Goal: Communication & Community: Participate in discussion

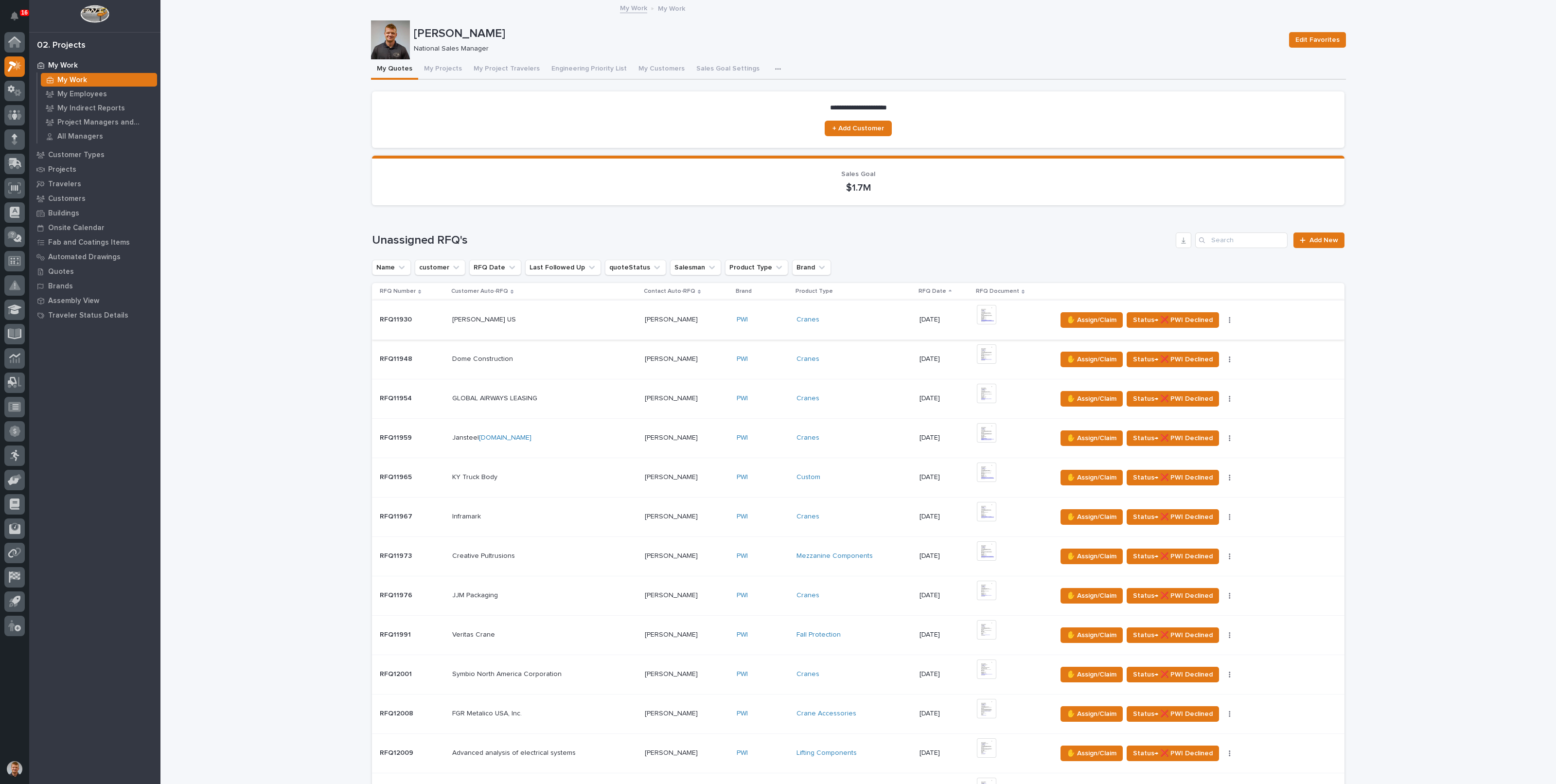
click at [986, 312] on img at bounding box center [986, 315] width 19 height 19
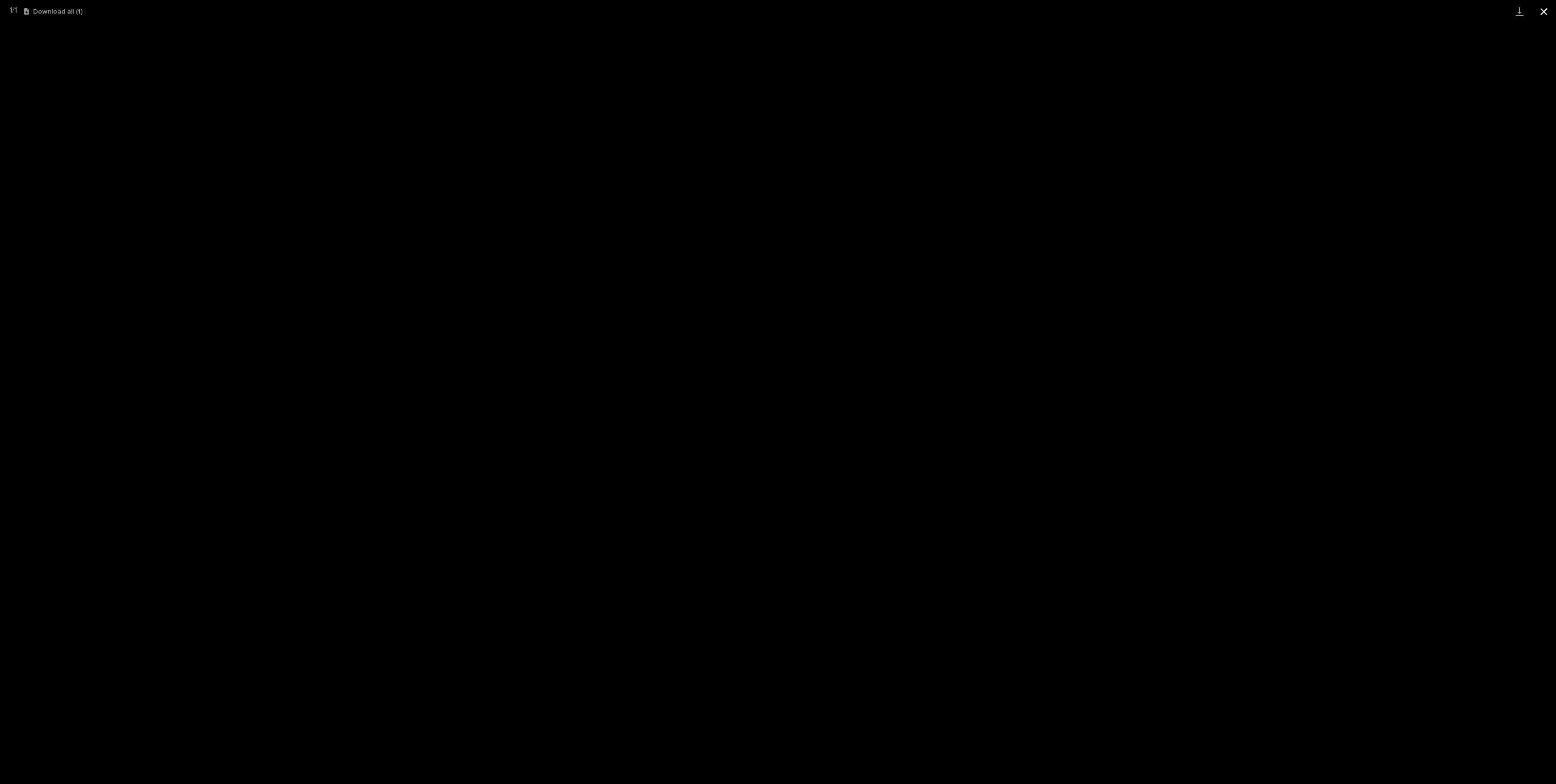
click at [1542, 14] on button "Close gallery" at bounding box center [1544, 11] width 24 height 23
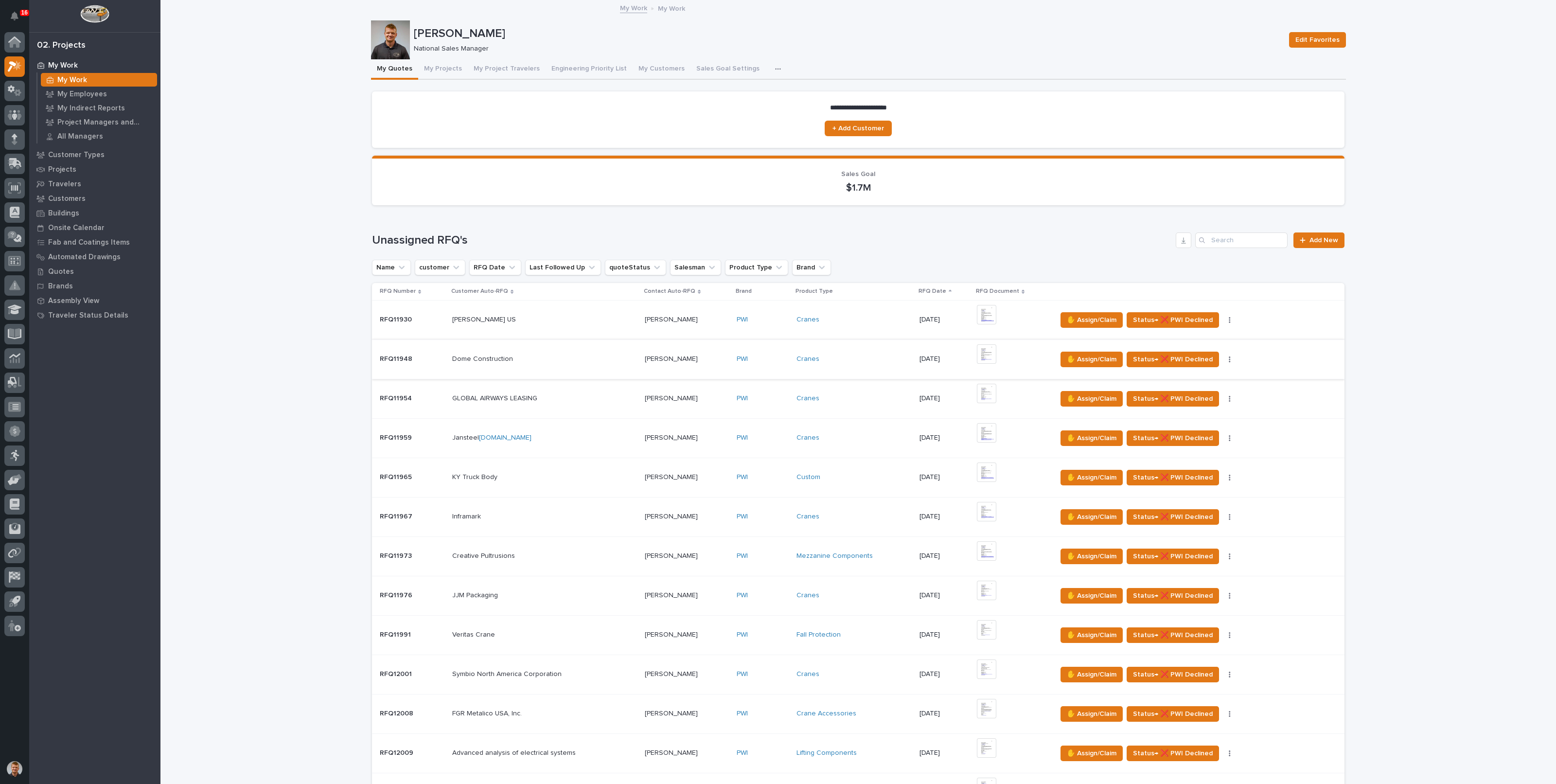
click at [987, 352] on img at bounding box center [986, 354] width 19 height 19
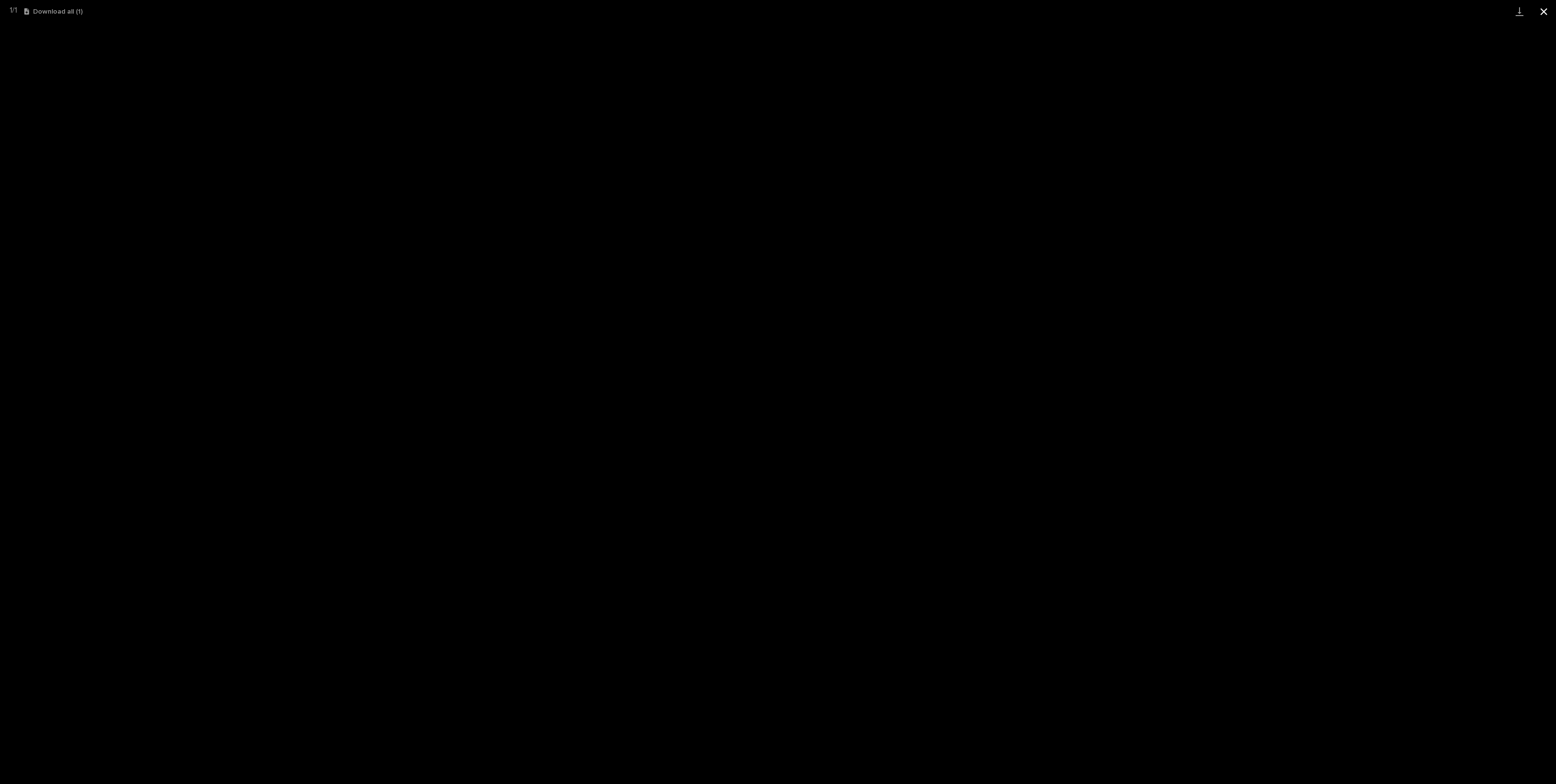
click at [1551, 14] on button "Close gallery" at bounding box center [1544, 11] width 24 height 23
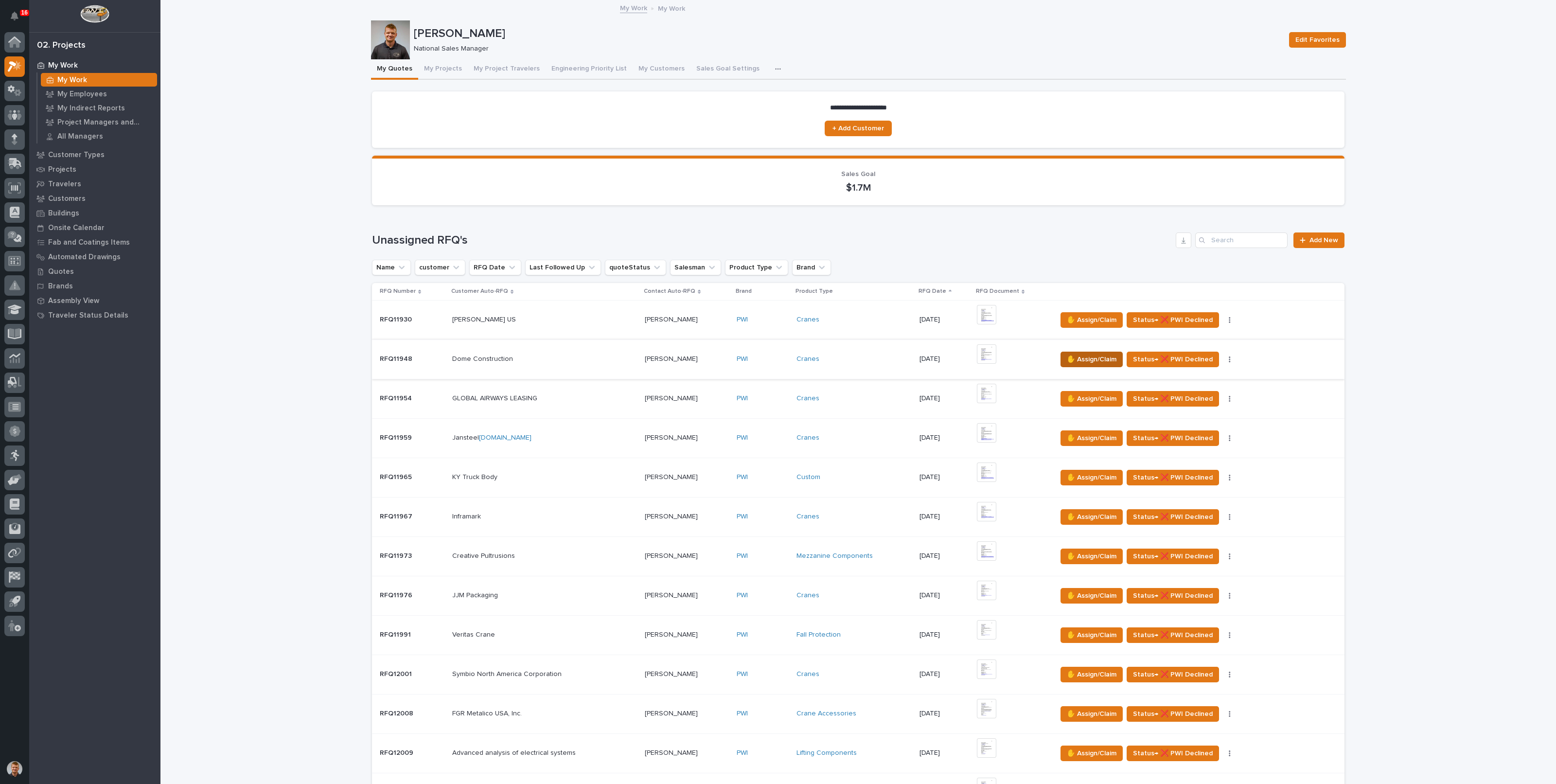
click at [1103, 361] on span "✋ Assign/Claim" at bounding box center [1091, 359] width 50 height 11
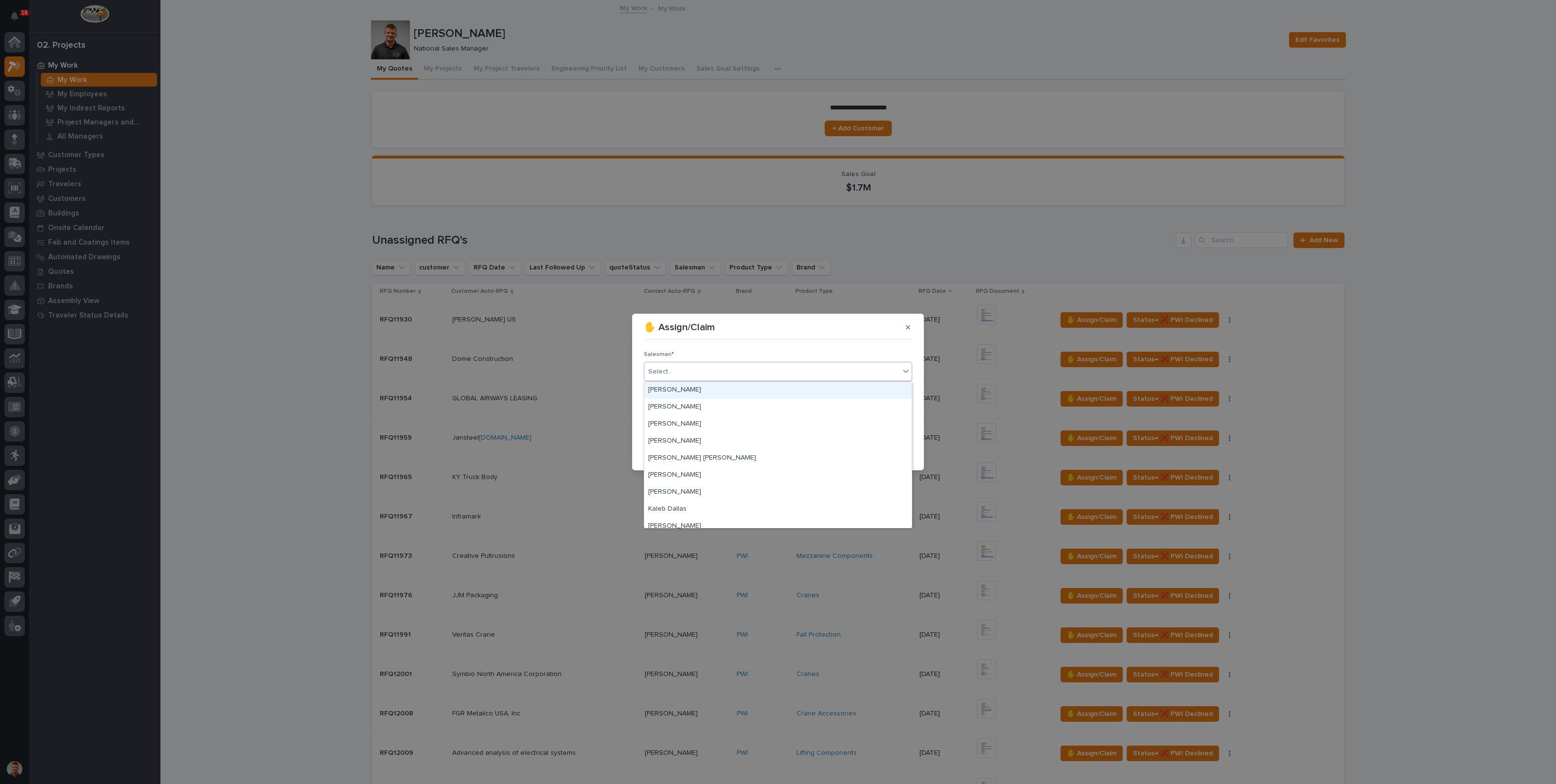
click at [702, 363] on div "Select..." at bounding box center [778, 371] width 268 height 19
click at [701, 387] on div "[PERSON_NAME]" at bounding box center [778, 390] width 268 height 17
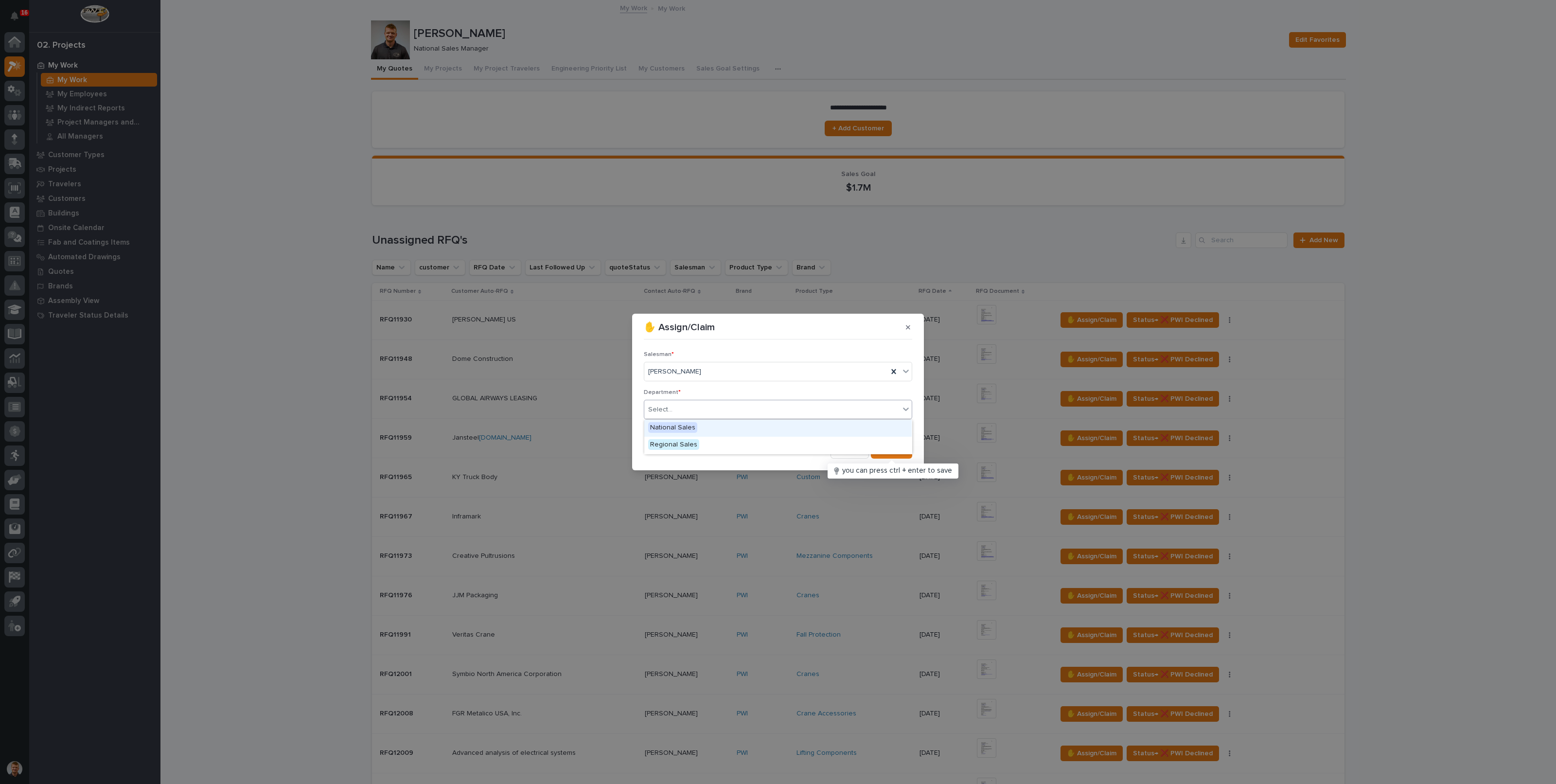
click at [701, 405] on div "Select..." at bounding box center [772, 410] width 256 height 16
click at [689, 427] on span "National Sales" at bounding box center [672, 428] width 49 height 11
click at [899, 452] on span "Save" at bounding box center [896, 451] width 16 height 8
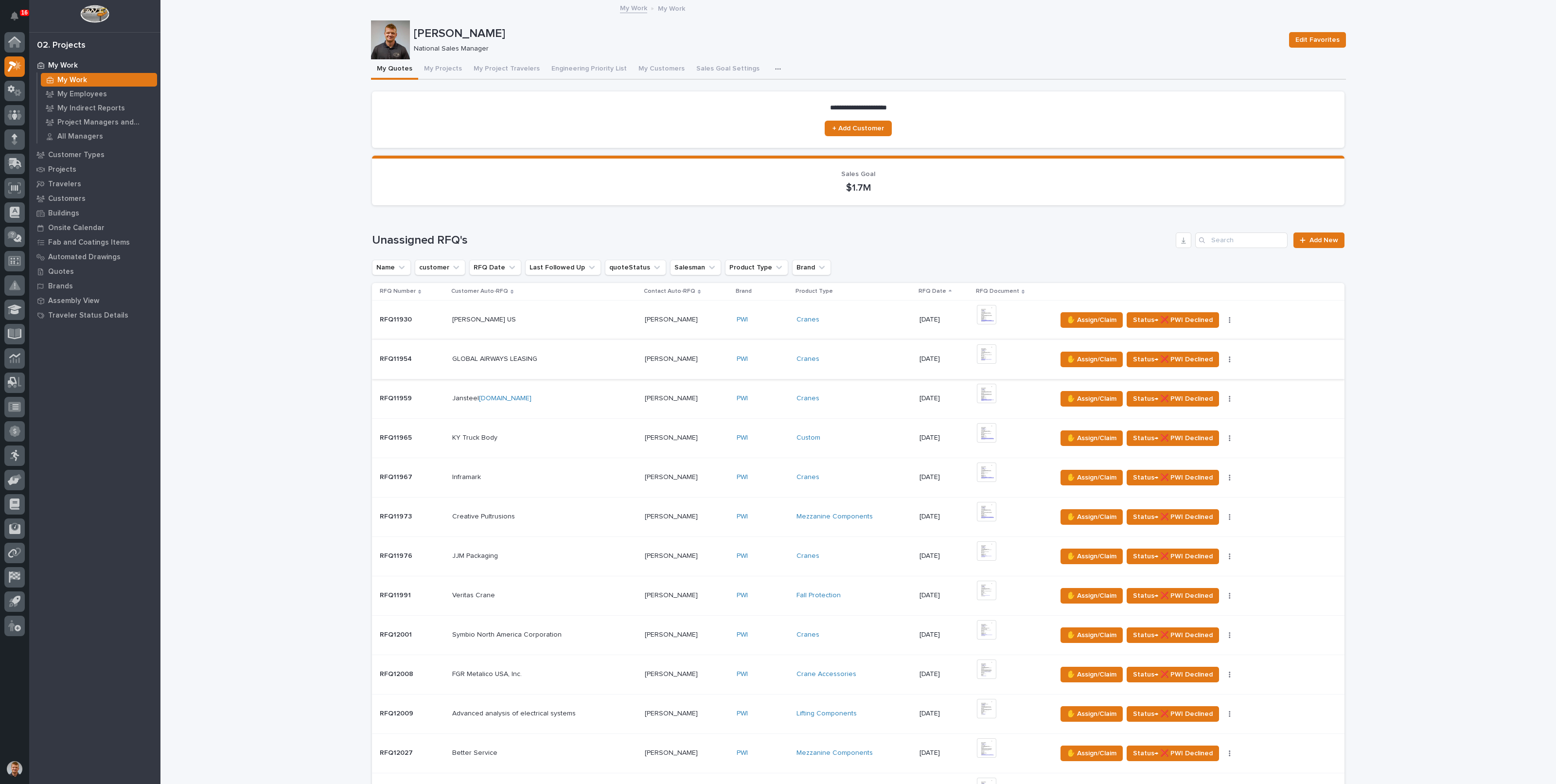
click at [986, 353] on img at bounding box center [986, 354] width 19 height 19
click at [989, 356] on img at bounding box center [986, 354] width 19 height 19
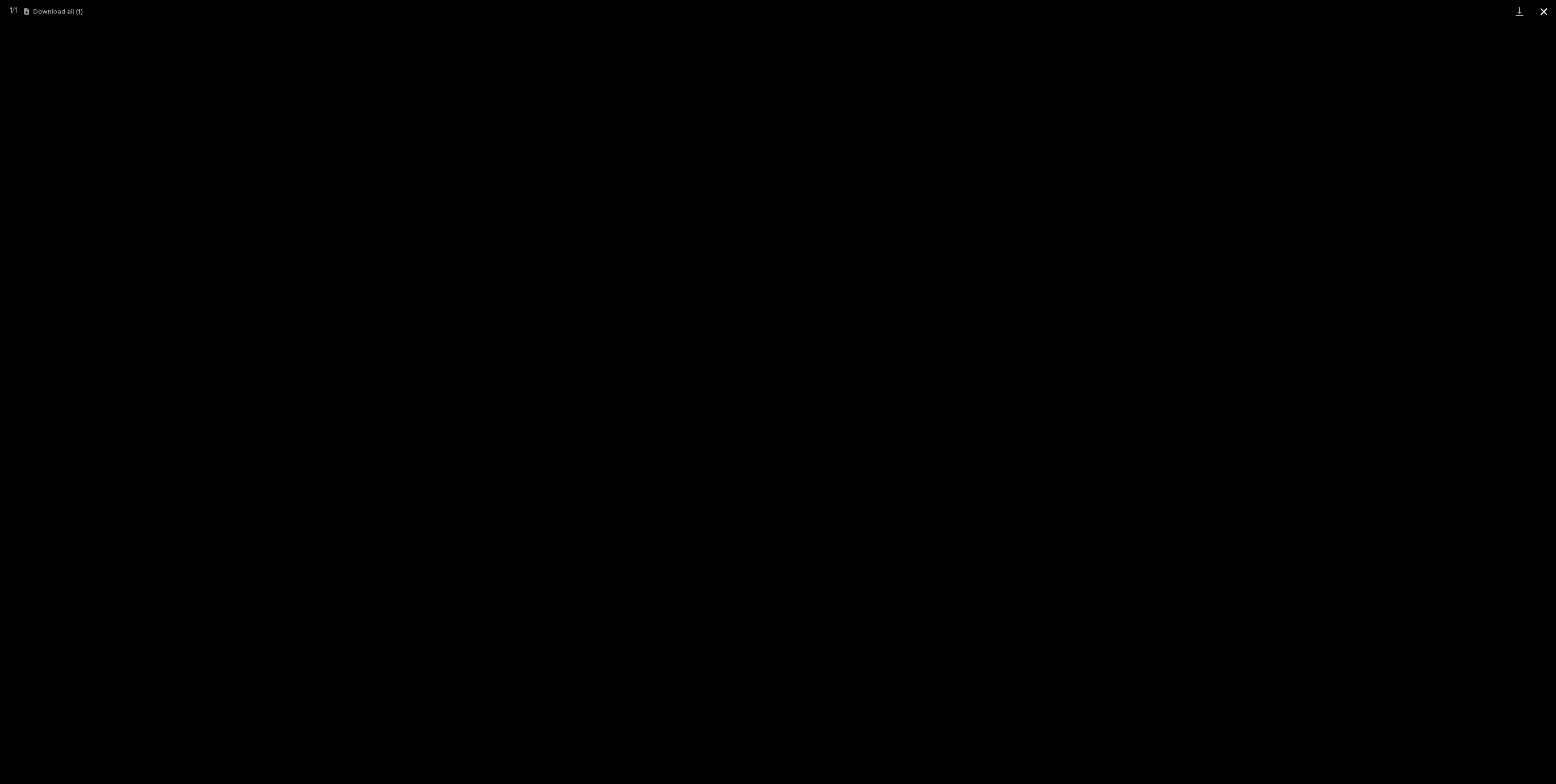
click at [1550, 16] on button "Close gallery" at bounding box center [1544, 11] width 24 height 23
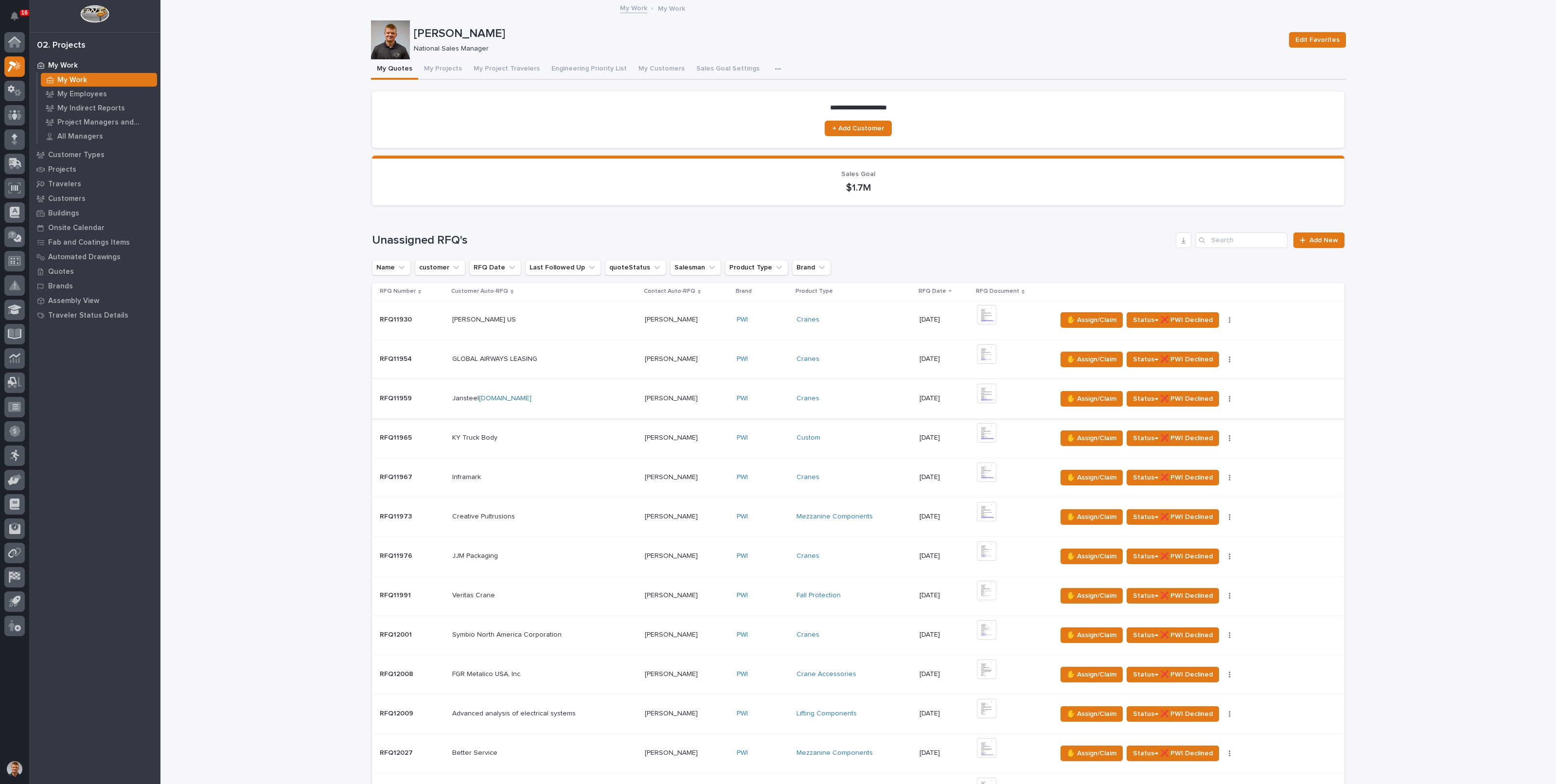
click at [989, 390] on img at bounding box center [986, 393] width 19 height 19
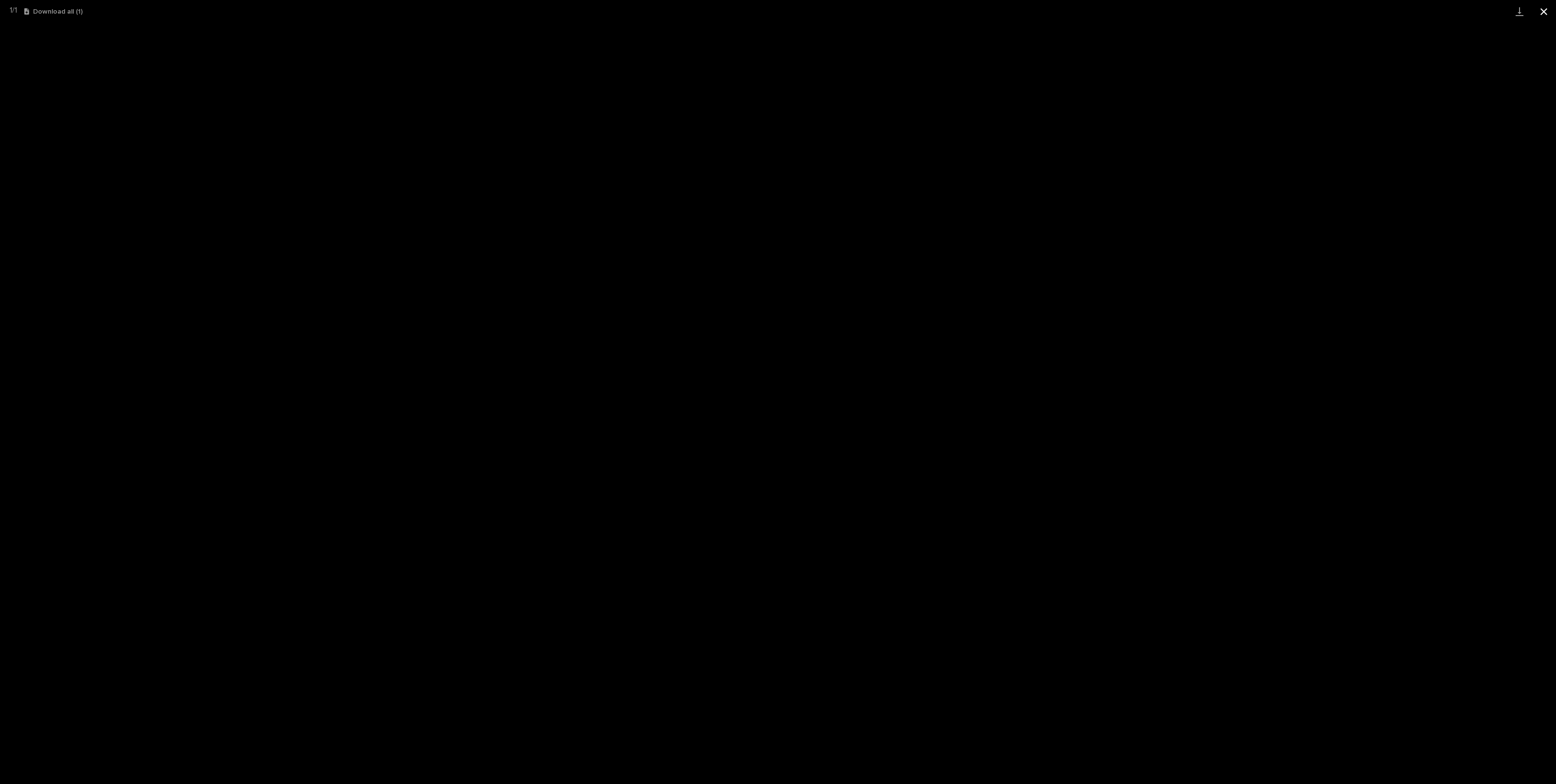
click at [1542, 7] on button "Close gallery" at bounding box center [1544, 11] width 24 height 23
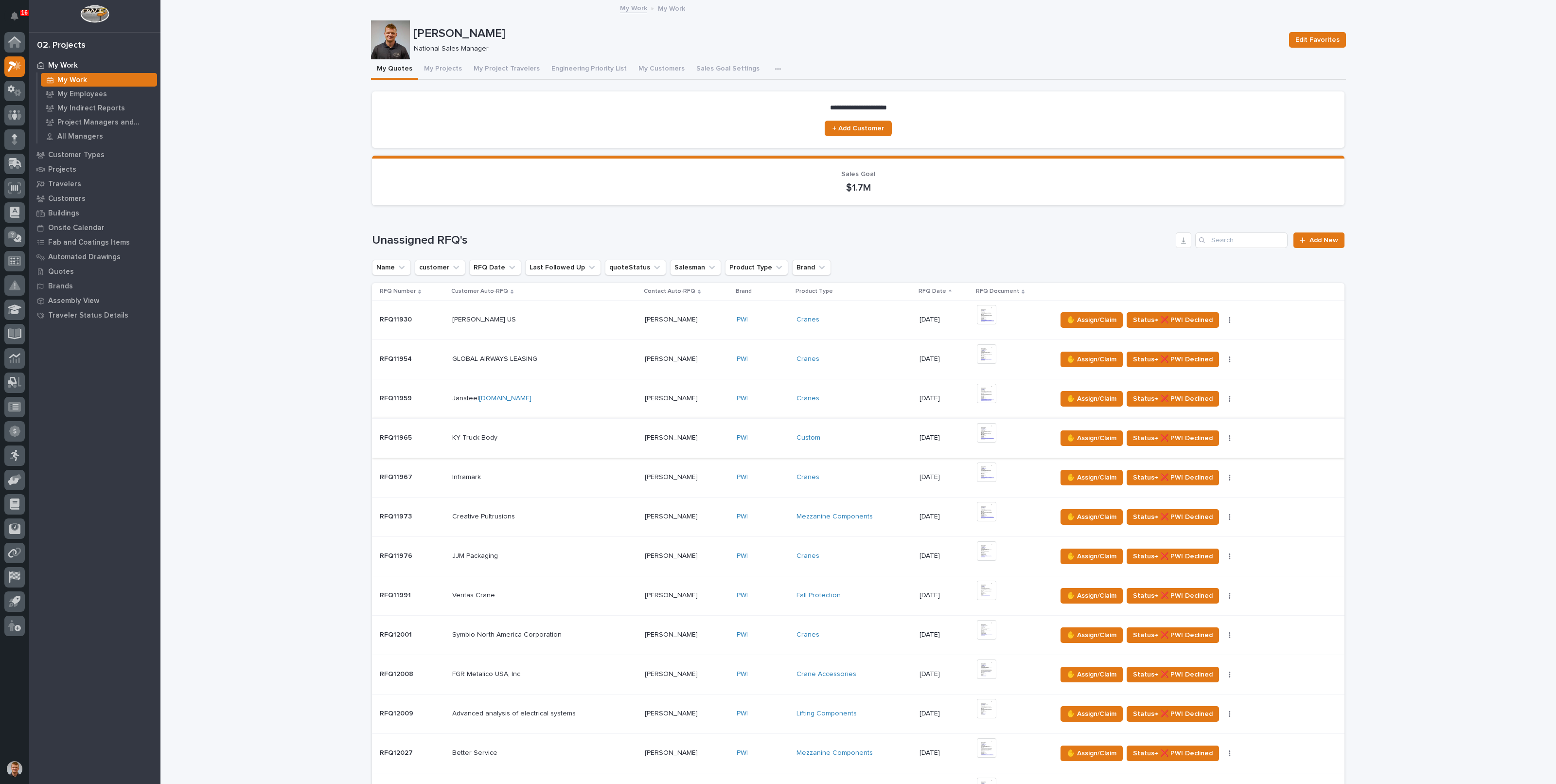
click at [987, 429] on img at bounding box center [986, 432] width 19 height 19
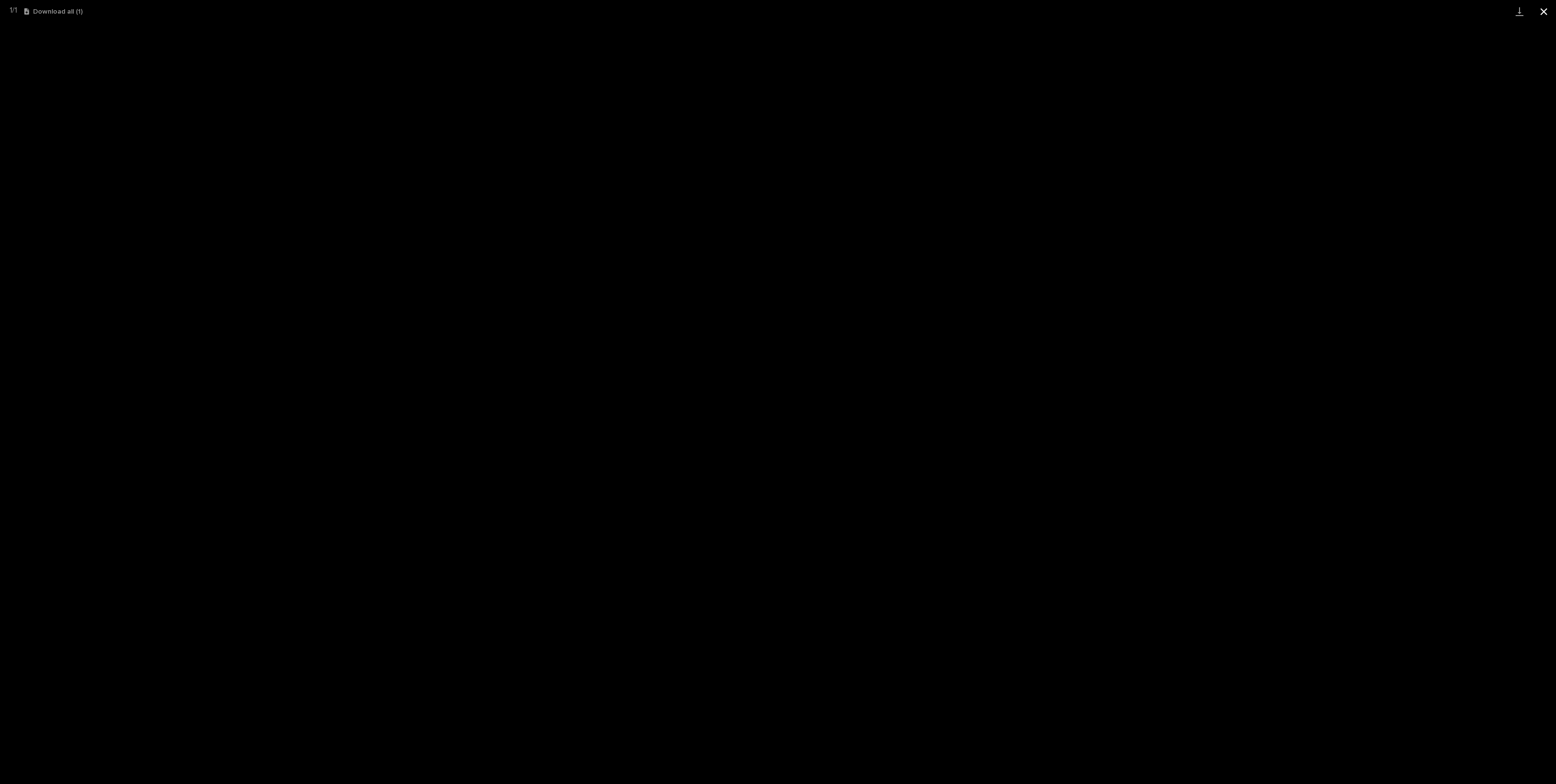
click at [1550, 15] on button "Close gallery" at bounding box center [1544, 11] width 24 height 23
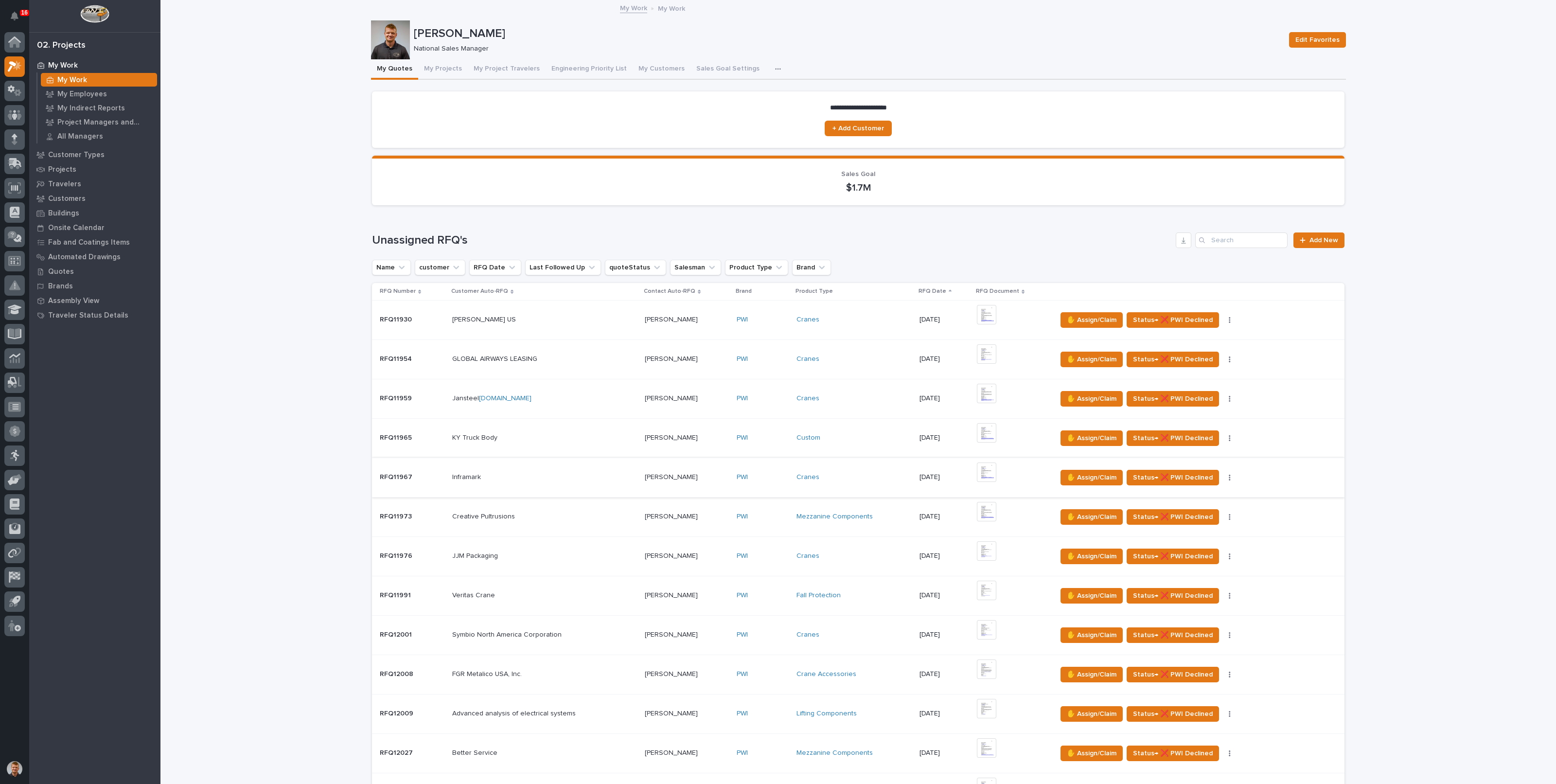
click at [986, 471] on img at bounding box center [986, 472] width 19 height 19
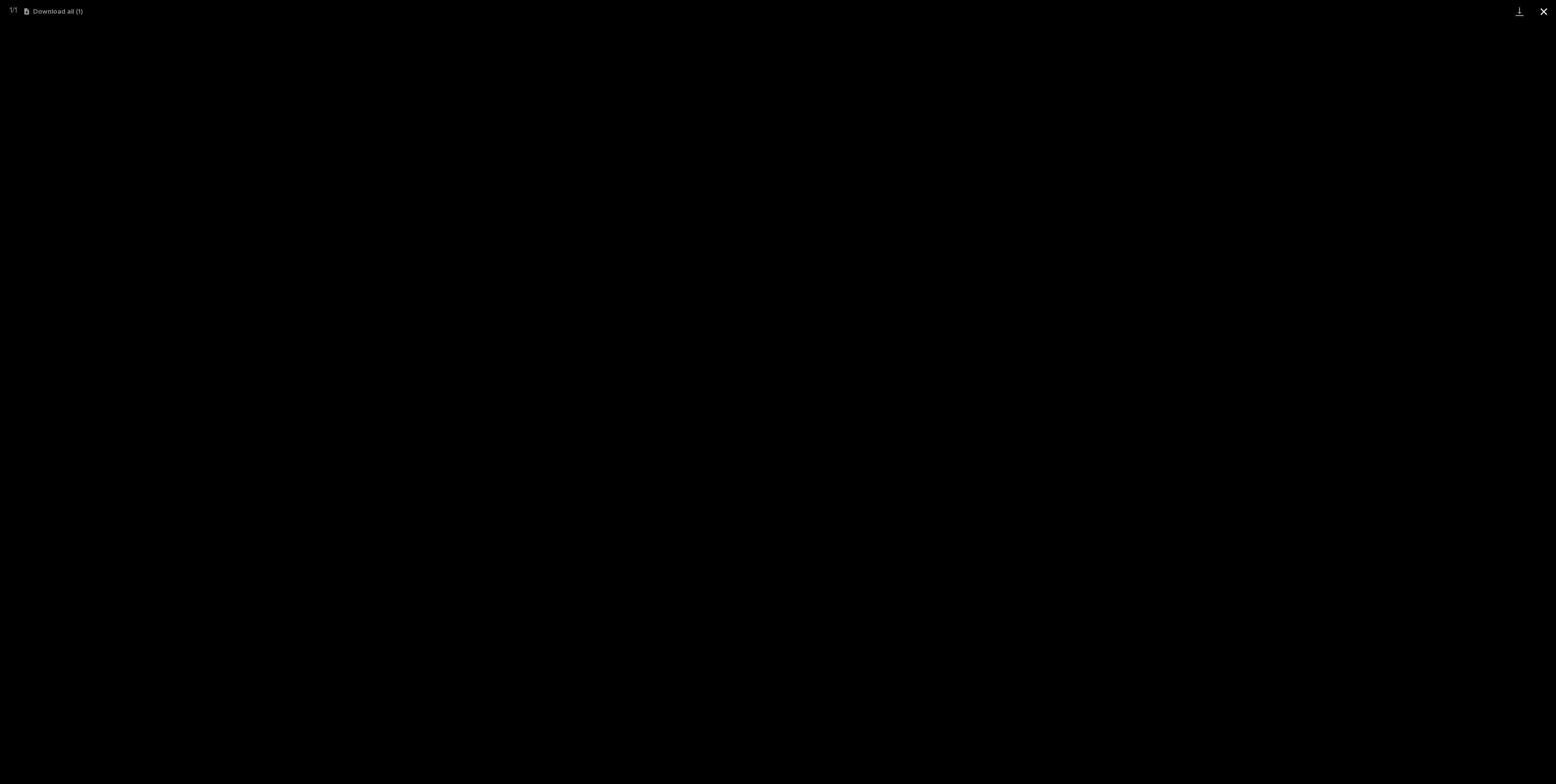
click at [1544, 10] on button "Close gallery" at bounding box center [1544, 11] width 24 height 23
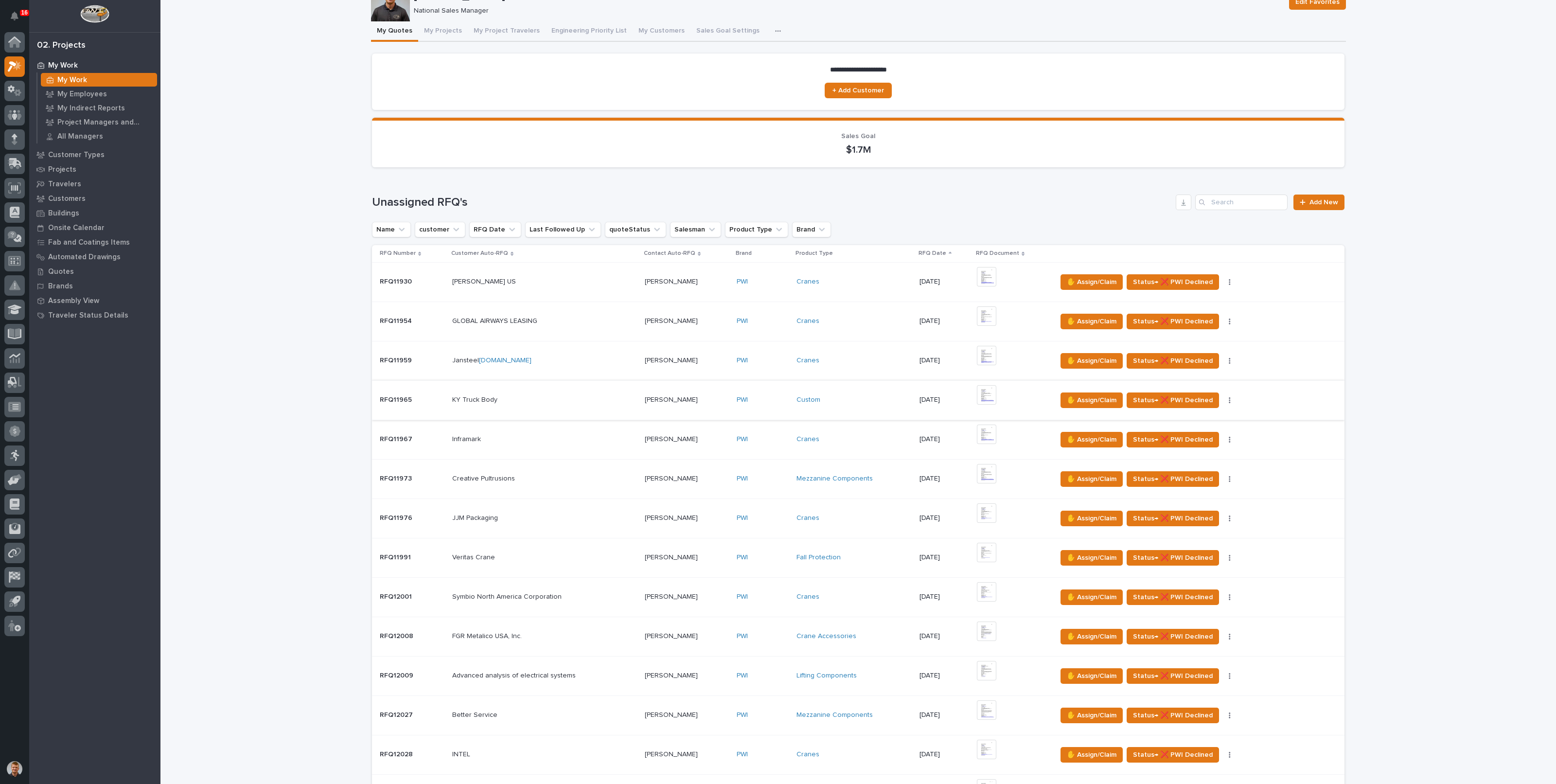
scroll to position [60, 0]
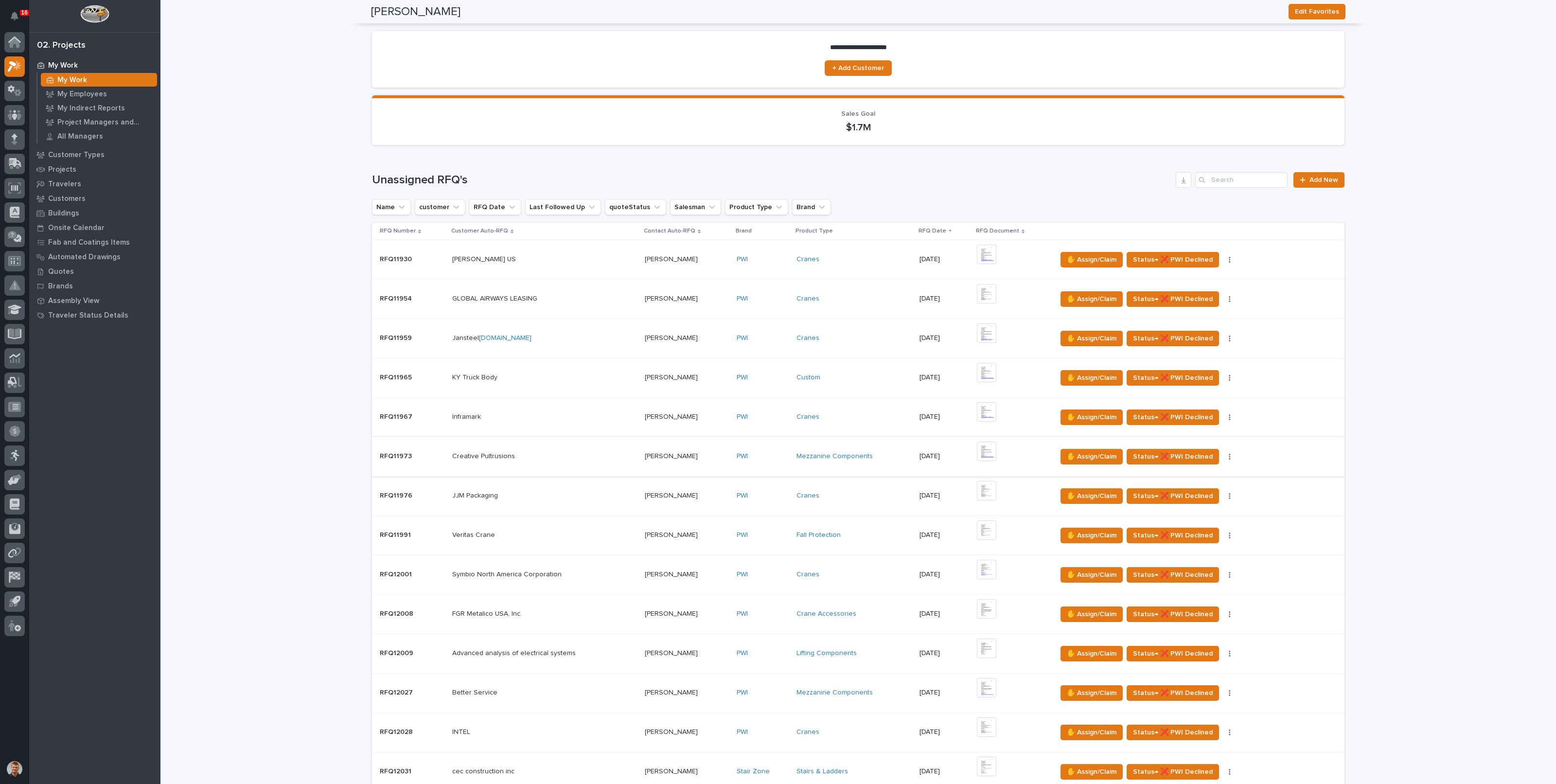
click at [987, 451] on img at bounding box center [986, 451] width 19 height 19
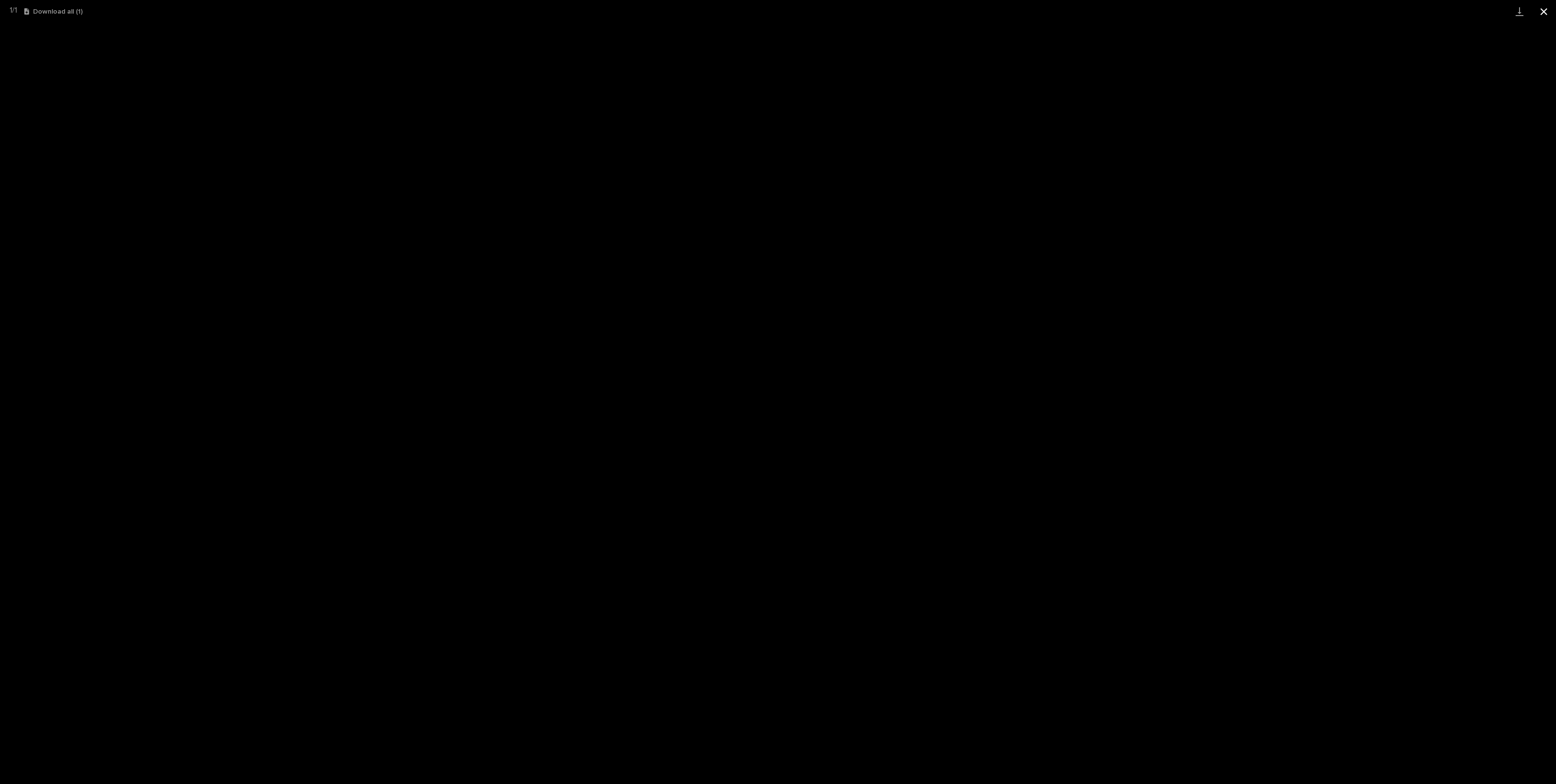
click at [1546, 11] on button "Close gallery" at bounding box center [1544, 11] width 24 height 23
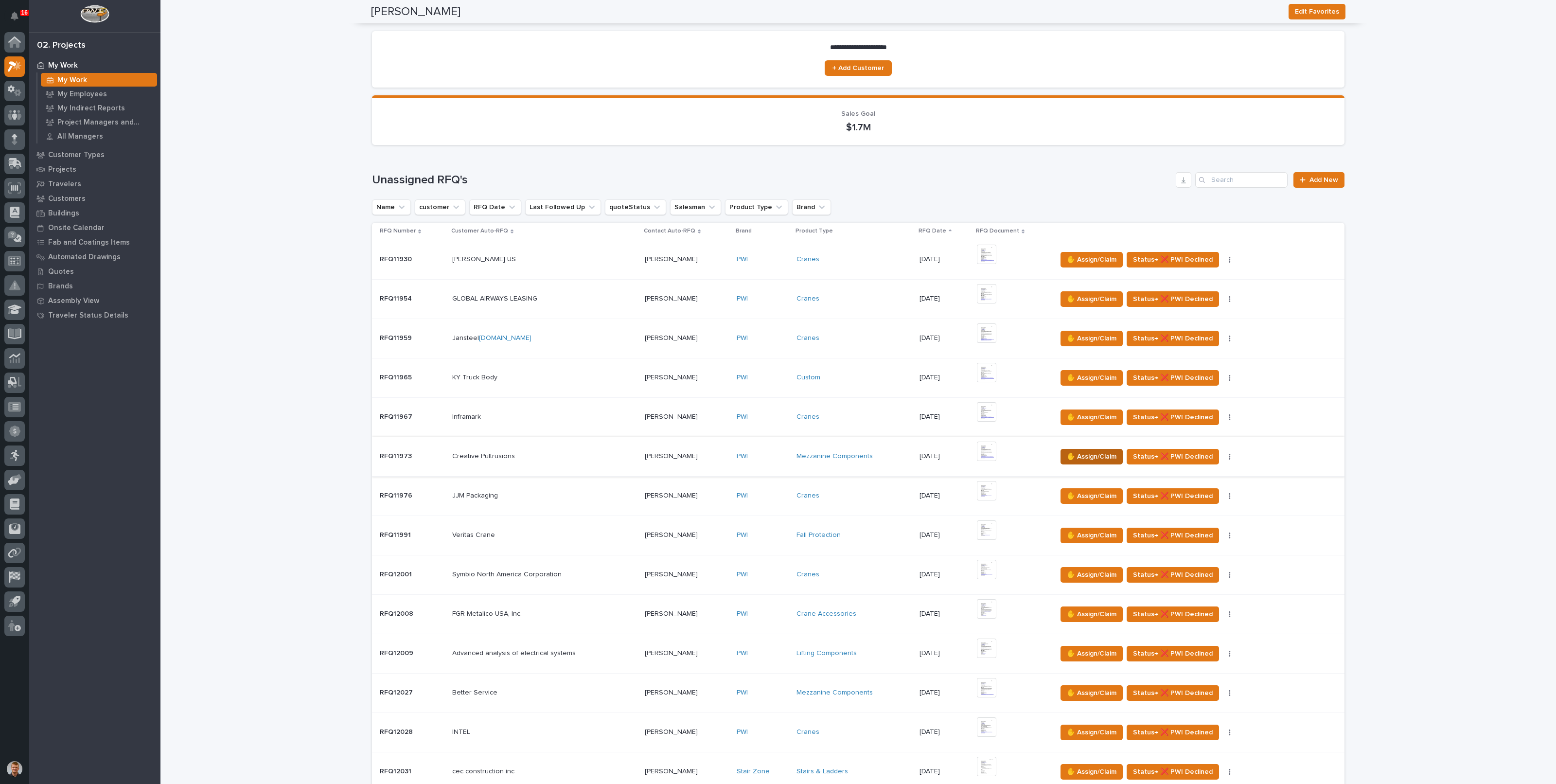
click at [1084, 451] on span "✋ Assign/Claim" at bounding box center [1091, 456] width 50 height 11
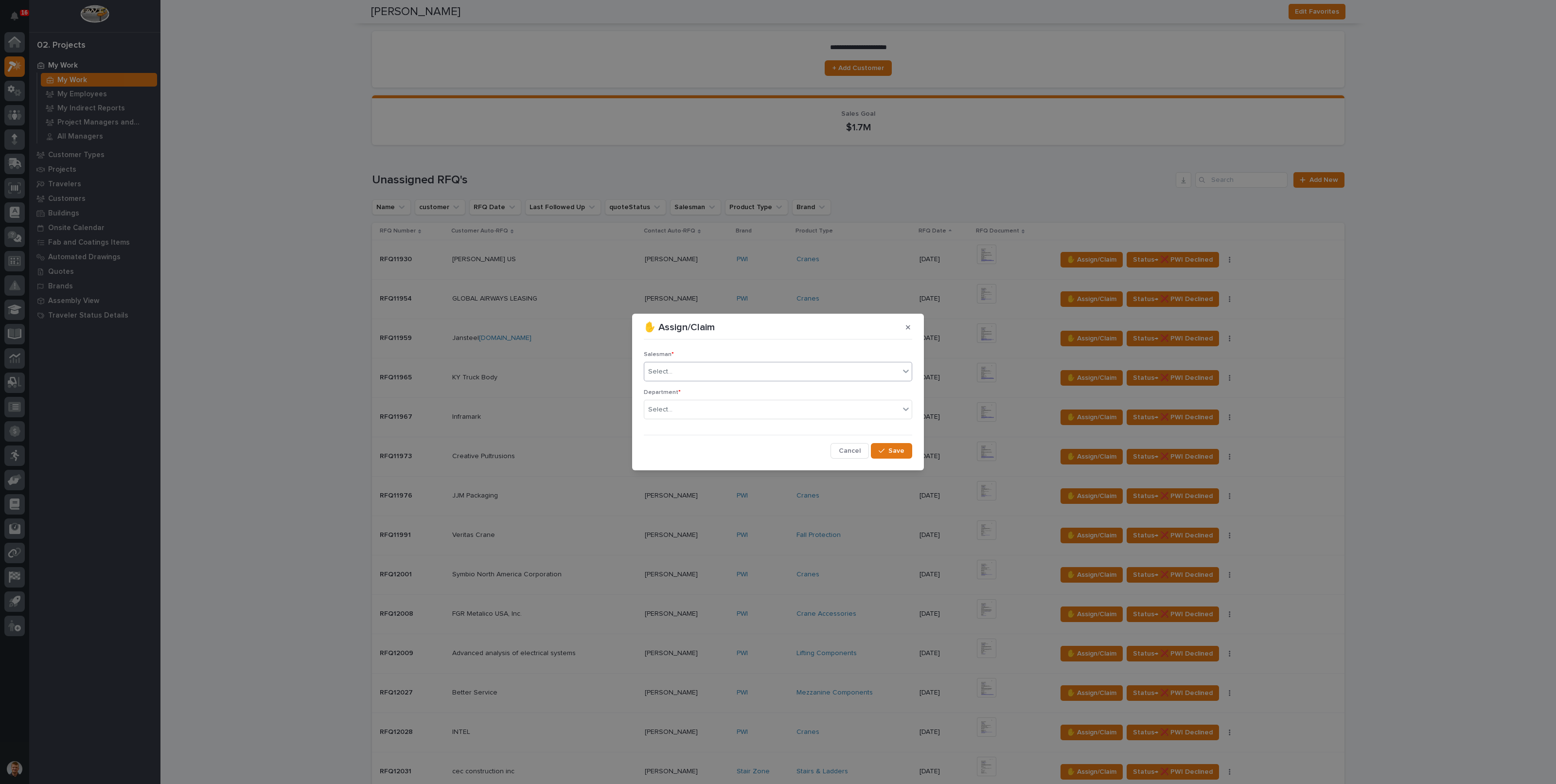
click at [688, 378] on div "Select..." at bounding box center [772, 371] width 256 height 16
type input "*****"
click at [676, 408] on div "Select..." at bounding box center [772, 410] width 256 height 16
click at [677, 431] on span "National Sales" at bounding box center [672, 428] width 49 height 11
click at [899, 451] on span "Save" at bounding box center [896, 451] width 16 height 8
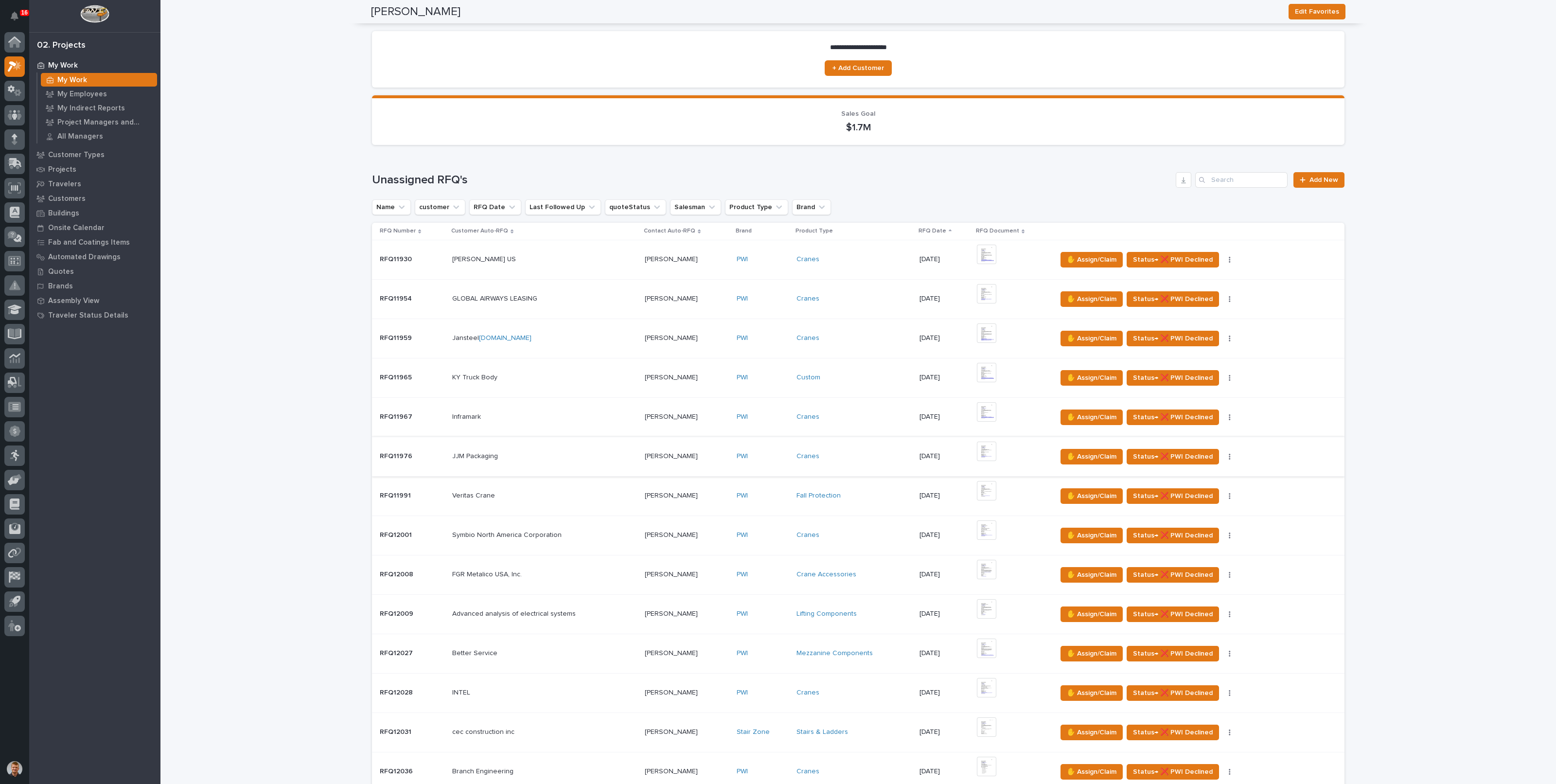
scroll to position [182, 0]
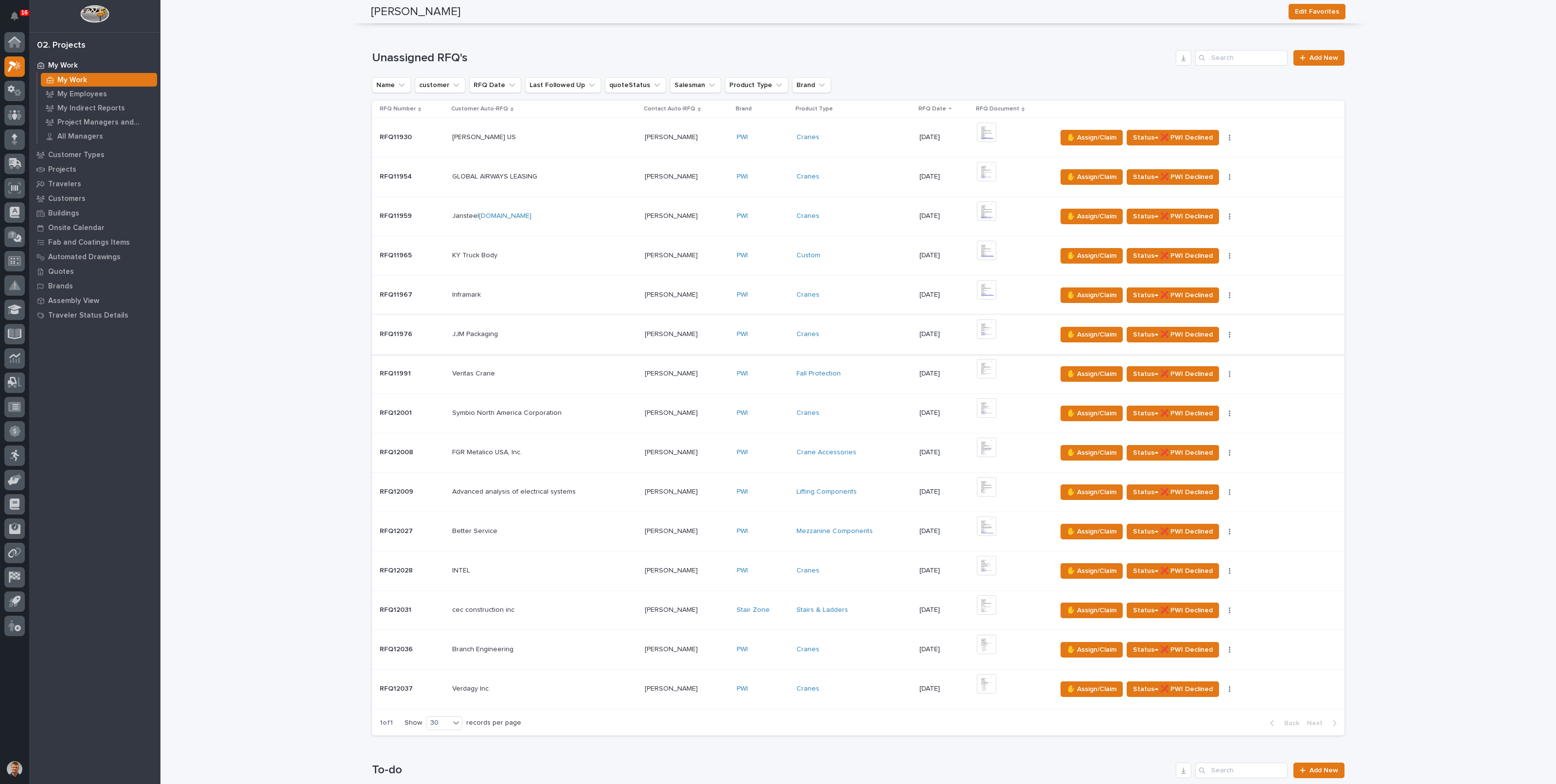
click at [987, 327] on img at bounding box center [986, 329] width 19 height 19
click at [991, 367] on img at bounding box center [986, 368] width 19 height 19
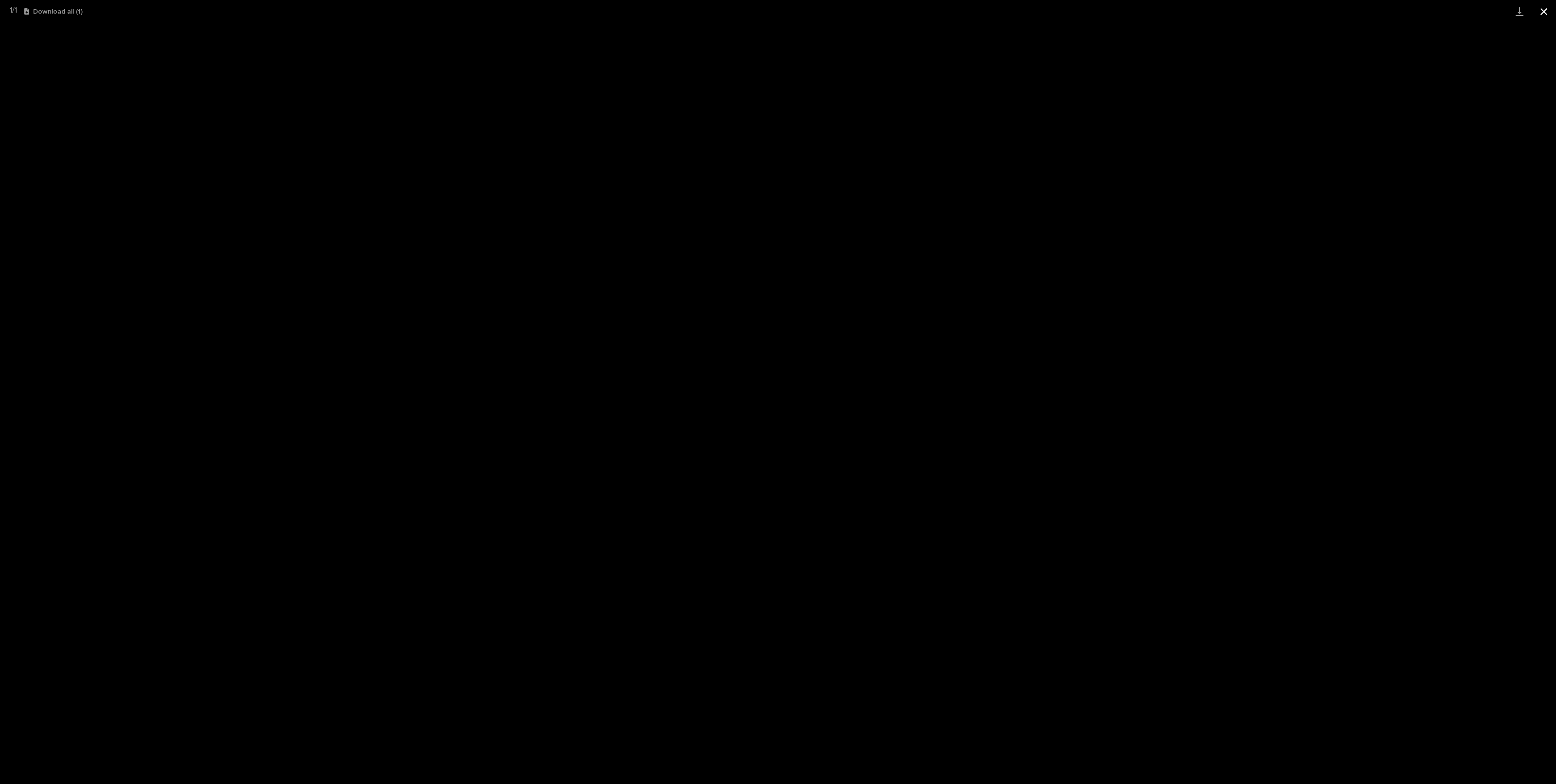
click at [1541, 8] on button "Close gallery" at bounding box center [1544, 11] width 24 height 23
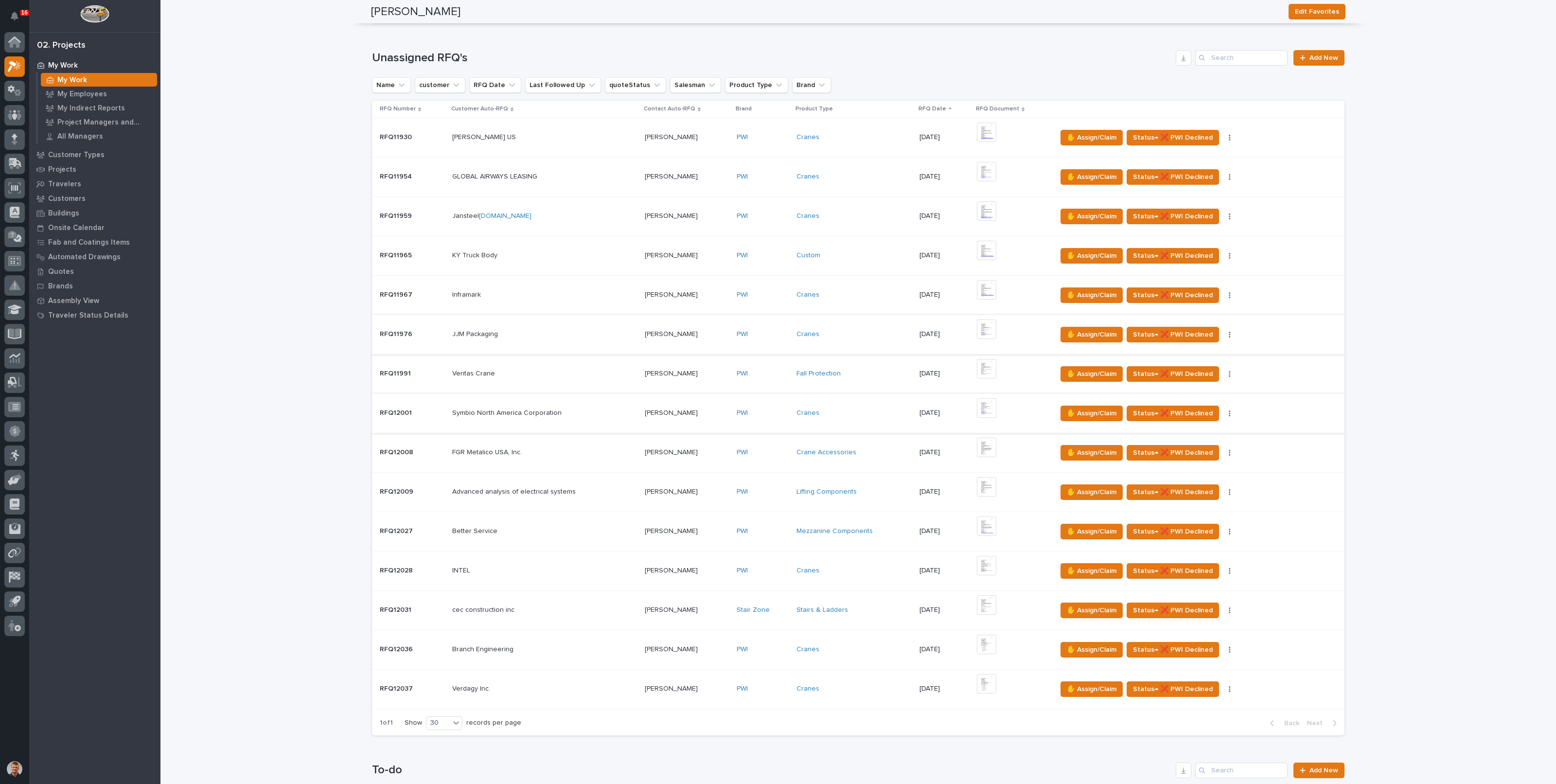
click at [988, 408] on img at bounding box center [986, 408] width 19 height 19
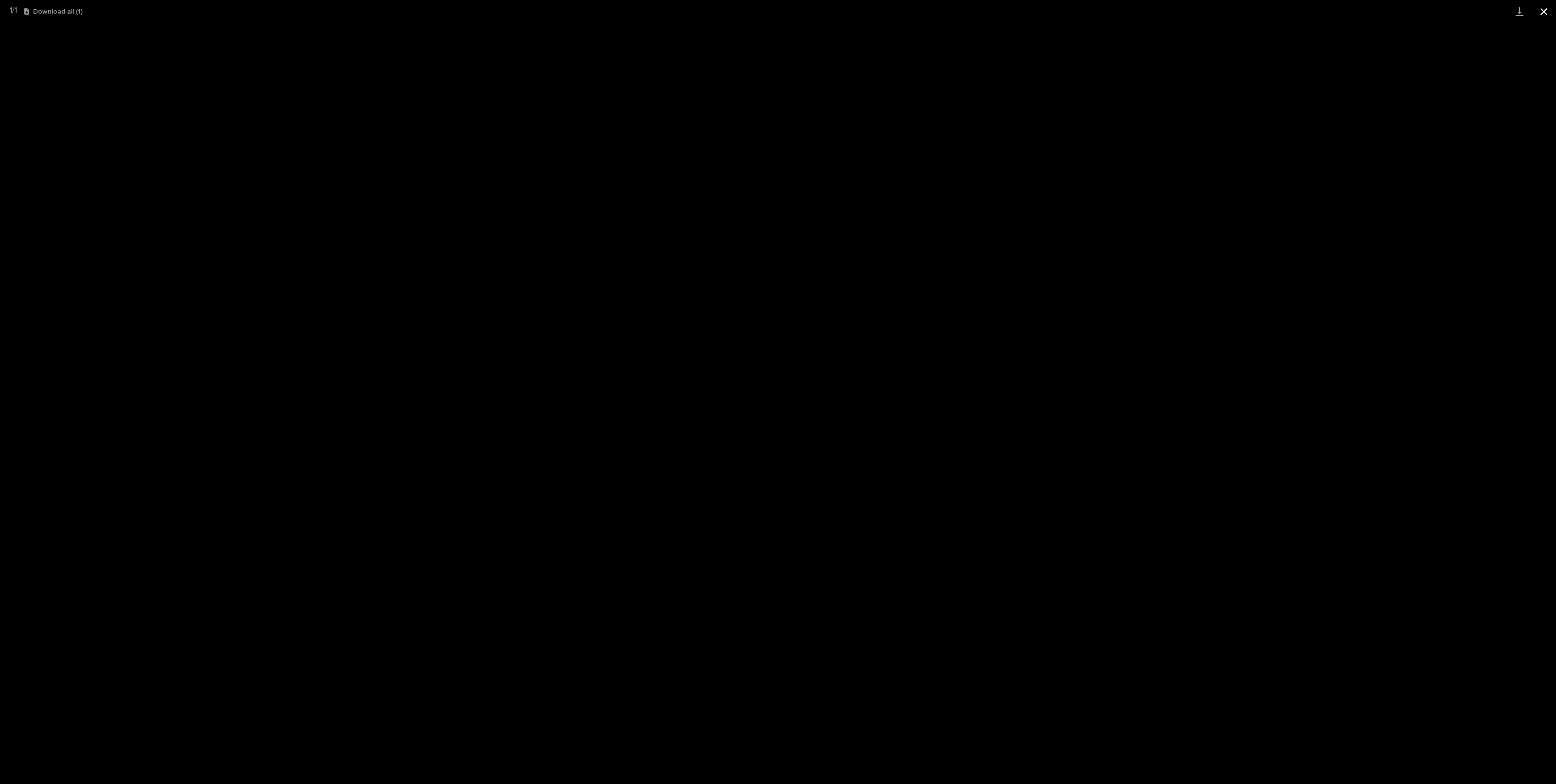
click at [1545, 13] on button "Close gallery" at bounding box center [1544, 11] width 24 height 23
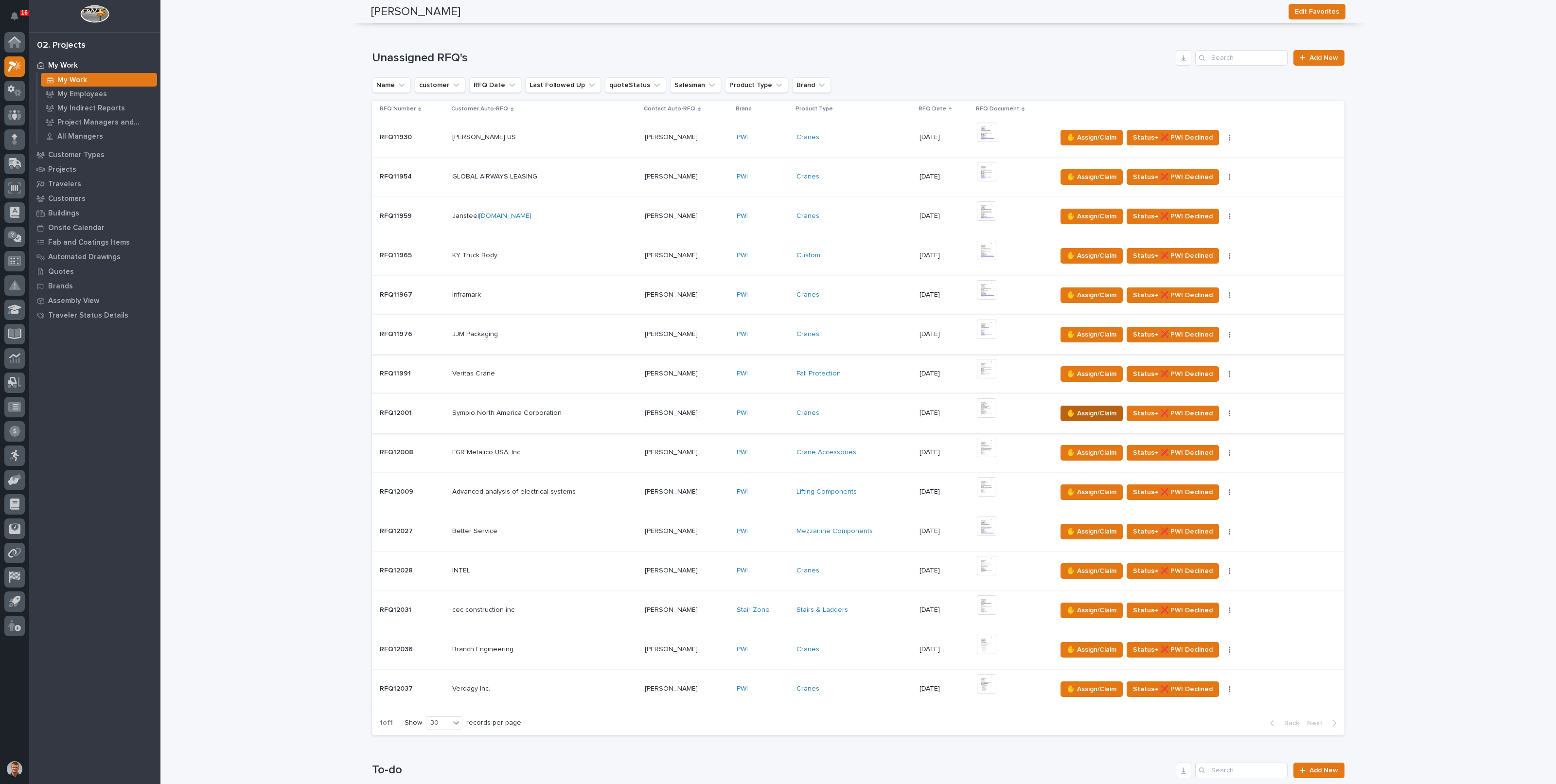
click at [1091, 410] on span "✋ Assign/Claim" at bounding box center [1091, 413] width 50 height 11
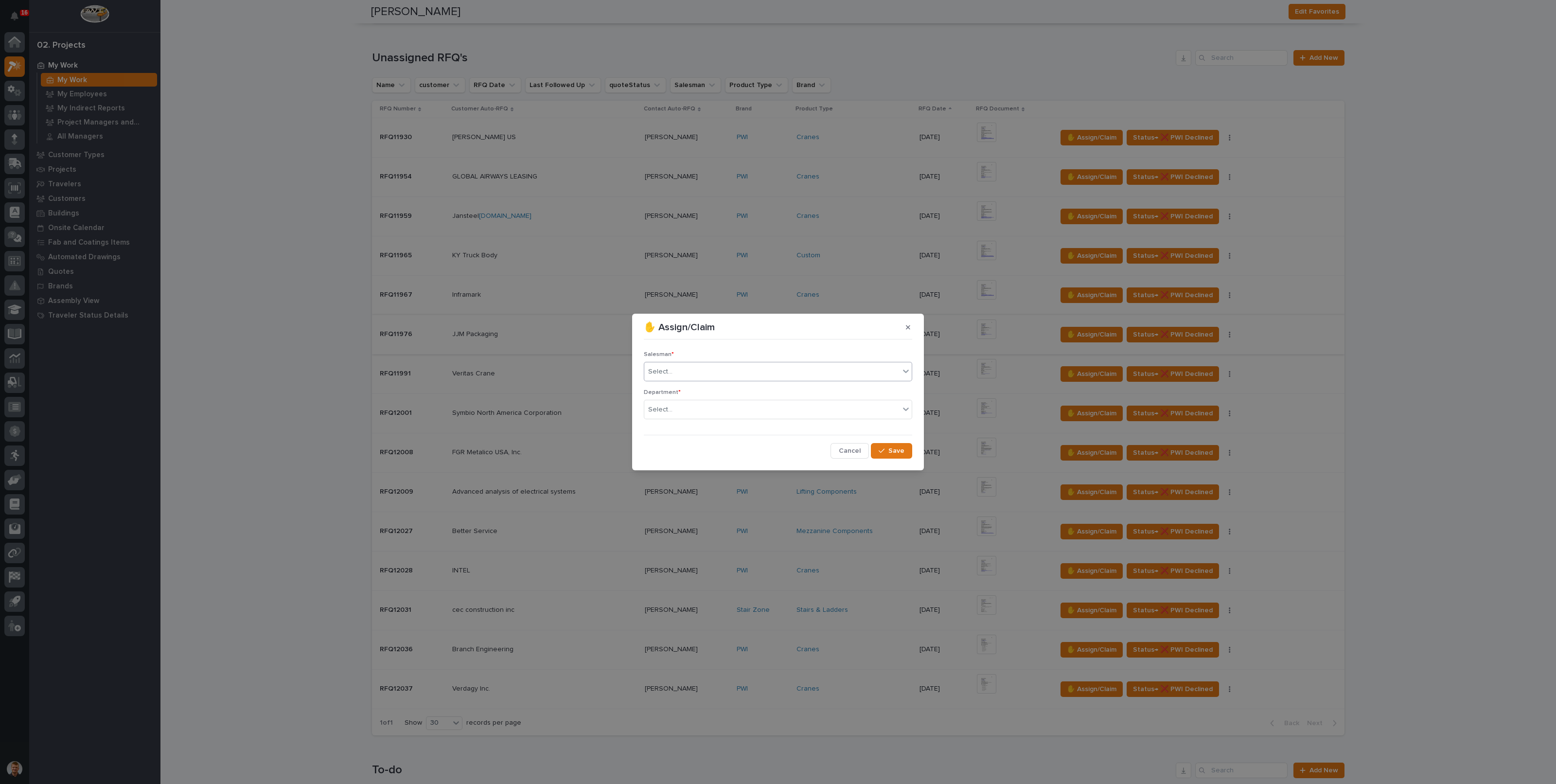
click at [707, 377] on div "Select..." at bounding box center [772, 371] width 256 height 16
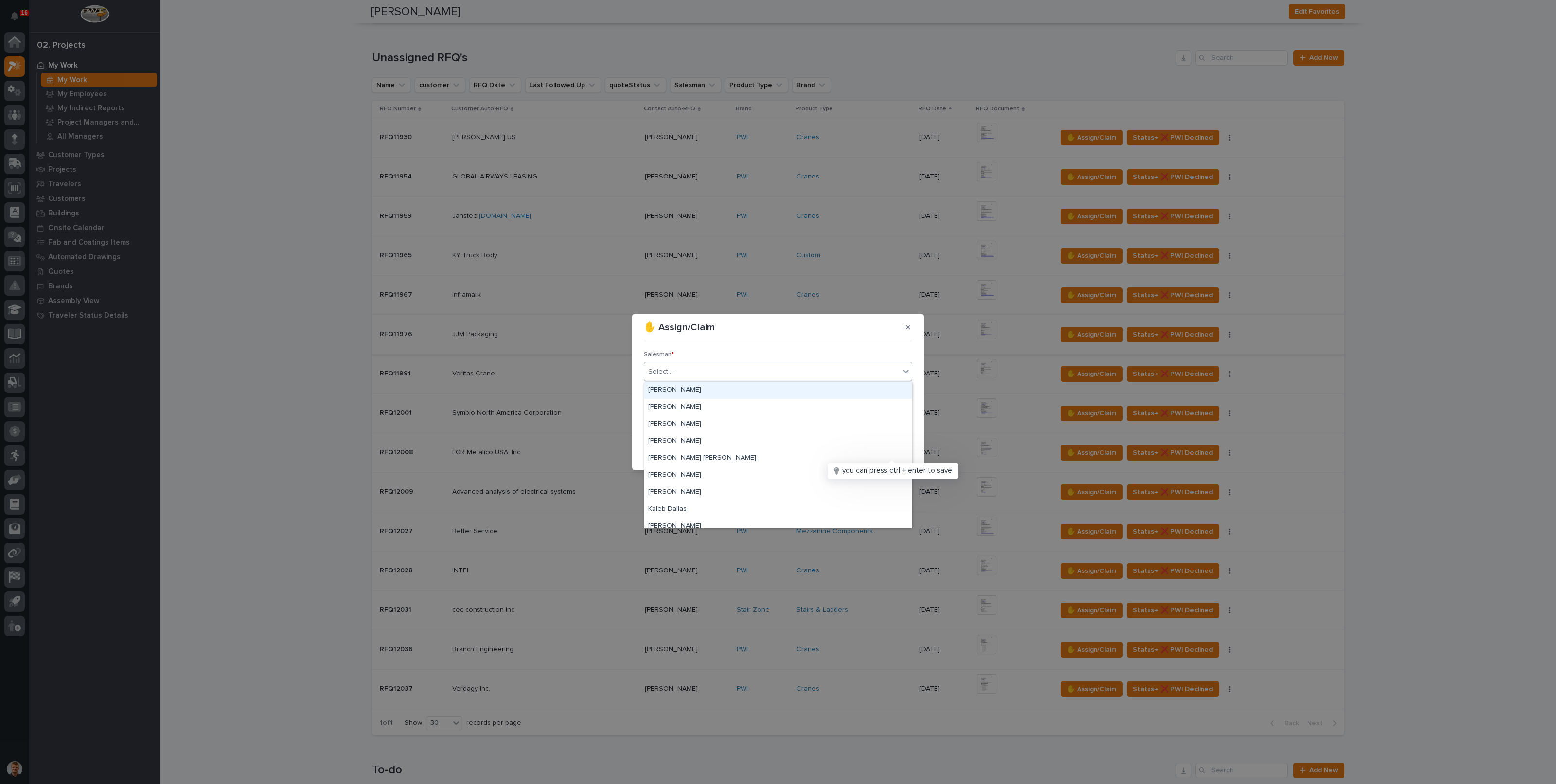
type input "**"
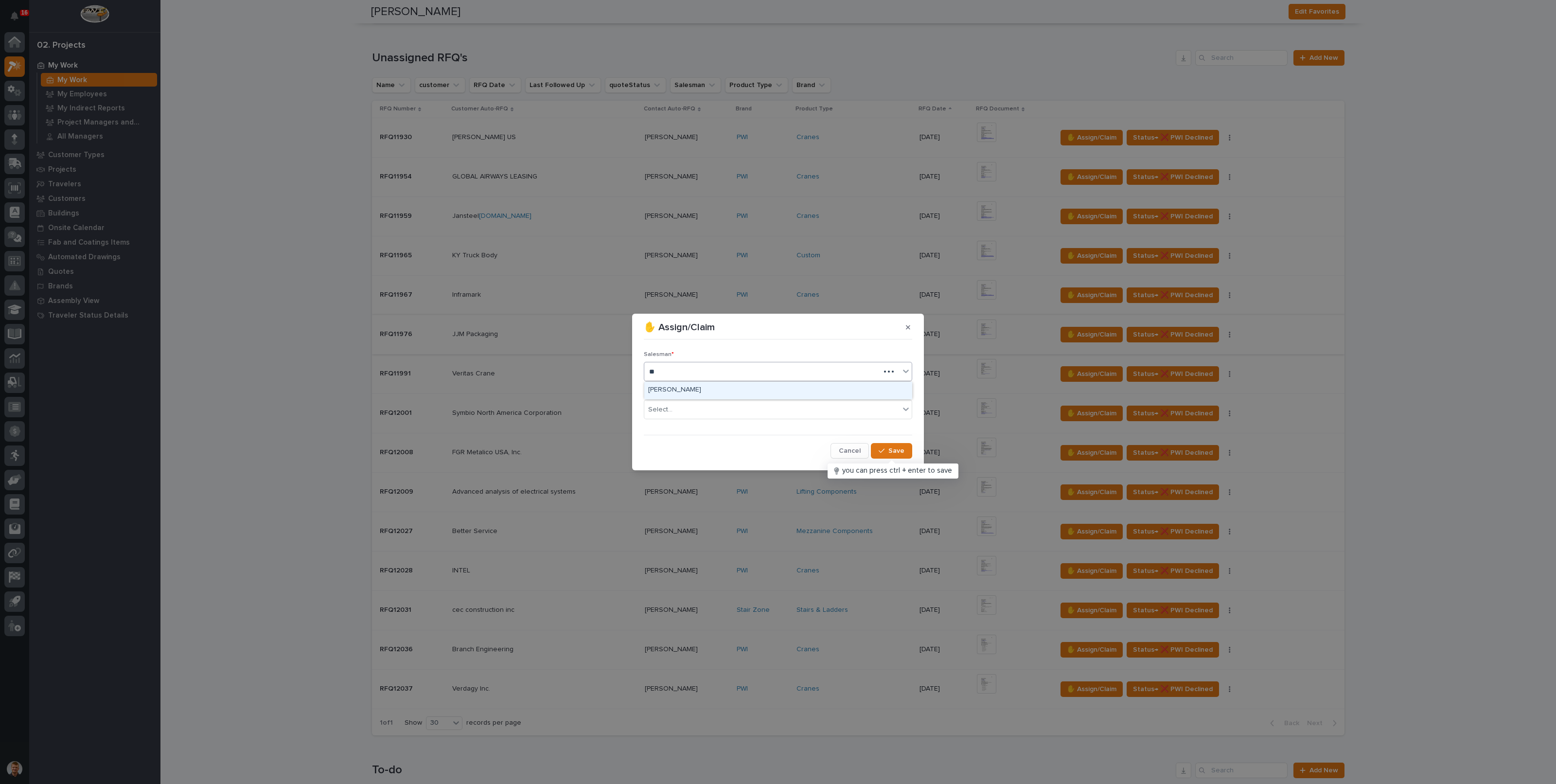
click at [696, 390] on div "[PERSON_NAME]" at bounding box center [778, 390] width 268 height 17
click at [694, 408] on div "Select..." at bounding box center [772, 410] width 256 height 16
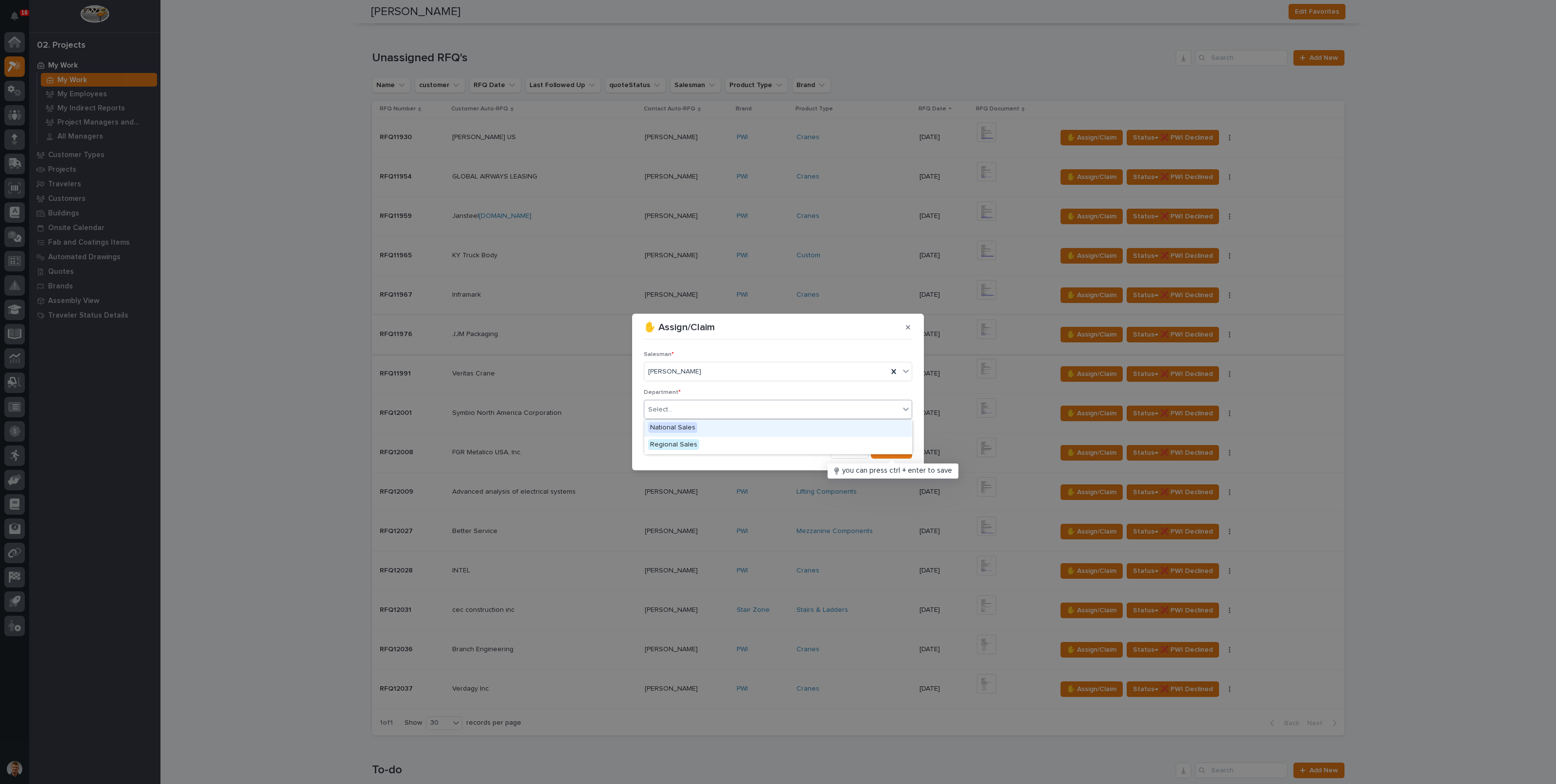
click at [692, 424] on span "National Sales" at bounding box center [672, 428] width 49 height 11
click at [892, 451] on span "Save" at bounding box center [896, 451] width 16 height 8
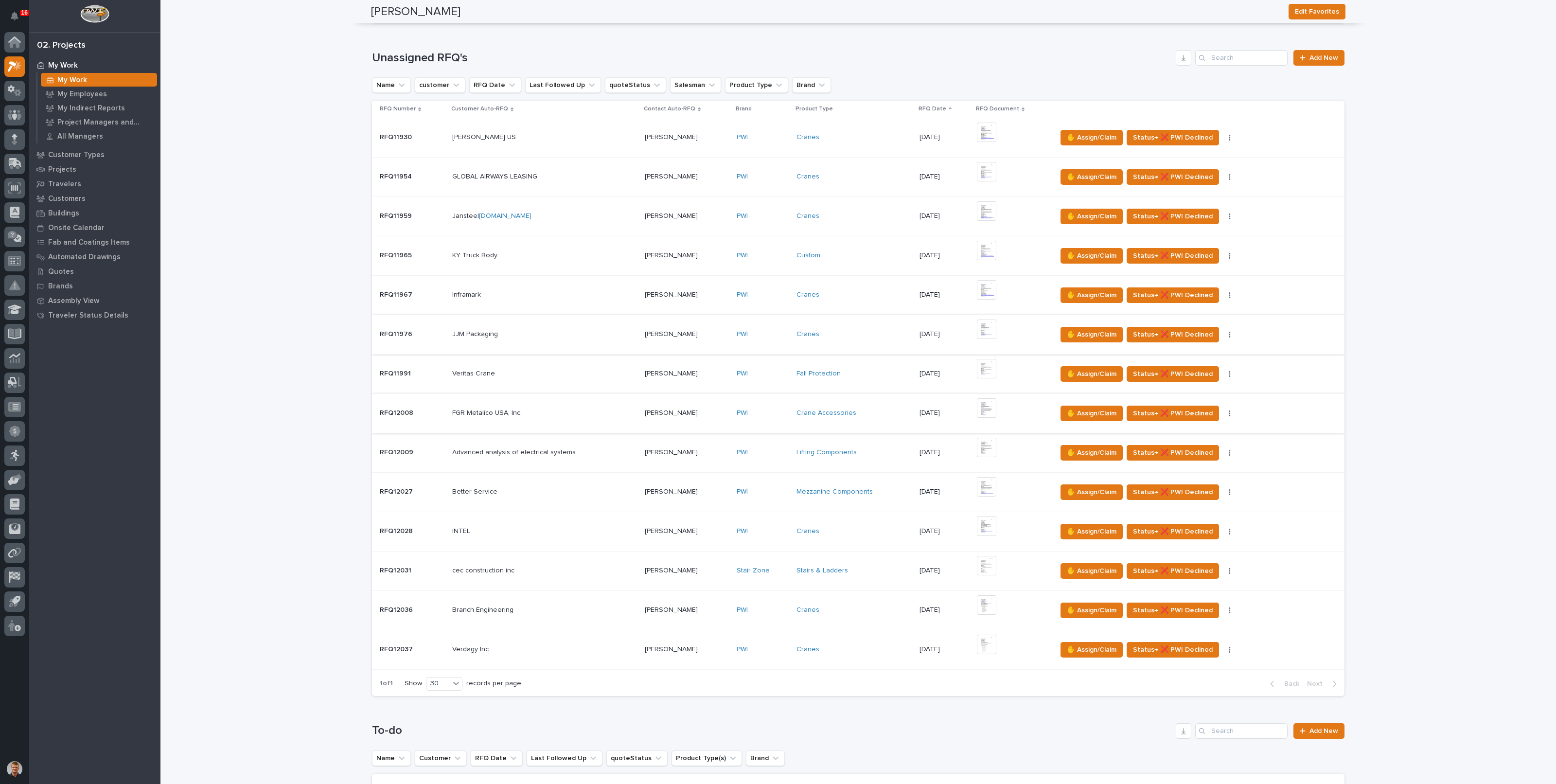
click at [986, 408] on img at bounding box center [986, 408] width 19 height 19
click at [989, 410] on img at bounding box center [986, 408] width 19 height 19
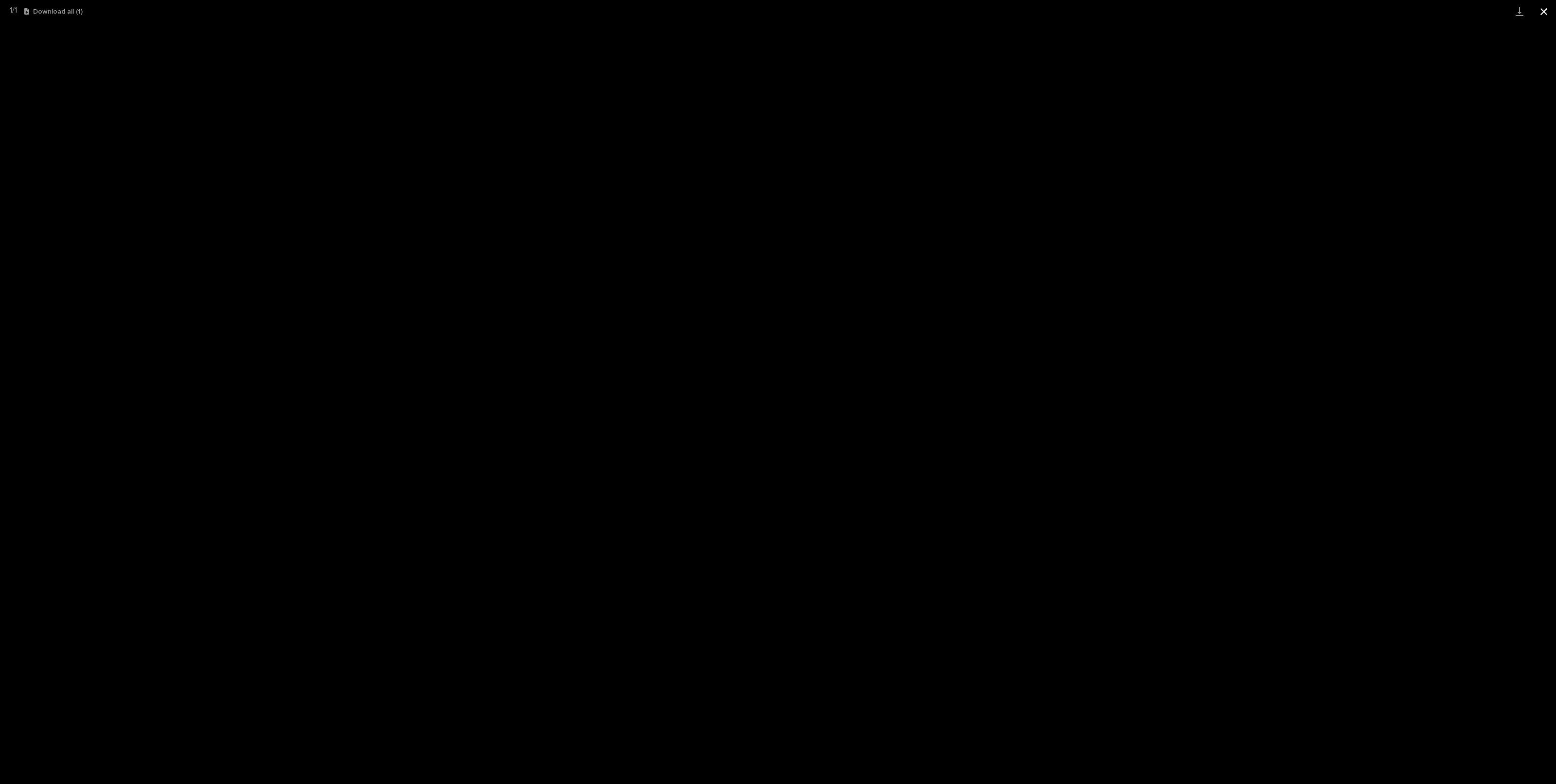
click at [1551, 8] on button "Close gallery" at bounding box center [1544, 11] width 24 height 23
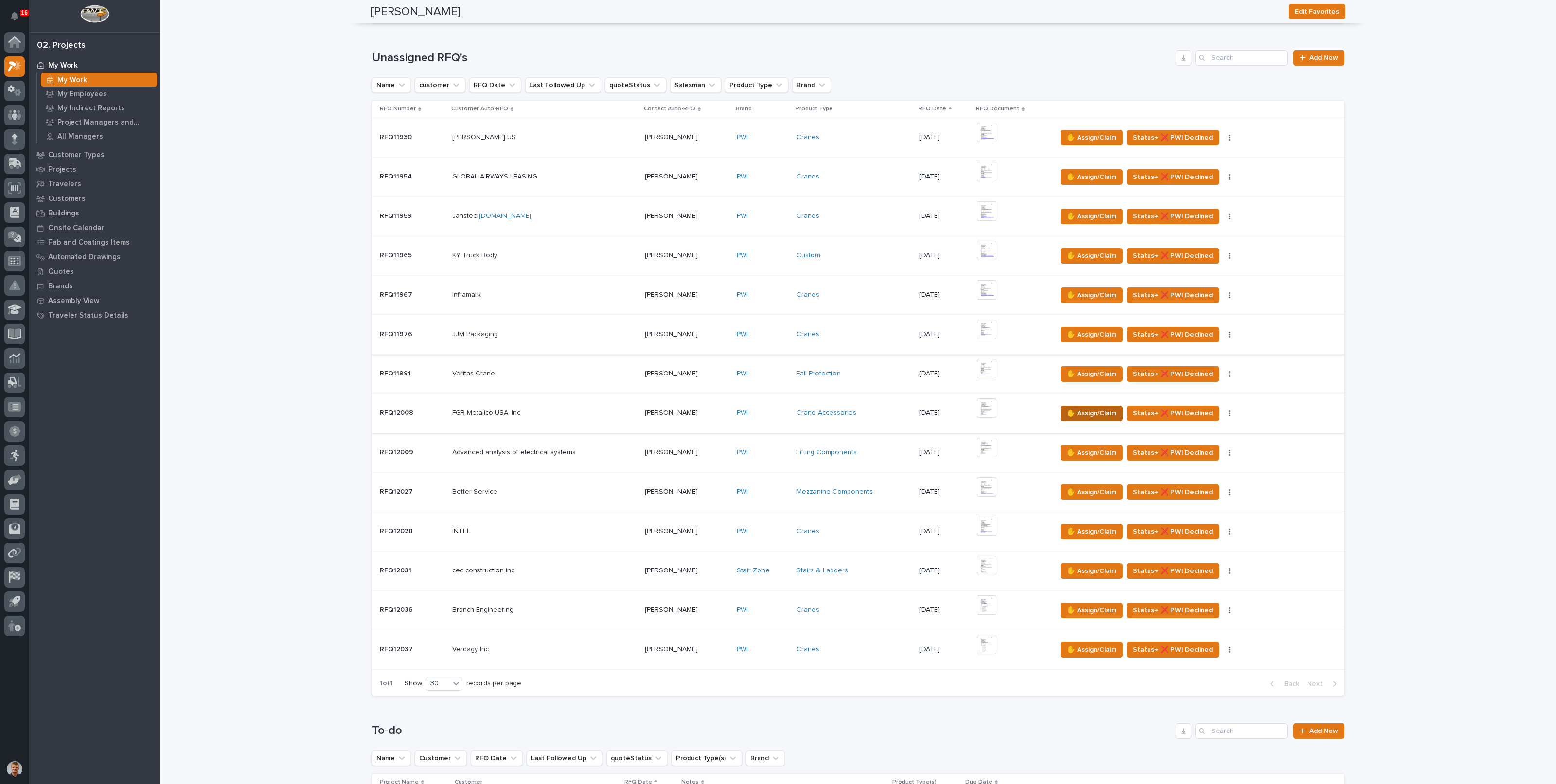
click at [1073, 408] on span "✋ Assign/Claim" at bounding box center [1091, 413] width 50 height 11
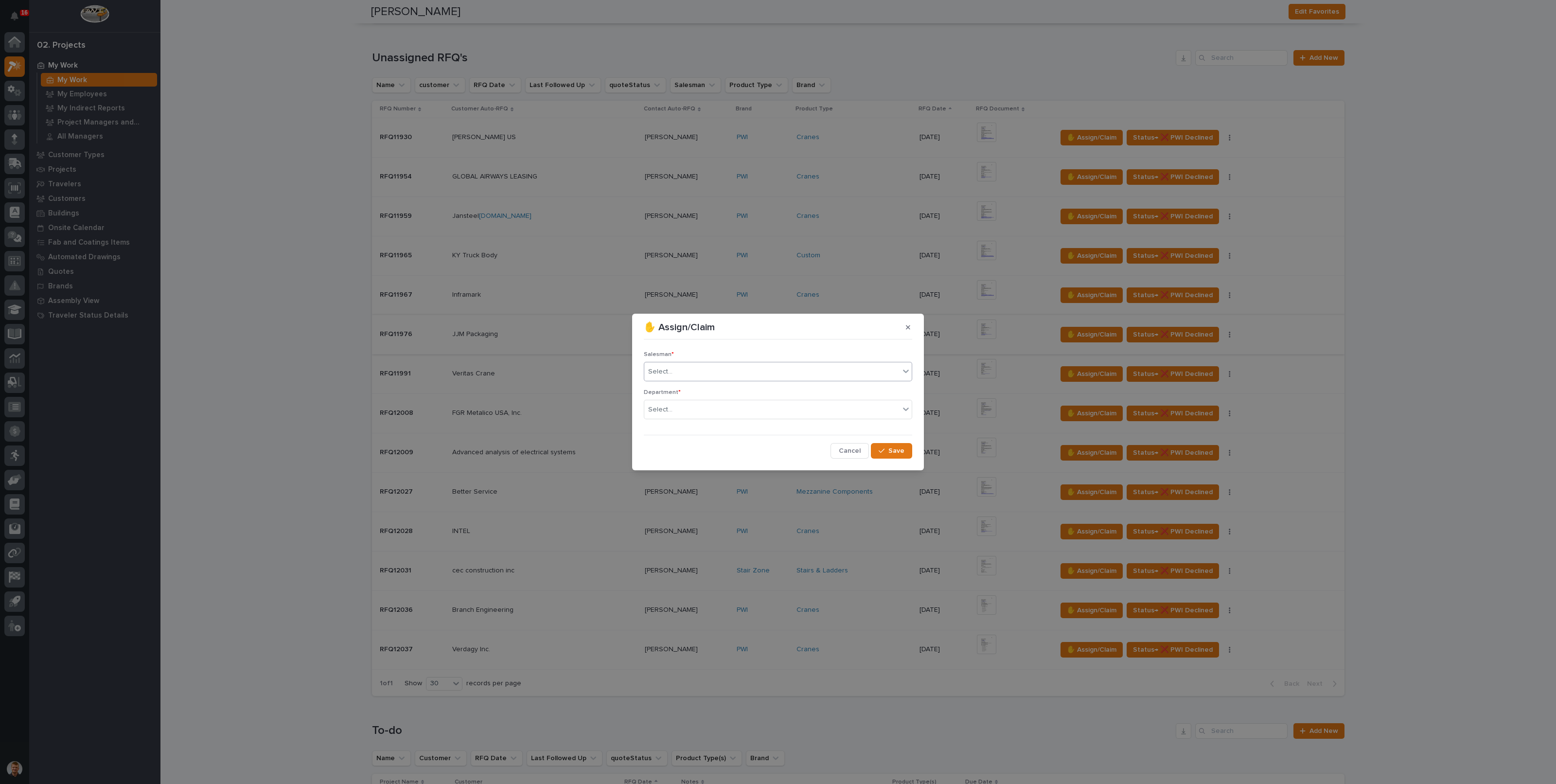
click at [702, 368] on div "Select..." at bounding box center [772, 371] width 256 height 16
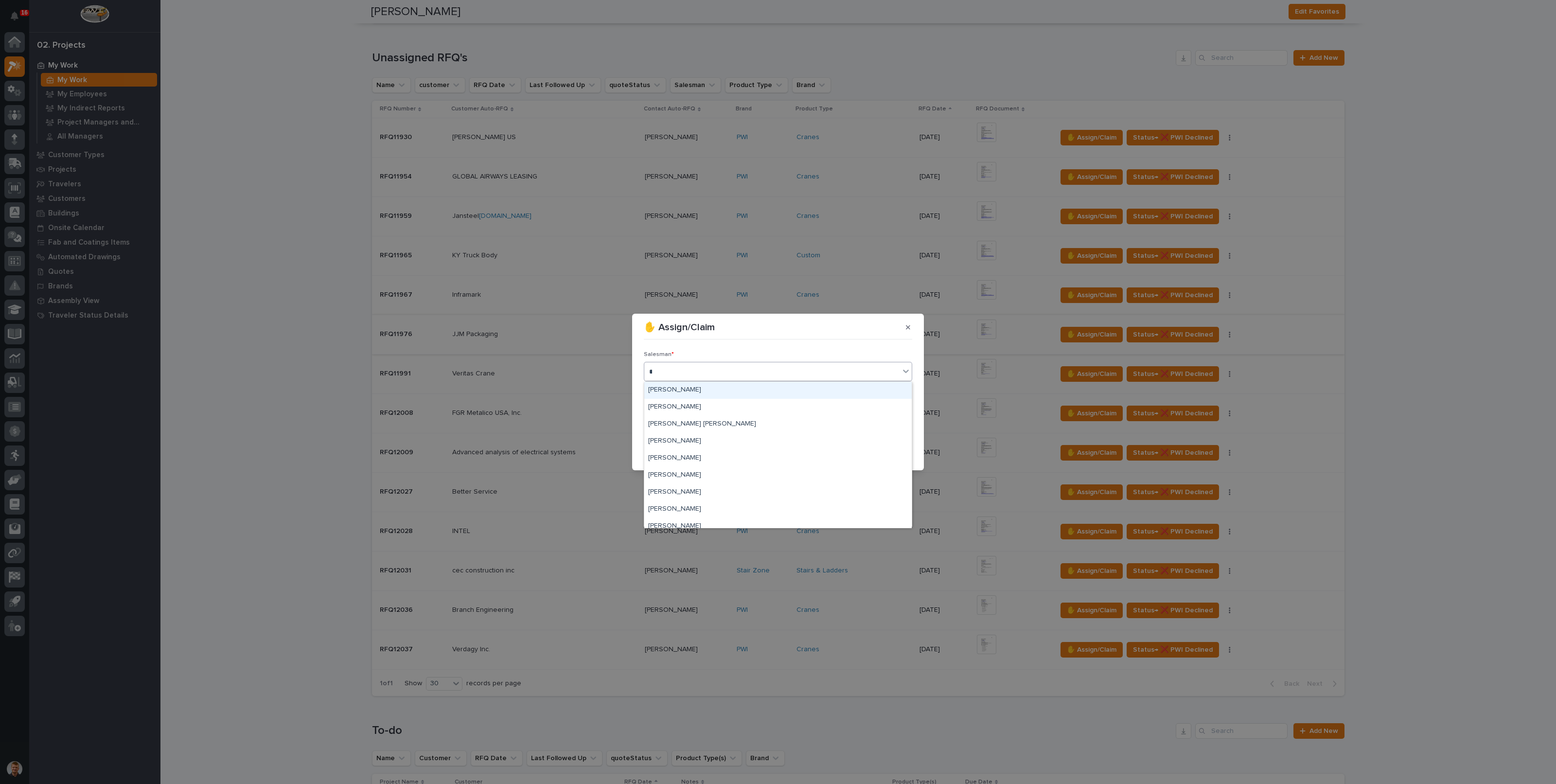
type input "**"
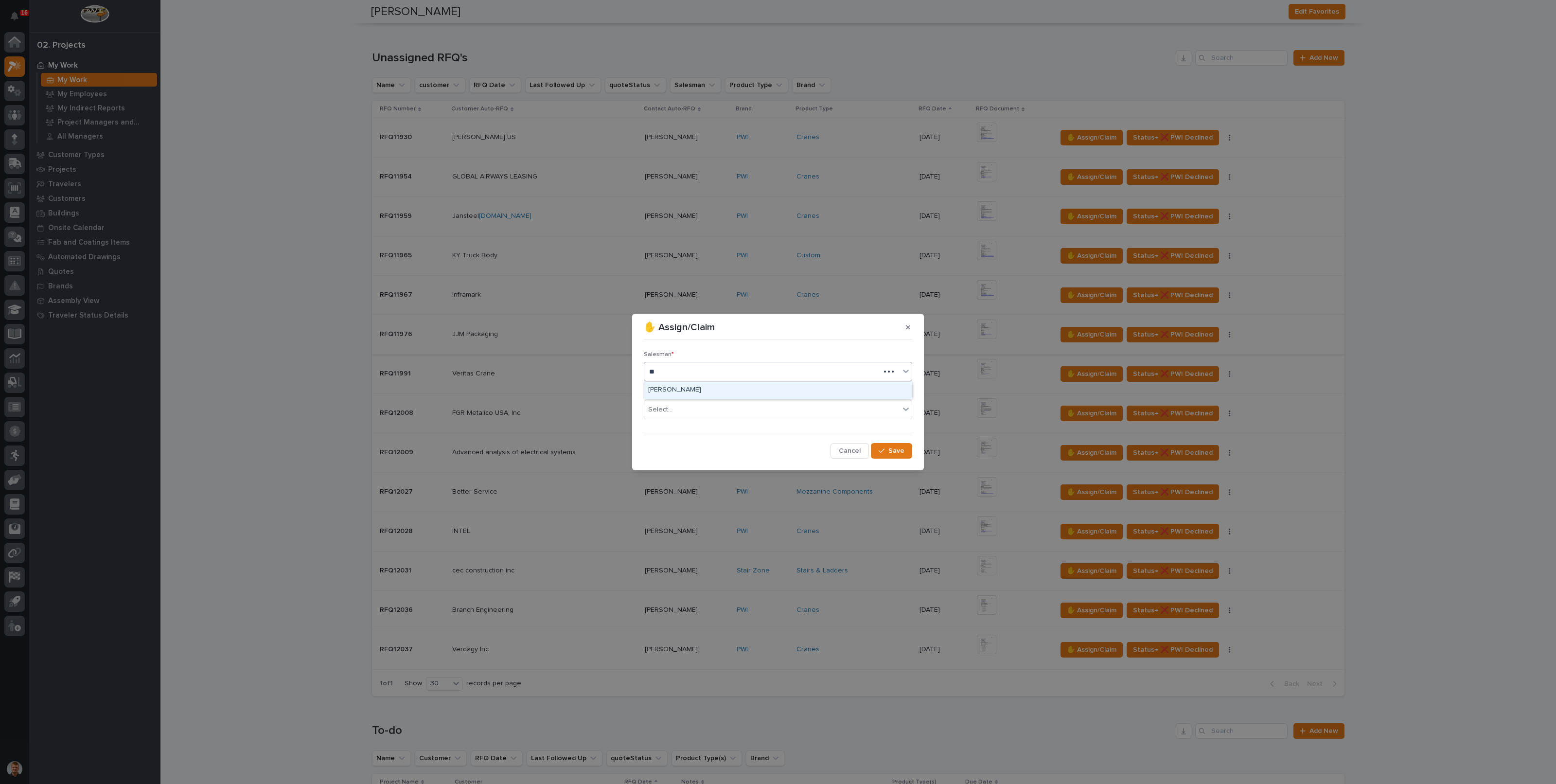
click at [691, 390] on div "[PERSON_NAME]" at bounding box center [778, 390] width 268 height 17
click at [684, 405] on div "Select..." at bounding box center [772, 410] width 256 height 16
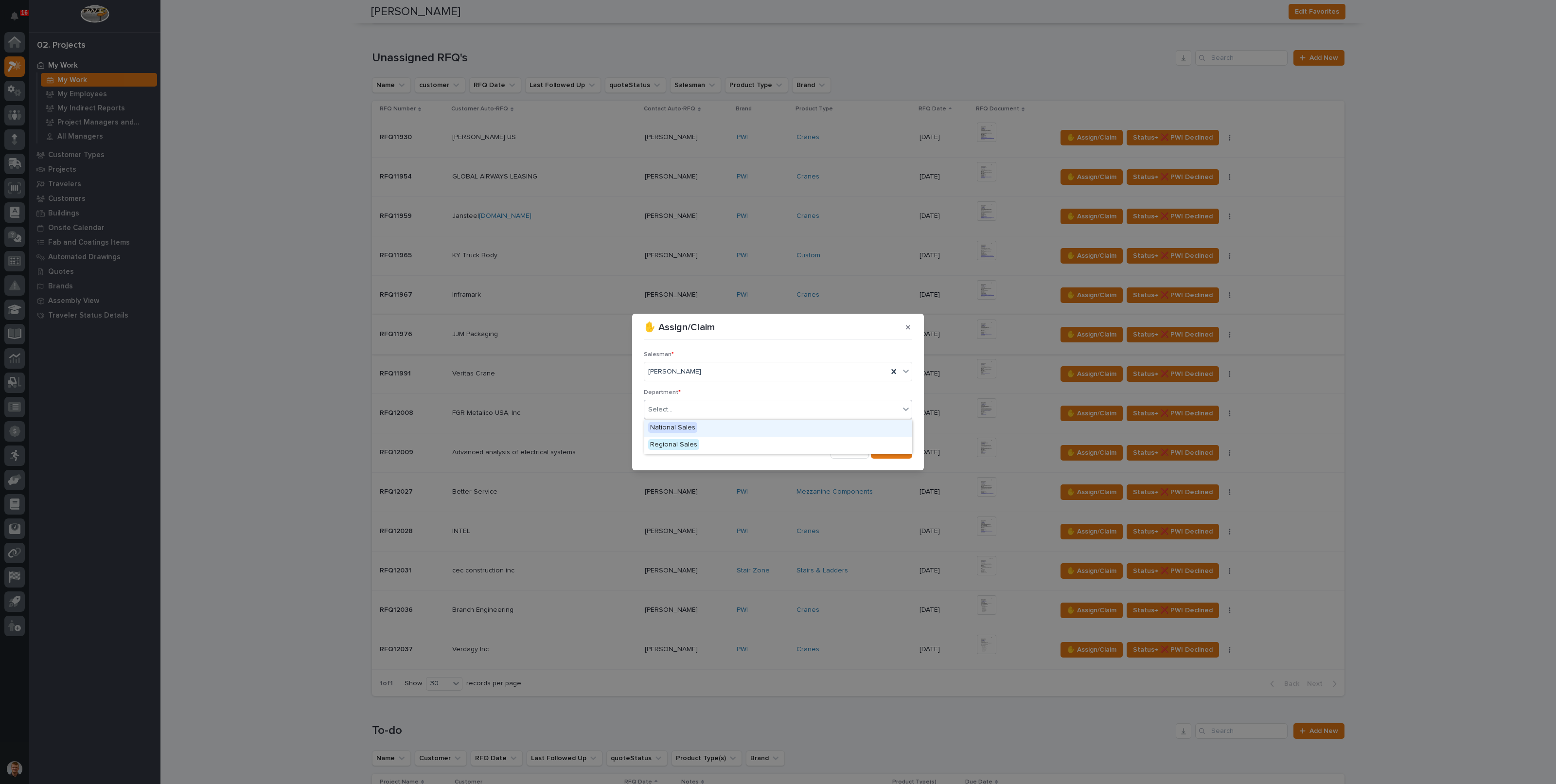
click at [684, 428] on span "National Sales" at bounding box center [672, 428] width 49 height 11
click at [889, 455] on button "Save" at bounding box center [892, 451] width 41 height 16
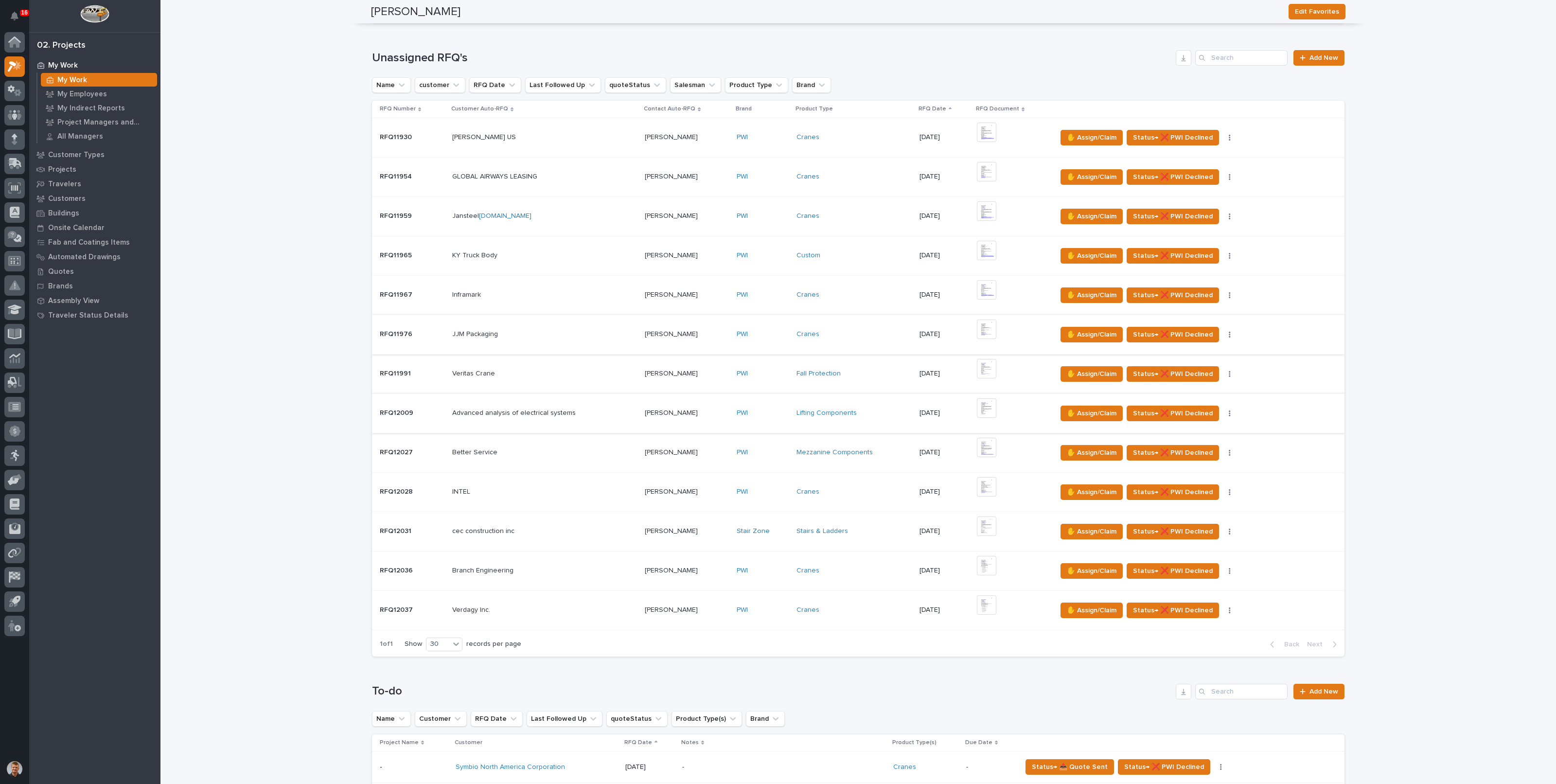
click at [992, 408] on img at bounding box center [986, 408] width 19 height 19
click at [989, 405] on img at bounding box center [986, 408] width 19 height 19
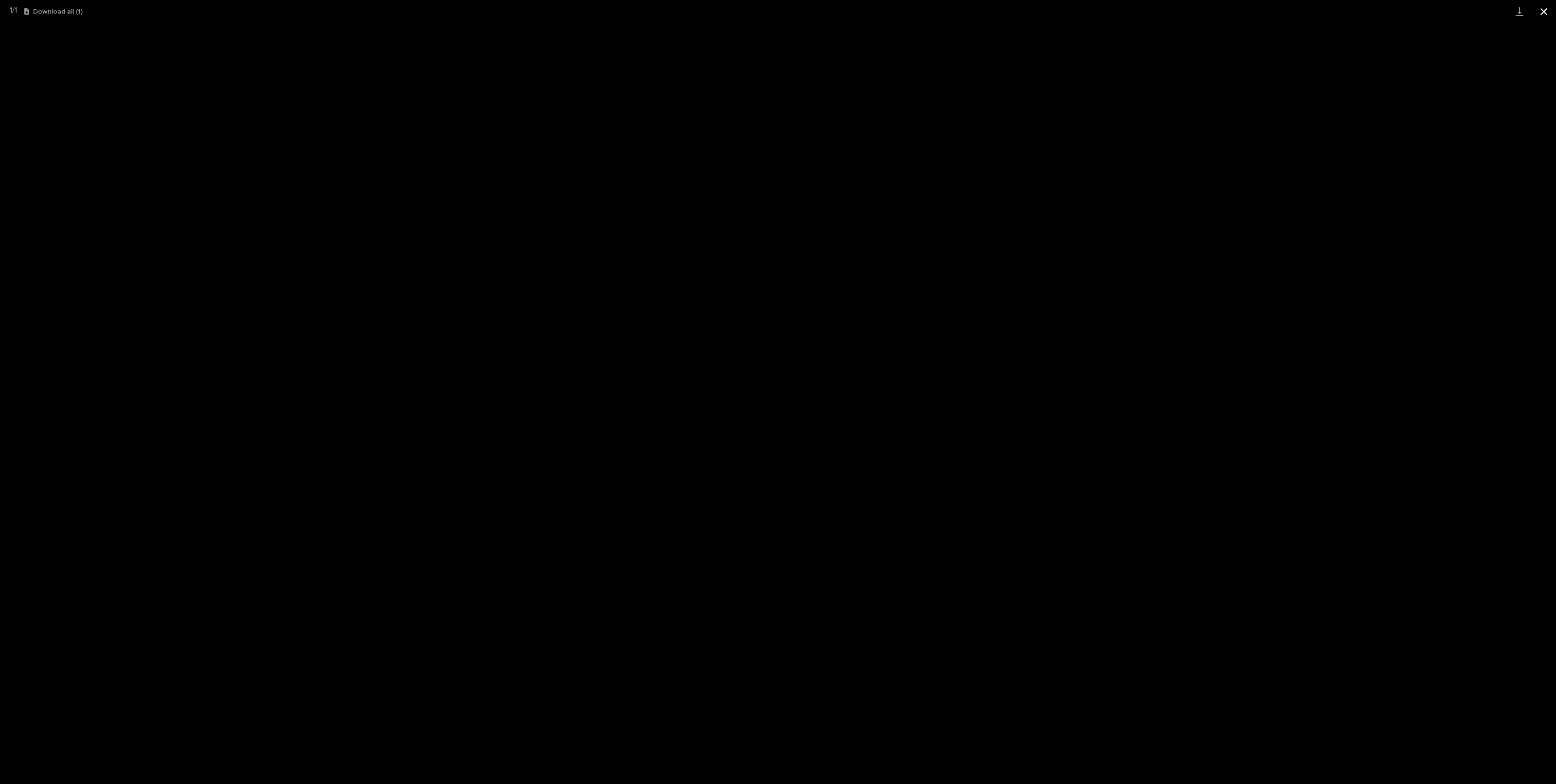
click at [1542, 17] on button "Close gallery" at bounding box center [1544, 11] width 24 height 23
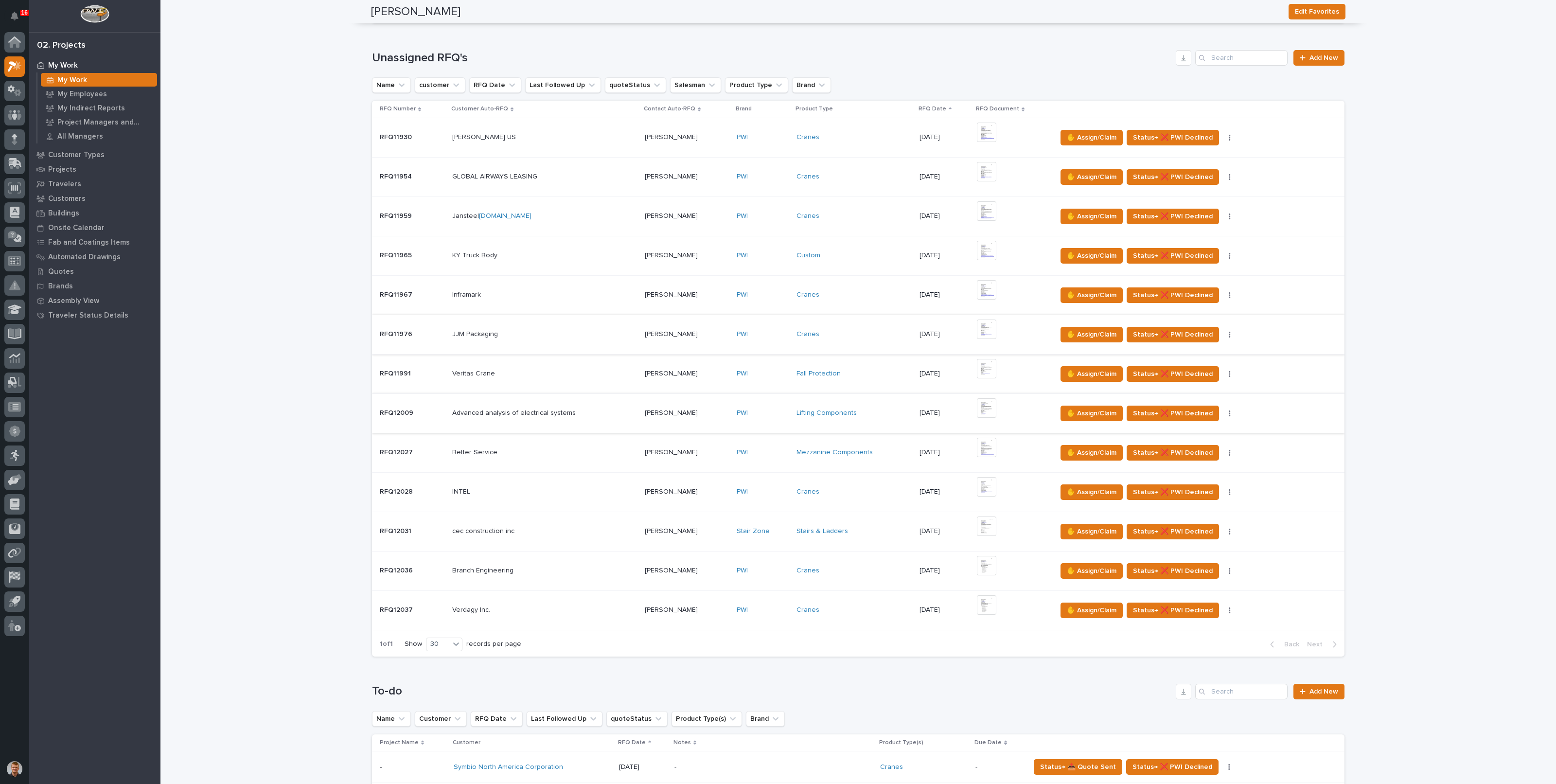
click at [988, 405] on img at bounding box center [986, 408] width 19 height 19
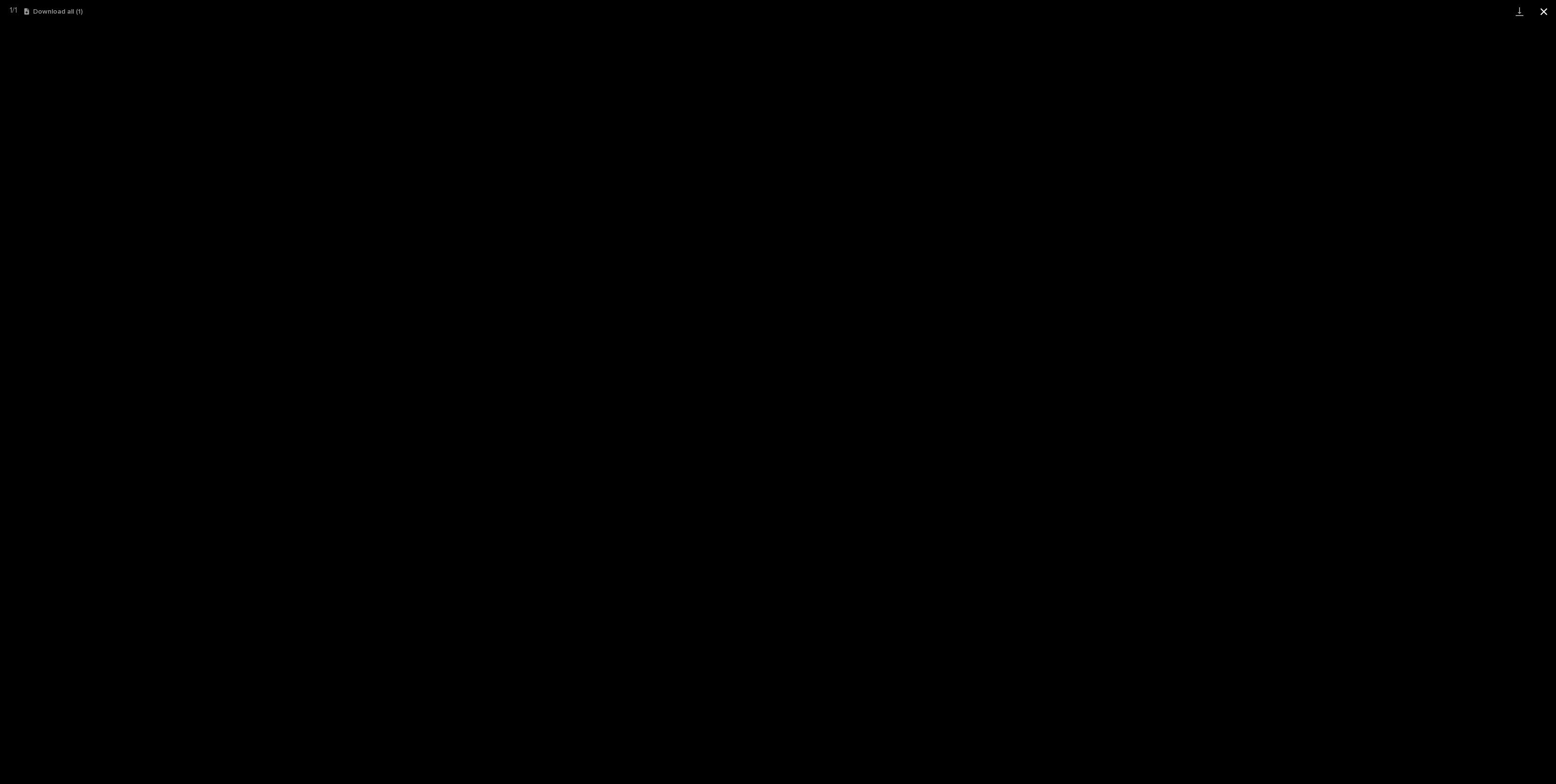
click at [1546, 18] on button "Close gallery" at bounding box center [1544, 11] width 24 height 23
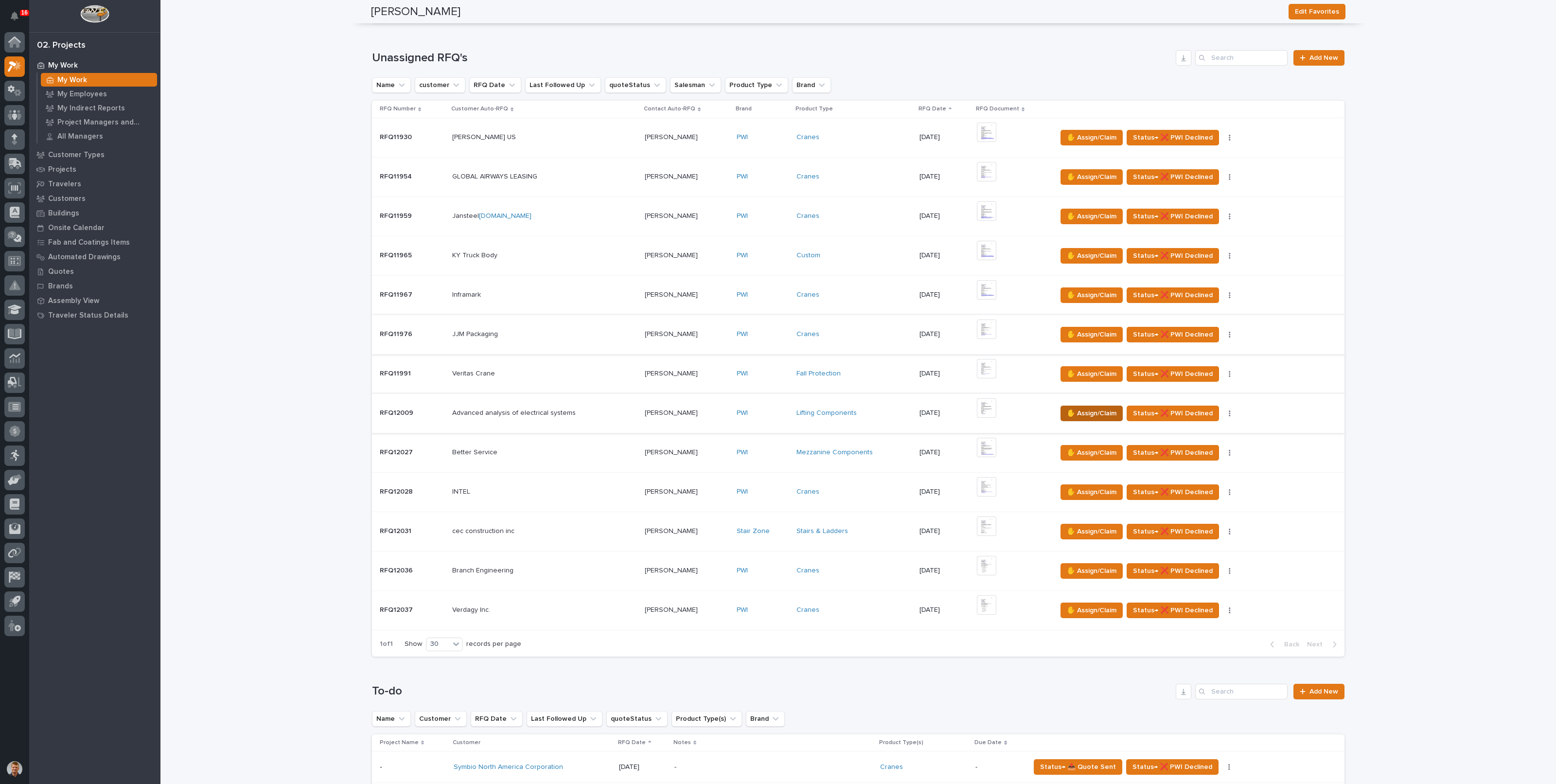
click at [1099, 410] on span "✋ Assign/Claim" at bounding box center [1091, 413] width 50 height 11
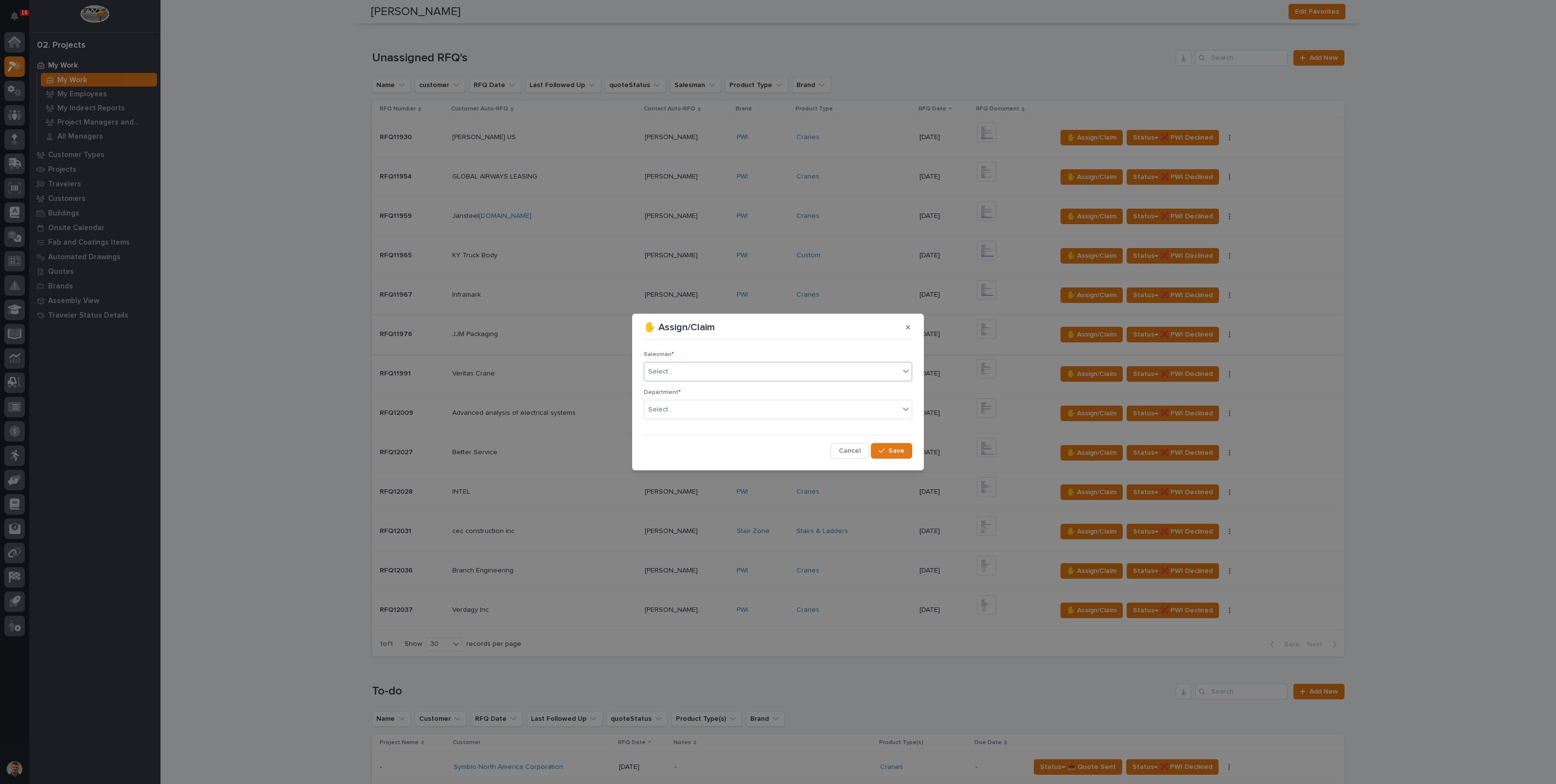
click at [718, 370] on div "Select..." at bounding box center [772, 371] width 256 height 16
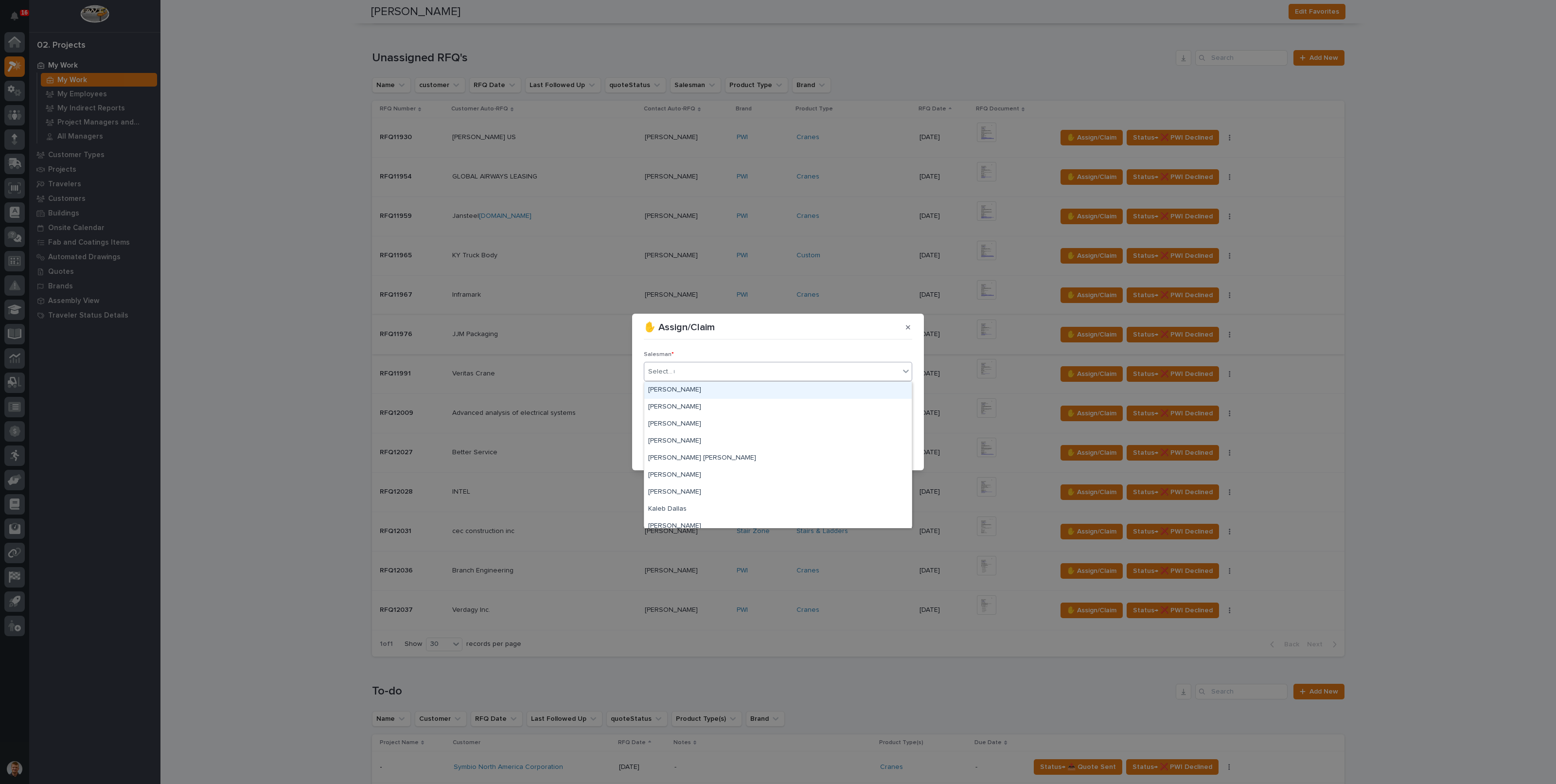
type input "**"
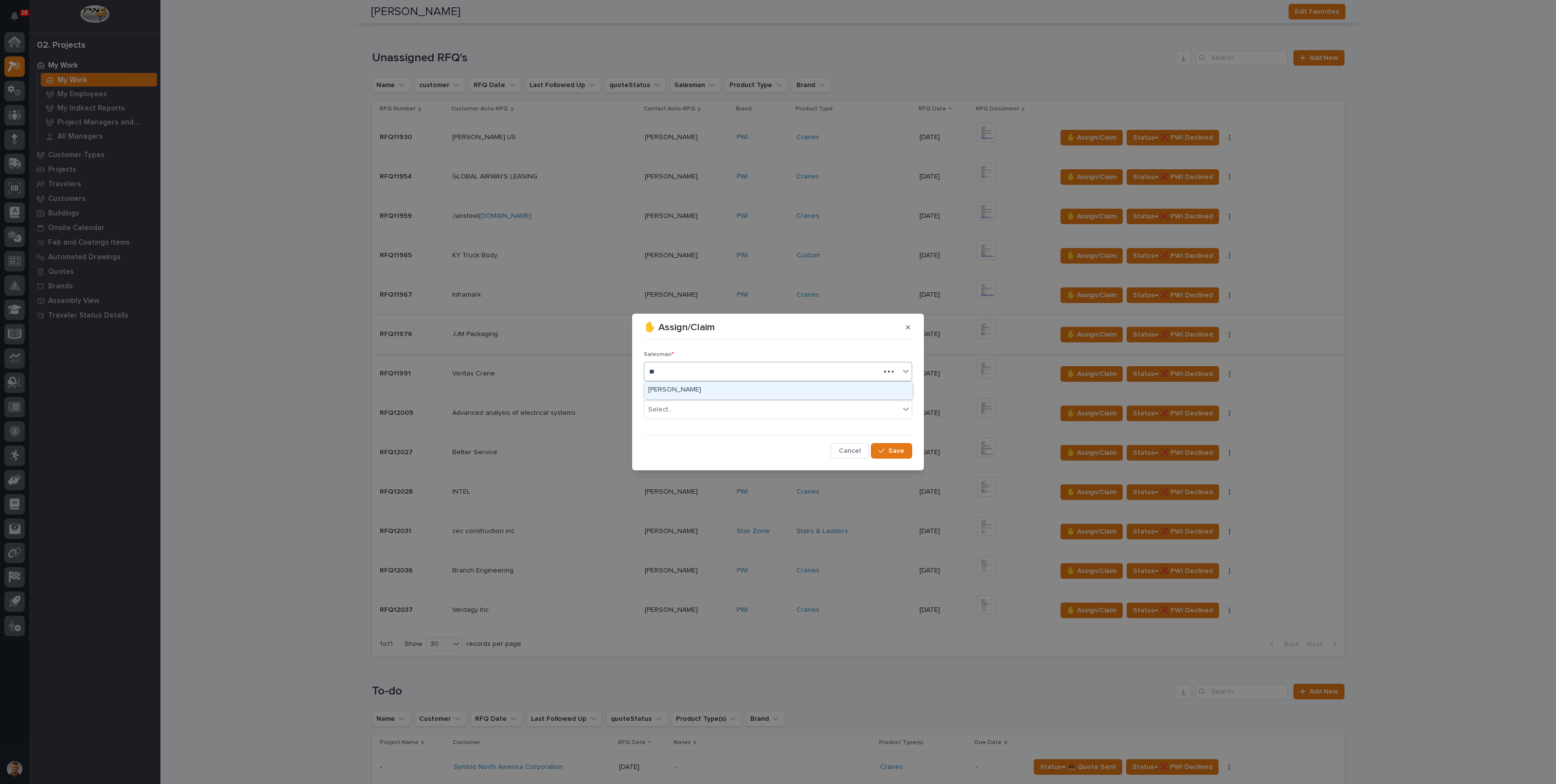
click at [695, 390] on div "[PERSON_NAME]" at bounding box center [778, 390] width 268 height 17
click at [690, 407] on div "Select..." at bounding box center [772, 410] width 256 height 16
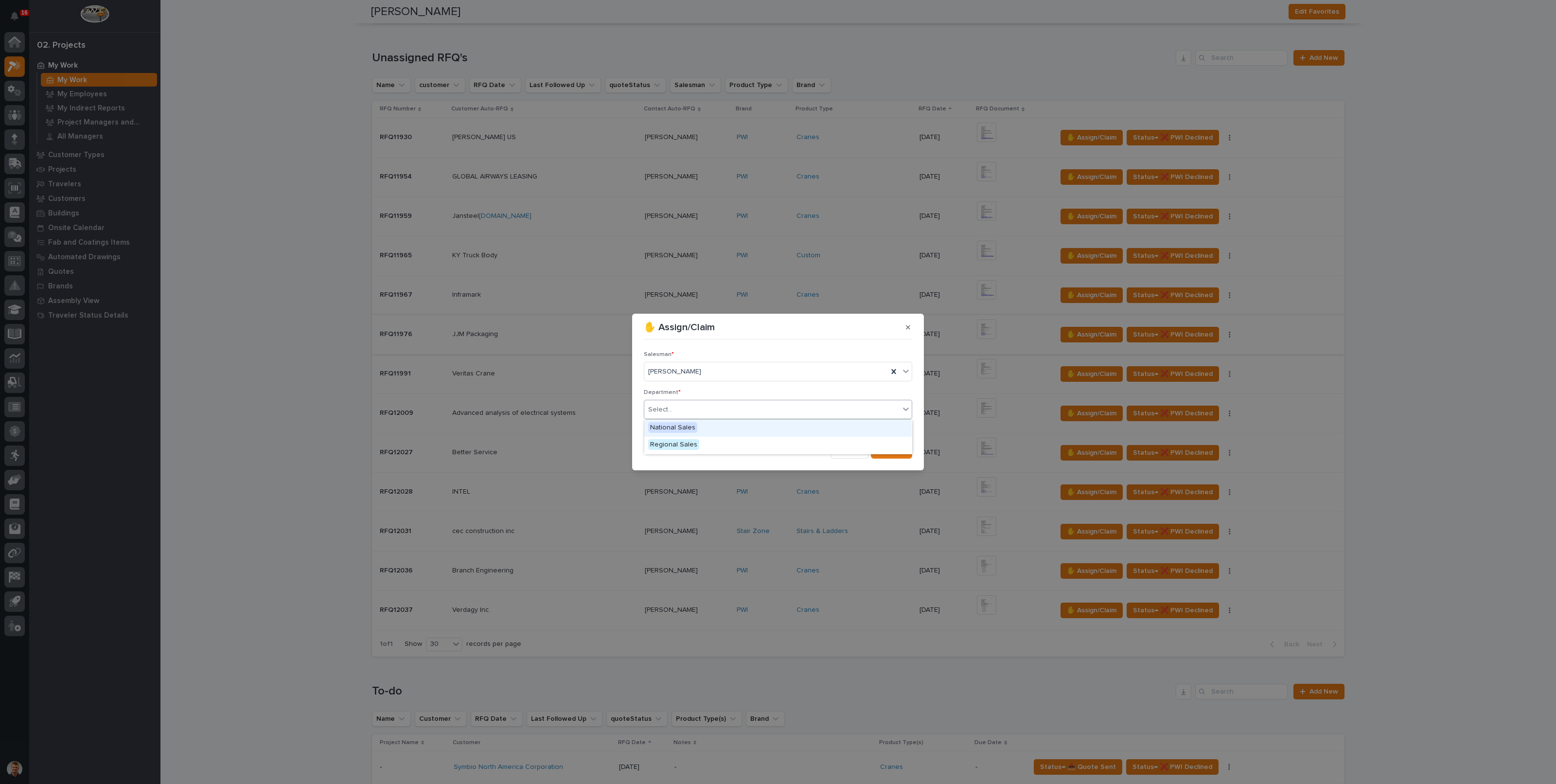
click at [687, 423] on span "National Sales" at bounding box center [672, 428] width 49 height 11
click at [901, 455] on button "Save" at bounding box center [892, 451] width 41 height 16
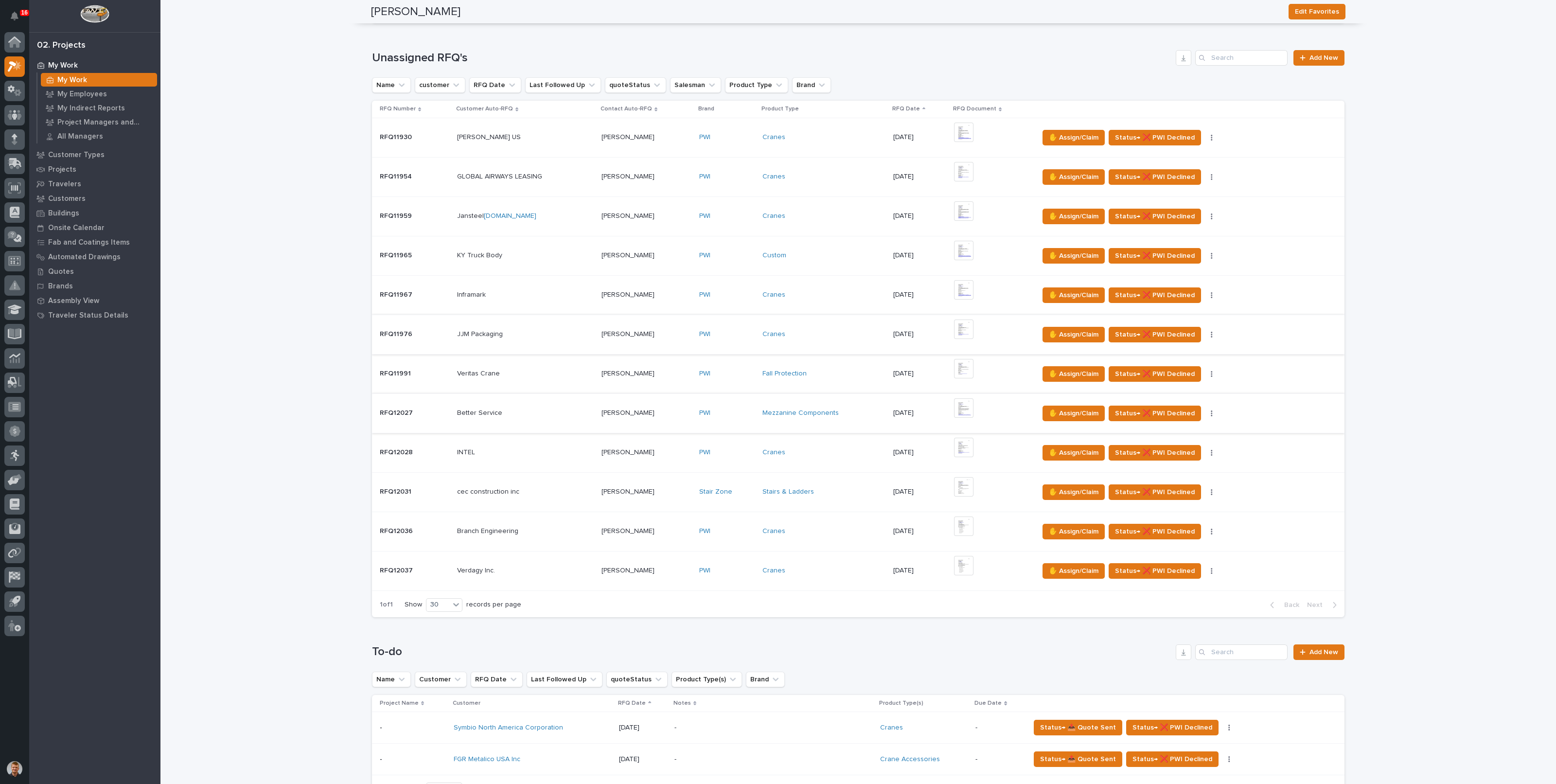
click at [962, 412] on img at bounding box center [963, 408] width 19 height 19
click at [966, 406] on img at bounding box center [963, 408] width 19 height 19
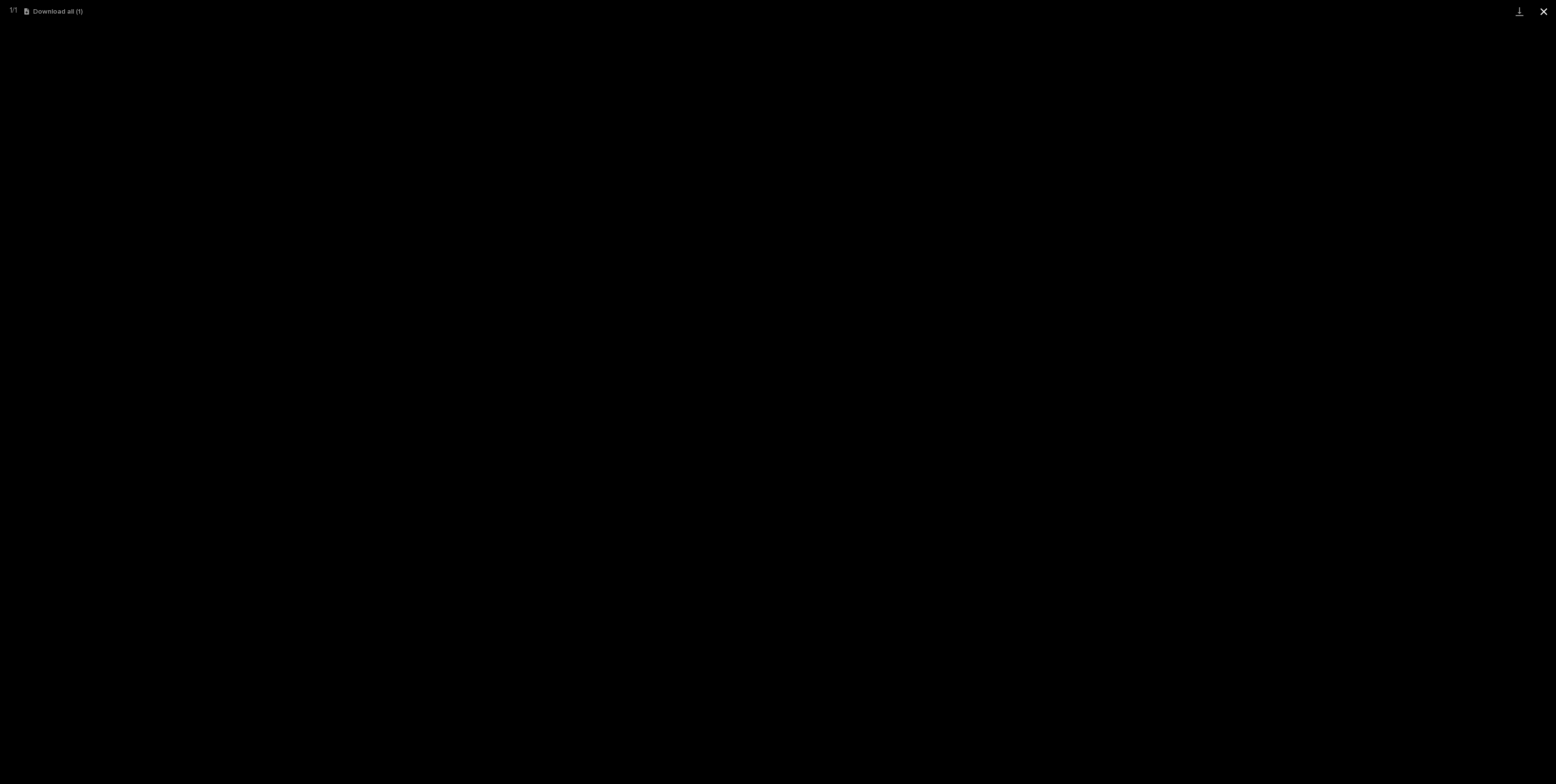
click at [1546, 10] on button "Close gallery" at bounding box center [1544, 11] width 24 height 23
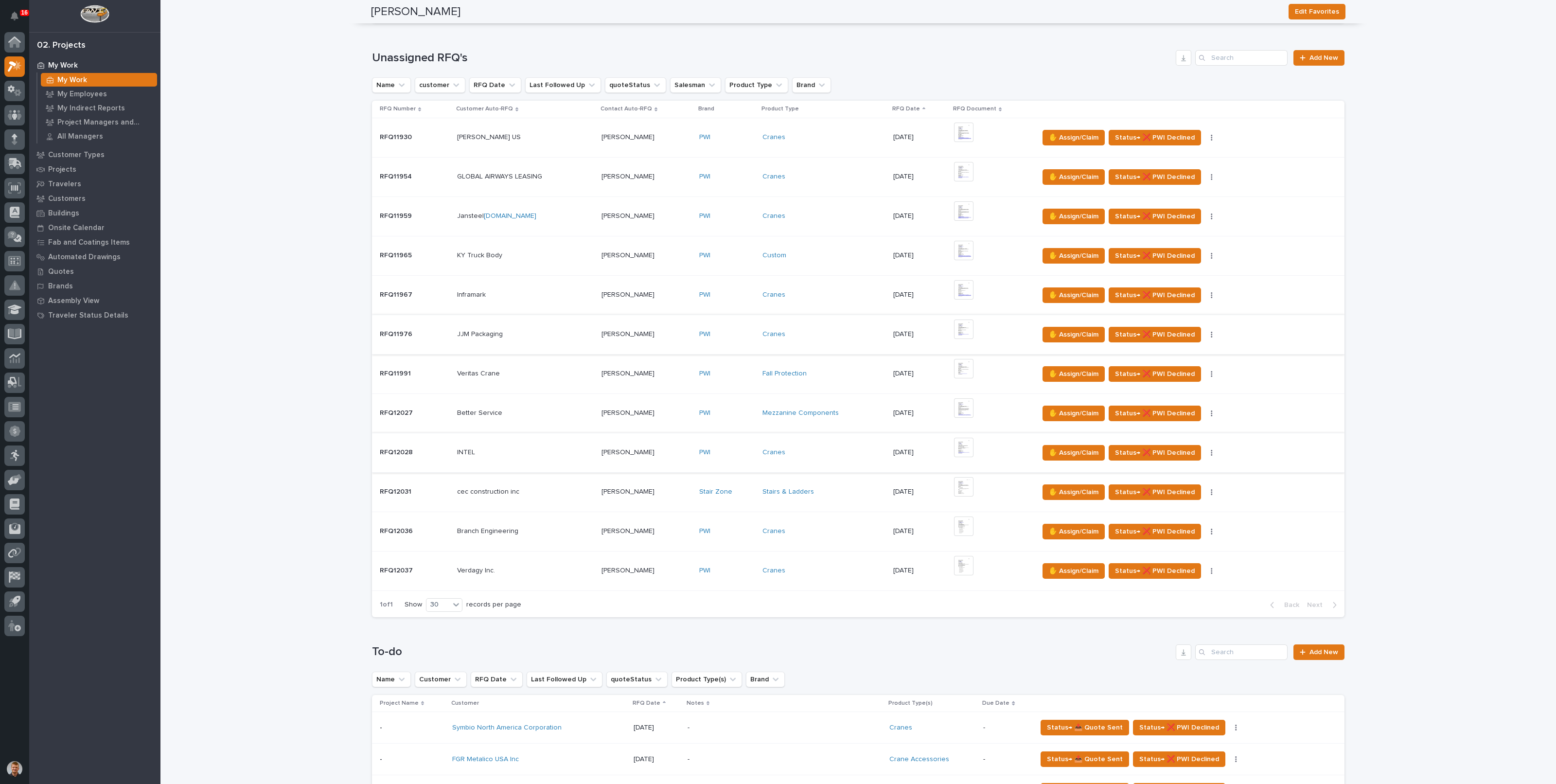
click at [958, 445] on img at bounding box center [963, 447] width 19 height 19
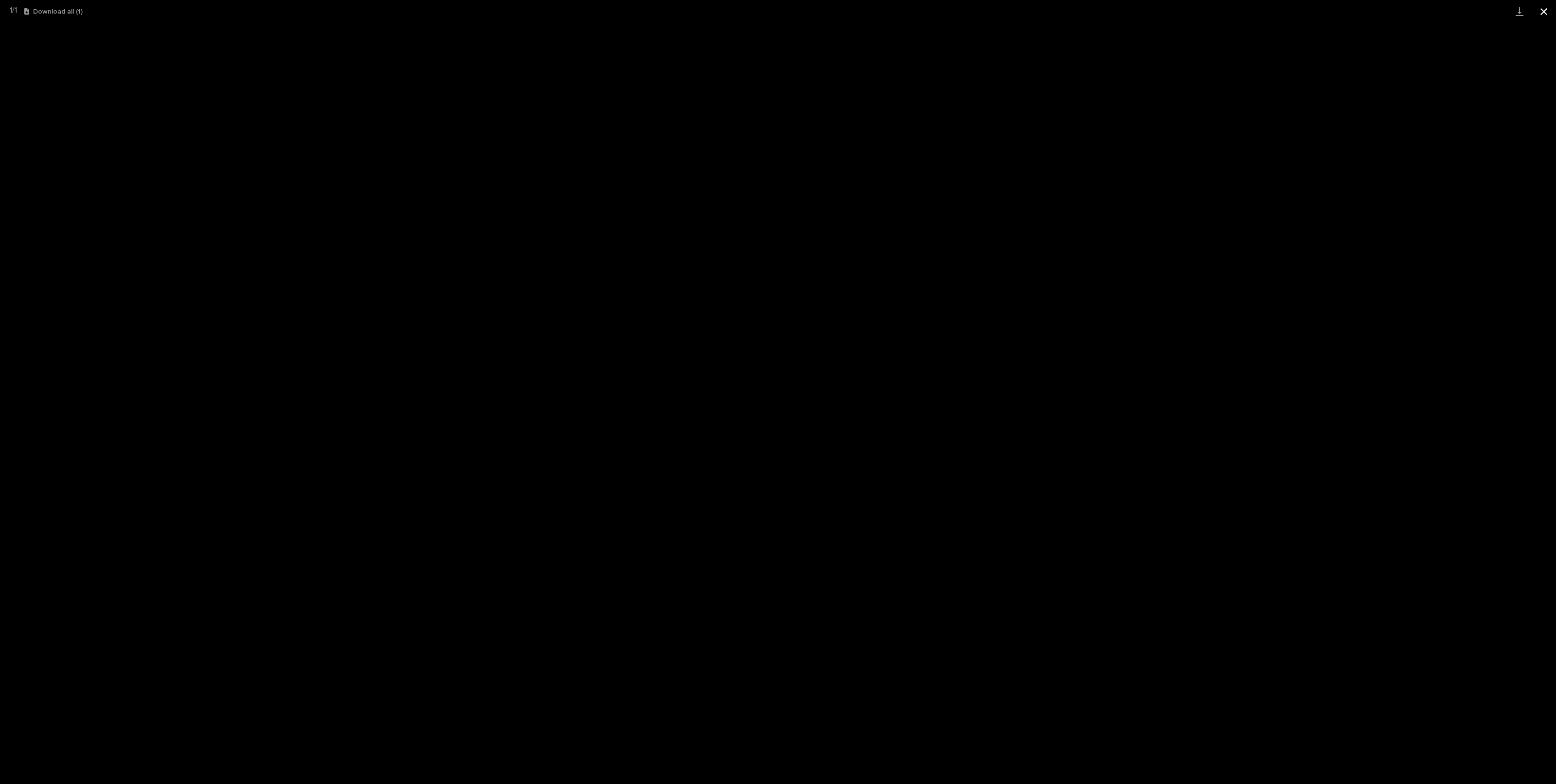
click at [1546, 11] on button "Close gallery" at bounding box center [1544, 11] width 24 height 23
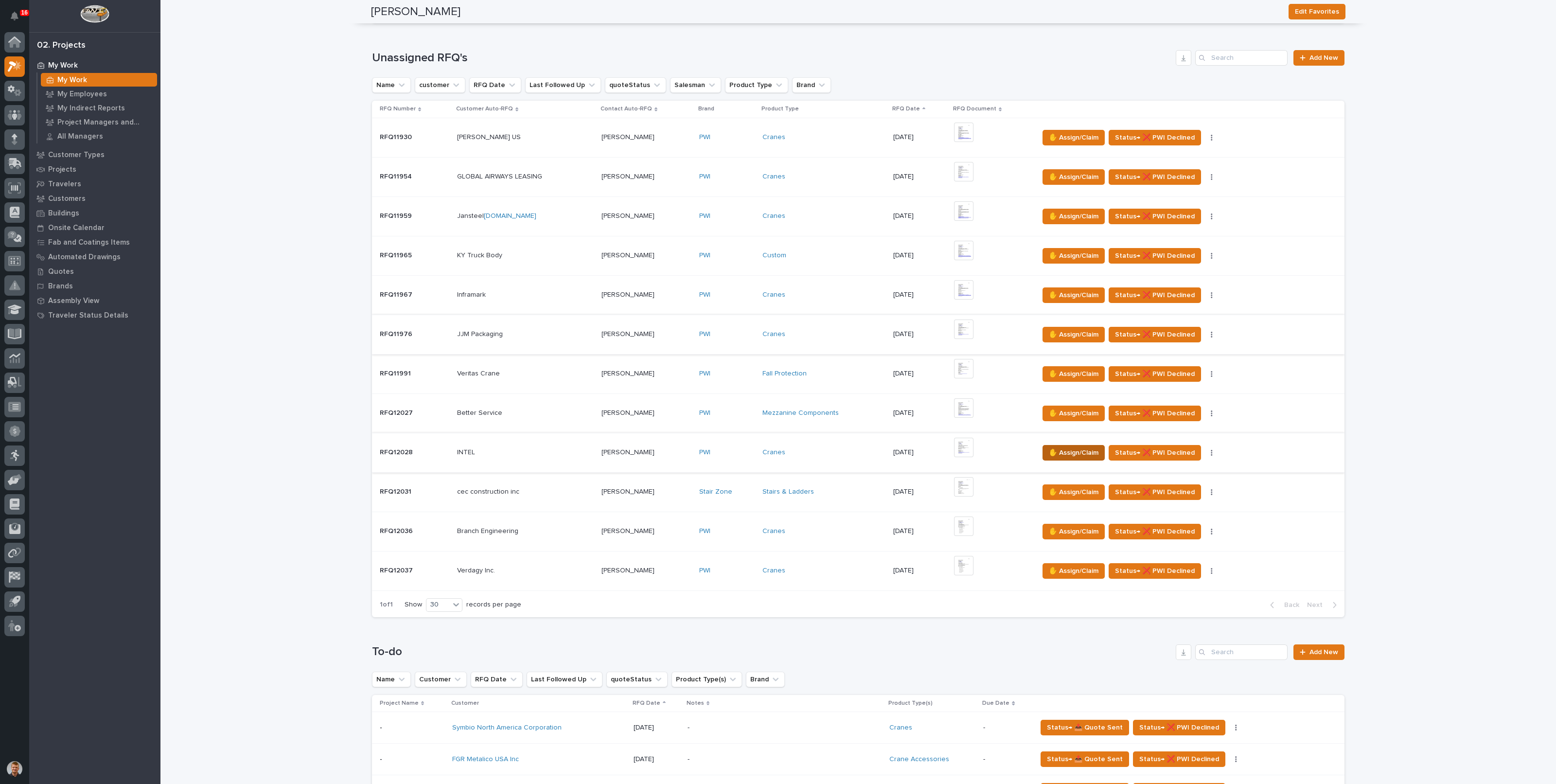
click at [1053, 447] on span "✋ Assign/Claim" at bounding box center [1073, 452] width 50 height 11
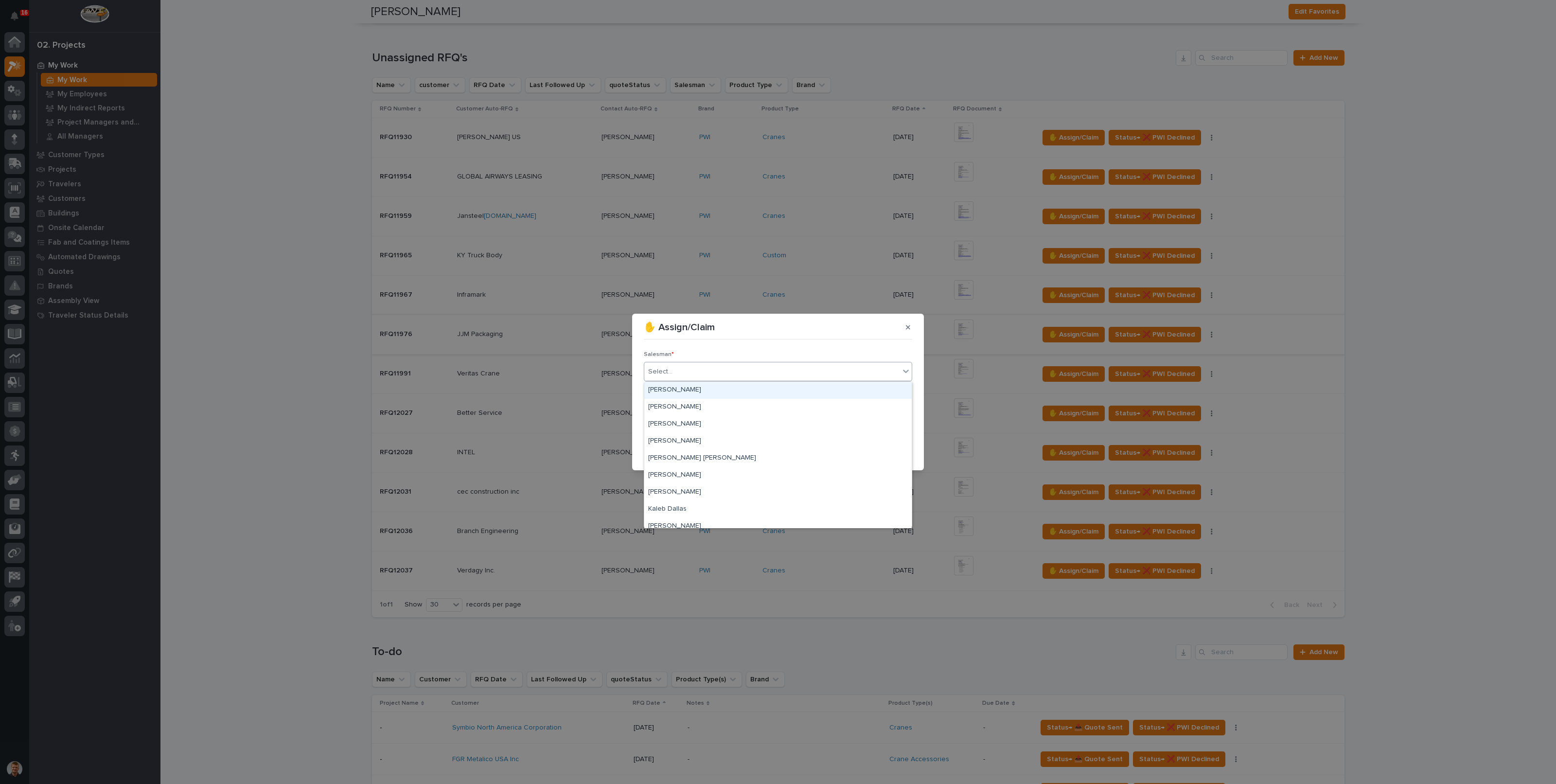
click at [695, 373] on div "Select..." at bounding box center [772, 371] width 256 height 16
type input "**"
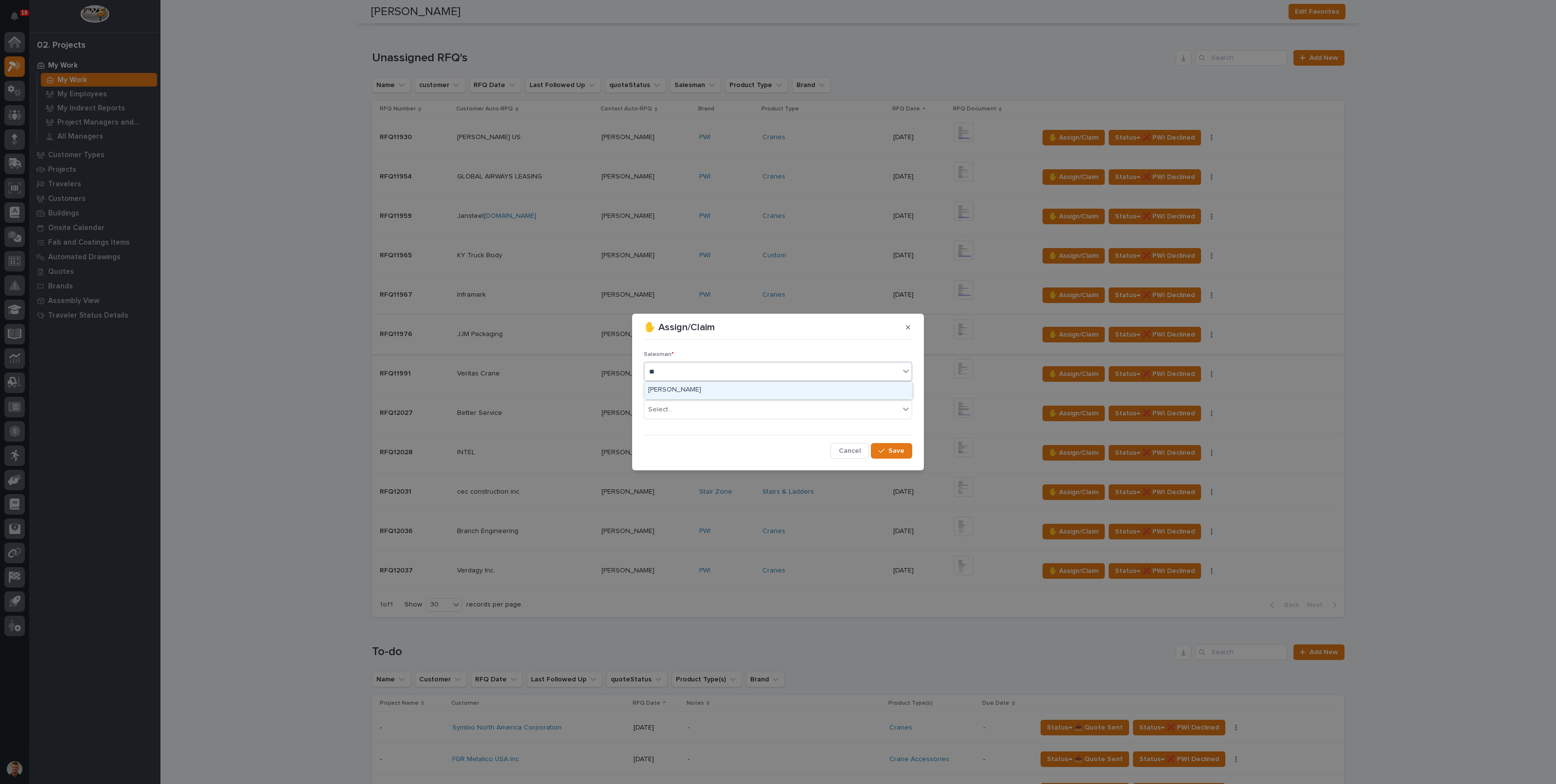
click at [687, 388] on div "[PERSON_NAME]" at bounding box center [778, 390] width 268 height 17
drag, startPoint x: 687, startPoint y: 410, endPoint x: 696, endPoint y: 416, distance: 10.8
click at [687, 410] on div "Select..." at bounding box center [772, 410] width 256 height 16
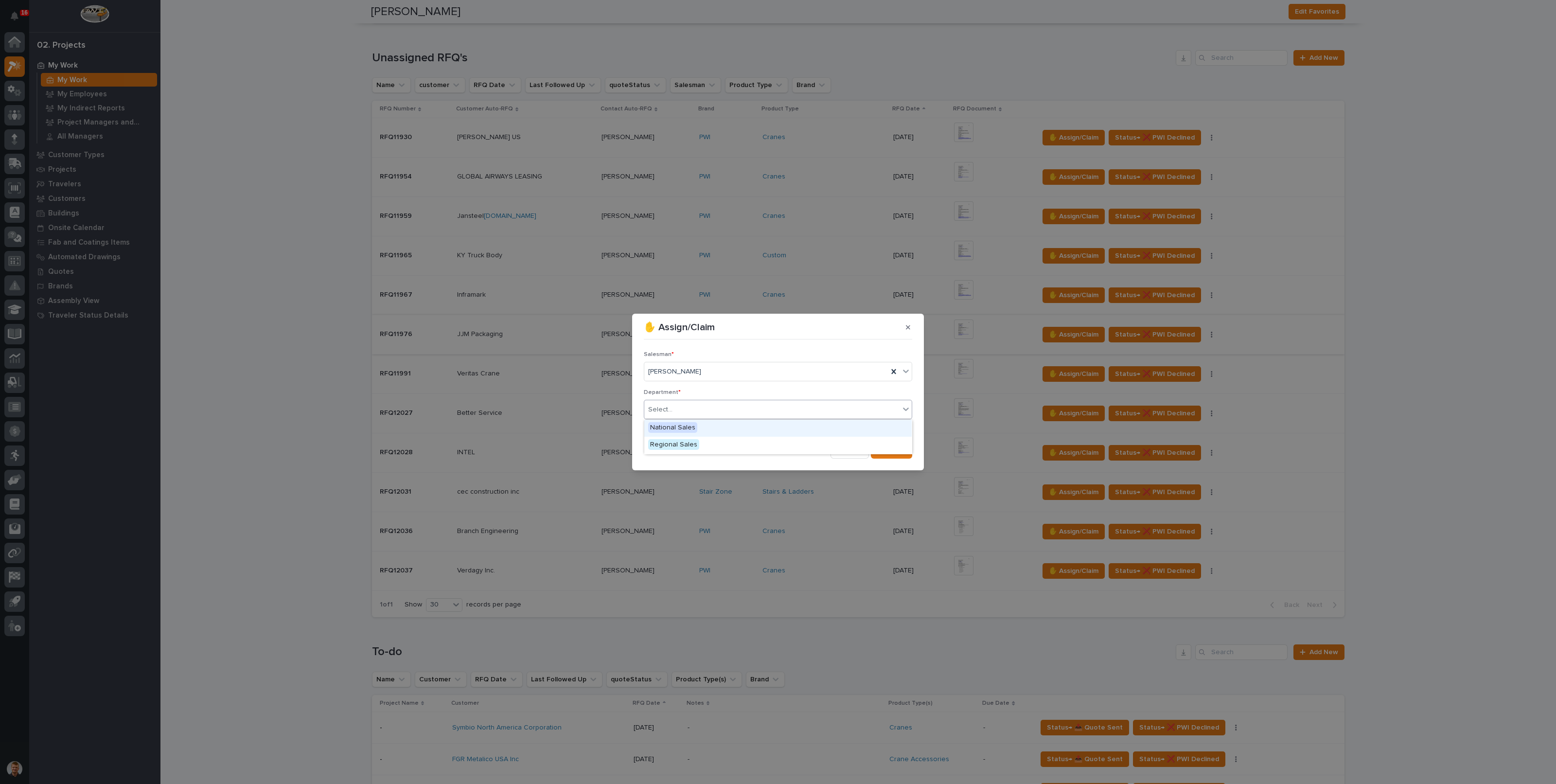
click at [688, 422] on span "National Sales" at bounding box center [672, 428] width 49 height 11
click at [887, 446] on button "Save" at bounding box center [892, 451] width 41 height 16
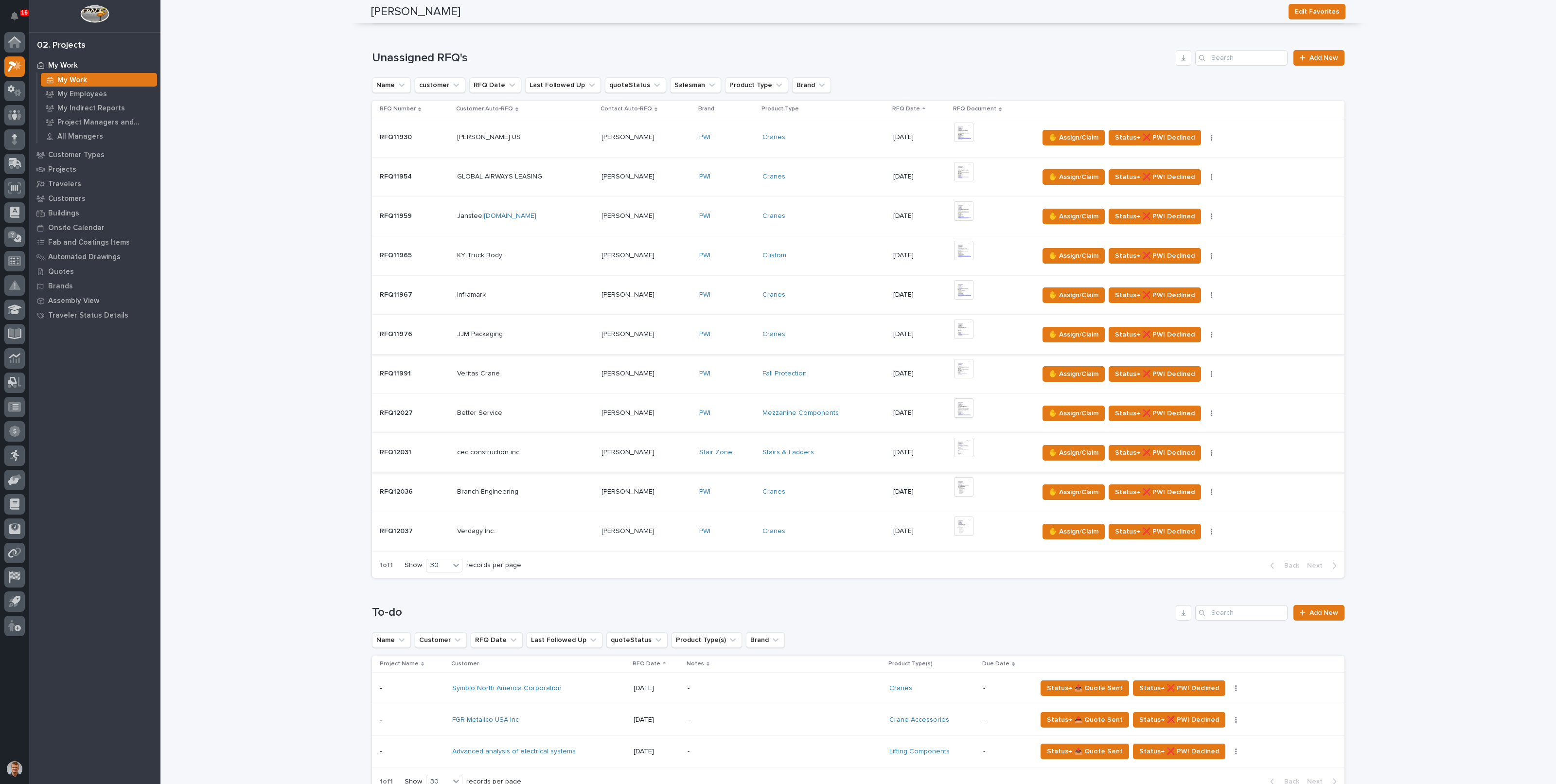
click at [959, 450] on img at bounding box center [963, 447] width 19 height 19
click at [959, 446] on img at bounding box center [963, 447] width 19 height 19
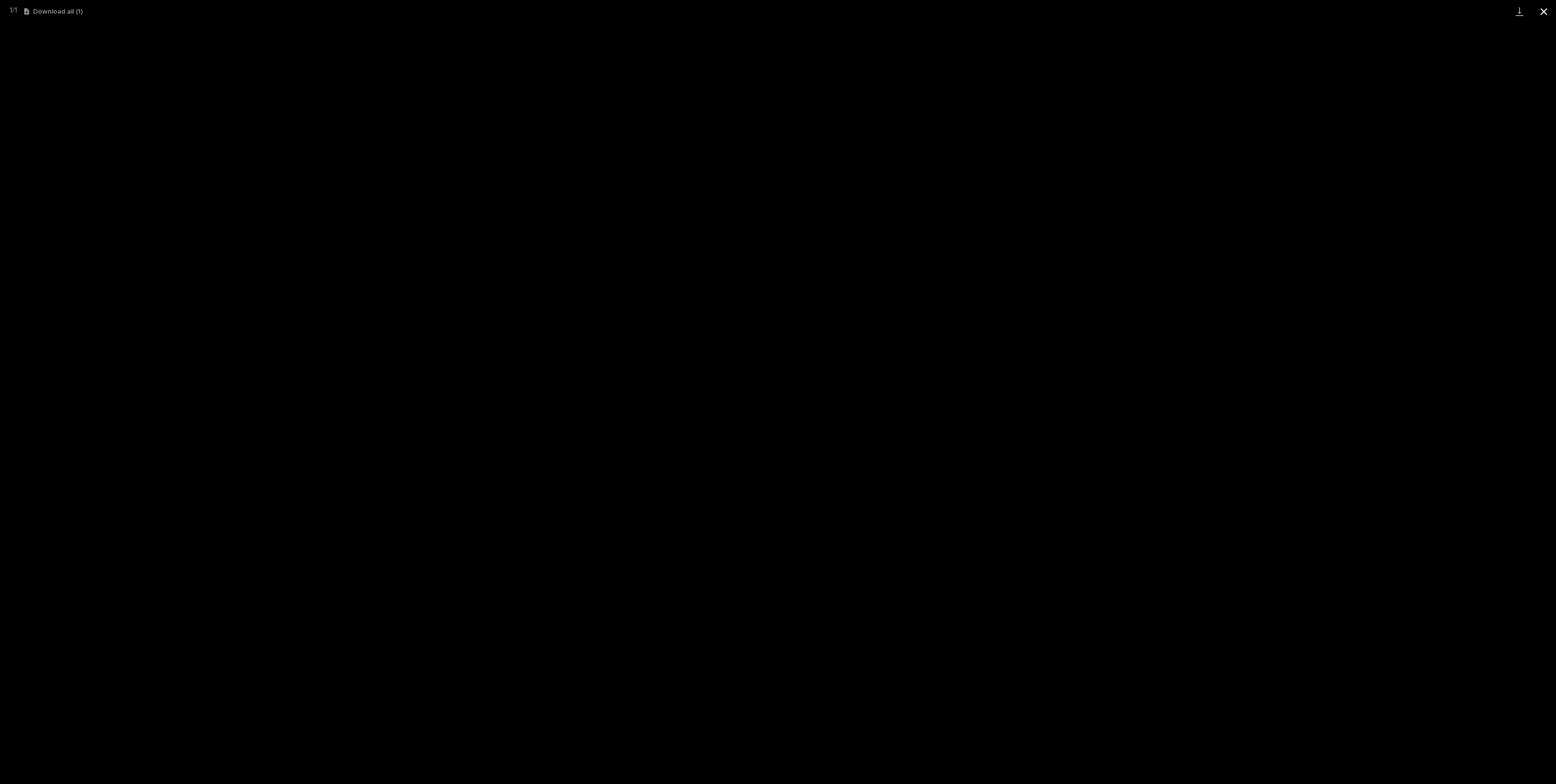
click at [1544, 11] on button "Close gallery" at bounding box center [1544, 11] width 24 height 23
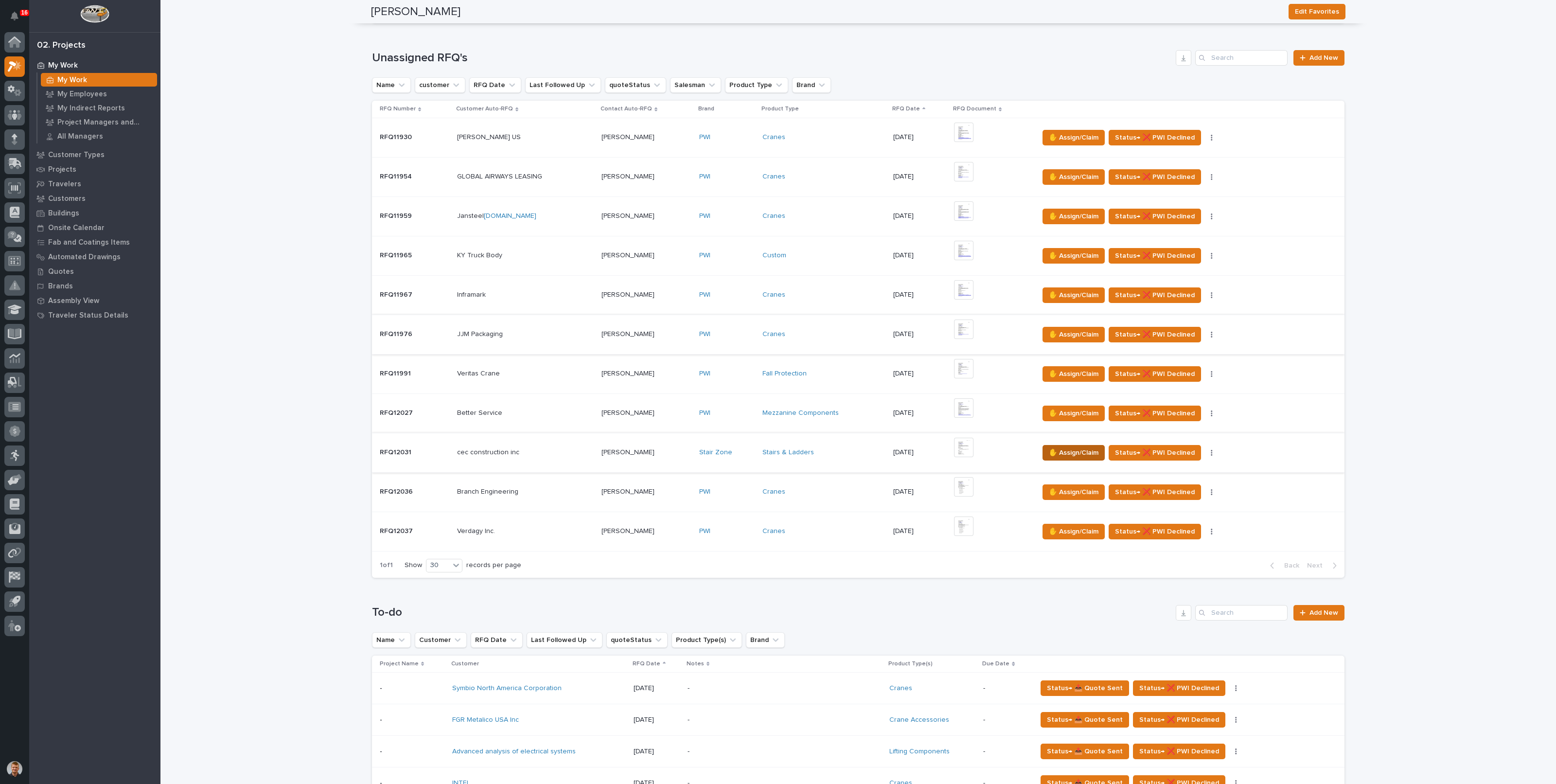
click at [1070, 448] on span "✋ Assign/Claim" at bounding box center [1073, 452] width 50 height 11
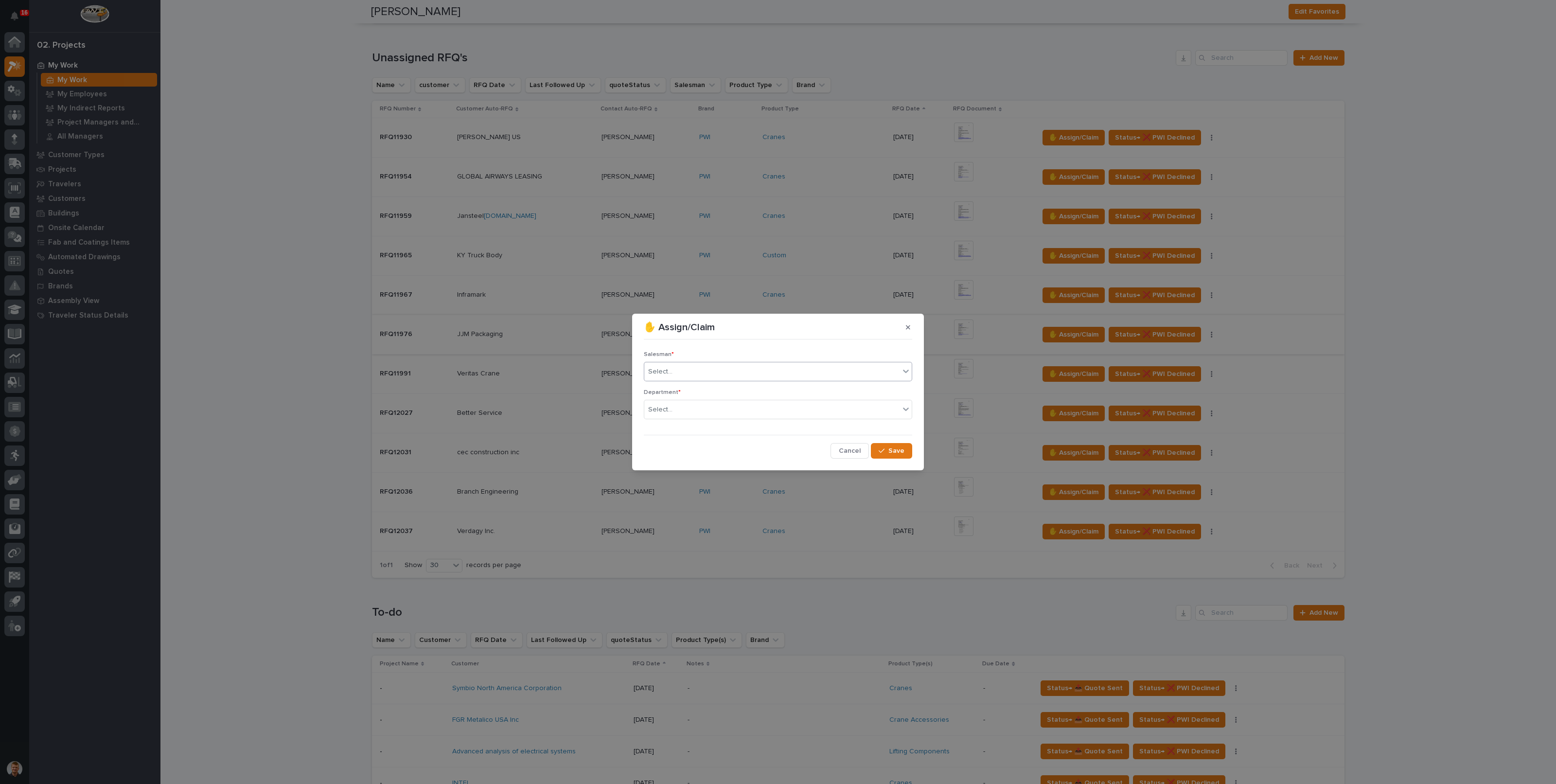
click at [697, 373] on div "Select..." at bounding box center [772, 371] width 256 height 16
type input "*****"
click at [692, 388] on div "Kaleb Dallas" at bounding box center [778, 390] width 268 height 17
click at [688, 397] on div "Department * Select..." at bounding box center [778, 408] width 268 height 38
click at [688, 403] on div "Select..." at bounding box center [772, 410] width 256 height 16
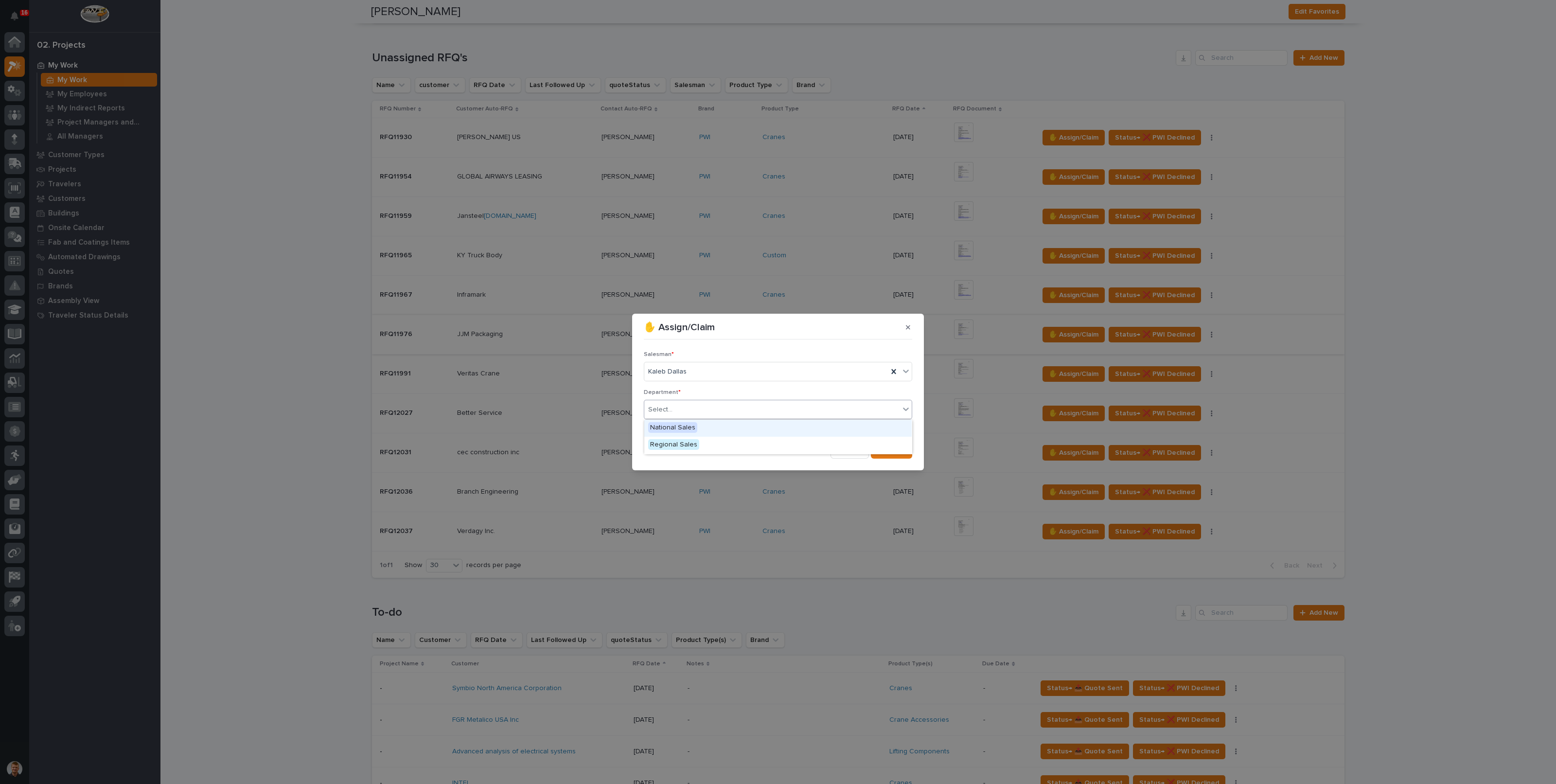
click at [677, 426] on span "National Sales" at bounding box center [672, 428] width 49 height 11
click at [892, 449] on span "Save" at bounding box center [896, 451] width 16 height 8
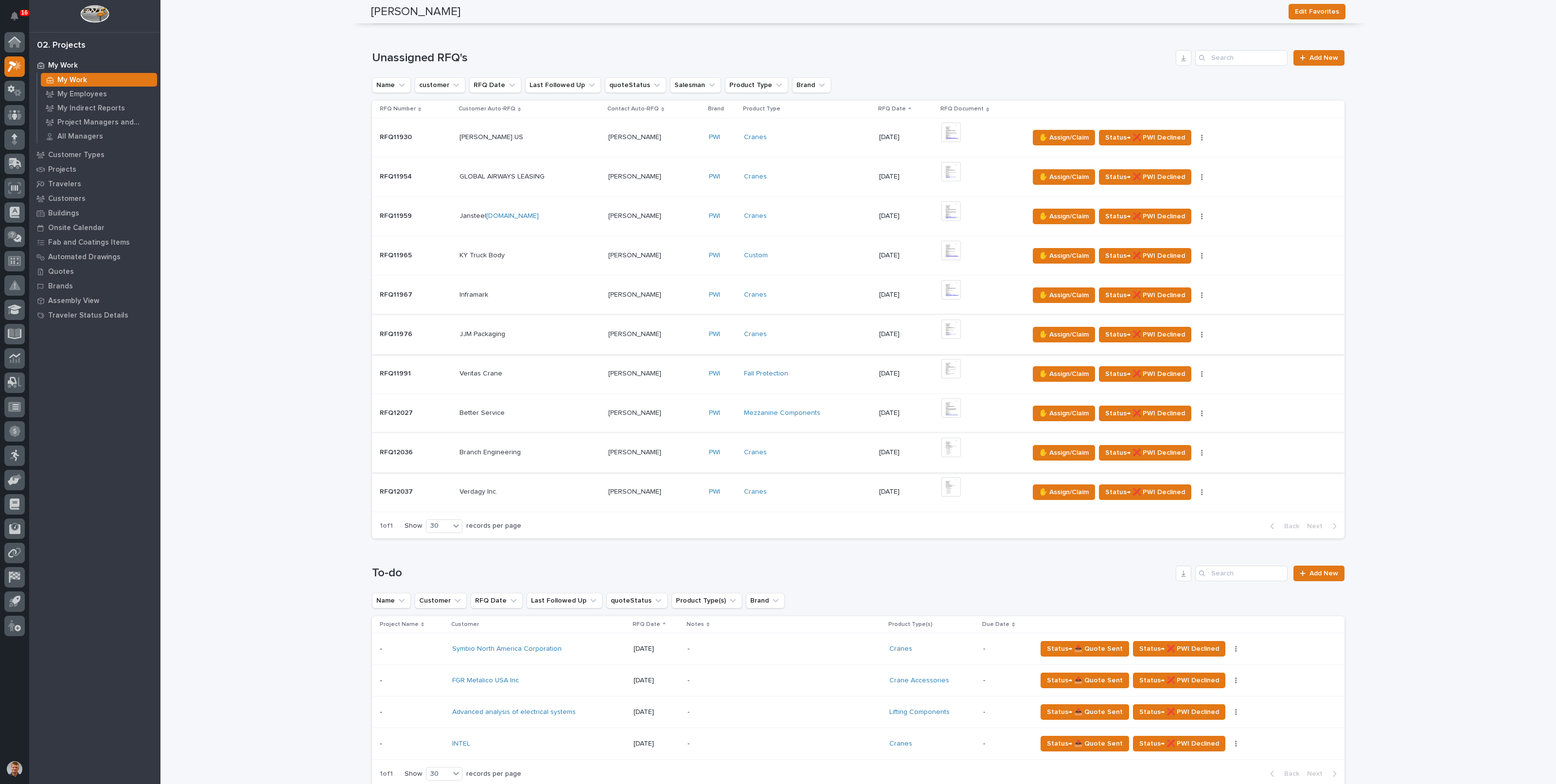
click at [948, 445] on img at bounding box center [951, 447] width 19 height 19
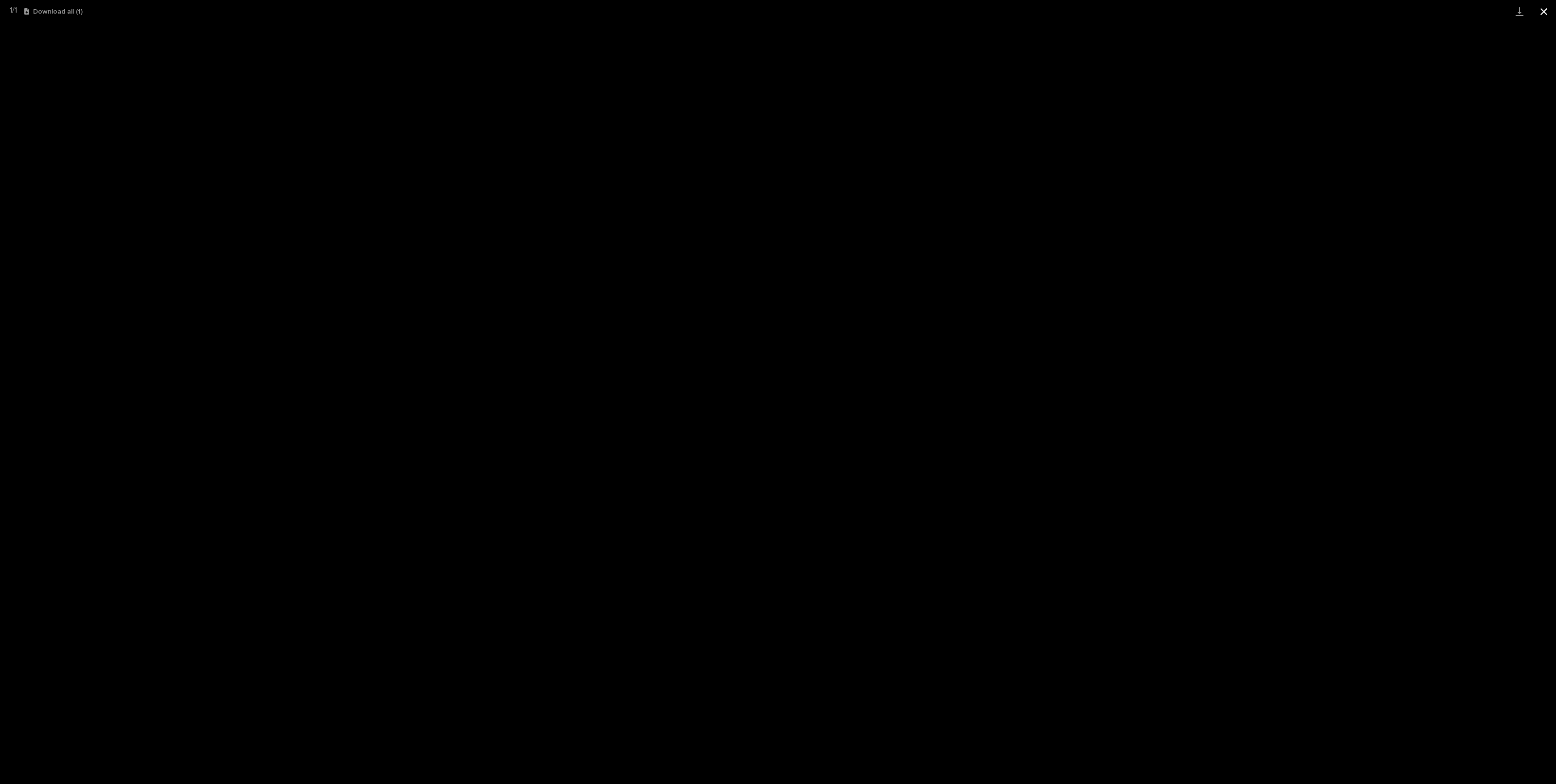
click at [1544, 11] on button "Close gallery" at bounding box center [1544, 11] width 24 height 23
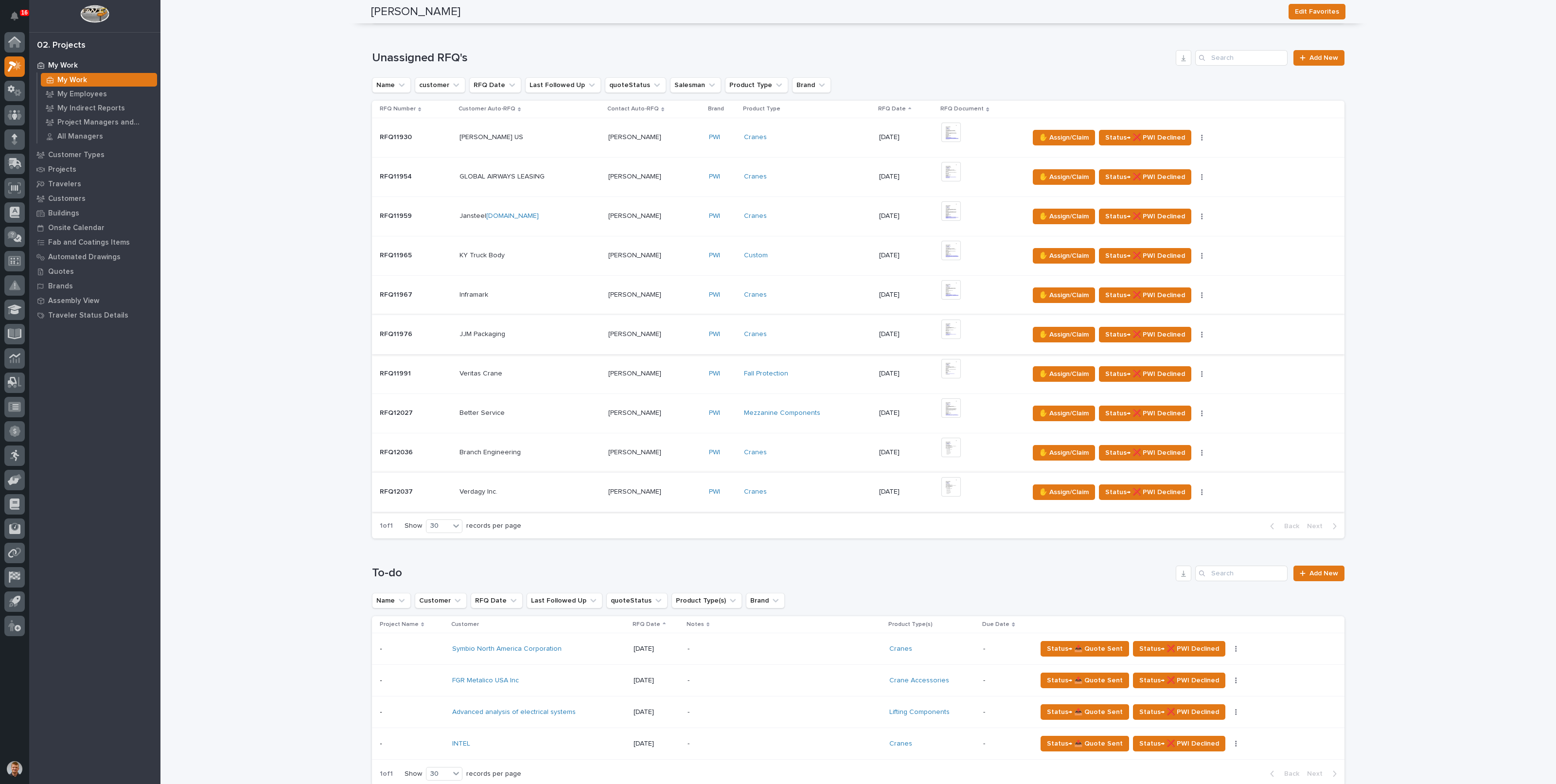
click at [948, 484] on img at bounding box center [951, 487] width 19 height 19
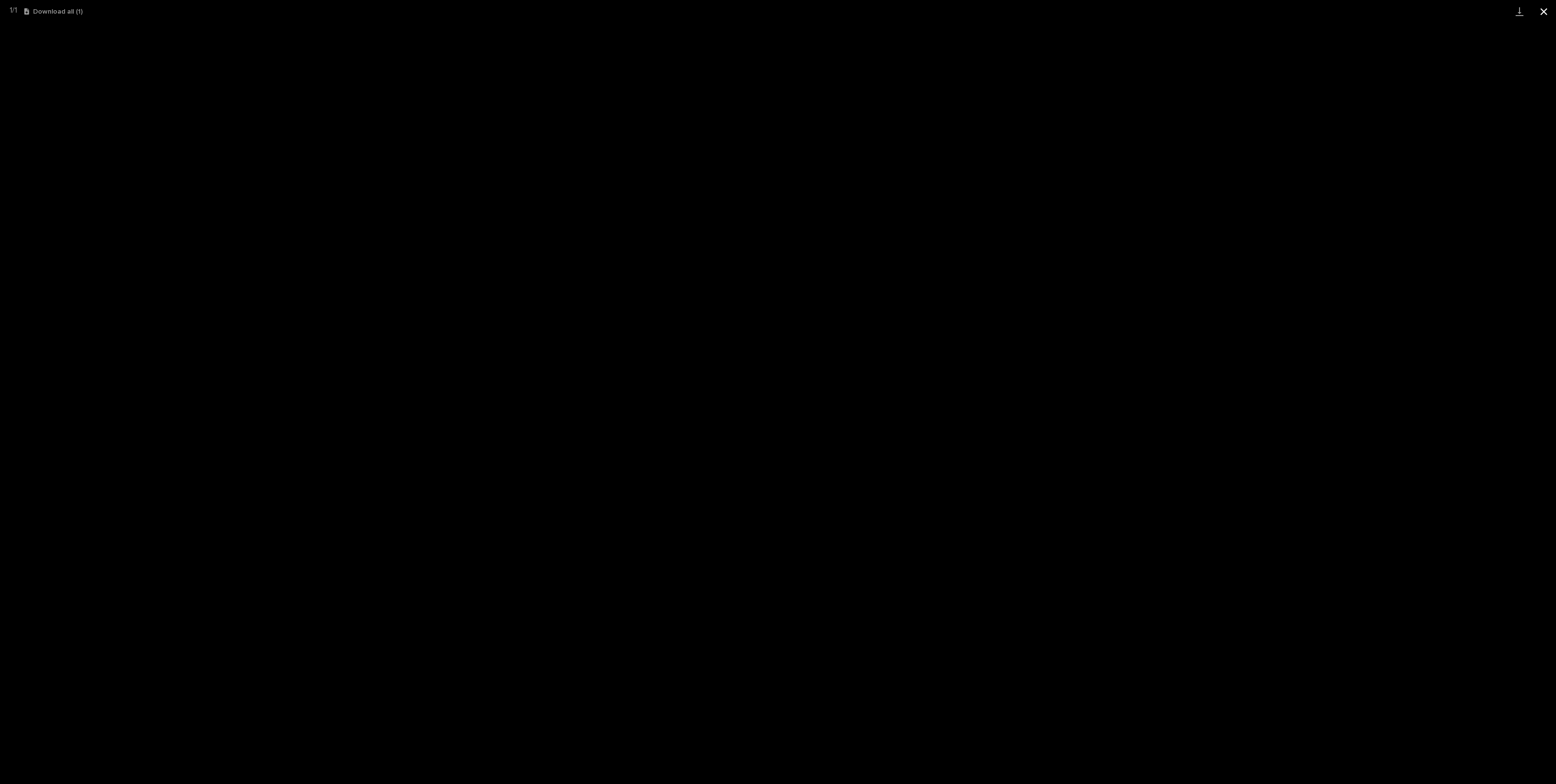
click at [1543, 11] on button "Close gallery" at bounding box center [1544, 11] width 24 height 23
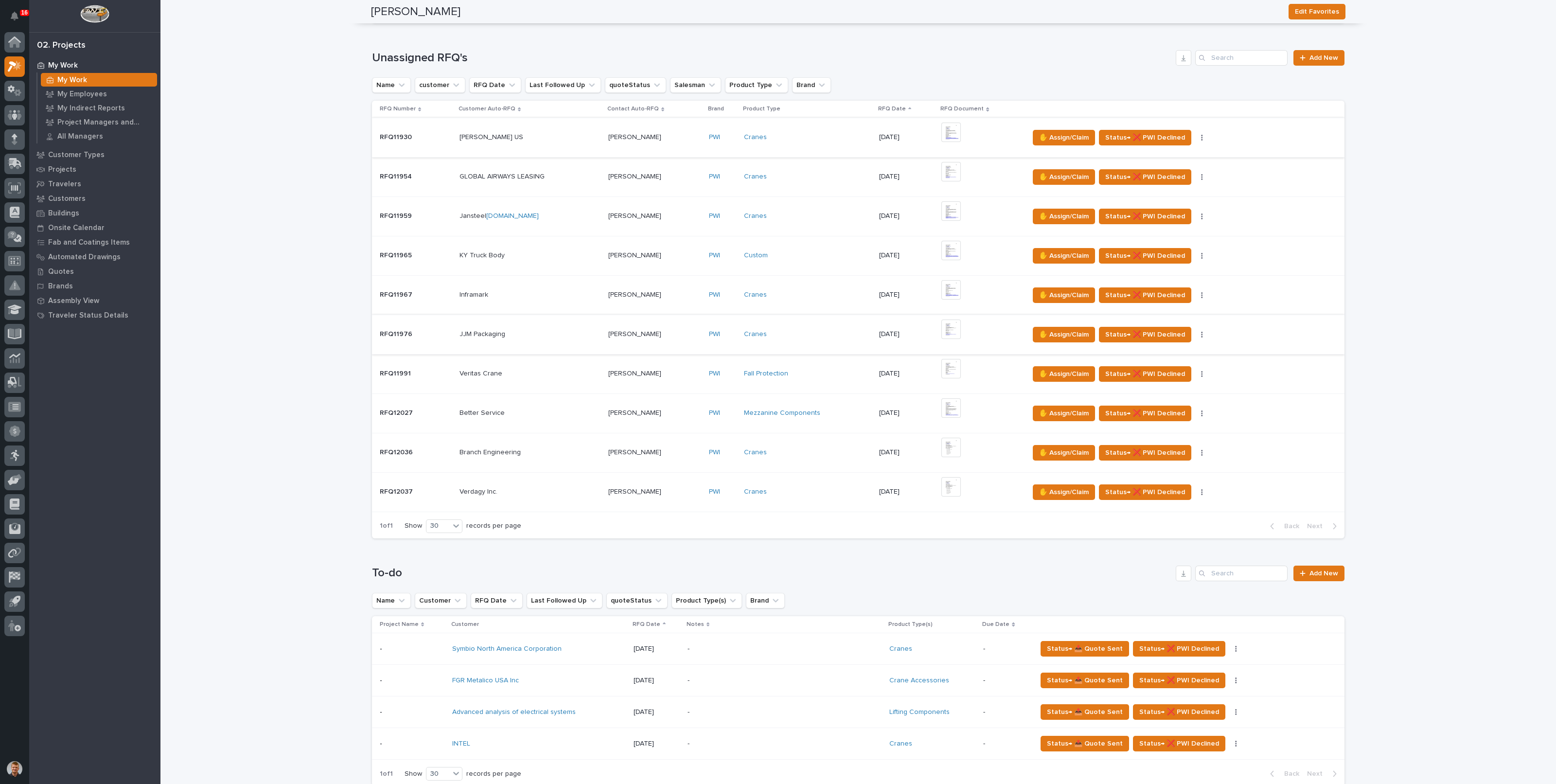
click at [953, 132] on img at bounding box center [951, 132] width 19 height 19
click at [1044, 134] on span "✋ Assign/Claim" at bounding box center [1064, 137] width 50 height 11
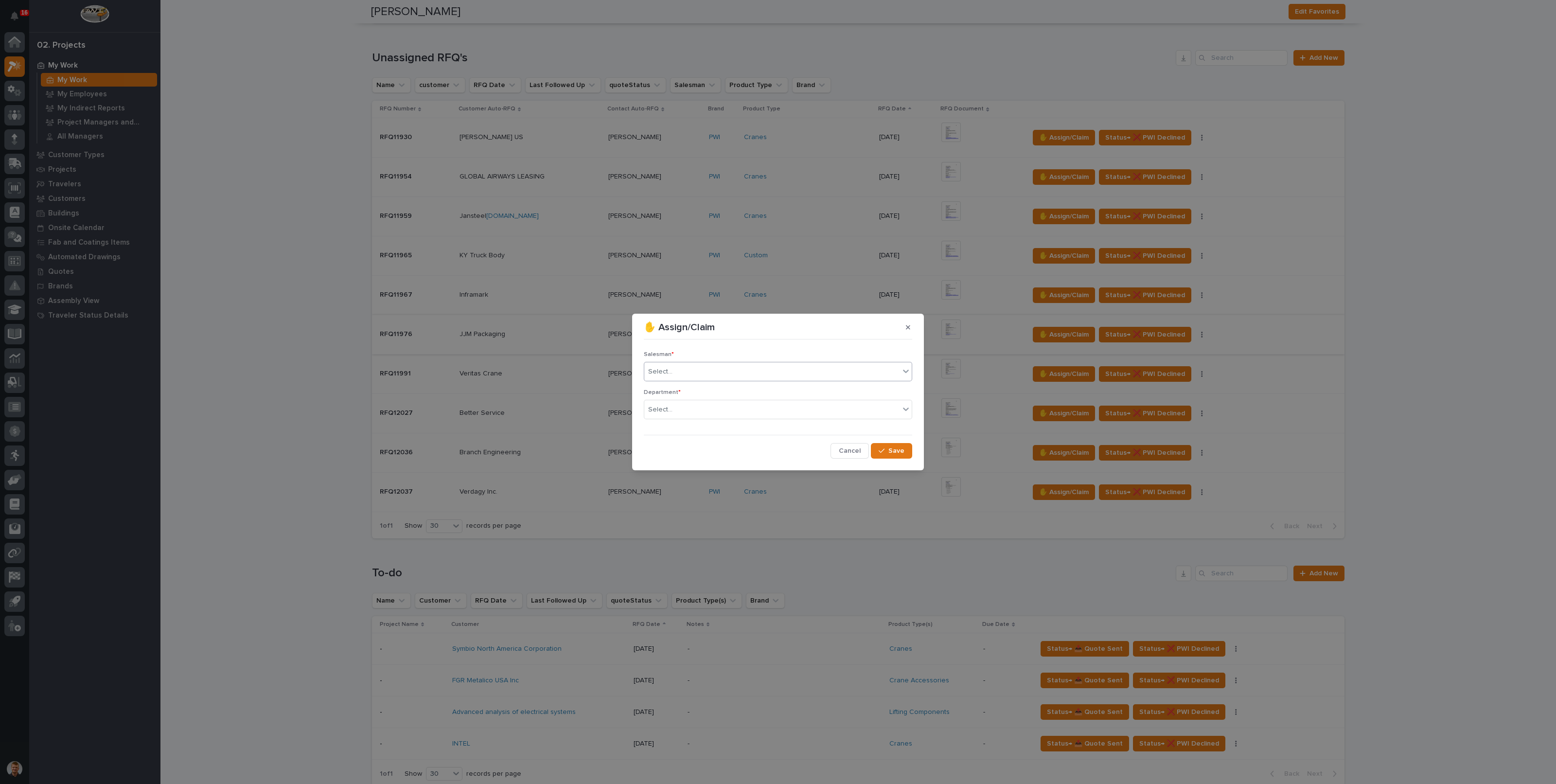
click at [715, 371] on div "Select..." at bounding box center [772, 371] width 256 height 16
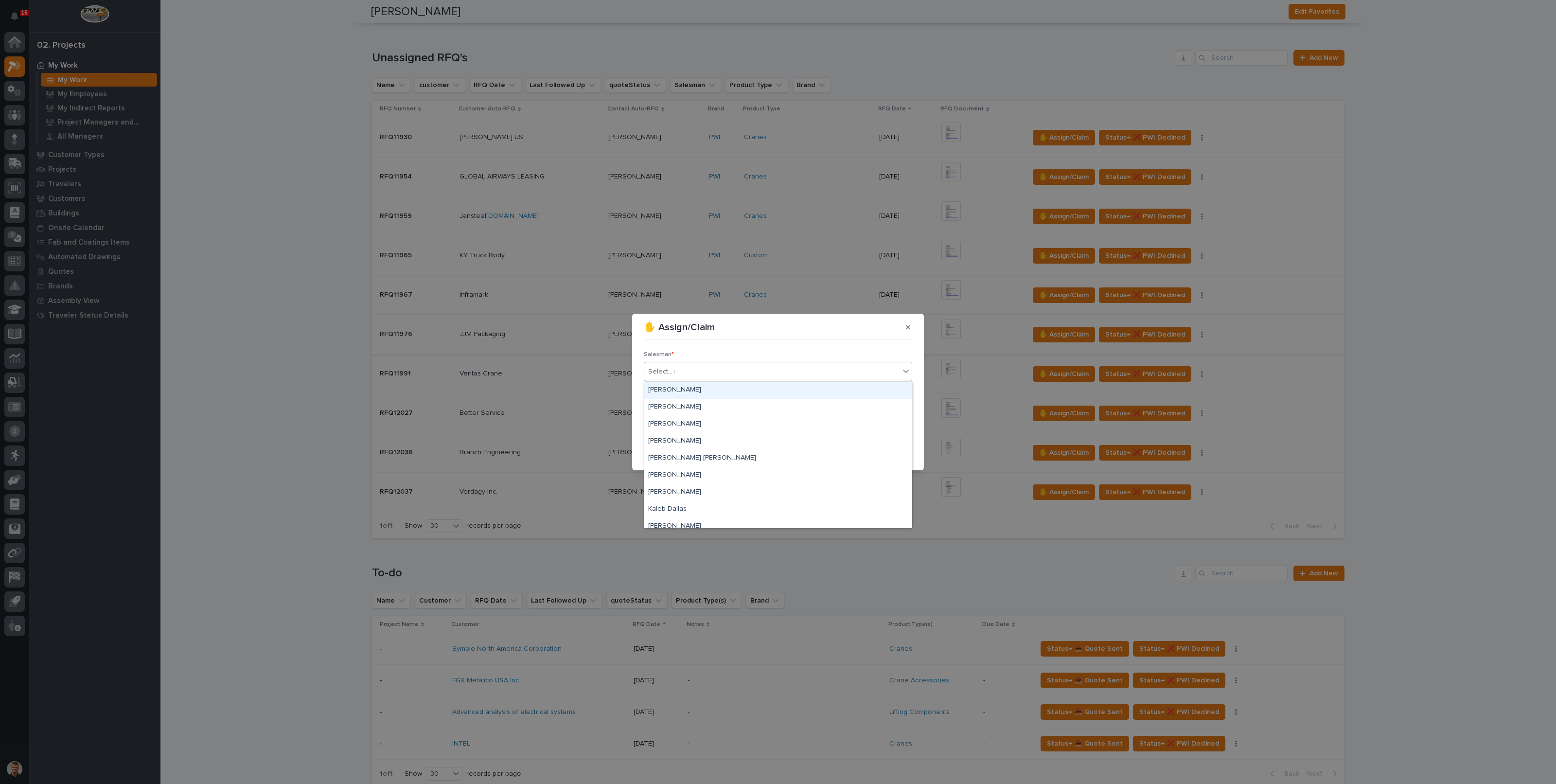
type input "**"
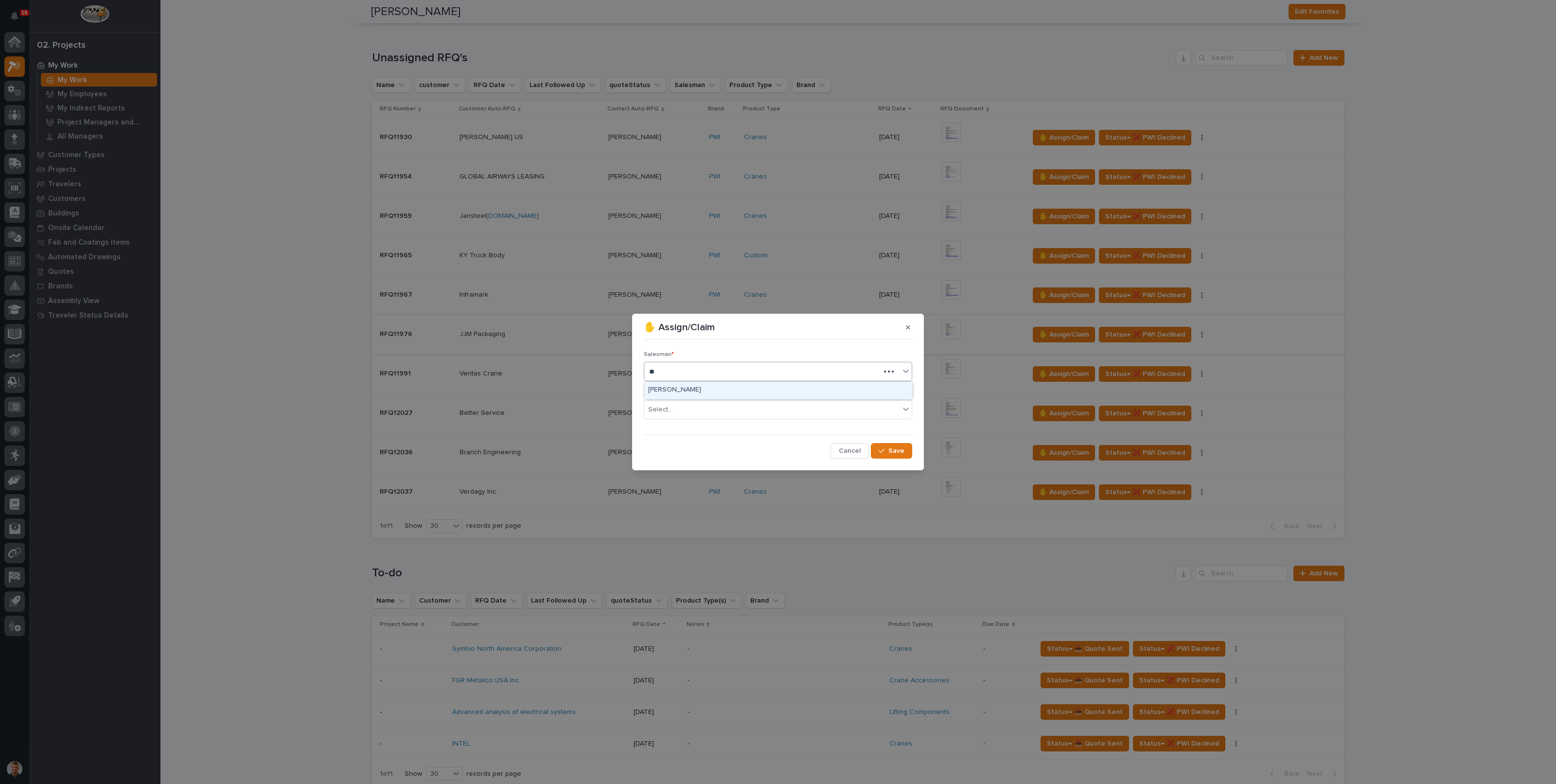
click at [701, 388] on div "[PERSON_NAME]" at bounding box center [778, 390] width 268 height 17
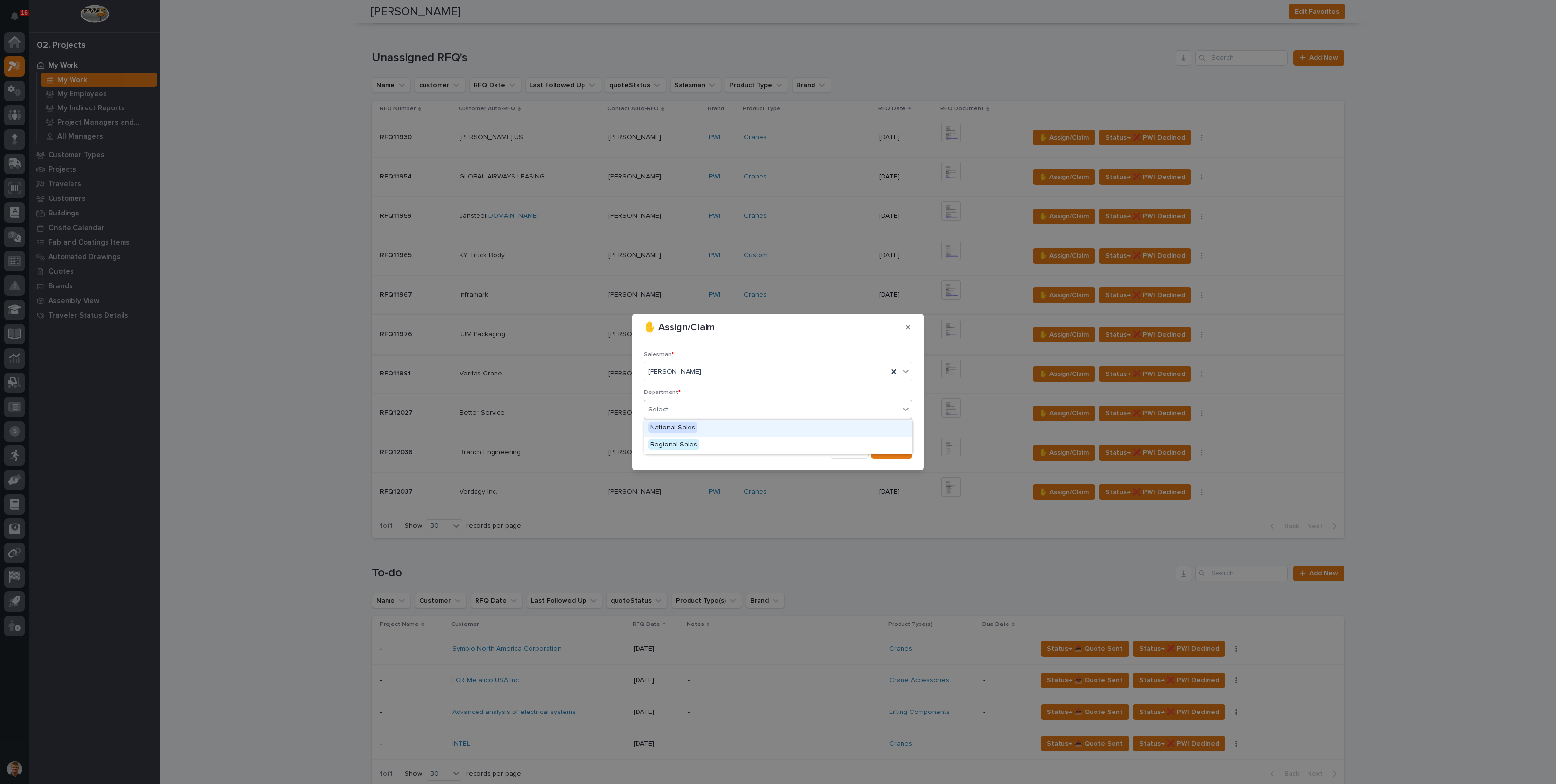
click at [687, 417] on div "Select..." at bounding box center [778, 410] width 268 height 19
click at [683, 428] on span "National Sales" at bounding box center [672, 428] width 49 height 11
click at [889, 442] on div "Salesman * Tyler Hartsough Department * option National Sales, selected. 0 resu…" at bounding box center [778, 401] width 268 height 116
click at [892, 448] on span "Save" at bounding box center [896, 451] width 16 height 8
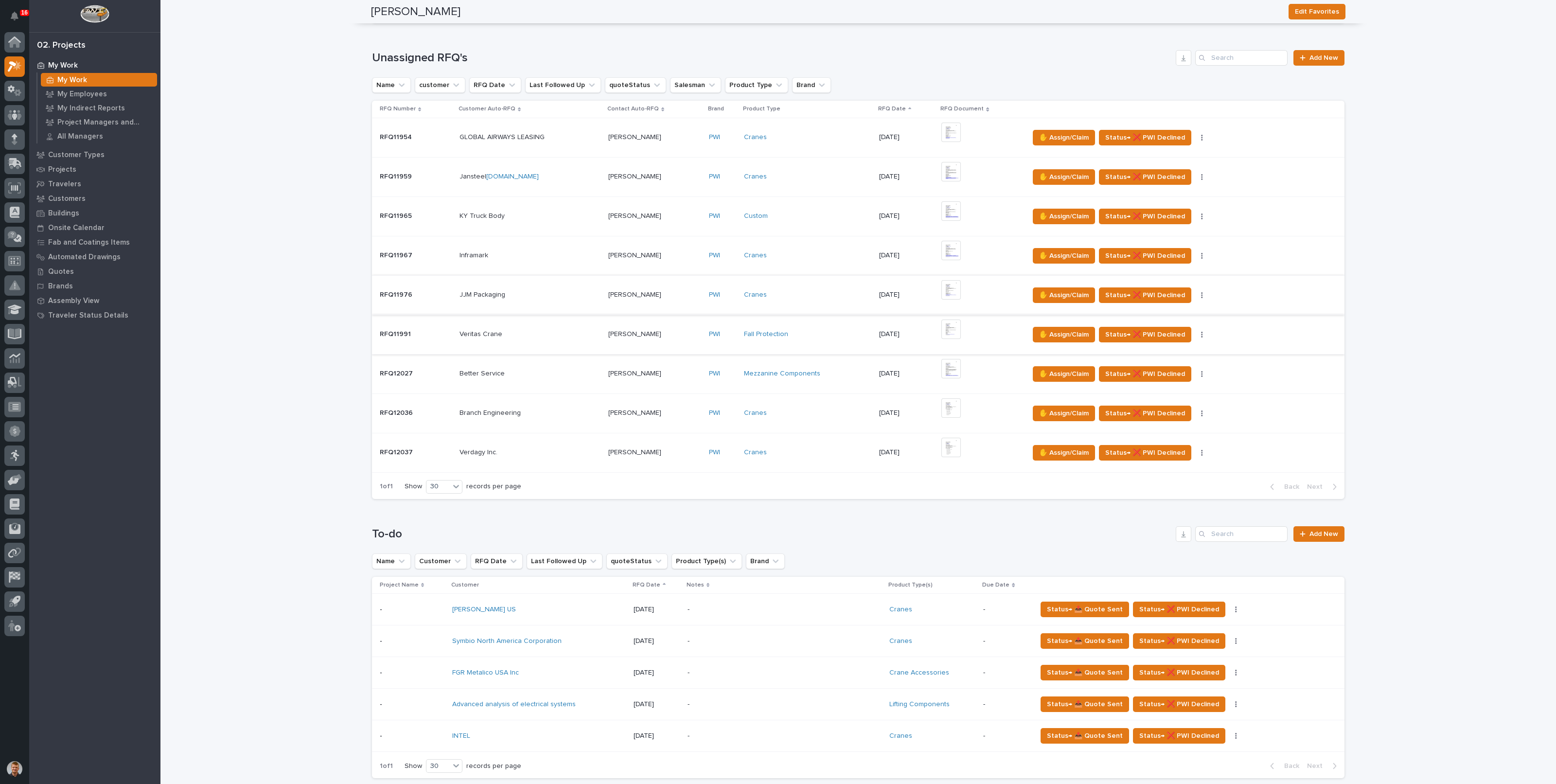
click at [943, 328] on img at bounding box center [951, 329] width 19 height 19
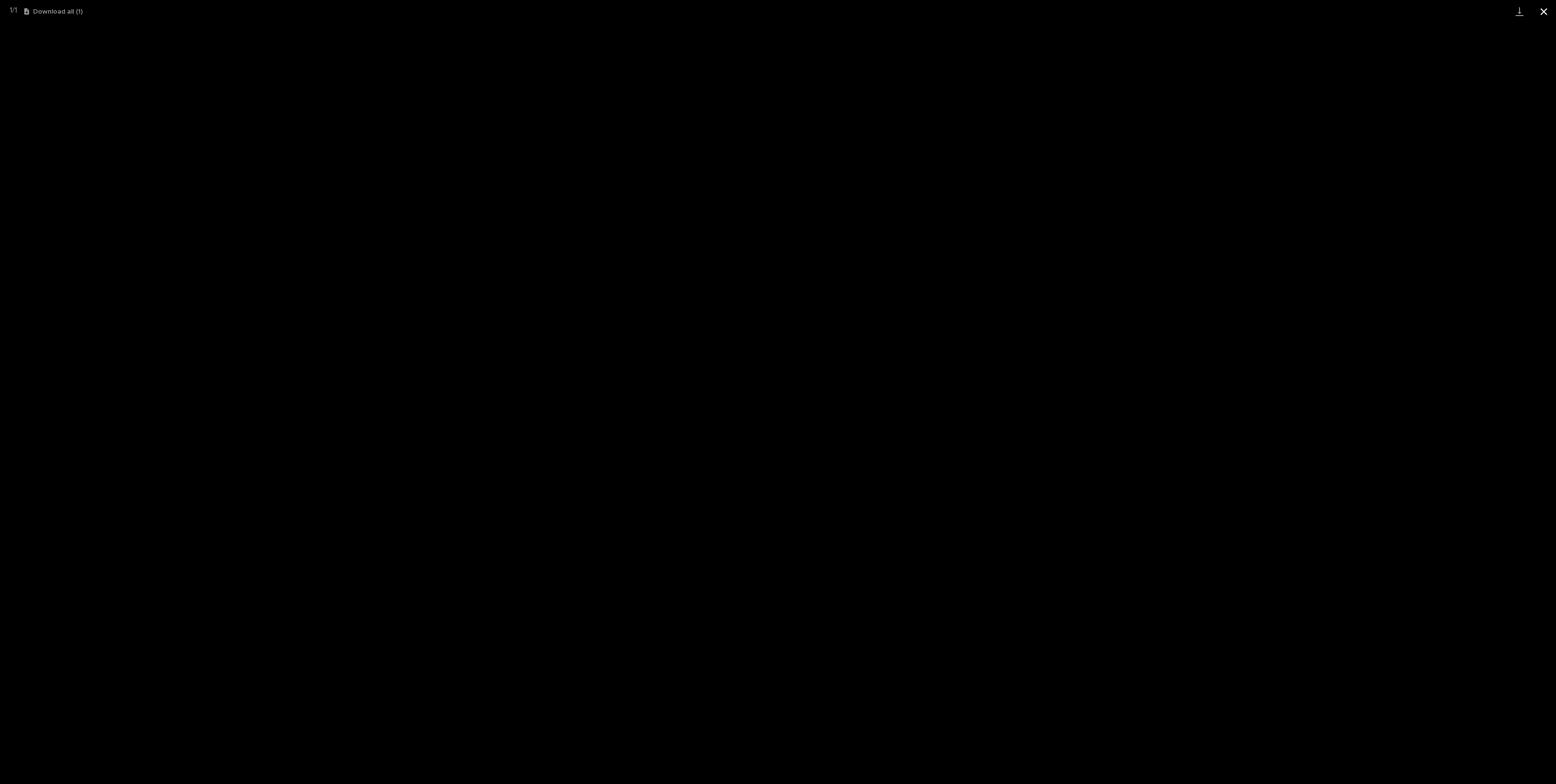
click at [1542, 13] on button "Close gallery" at bounding box center [1544, 11] width 24 height 23
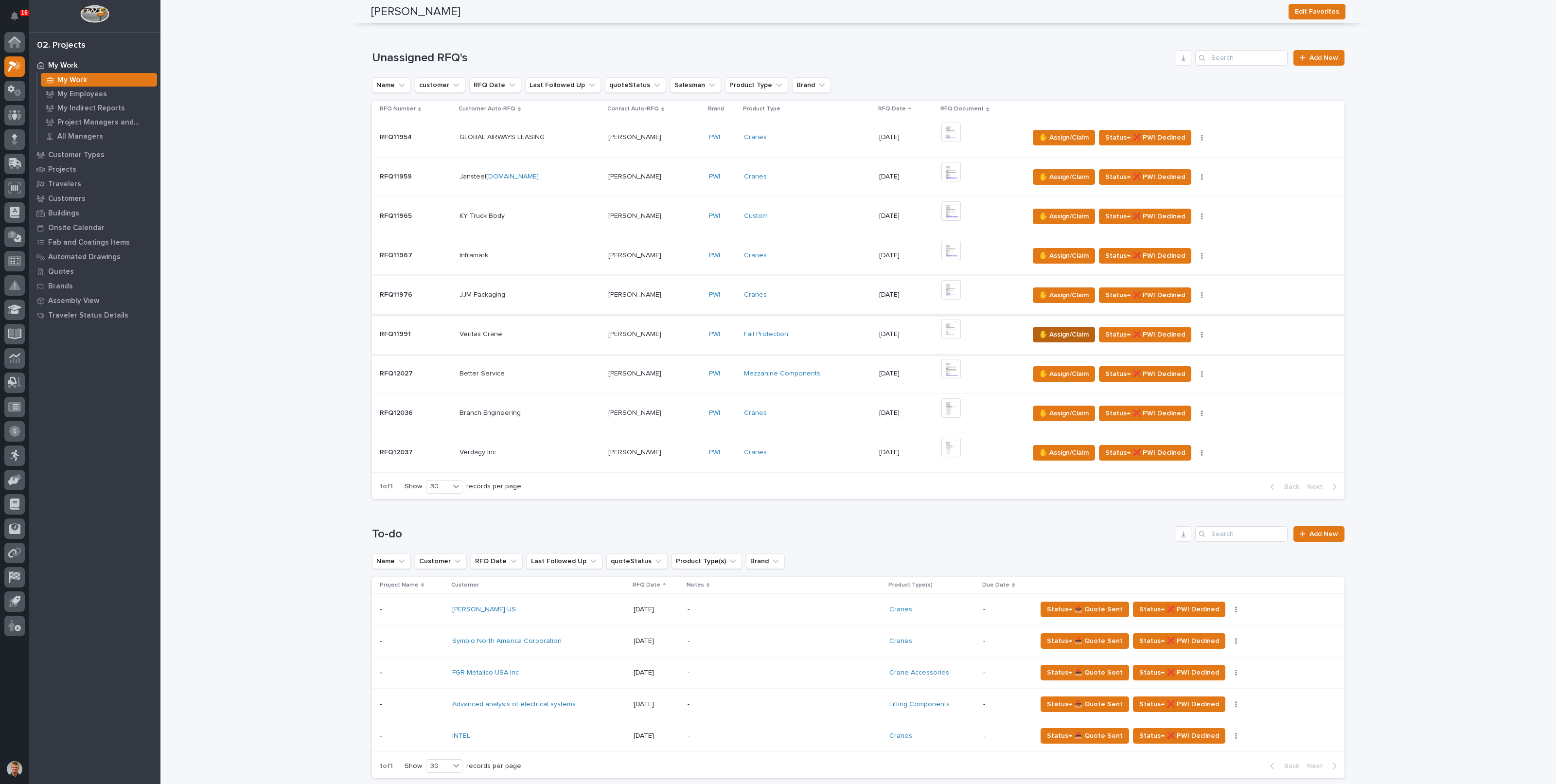
click at [1046, 333] on span "✋ Assign/Claim" at bounding box center [1064, 334] width 50 height 11
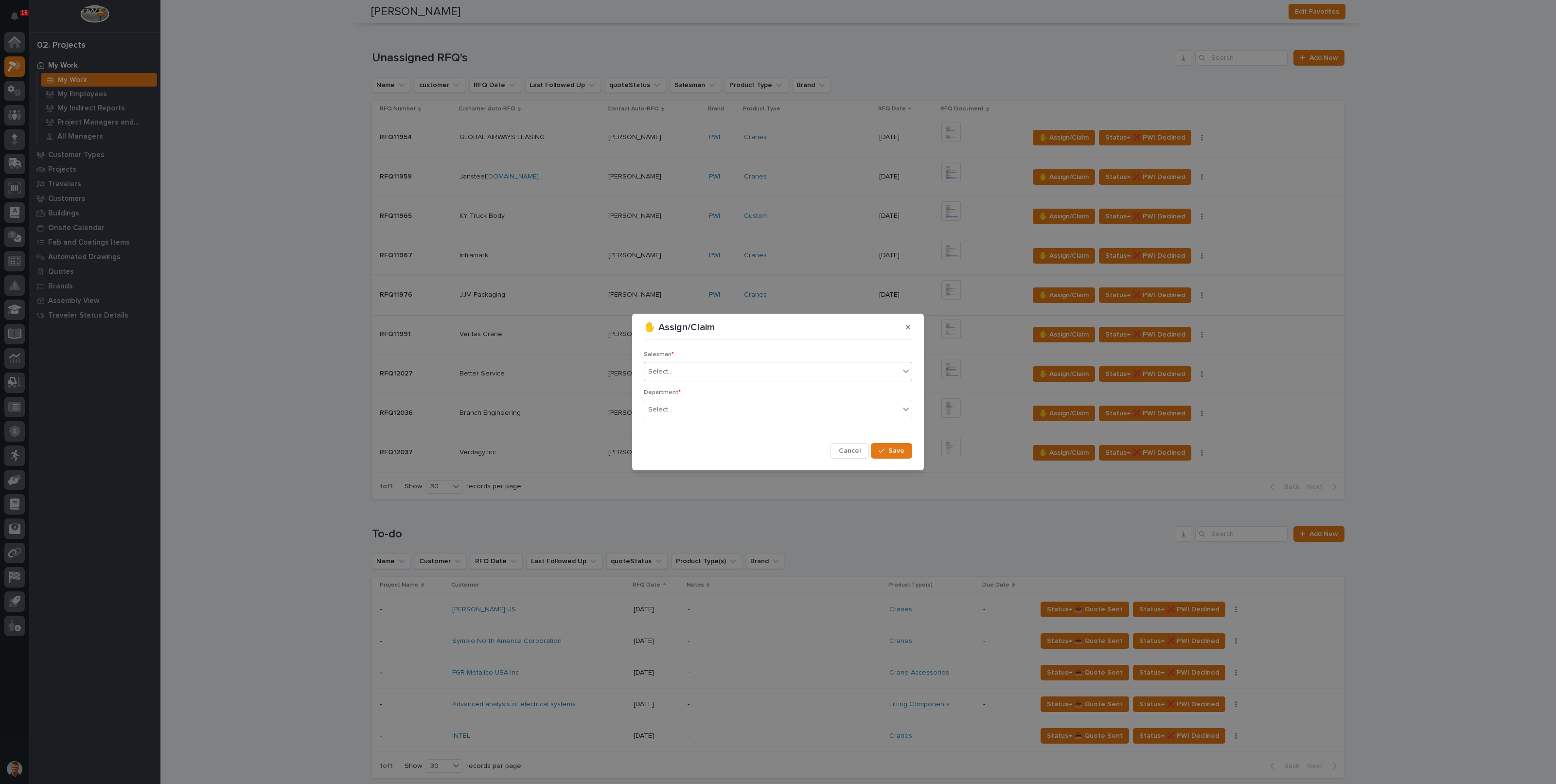
click at [687, 375] on div "Select..." at bounding box center [772, 371] width 256 height 16
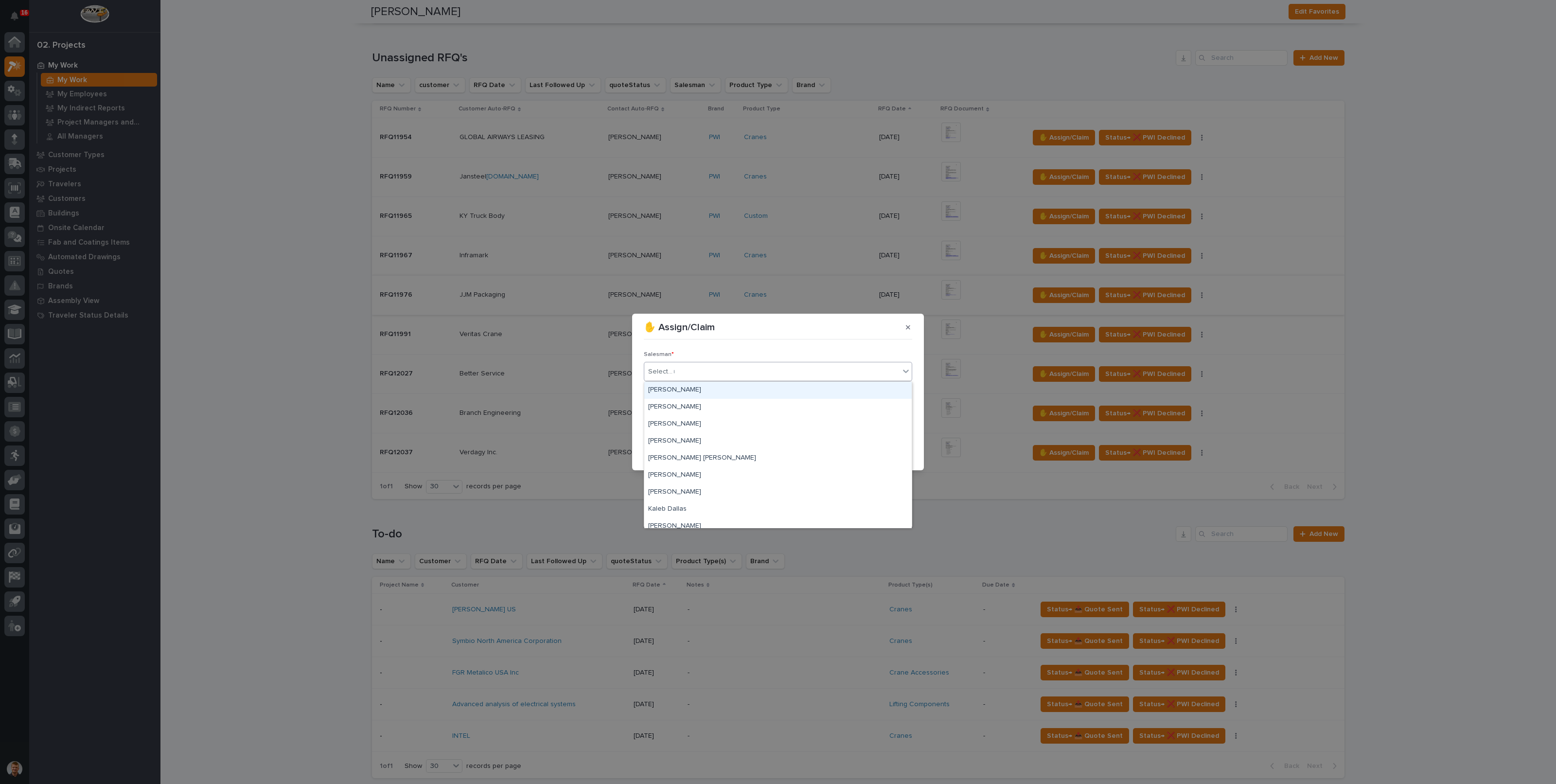
type input "**"
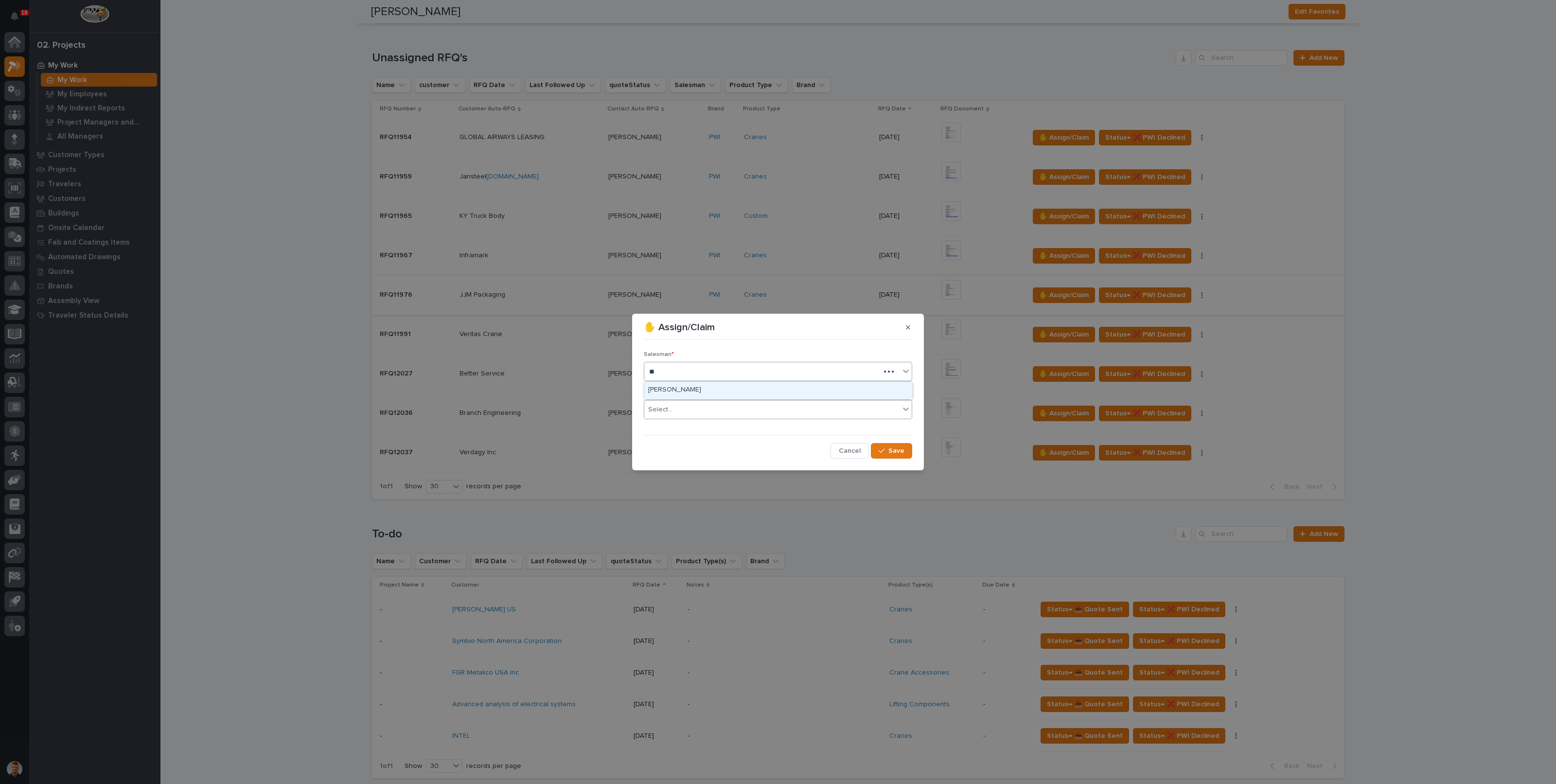
drag, startPoint x: 686, startPoint y: 384, endPoint x: 688, endPoint y: 400, distance: 16.1
click at [686, 386] on div "[PERSON_NAME]" at bounding box center [778, 390] width 268 height 17
click at [687, 407] on div "Select..." at bounding box center [772, 410] width 256 height 16
click at [683, 423] on span "National Sales" at bounding box center [672, 428] width 49 height 11
click at [889, 450] on span "Save" at bounding box center [896, 451] width 16 height 8
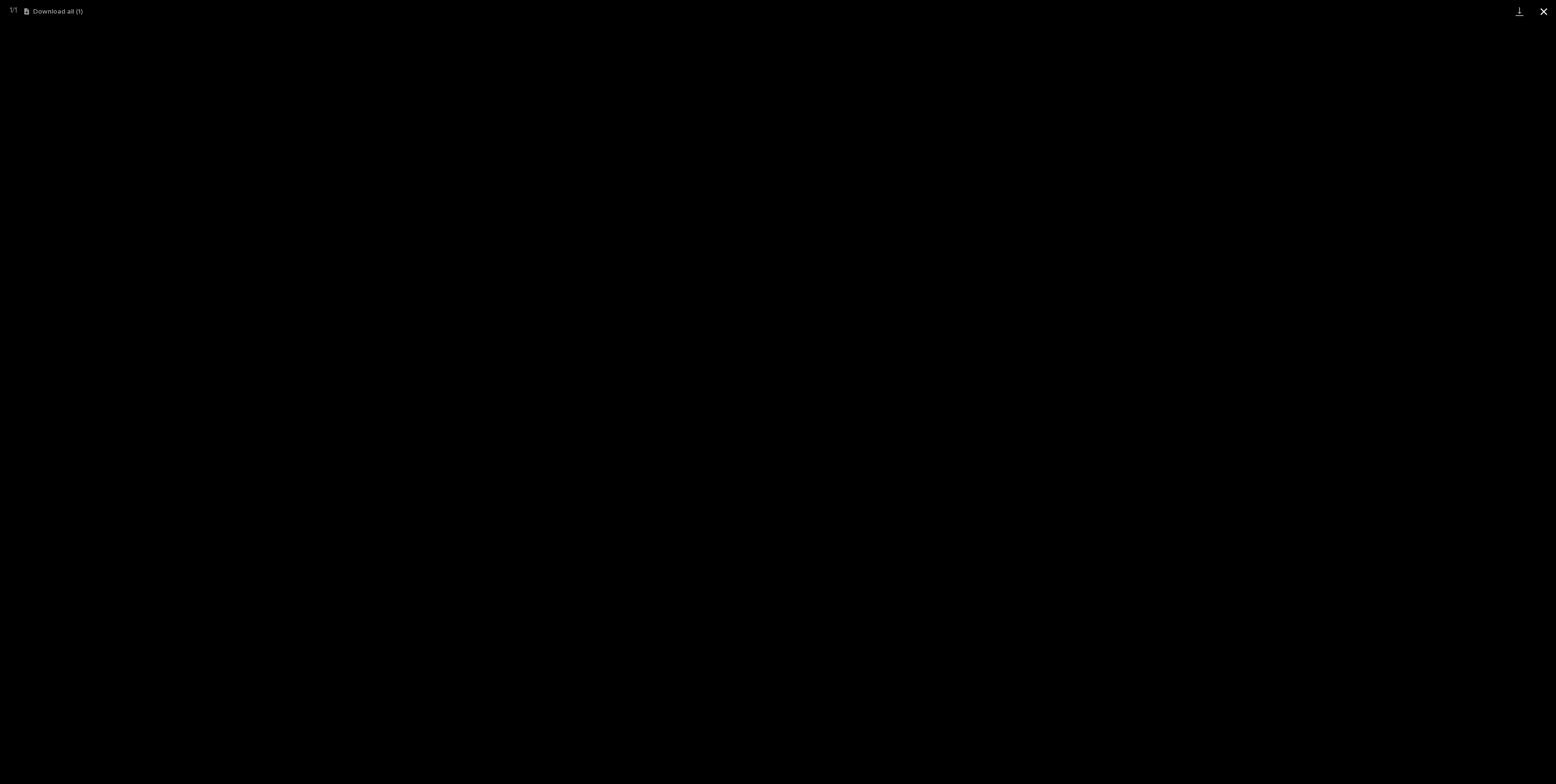
click at [1540, 11] on button "Close gallery" at bounding box center [1544, 11] width 24 height 23
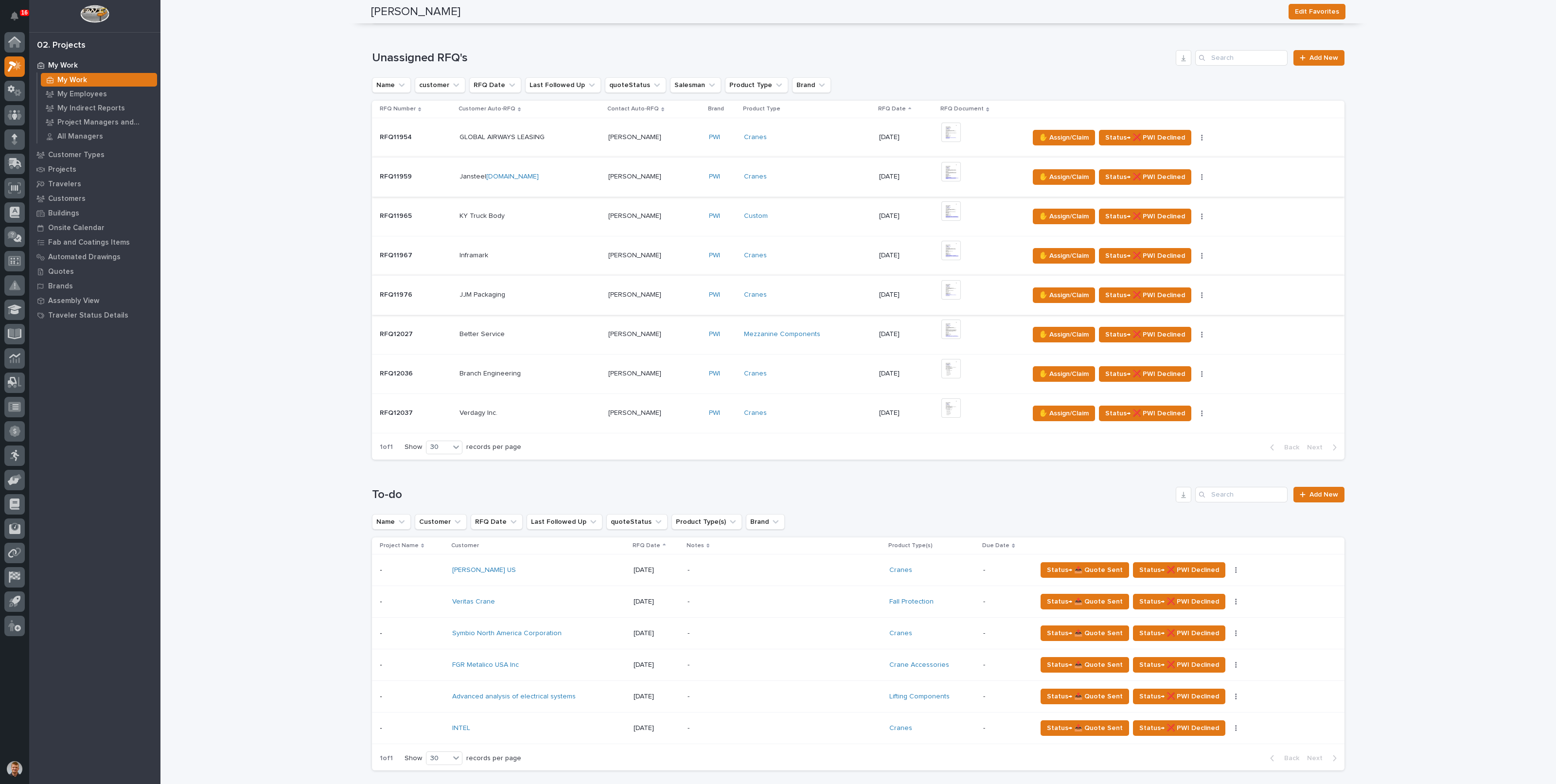
click at [951, 173] on img at bounding box center [951, 172] width 19 height 19
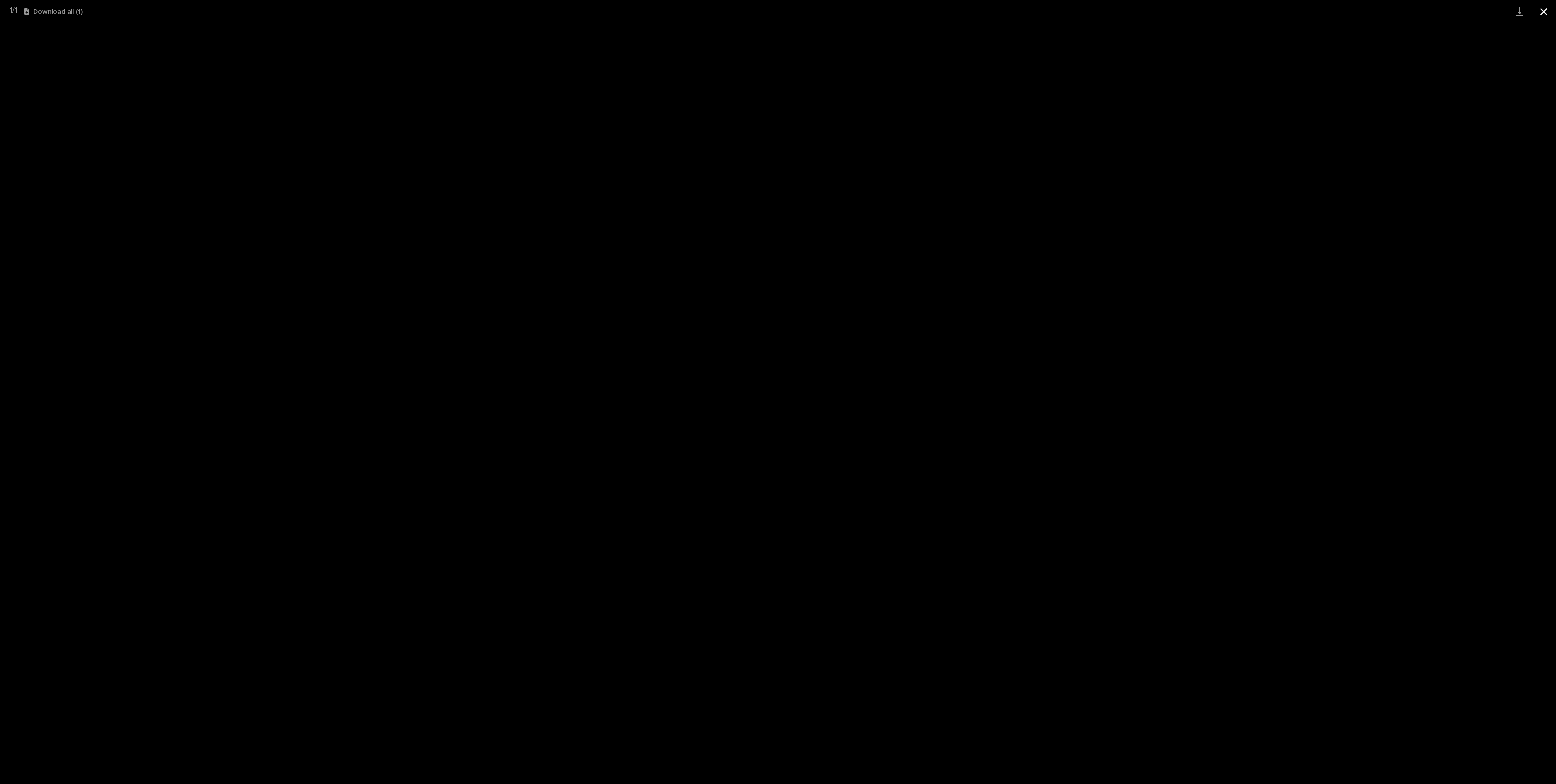
click at [1546, 13] on button "Close gallery" at bounding box center [1544, 11] width 24 height 23
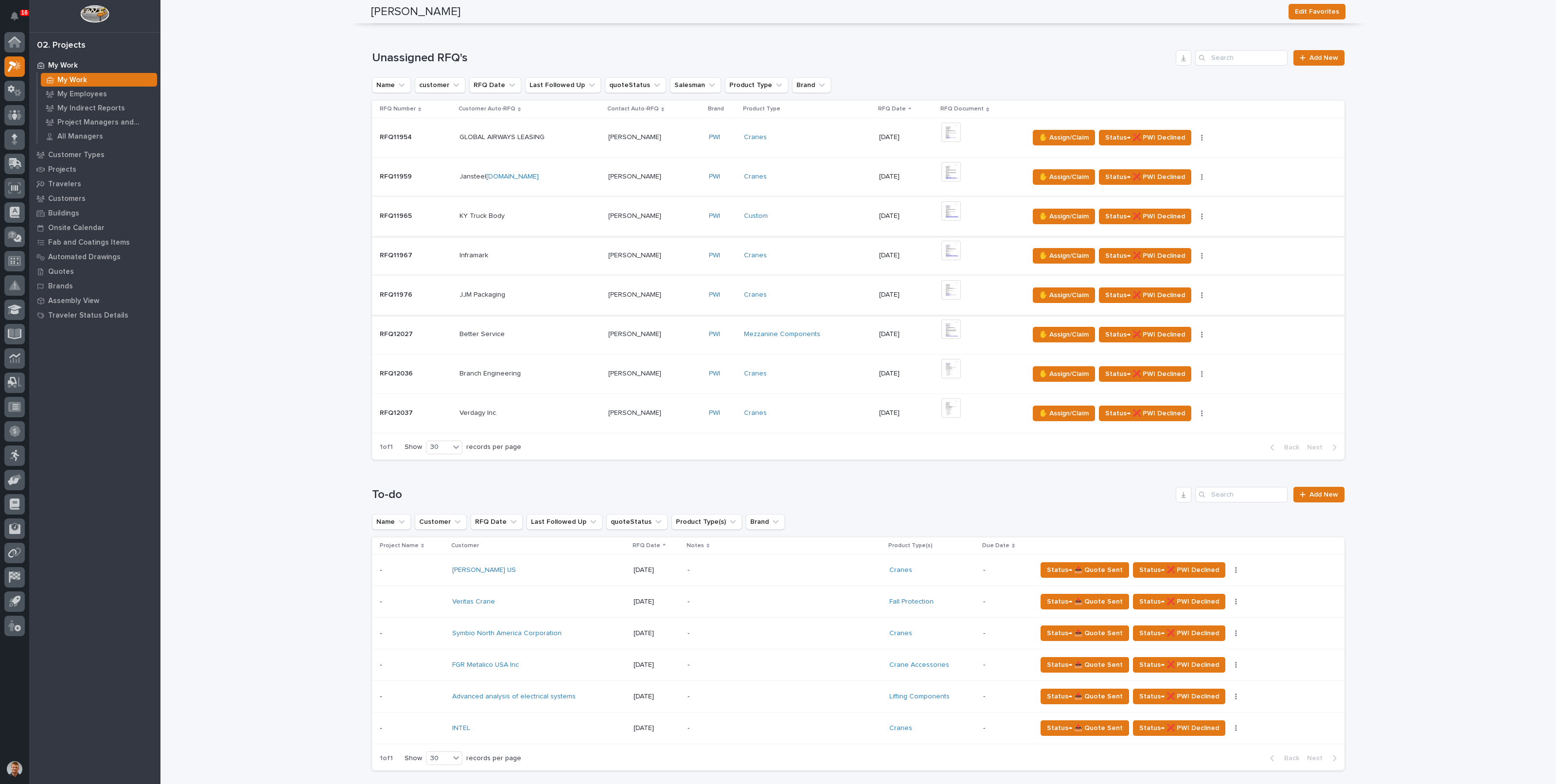
click at [950, 210] on img at bounding box center [951, 211] width 19 height 19
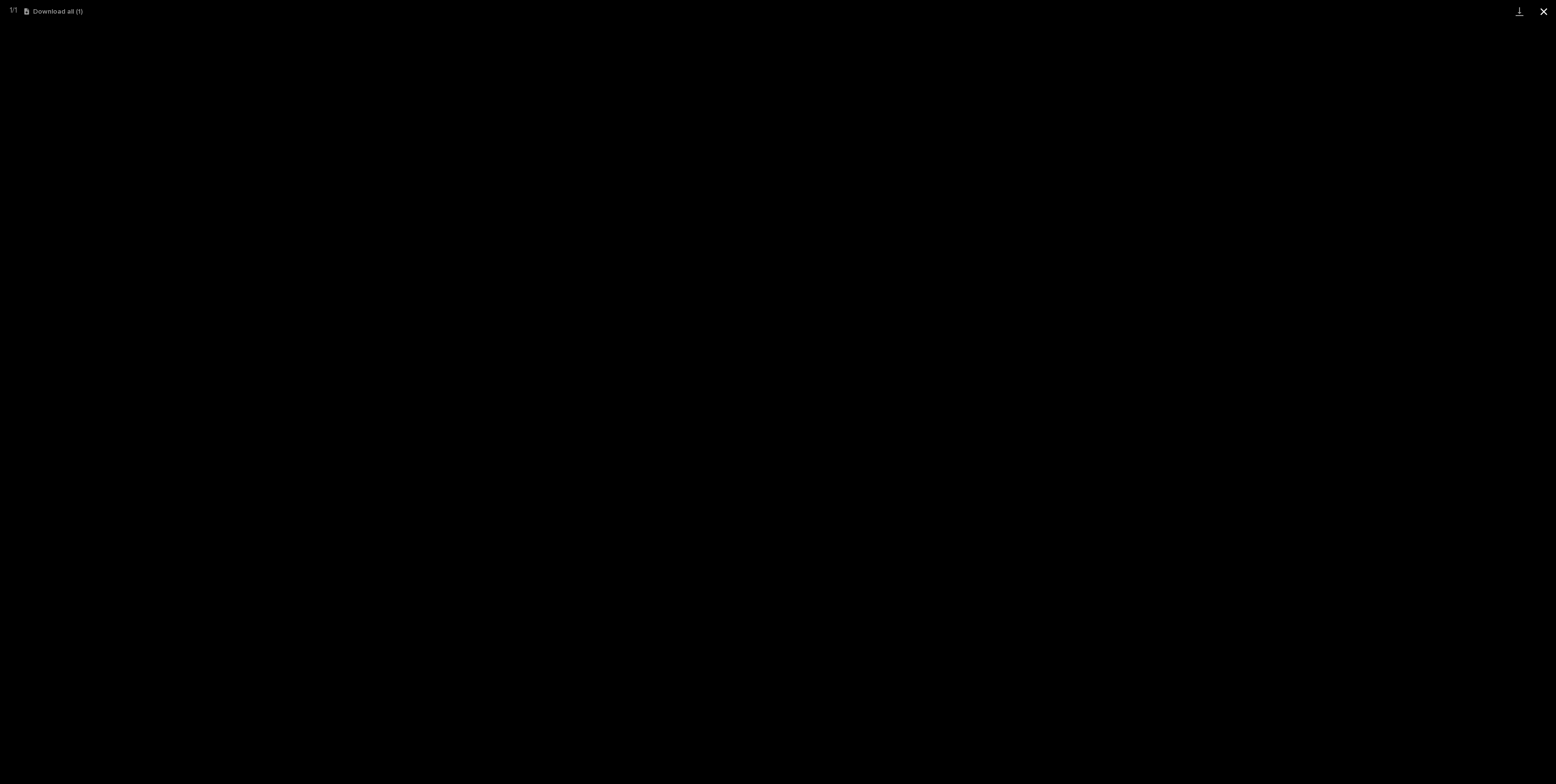
click at [1546, 15] on button "Close gallery" at bounding box center [1544, 11] width 24 height 23
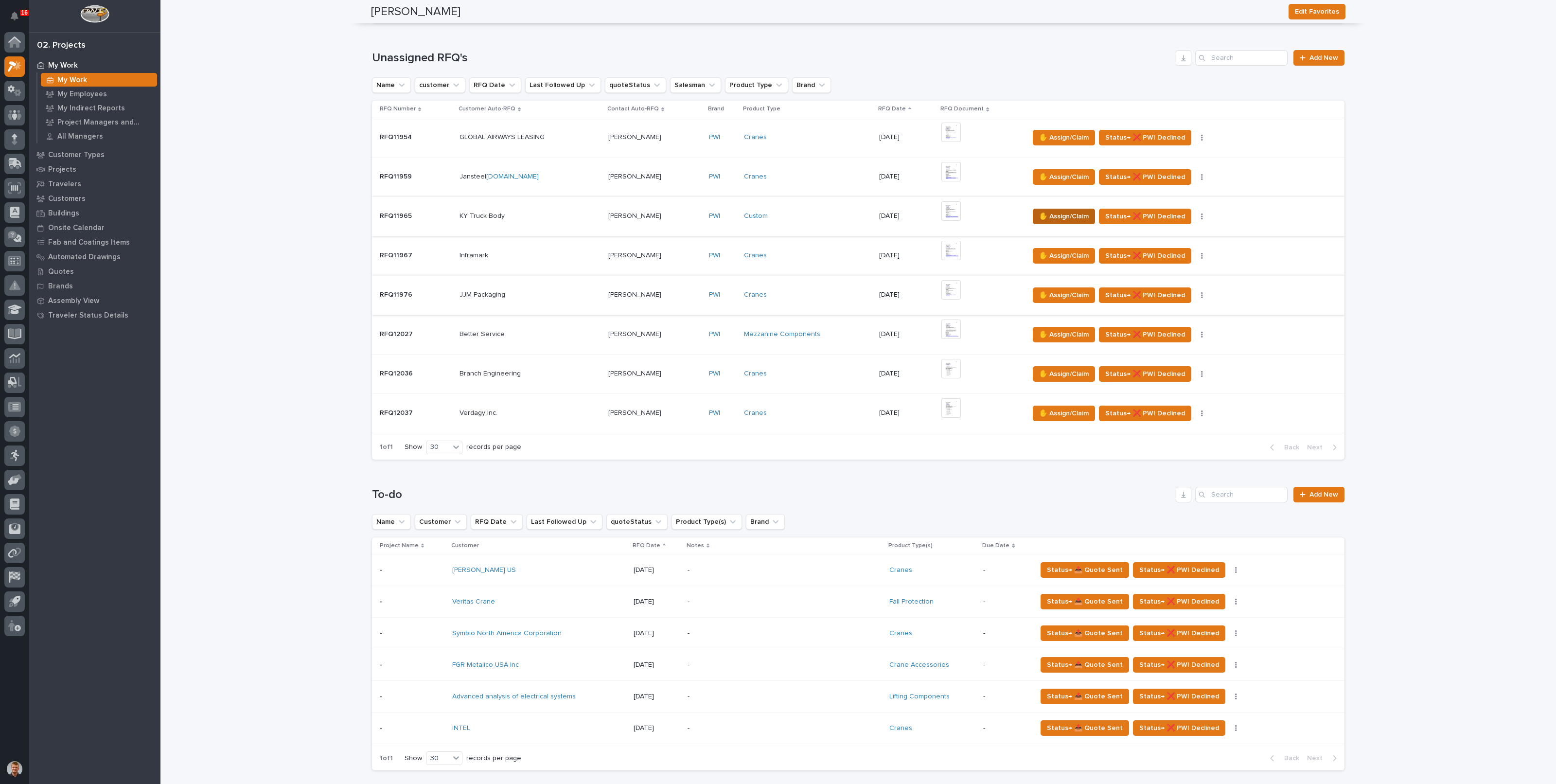
click at [1079, 217] on span "✋ Assign/Claim" at bounding box center [1064, 216] width 50 height 11
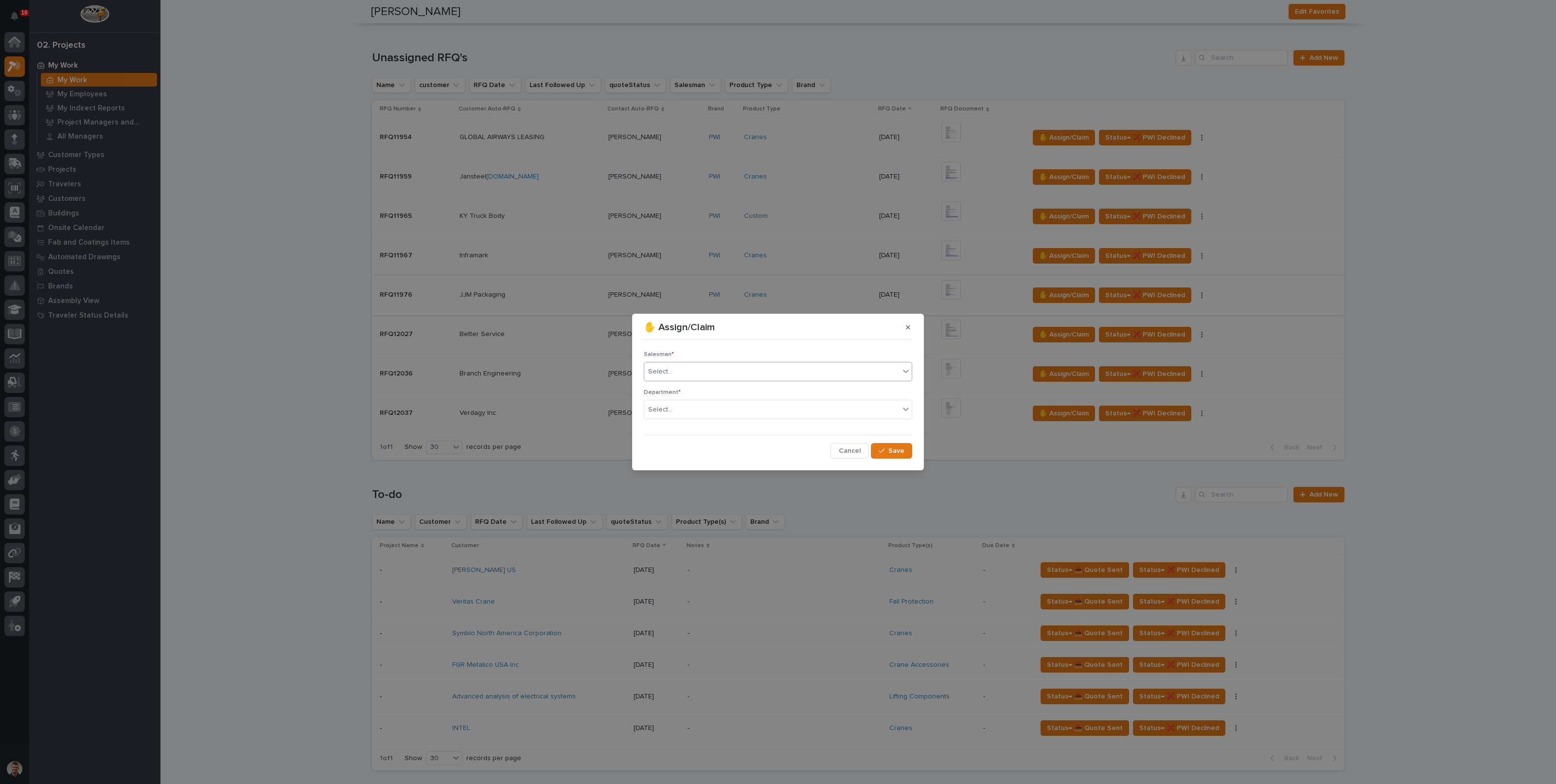
click at [765, 371] on div "Select..." at bounding box center [772, 371] width 256 height 16
type input "**"
click at [690, 408] on div "[PERSON_NAME]" at bounding box center [778, 407] width 268 height 17
click at [690, 400] on div "Select..." at bounding box center [778, 410] width 268 height 19
click at [689, 430] on span "National Sales" at bounding box center [672, 428] width 49 height 11
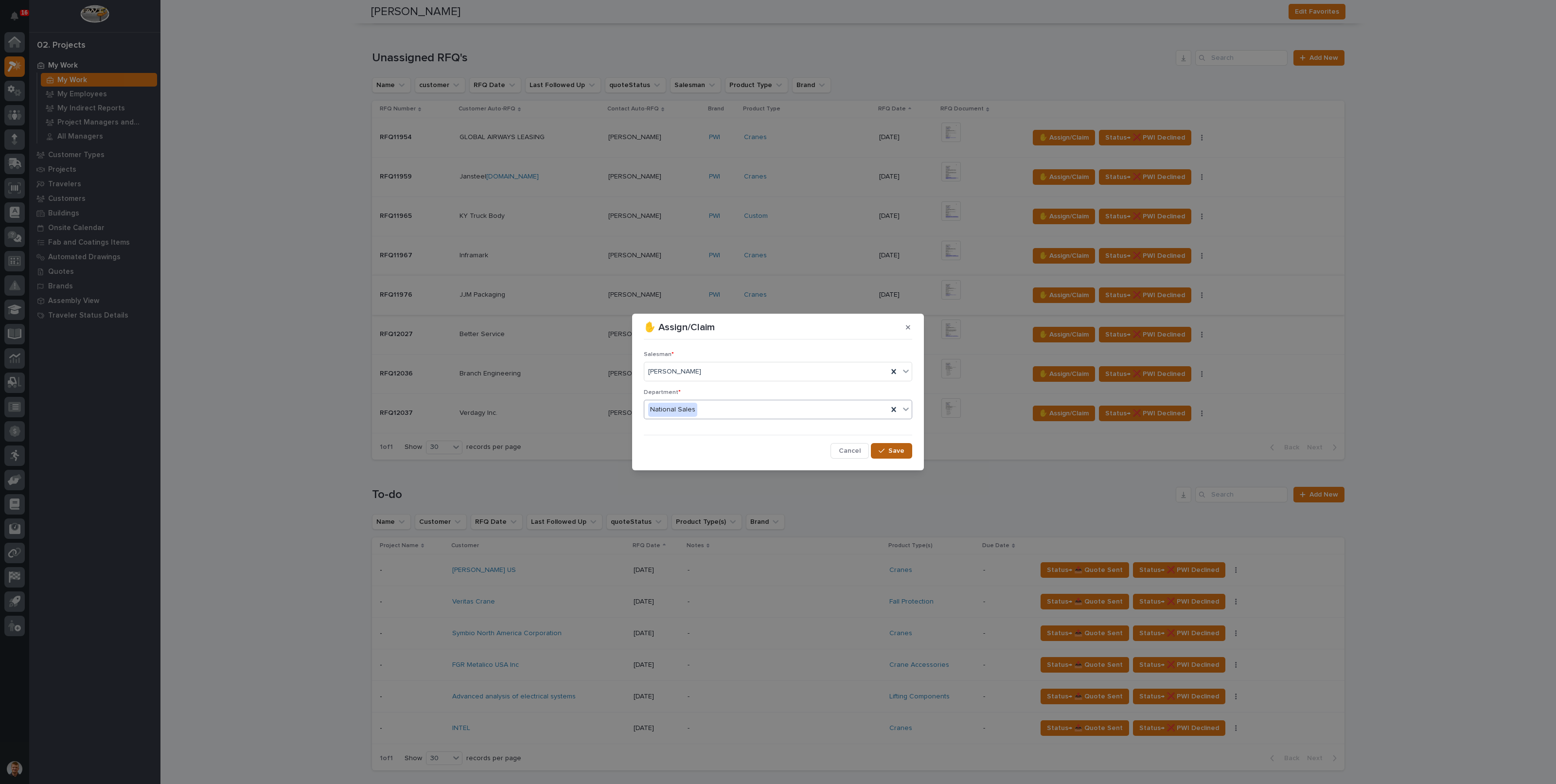
click at [891, 450] on span "Save" at bounding box center [896, 451] width 16 height 8
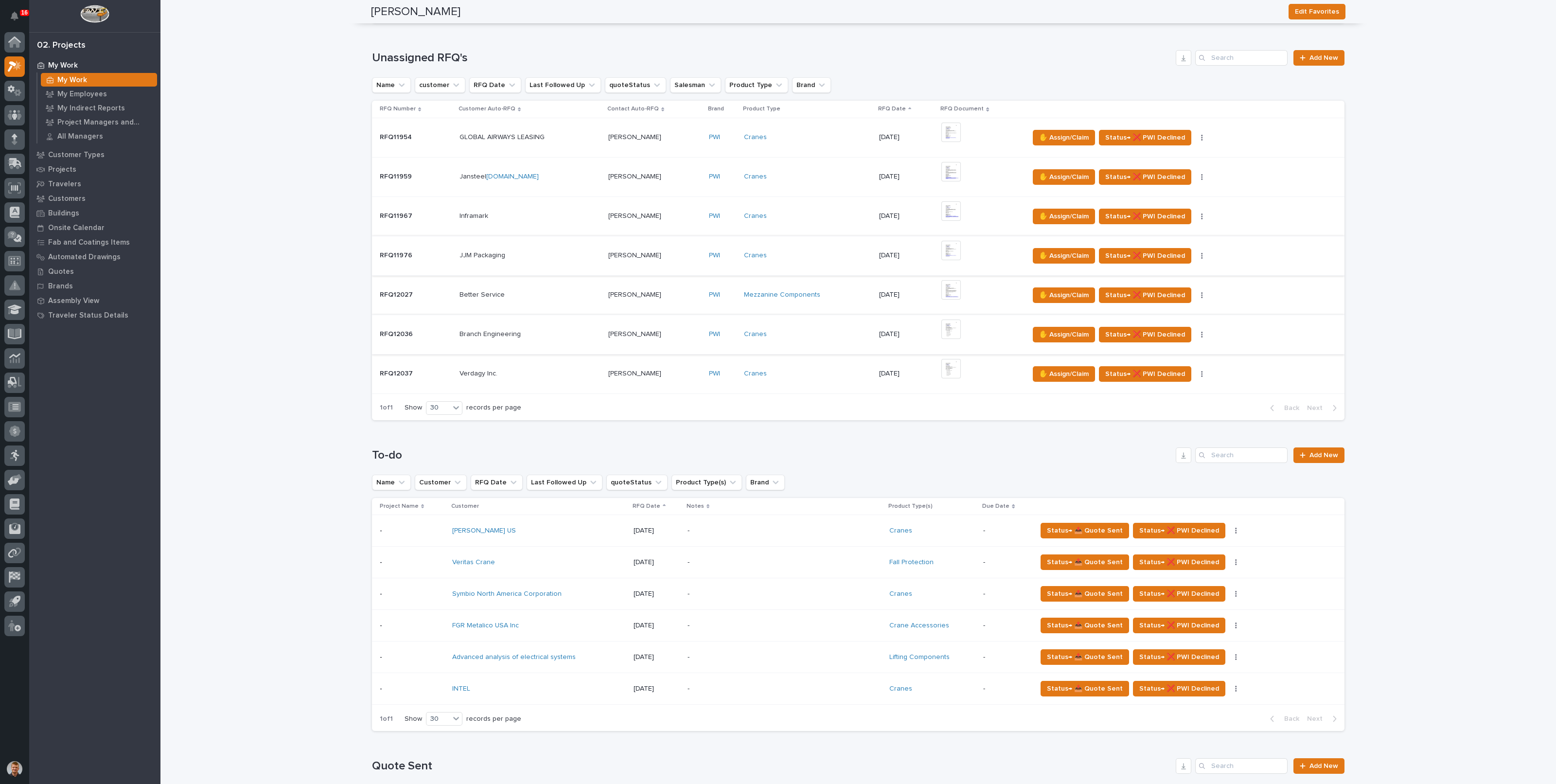
click at [948, 330] on img at bounding box center [951, 329] width 19 height 19
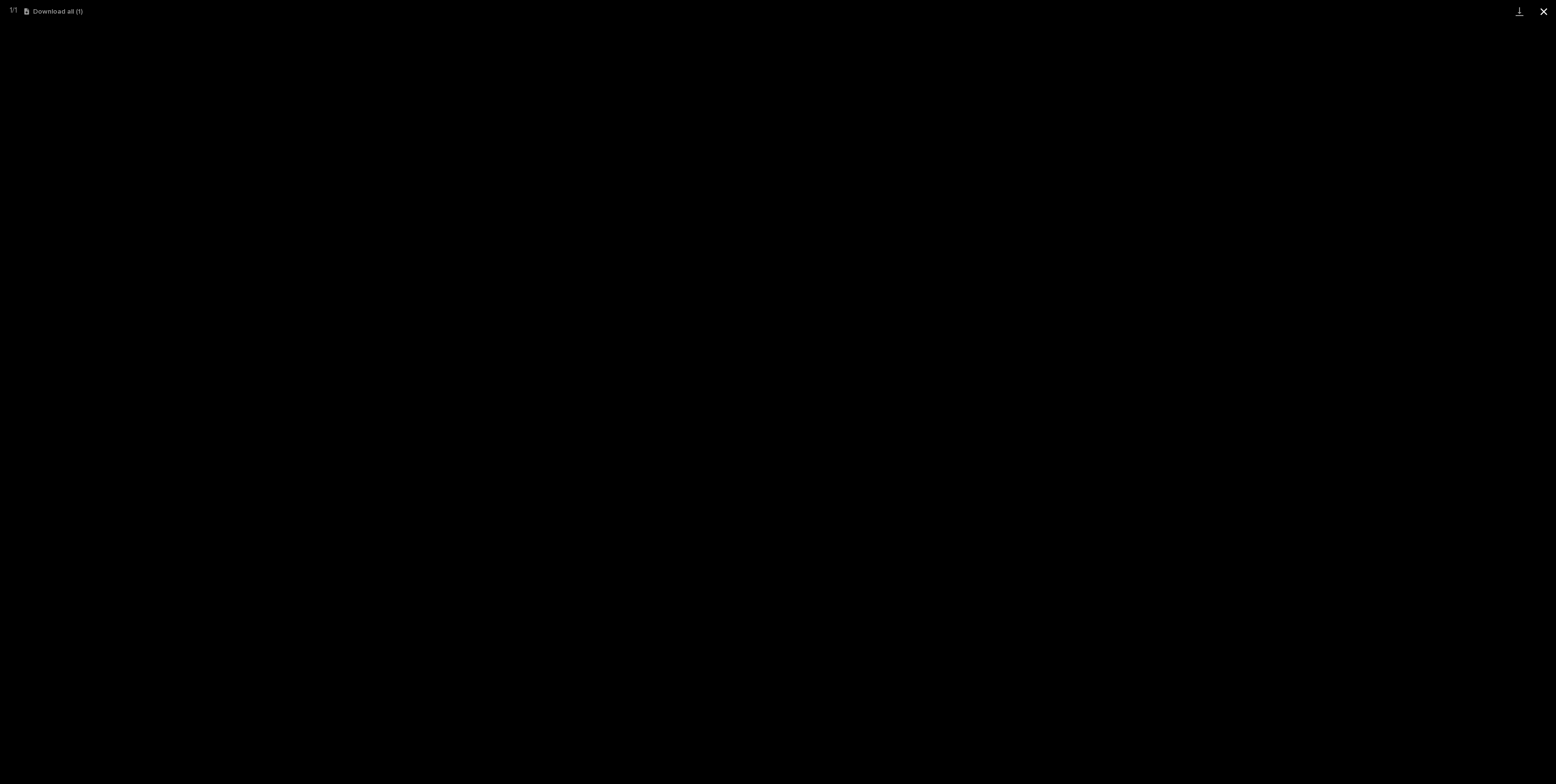
click at [1546, 16] on button "Close gallery" at bounding box center [1544, 11] width 24 height 23
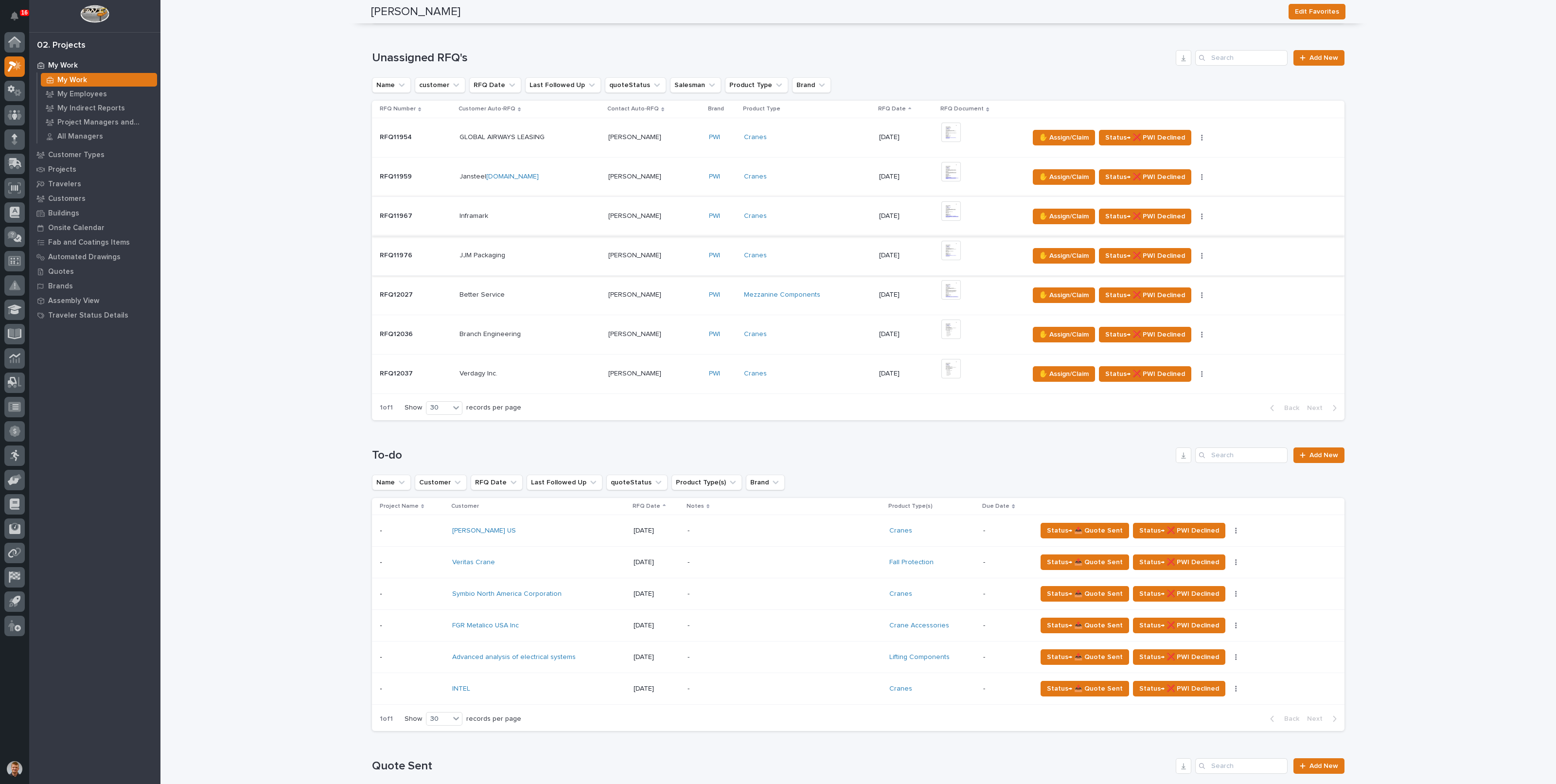
click at [949, 208] on img at bounding box center [951, 211] width 19 height 19
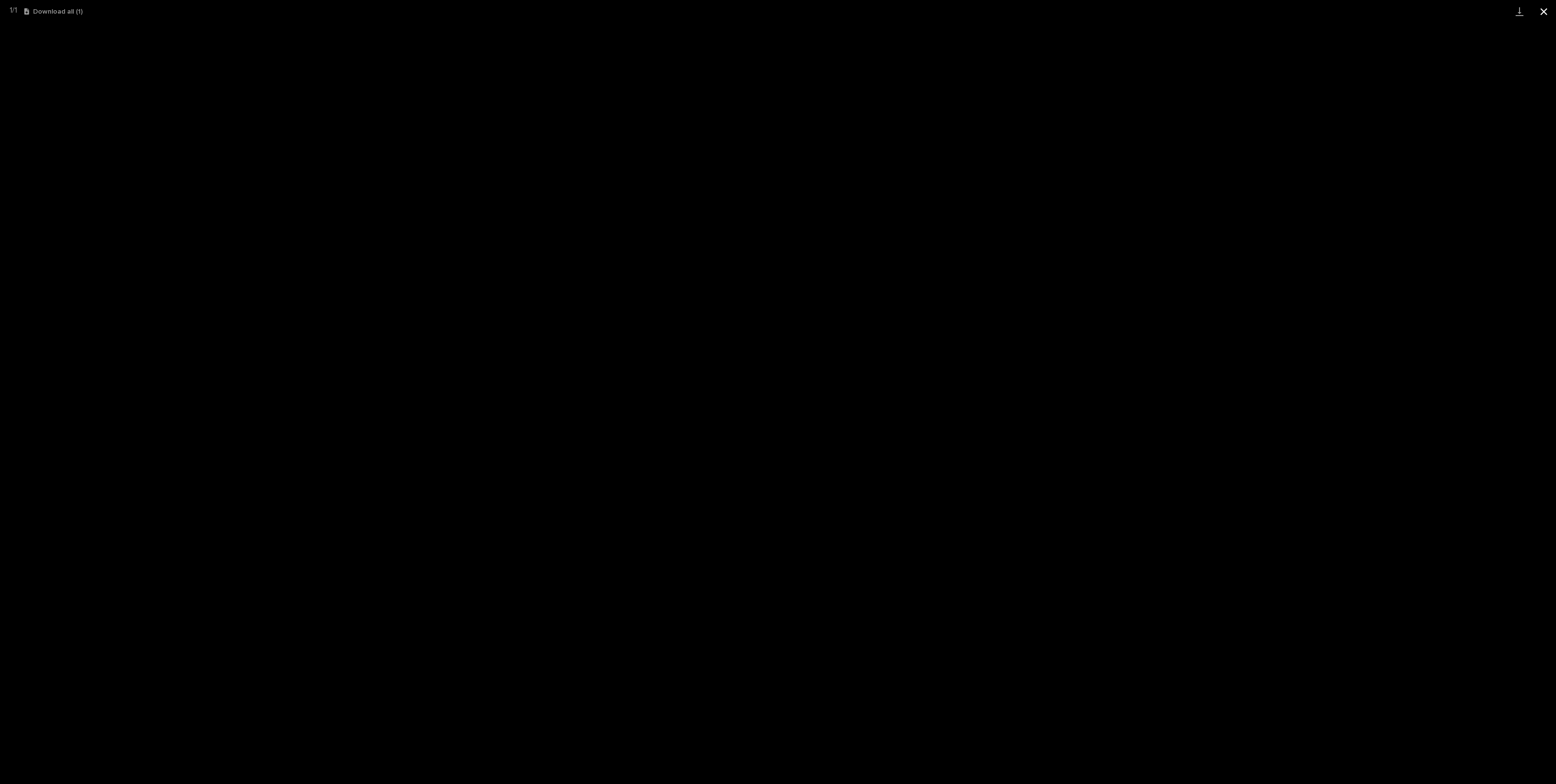
click at [1546, 6] on button "Close gallery" at bounding box center [1544, 11] width 24 height 23
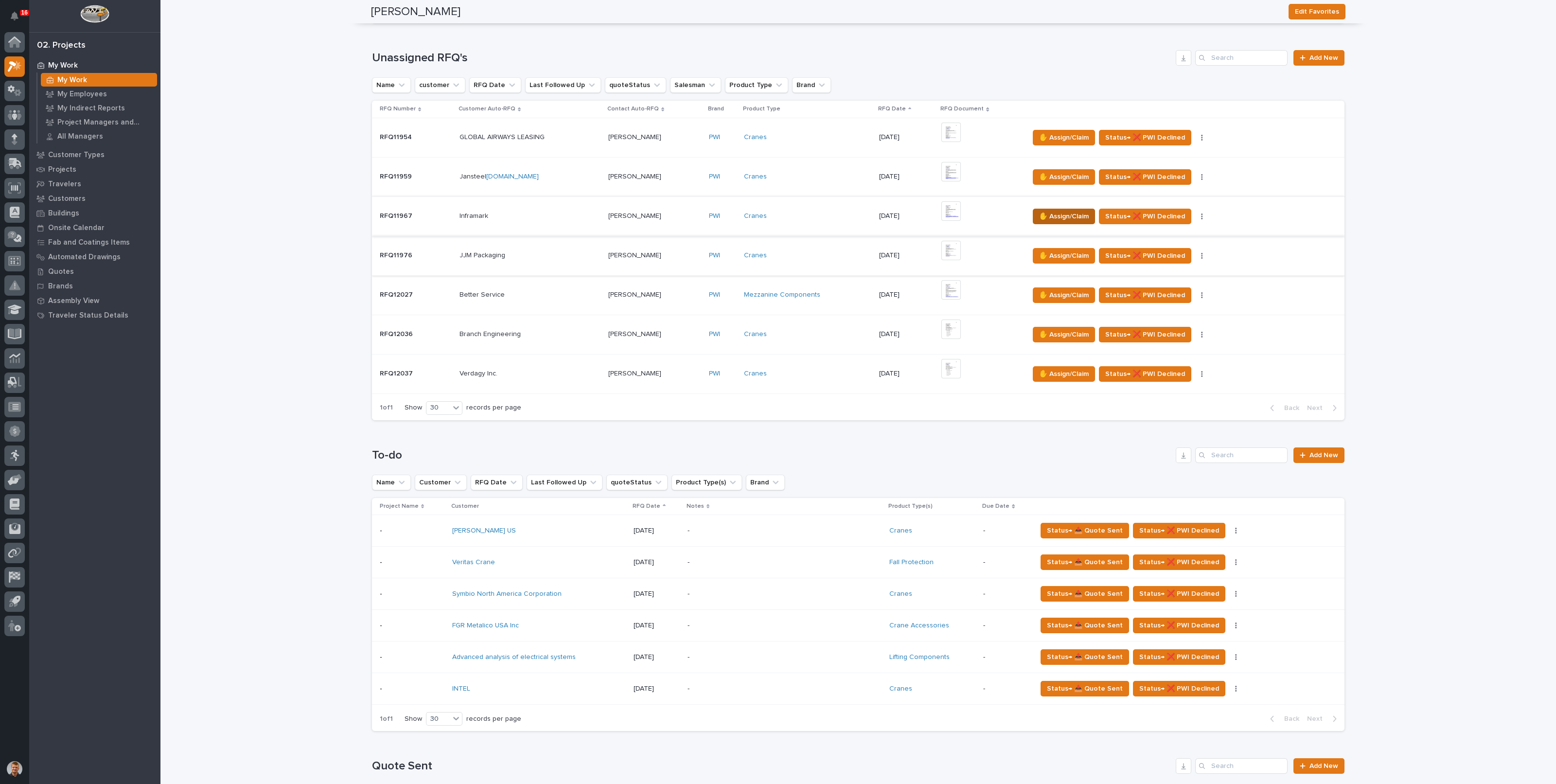
click at [1051, 211] on span "✋ Assign/Claim" at bounding box center [1064, 216] width 50 height 11
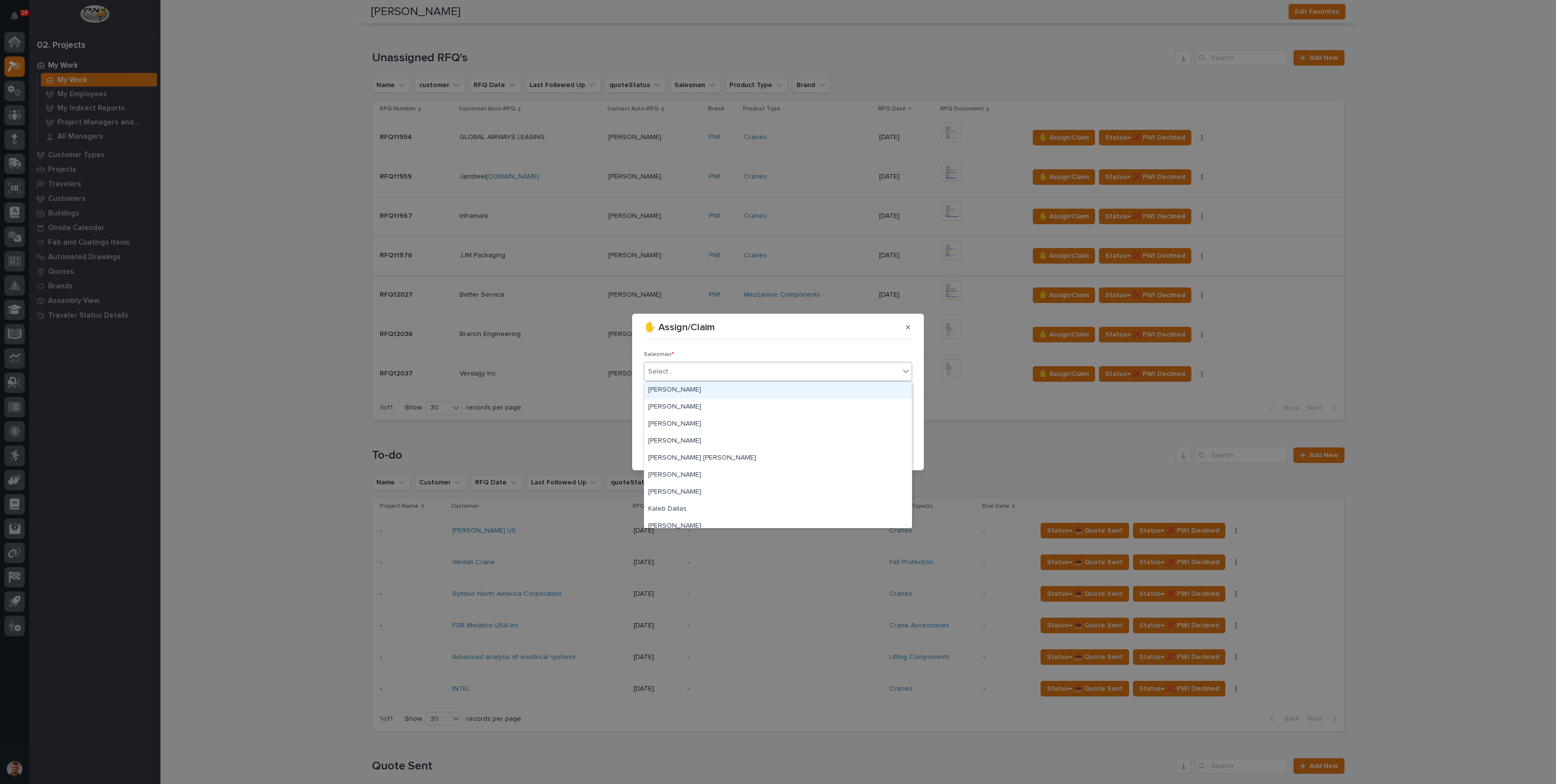
click at [701, 371] on div "Select..." at bounding box center [772, 371] width 256 height 16
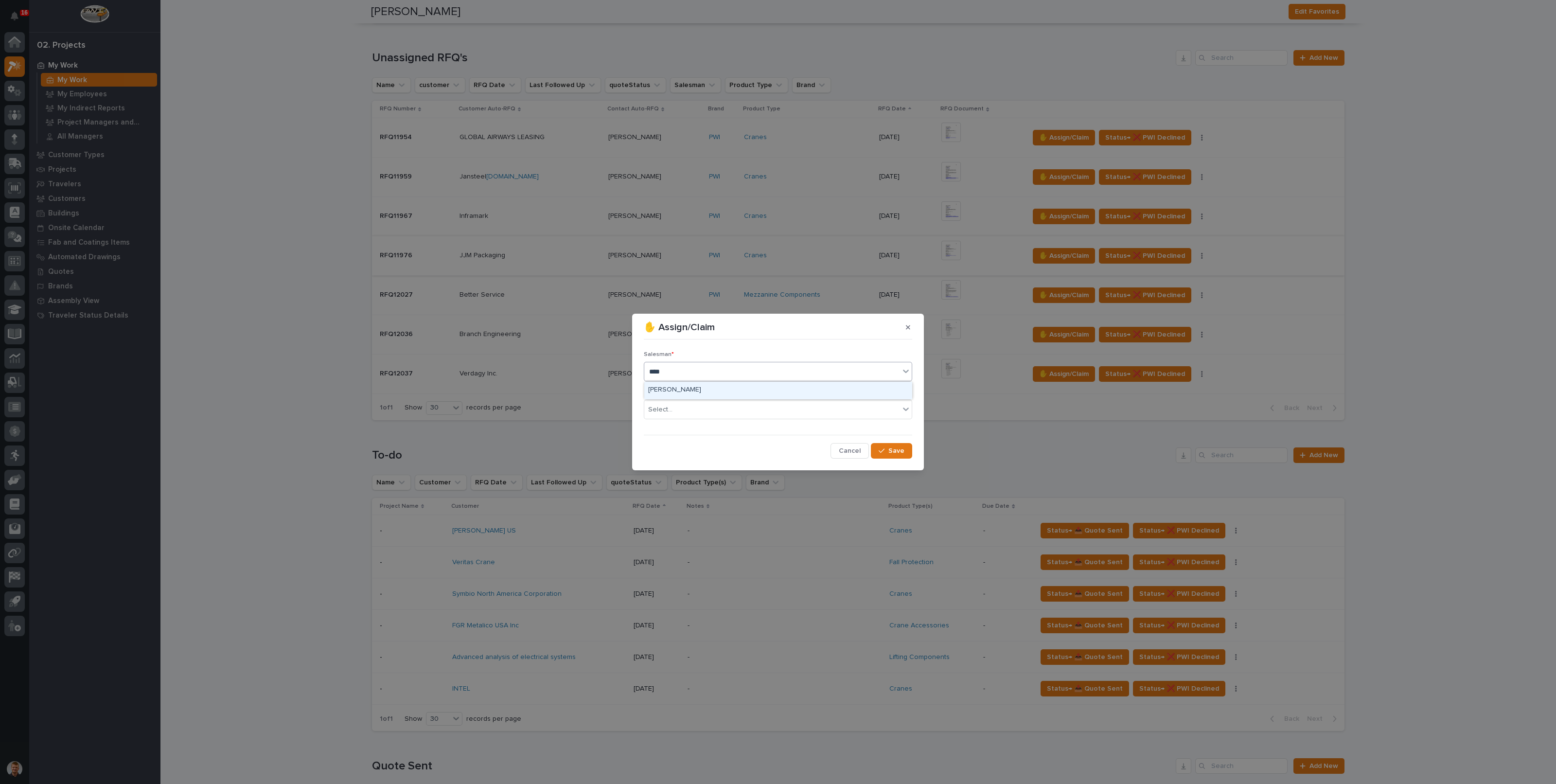
type input "*****"
click at [698, 391] on div "[PERSON_NAME]" at bounding box center [778, 390] width 268 height 17
click at [689, 405] on div "Select..." at bounding box center [772, 410] width 256 height 16
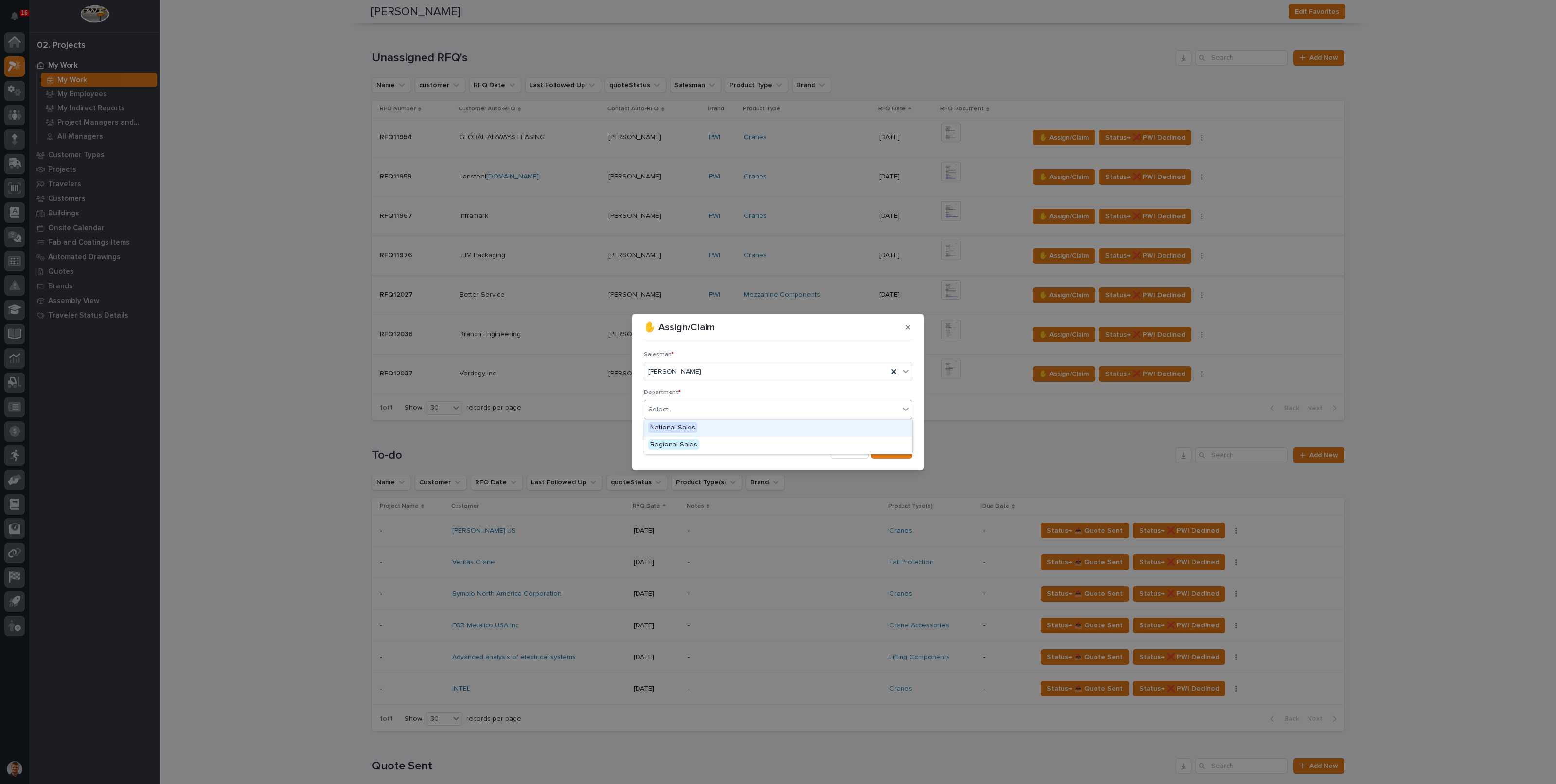
click at [689, 425] on span "National Sales" at bounding box center [672, 428] width 49 height 11
click at [888, 448] on div "button" at bounding box center [884, 451] width 10 height 7
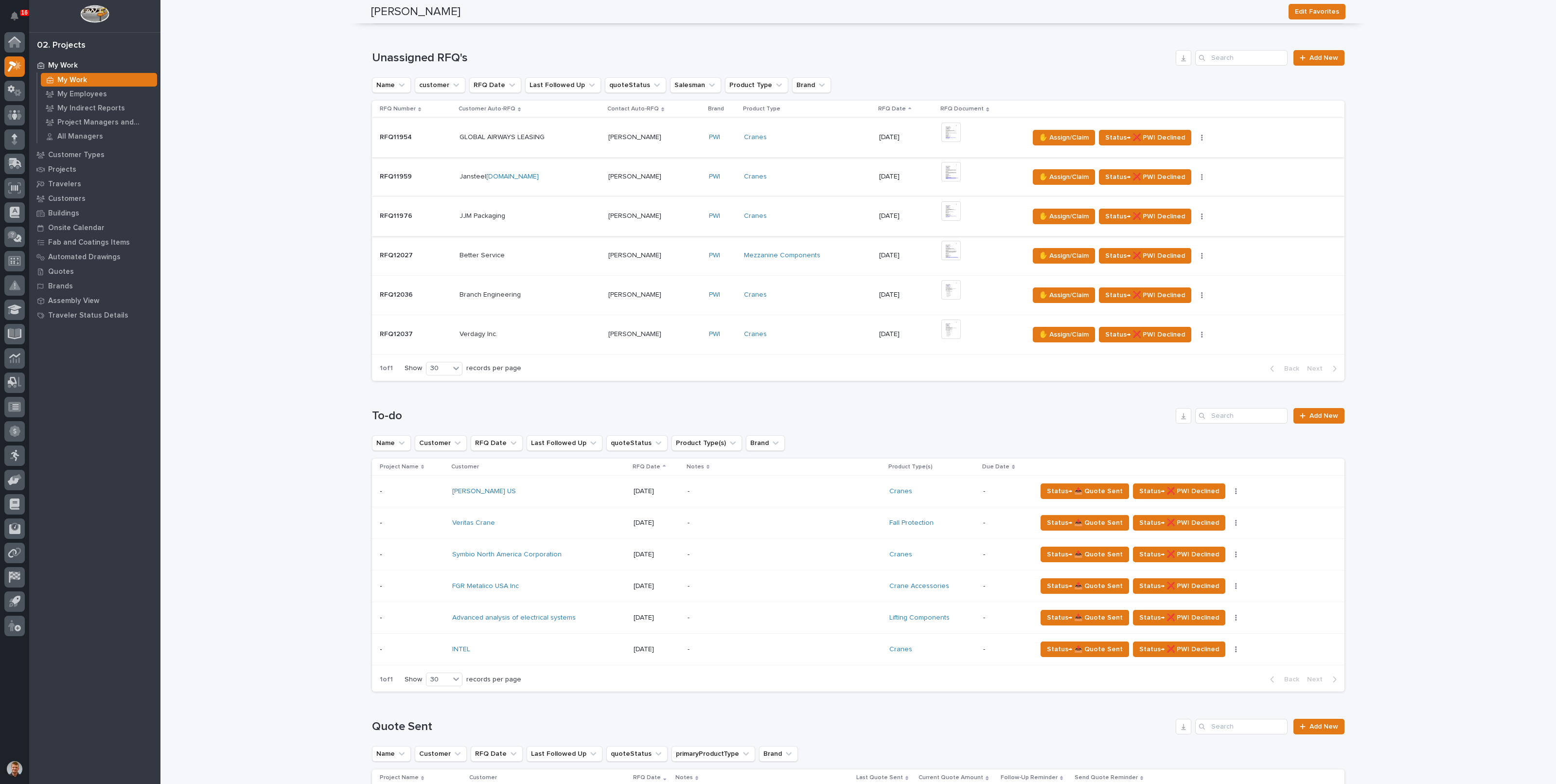
click at [944, 129] on img at bounding box center [951, 132] width 19 height 19
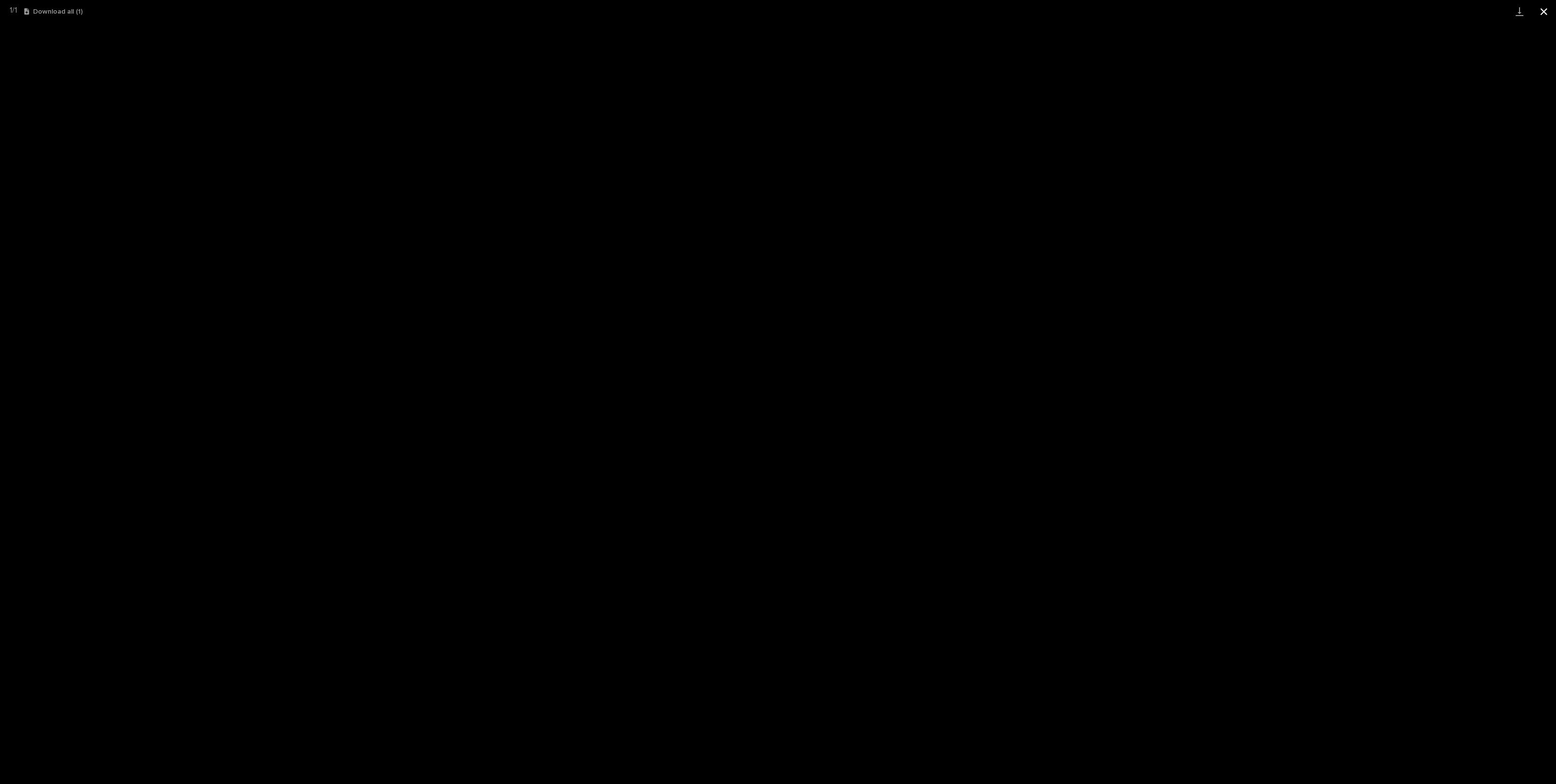
click at [1548, 13] on button "Close gallery" at bounding box center [1544, 11] width 24 height 23
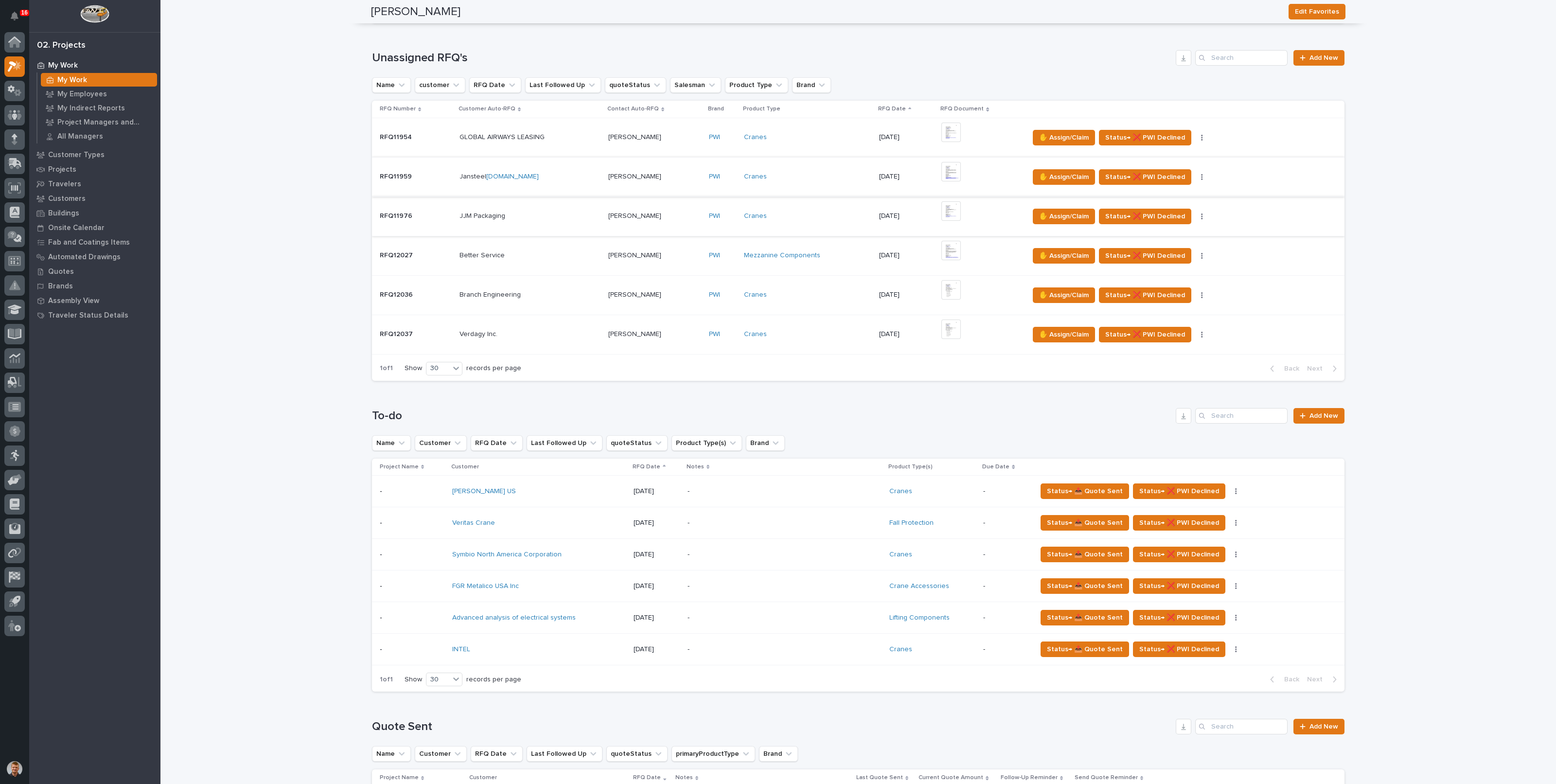
click at [951, 169] on img at bounding box center [951, 172] width 19 height 19
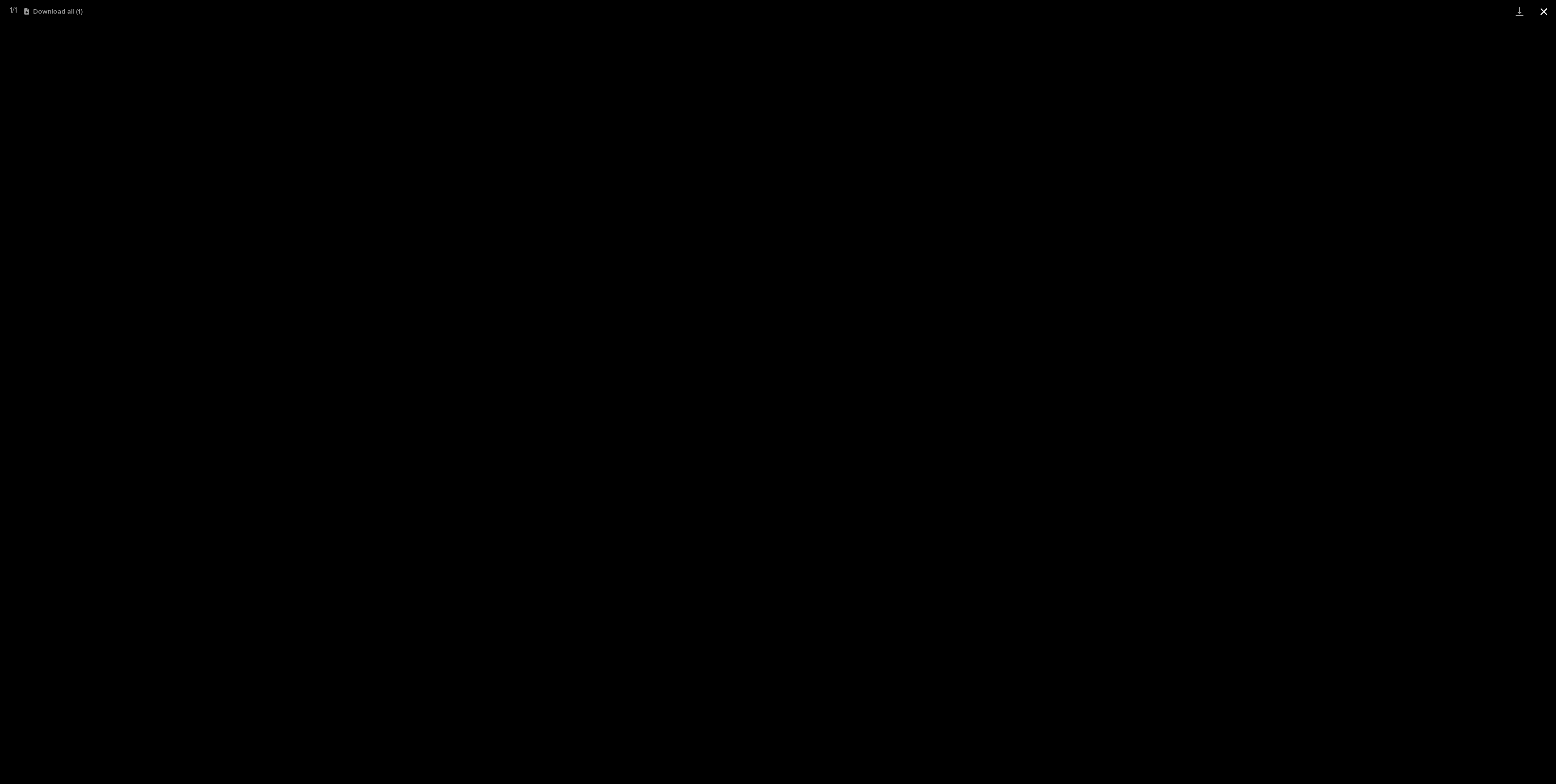
click at [1543, 9] on button "Close gallery" at bounding box center [1544, 11] width 24 height 23
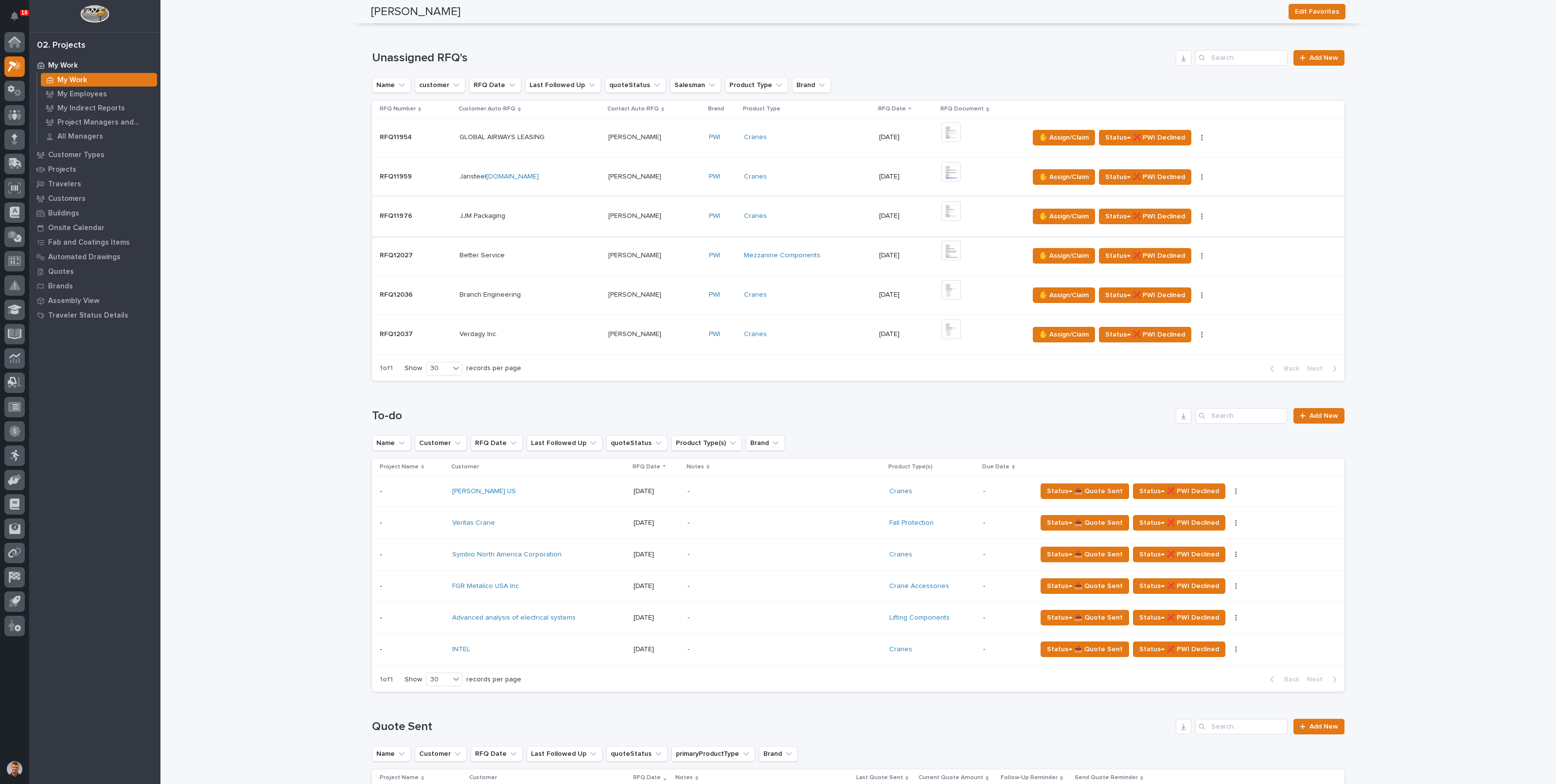
click at [949, 216] on img at bounding box center [951, 211] width 19 height 19
click at [949, 210] on img at bounding box center [951, 211] width 19 height 19
click at [1046, 212] on span "✋ Assign/Claim" at bounding box center [1064, 216] width 50 height 11
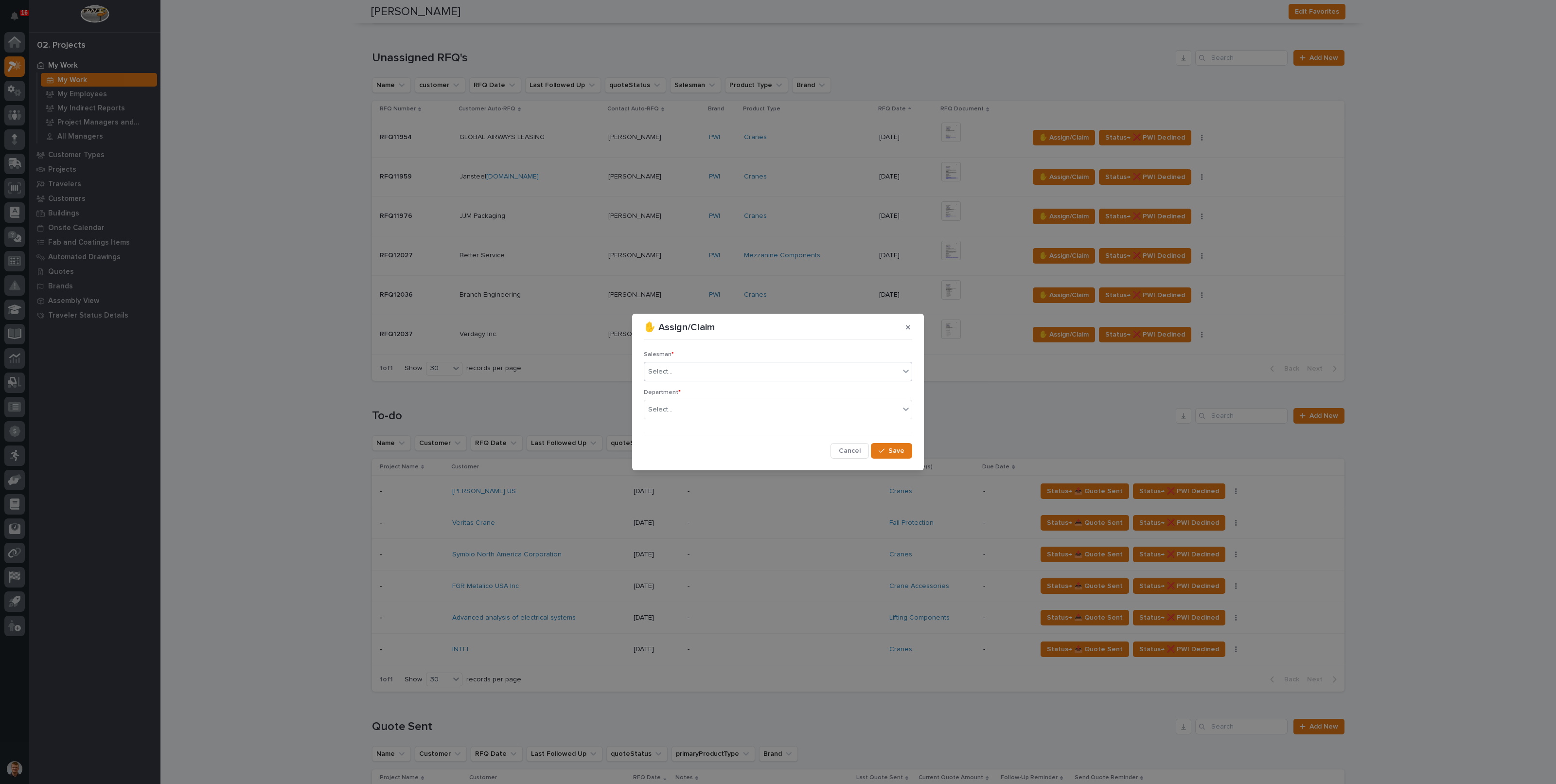
click at [686, 371] on div "Select..." at bounding box center [772, 371] width 256 height 16
type input "*****"
click at [702, 388] on div "[PERSON_NAME]" at bounding box center [778, 390] width 268 height 17
click at [701, 406] on div "Select..." at bounding box center [772, 410] width 256 height 16
click at [699, 423] on div "National Sales" at bounding box center [778, 428] width 268 height 17
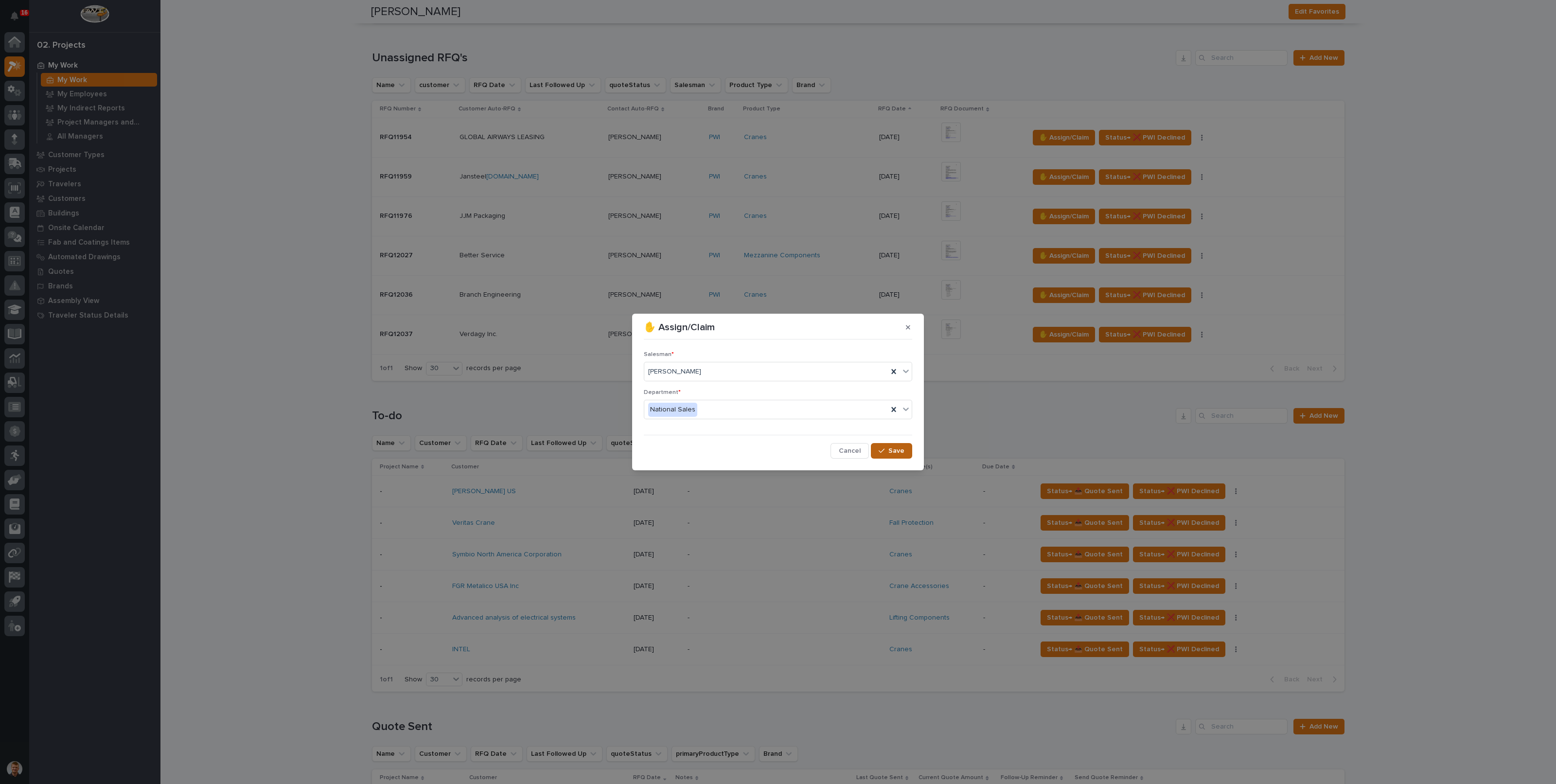
click at [904, 454] on button "Save" at bounding box center [892, 451] width 41 height 16
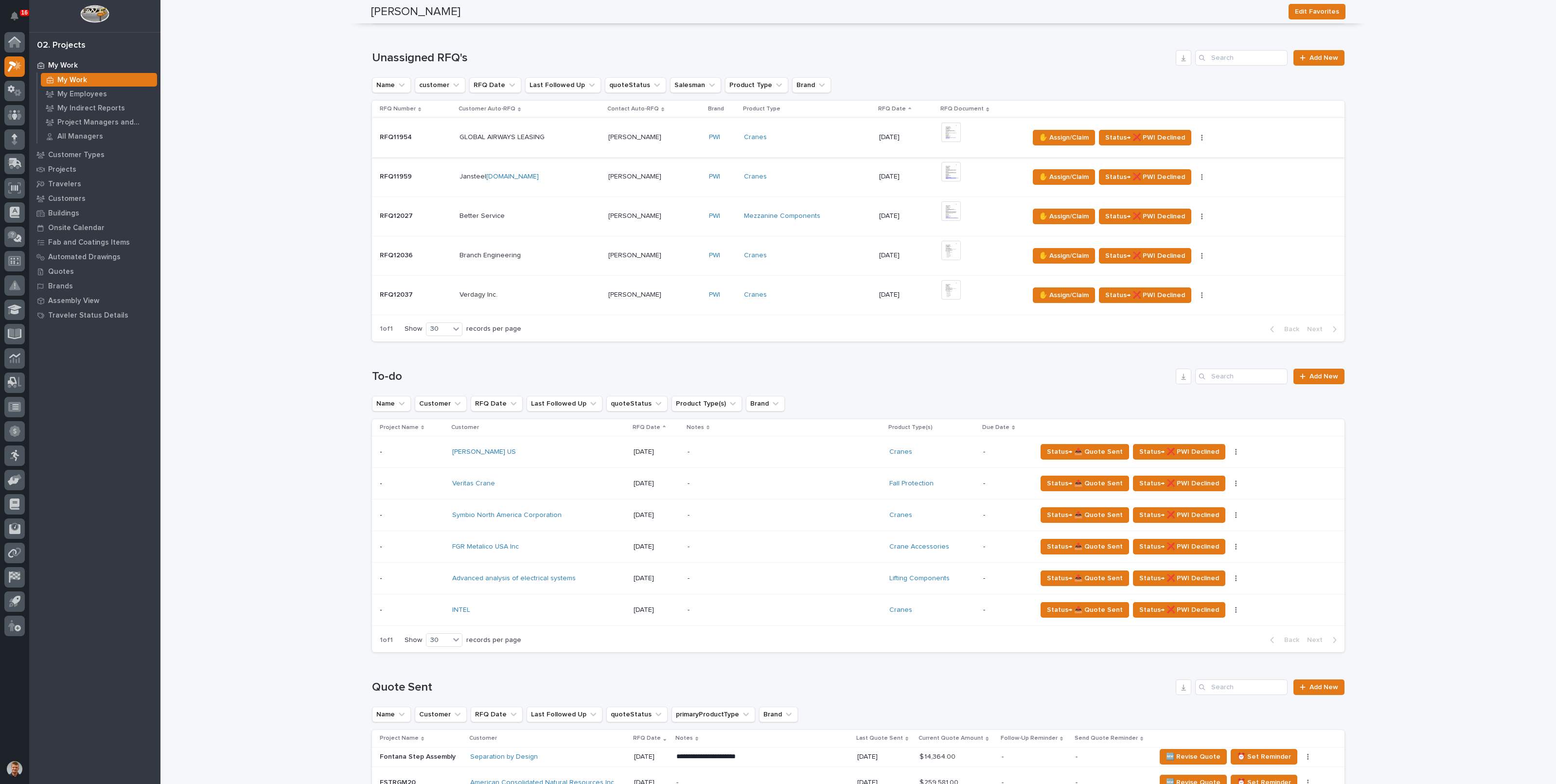
click at [948, 133] on img at bounding box center [951, 132] width 19 height 19
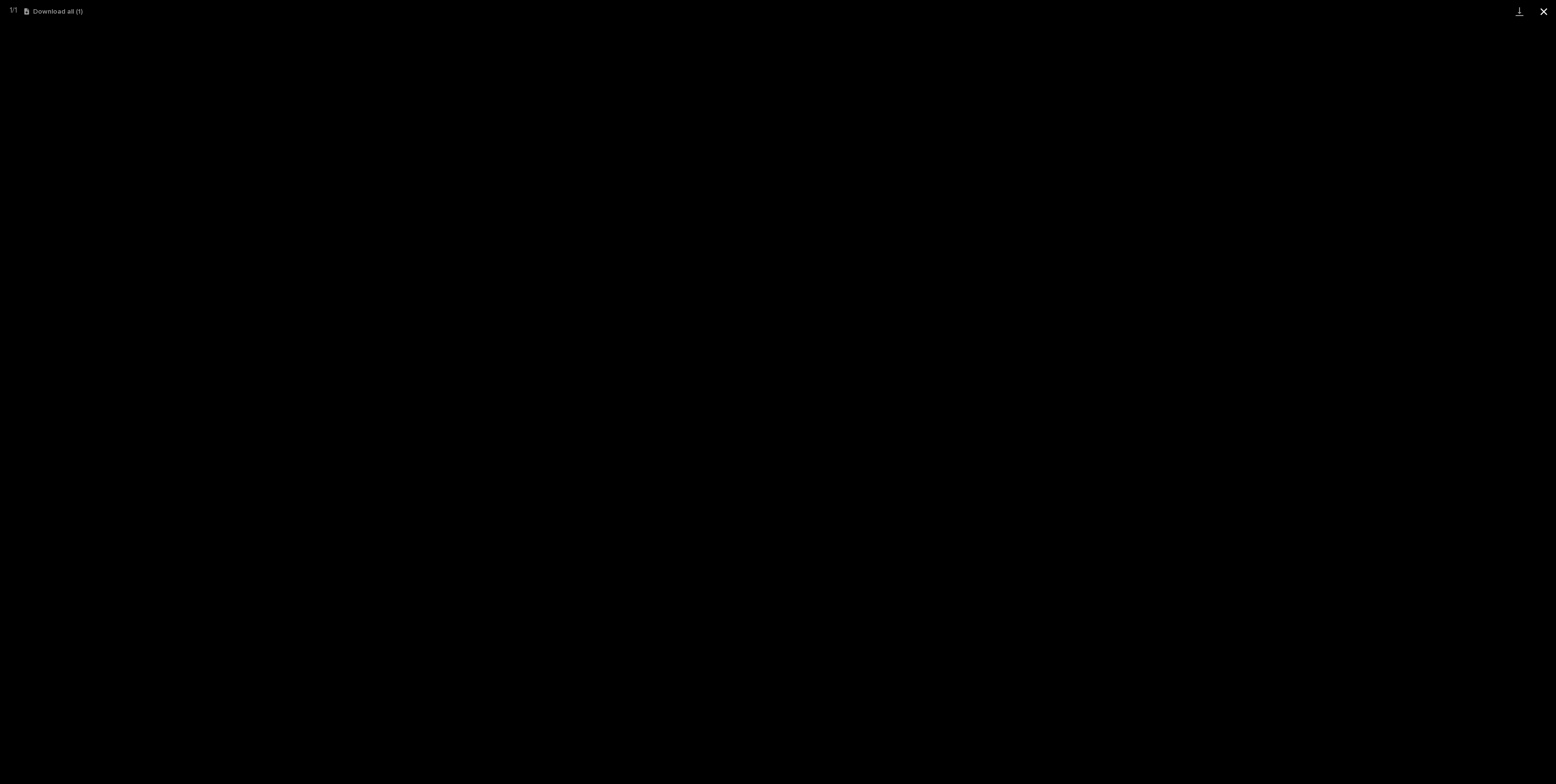
click at [1544, 16] on button "Close gallery" at bounding box center [1544, 11] width 24 height 23
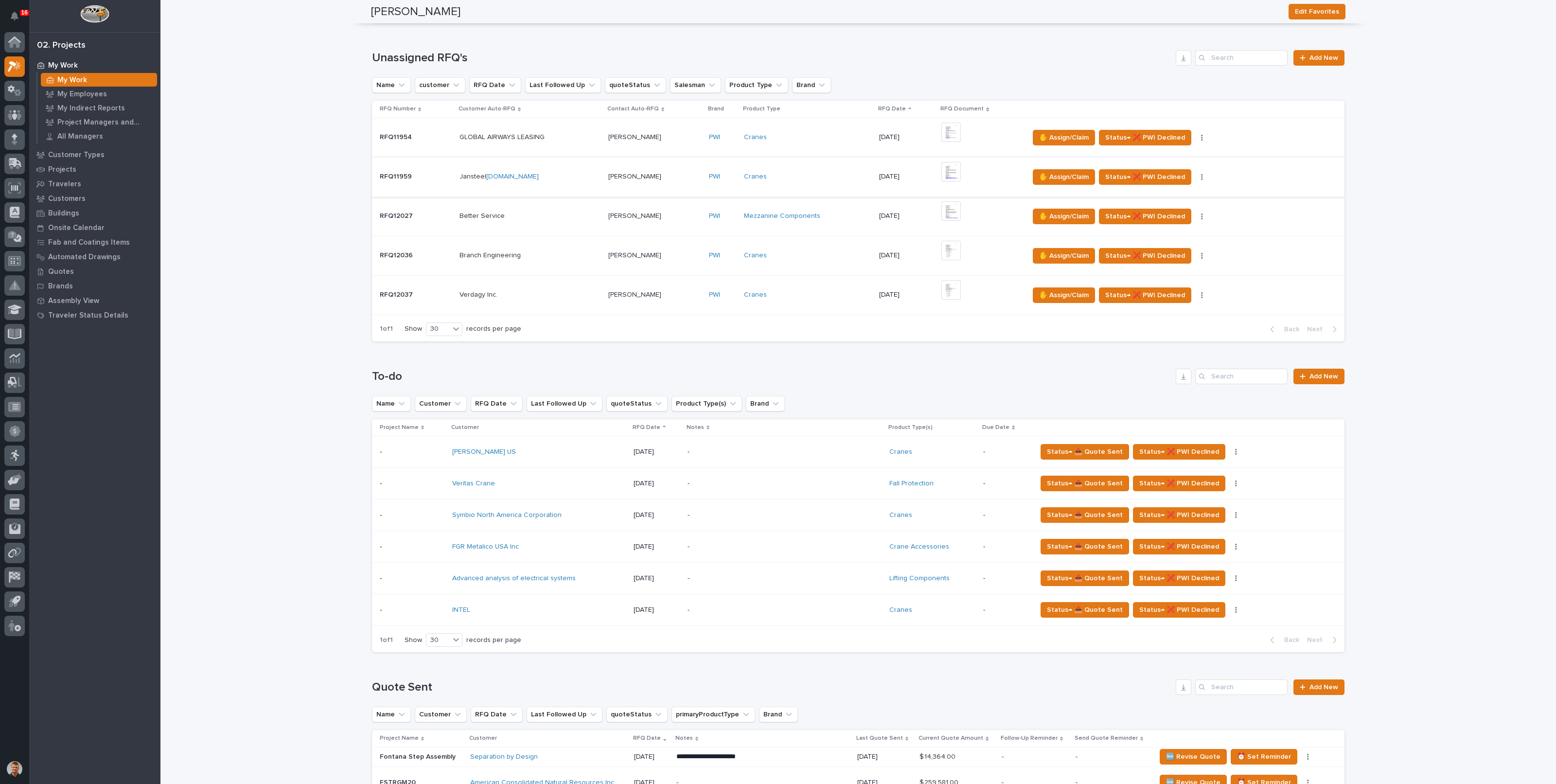
click at [947, 173] on img at bounding box center [951, 172] width 19 height 19
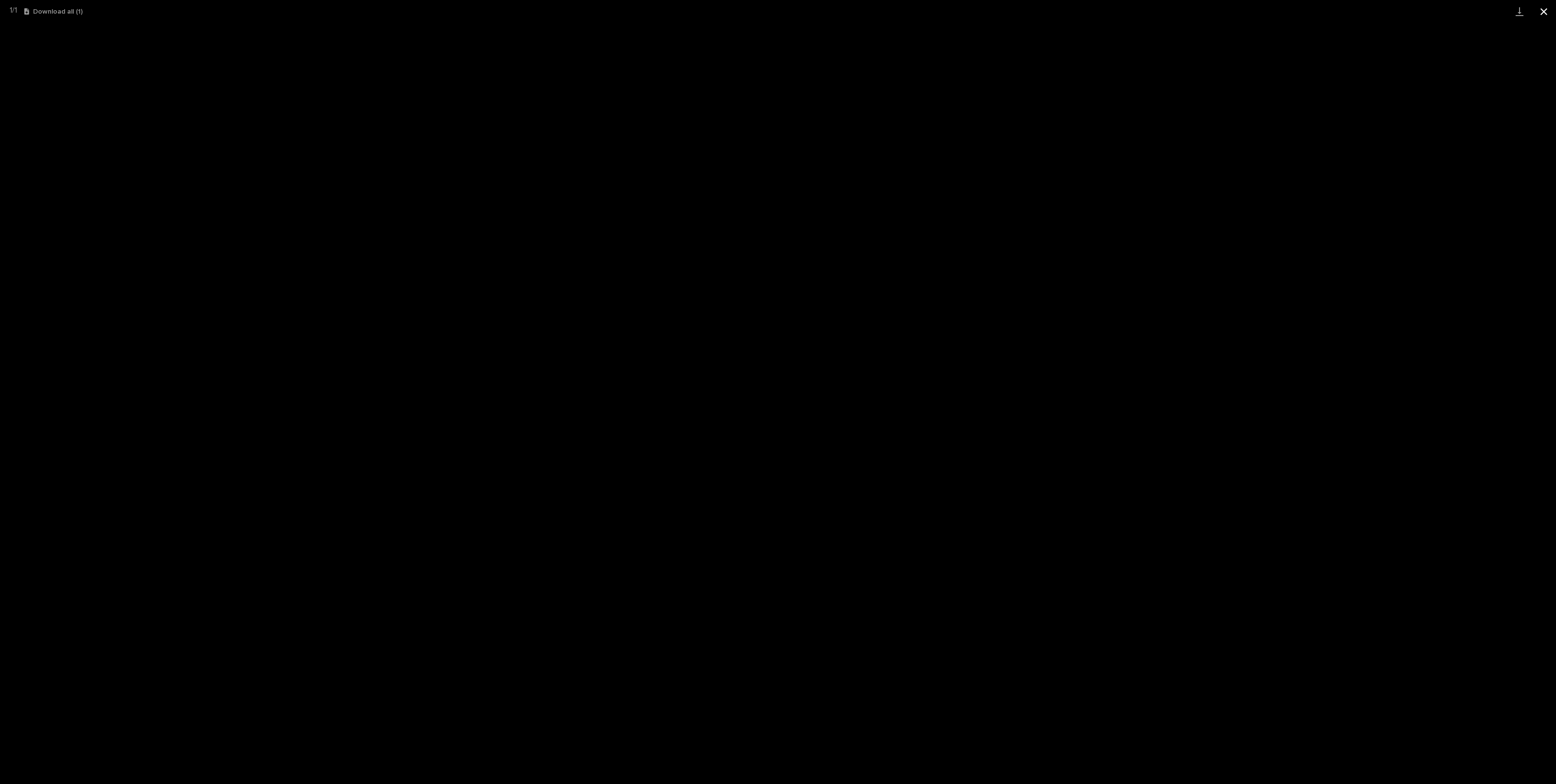
click at [1542, 11] on button "Close gallery" at bounding box center [1544, 11] width 24 height 23
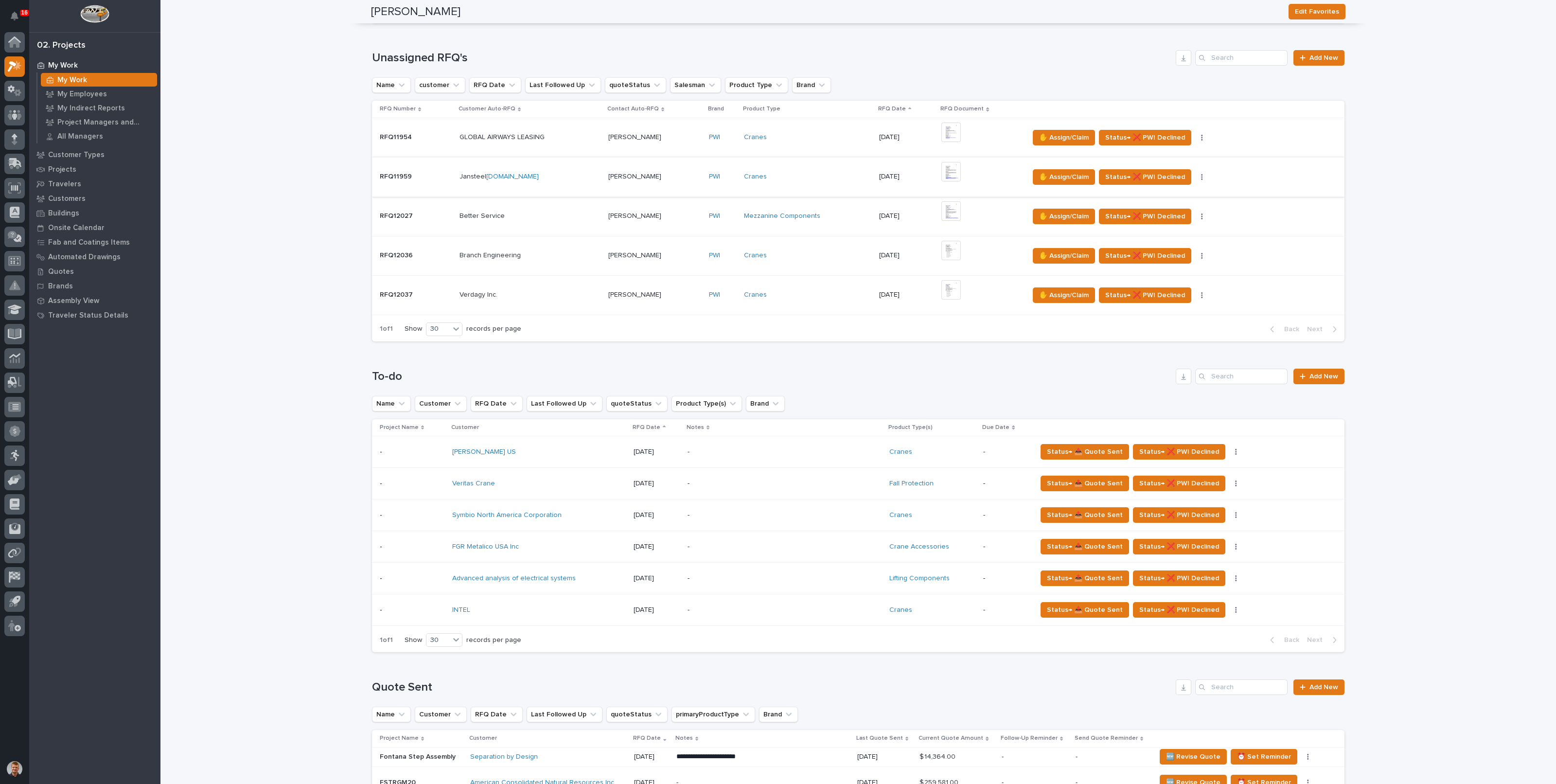
click at [951, 169] on img at bounding box center [951, 172] width 19 height 19
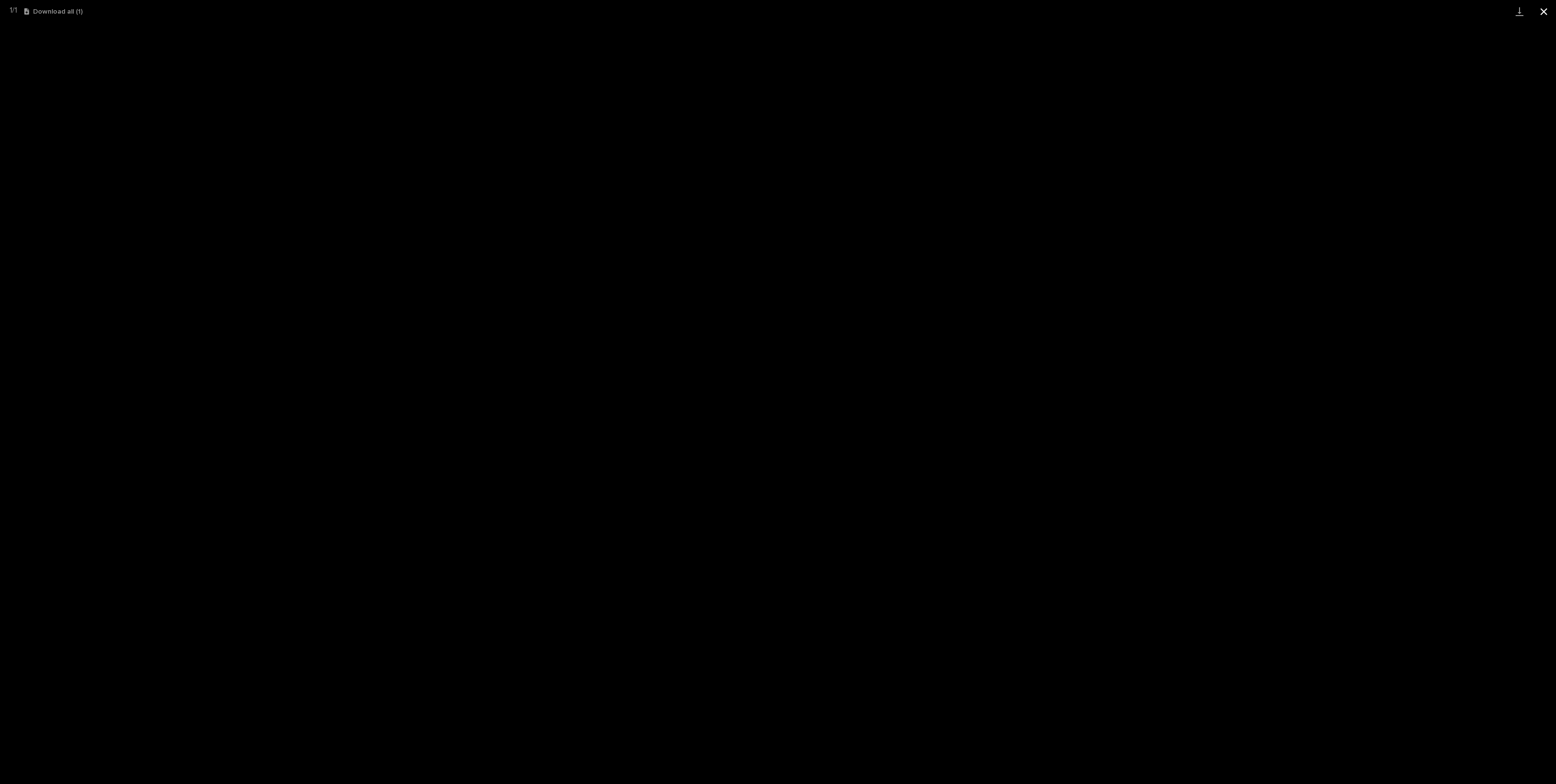
click at [1545, 11] on button "Close gallery" at bounding box center [1544, 11] width 24 height 23
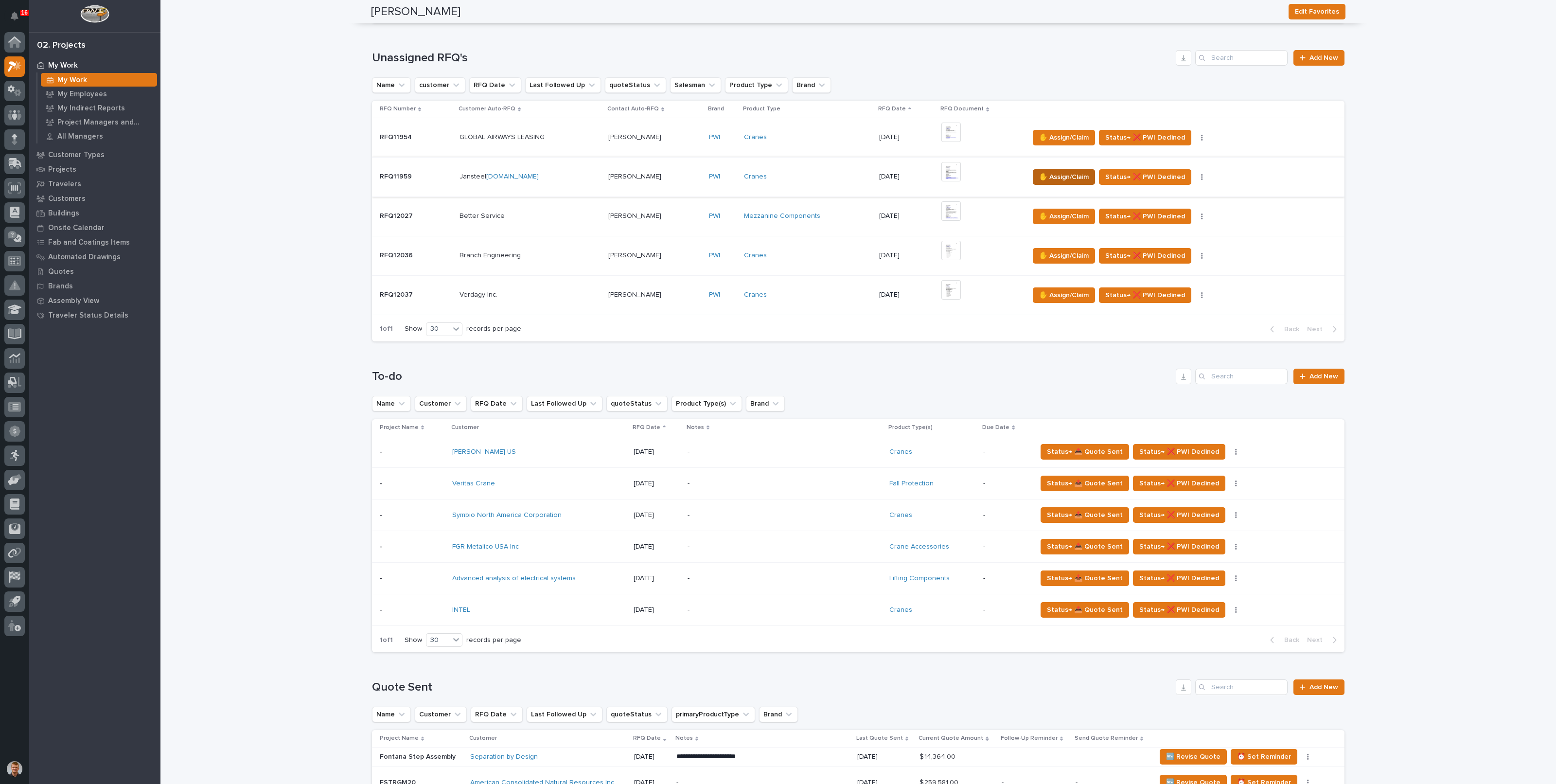
click at [1069, 171] on span "✋ Assign/Claim" at bounding box center [1064, 176] width 50 height 11
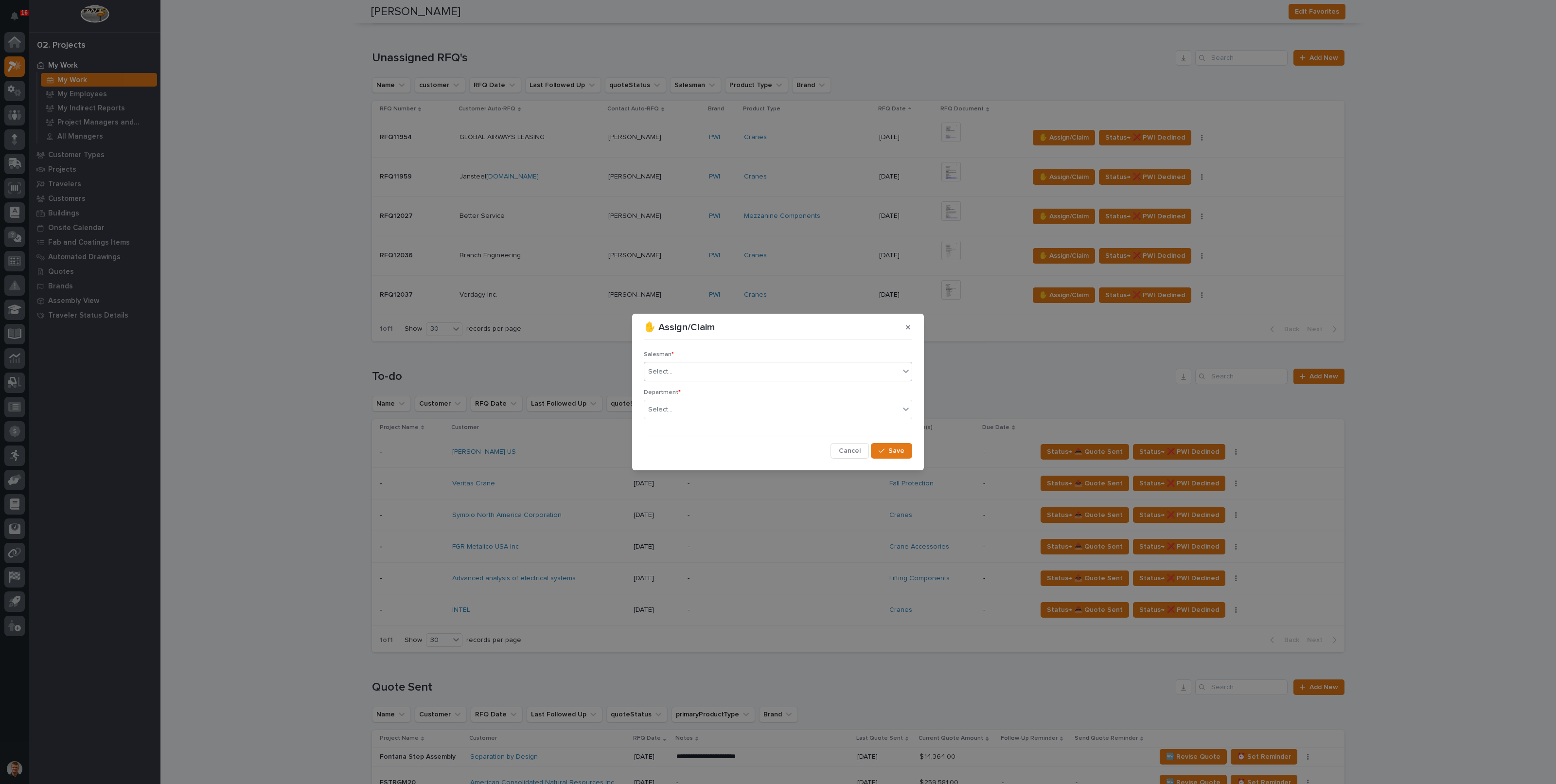
click at [713, 376] on div "Select..." at bounding box center [772, 371] width 256 height 16
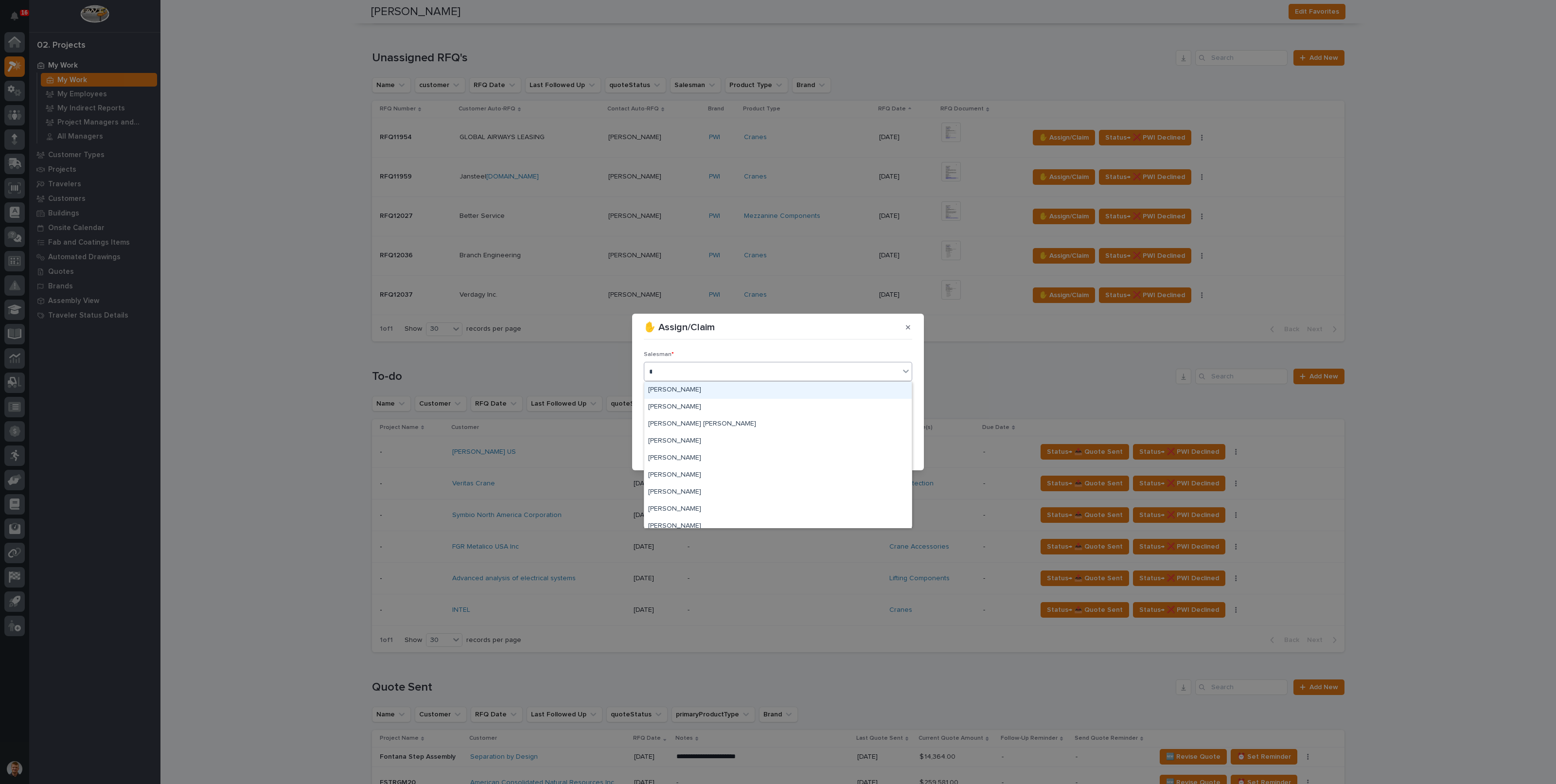
type input "***"
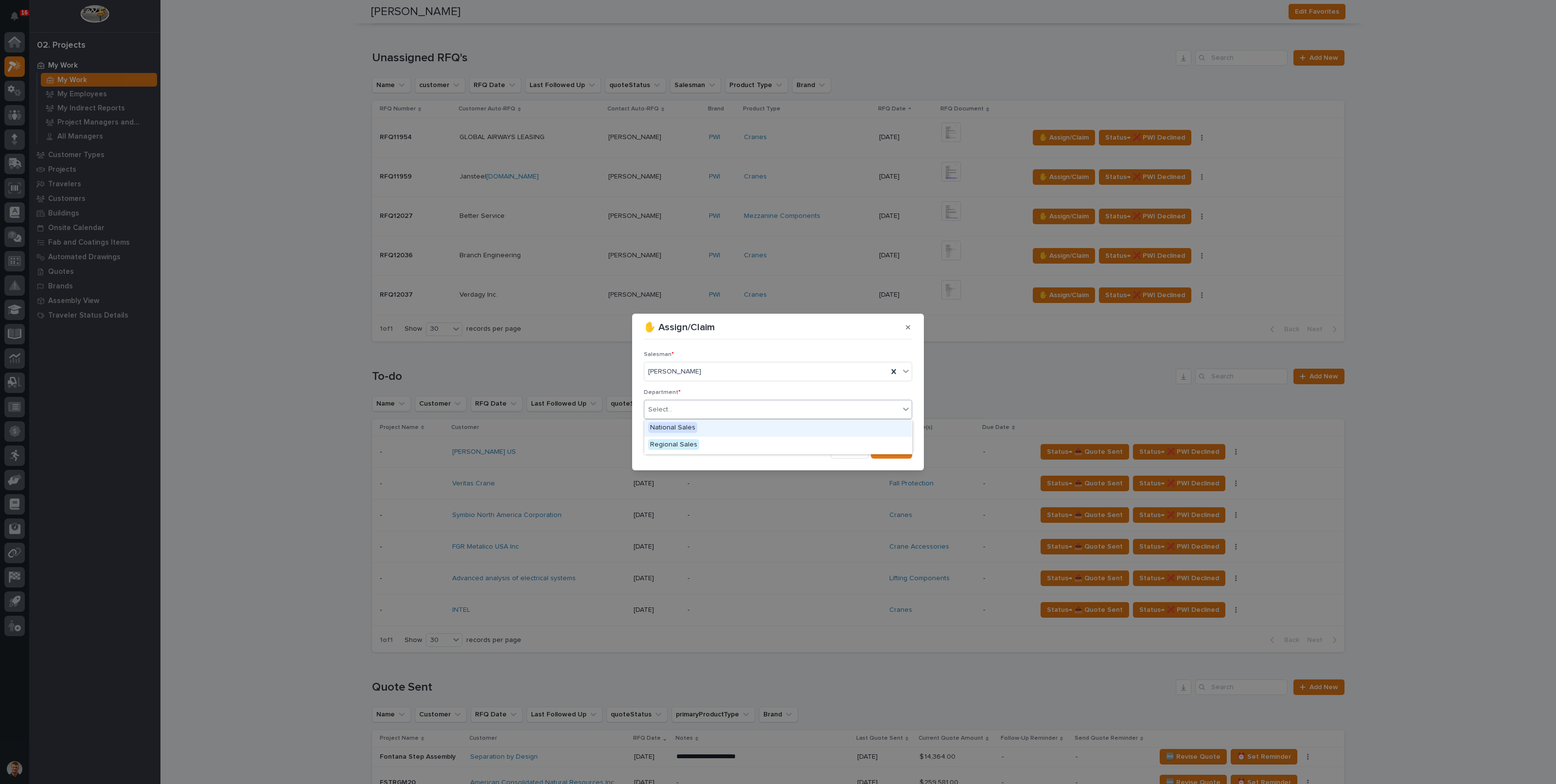
click at [687, 413] on div "Select..." at bounding box center [772, 410] width 256 height 16
click at [685, 426] on span "National Sales" at bounding box center [672, 428] width 49 height 11
click at [890, 448] on span "Save" at bounding box center [896, 451] width 16 height 8
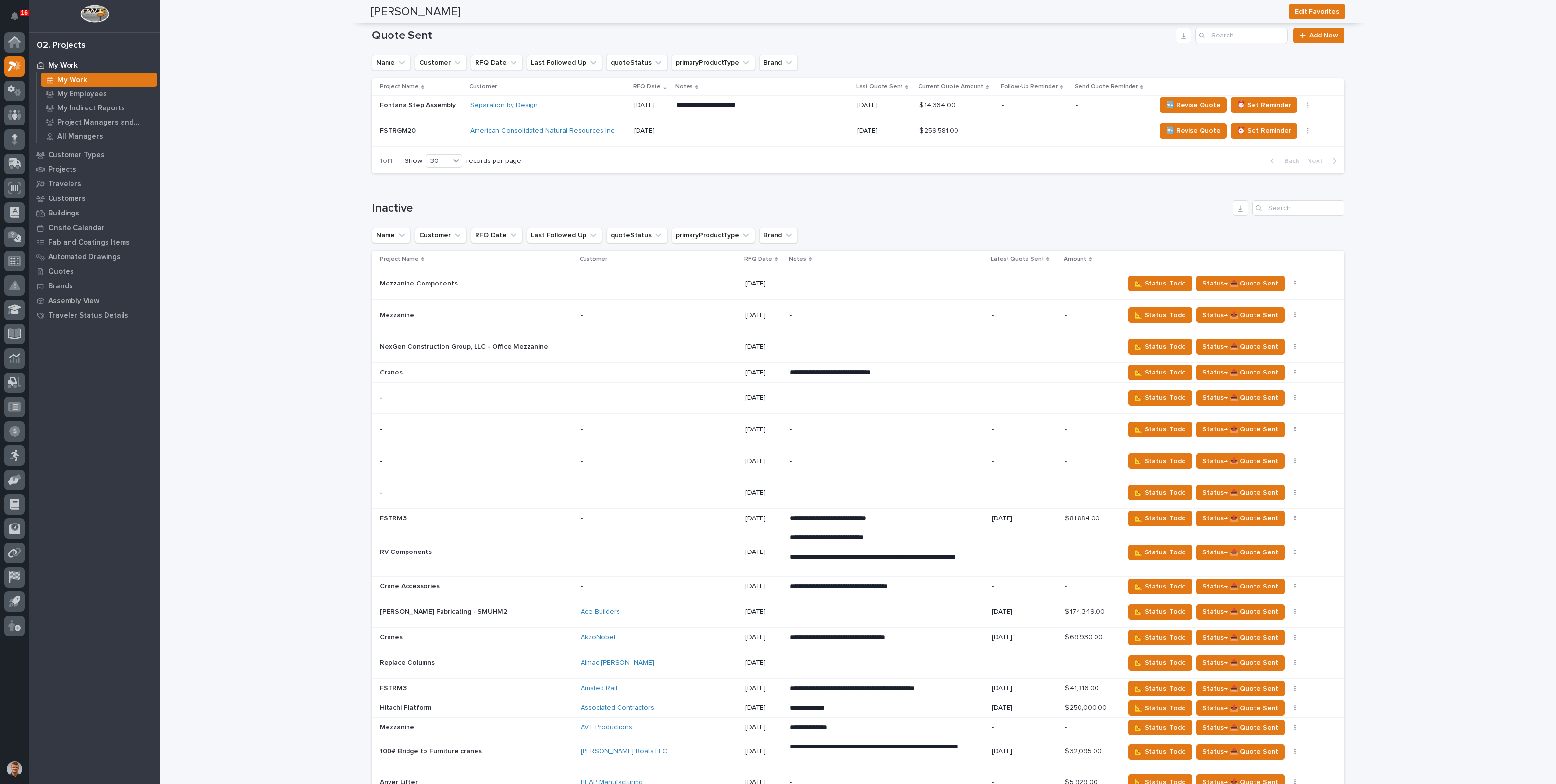
scroll to position [0, 0]
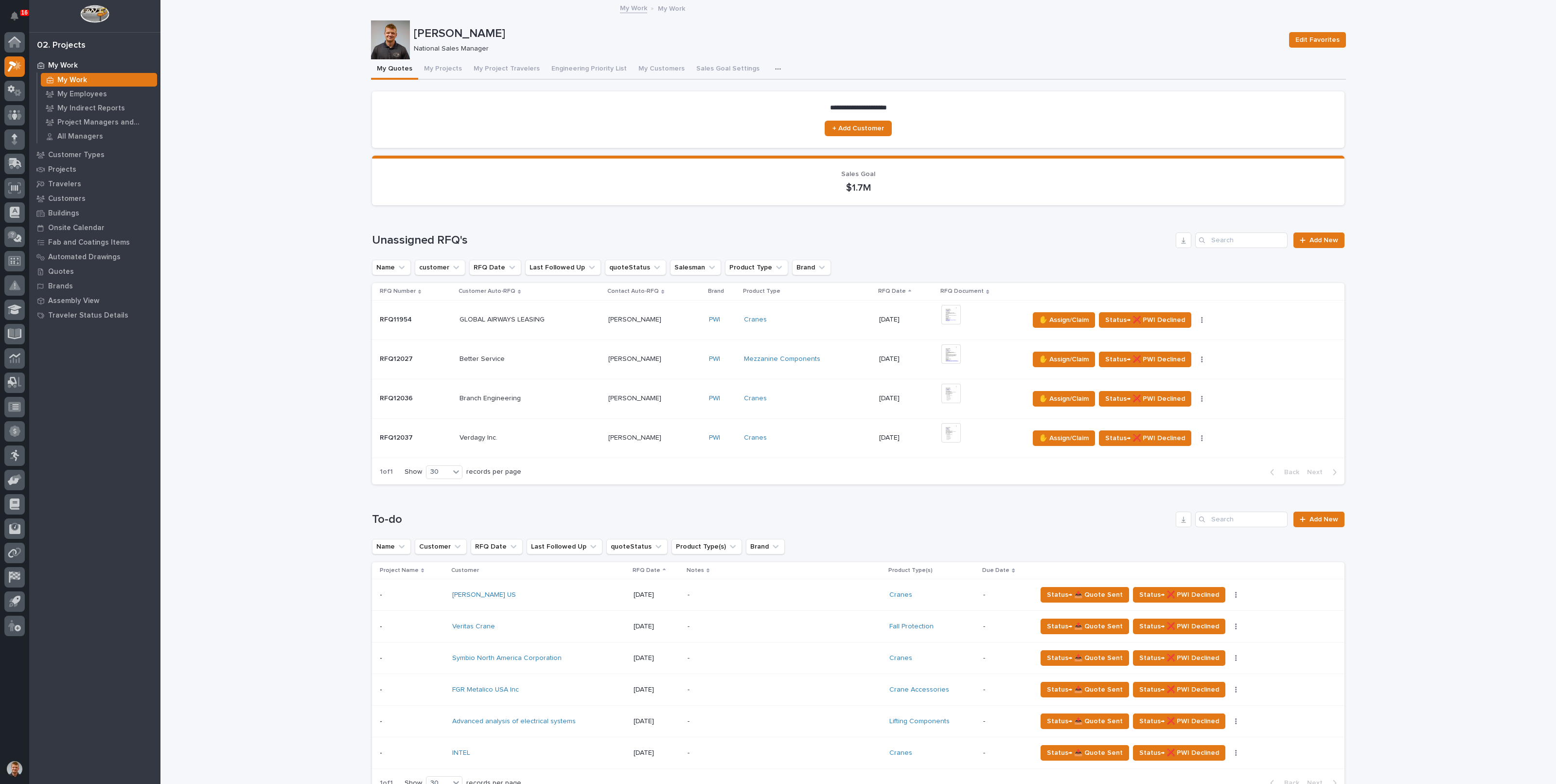
click at [420, 60] on button "My Projects" at bounding box center [443, 69] width 50 height 21
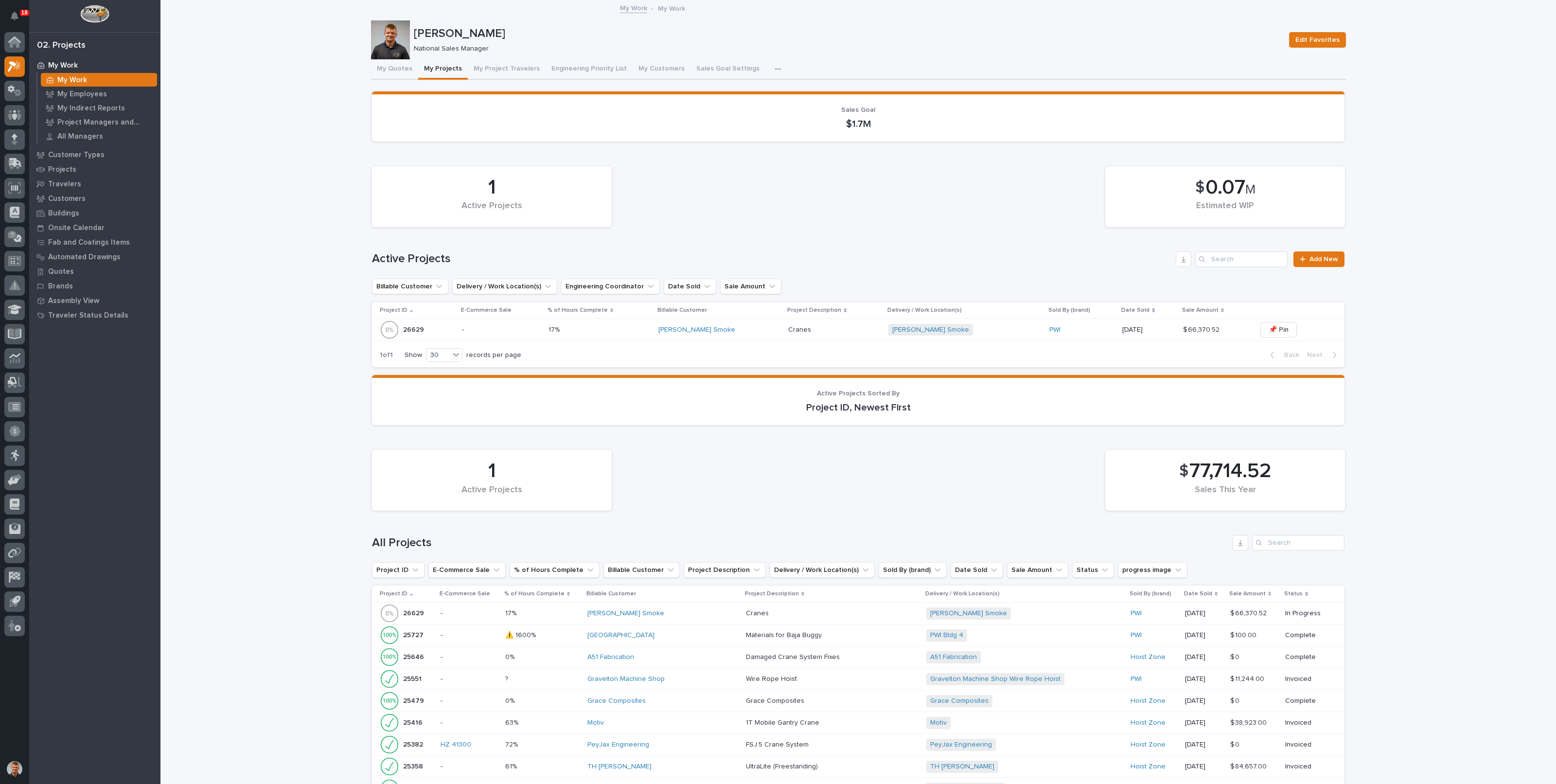
click at [492, 329] on p "-" at bounding box center [501, 330] width 79 height 8
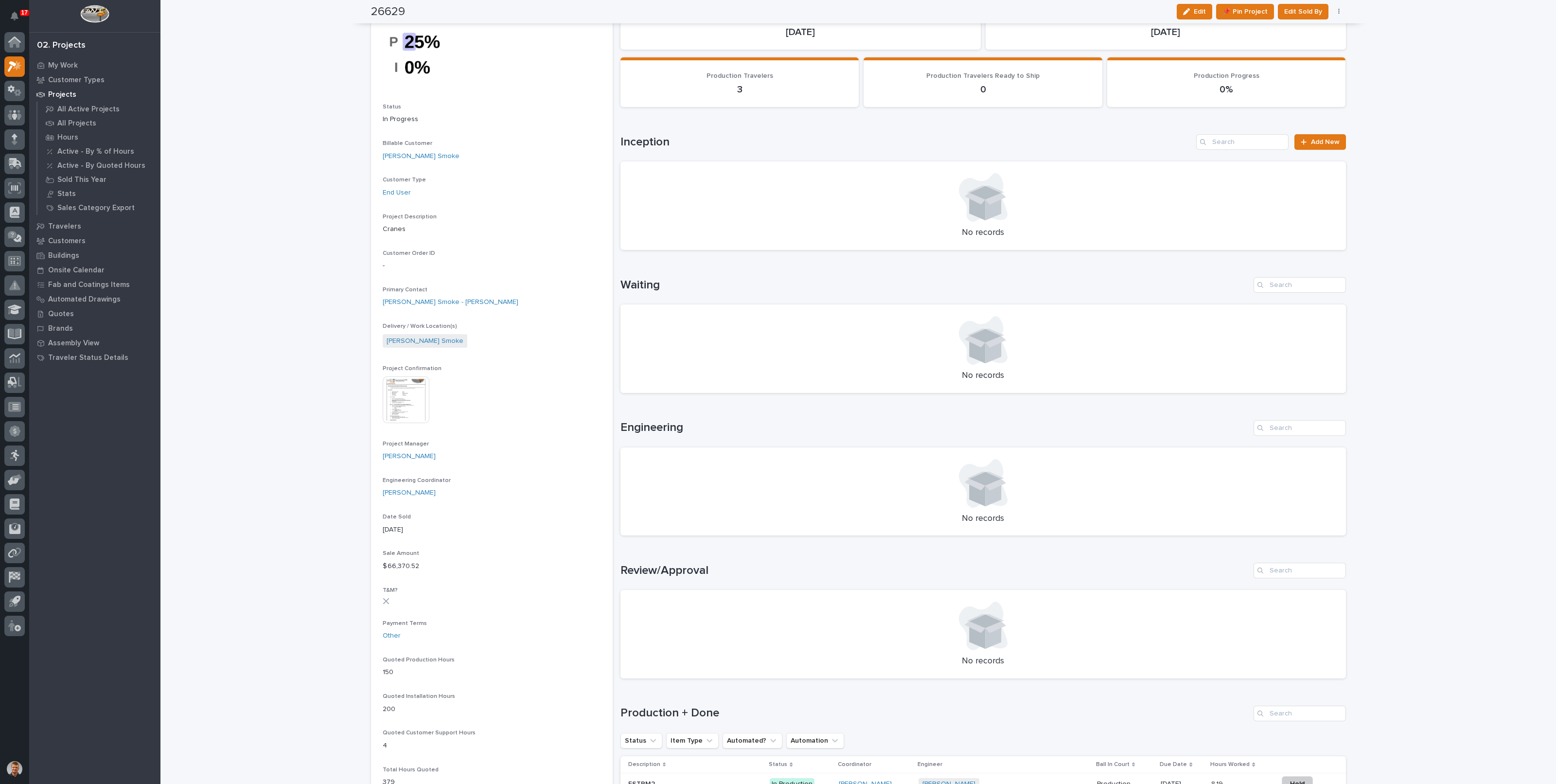
scroll to position [494, 0]
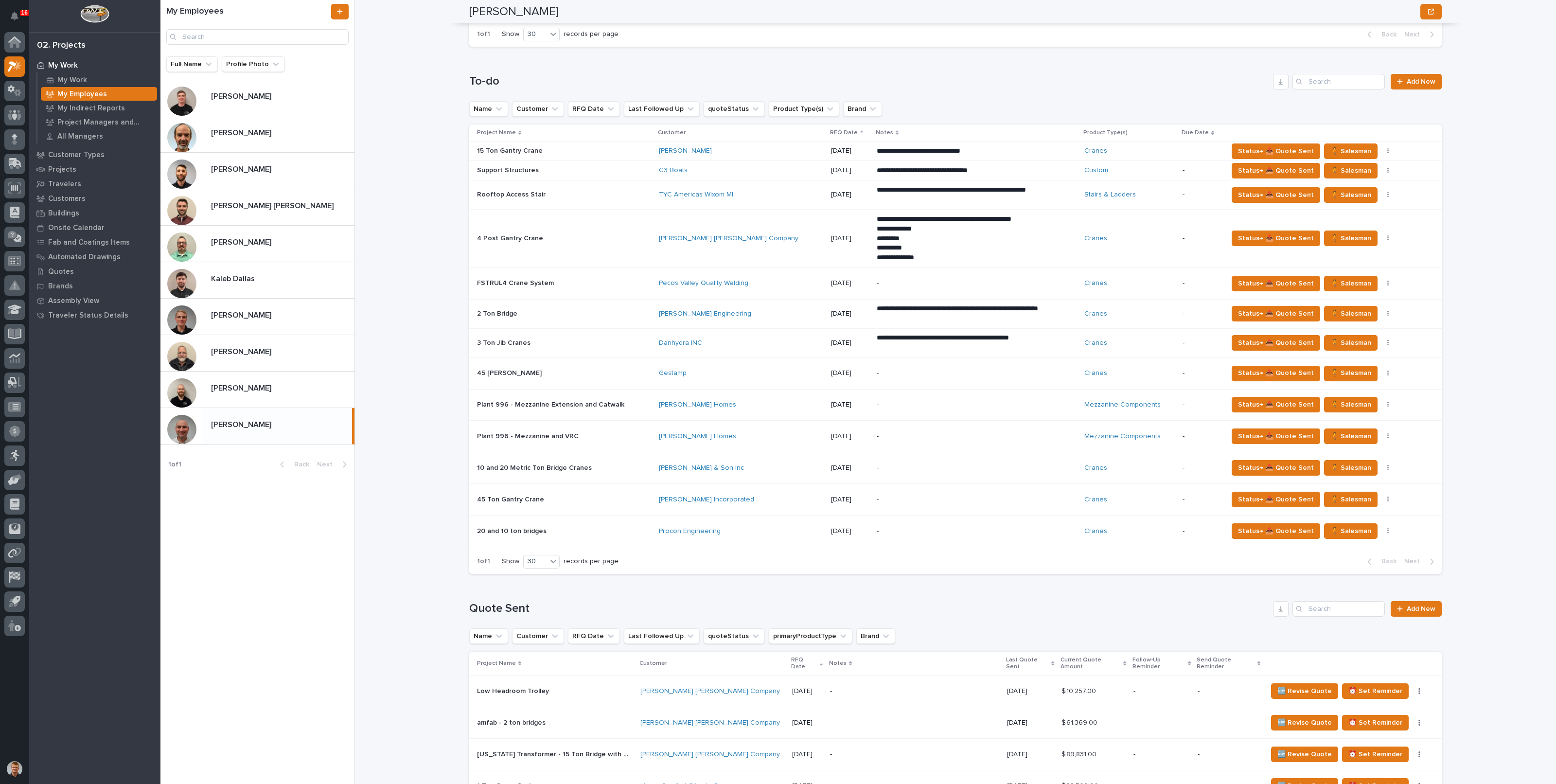
scroll to position [911, 0]
click at [263, 390] on p "[PERSON_NAME]" at bounding box center [242, 387] width 62 height 11
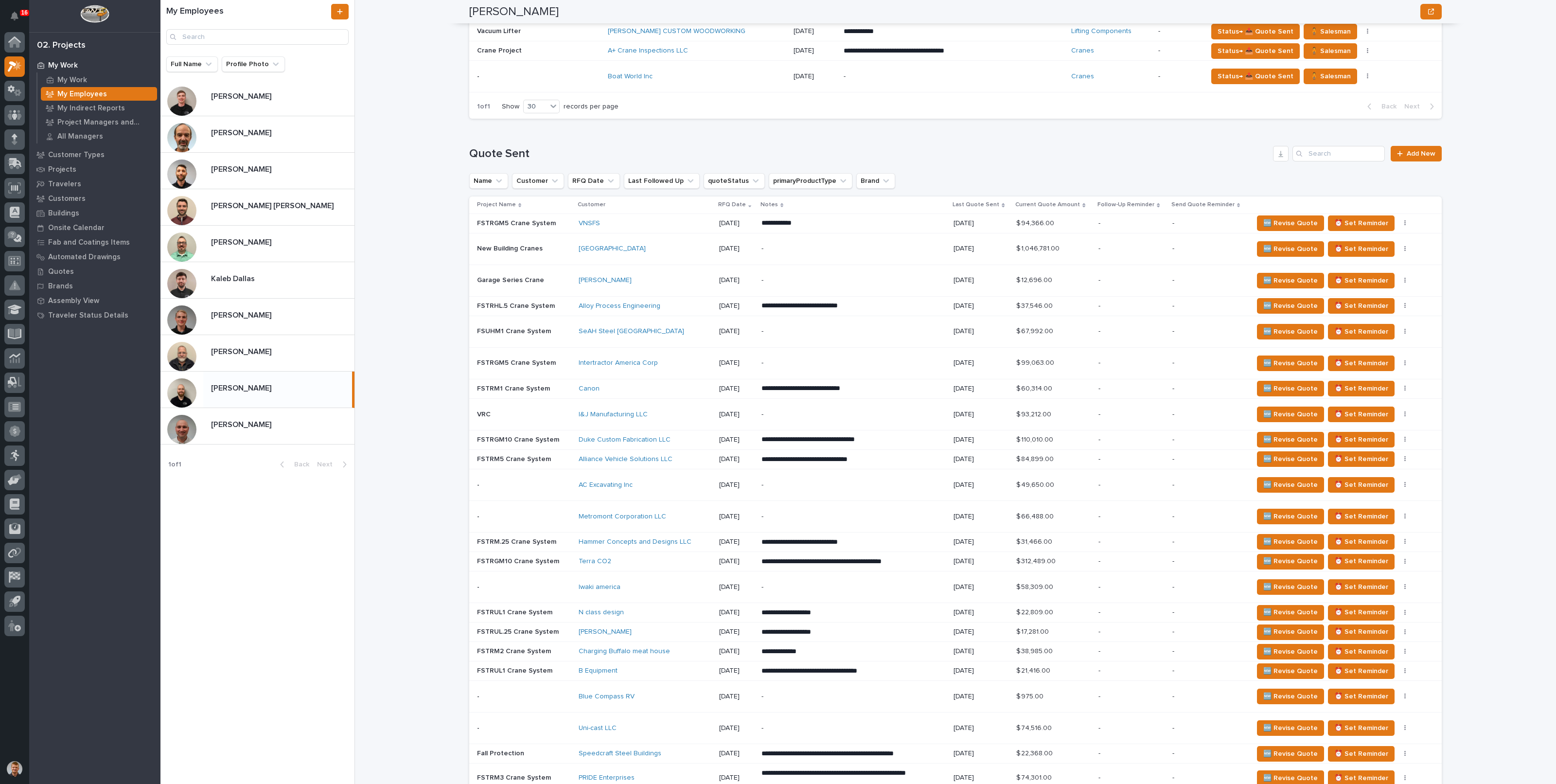
scroll to position [774, 0]
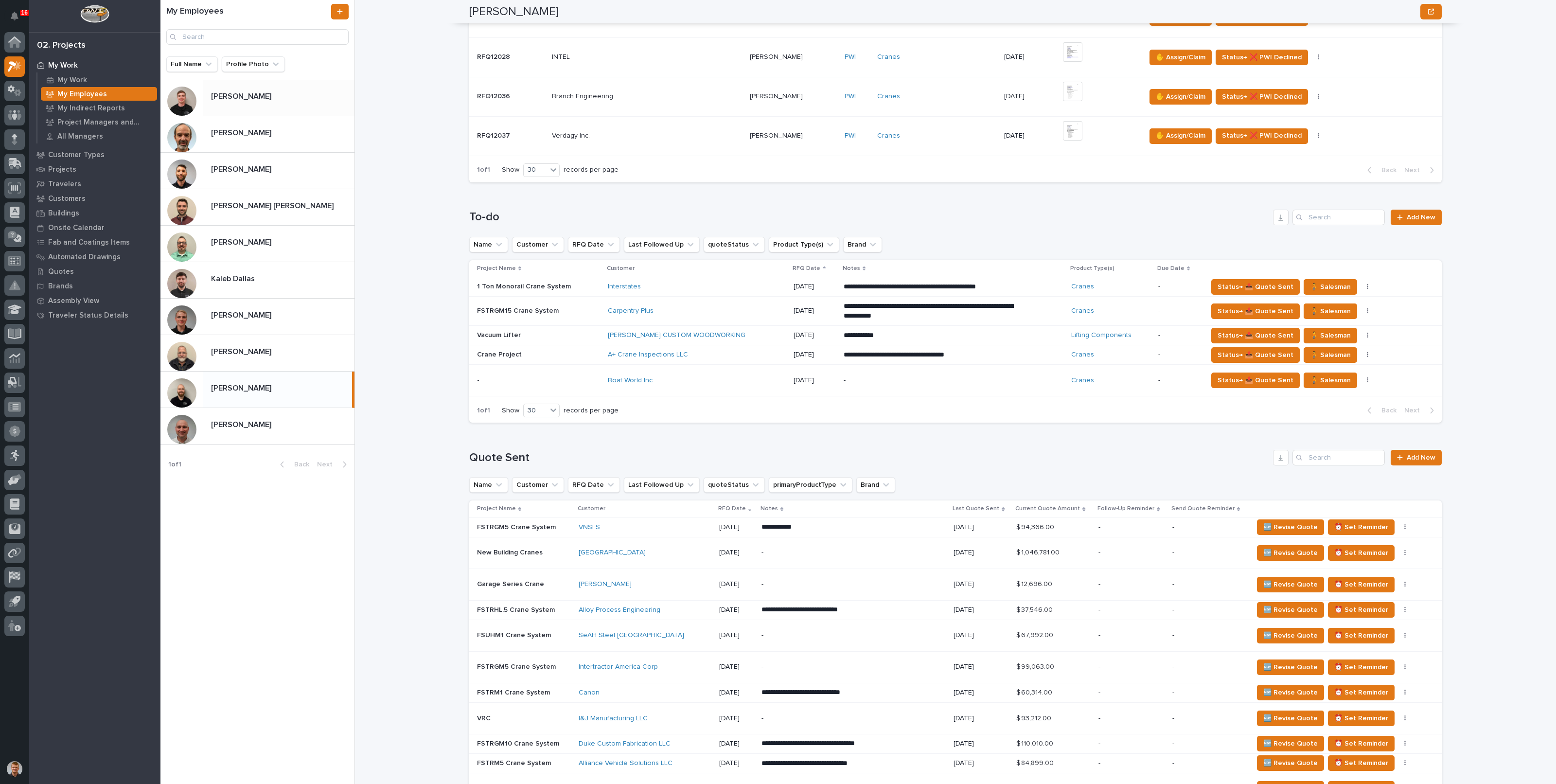
click at [240, 102] on div "[PERSON_NAME] [PERSON_NAME]" at bounding box center [278, 97] width 151 height 19
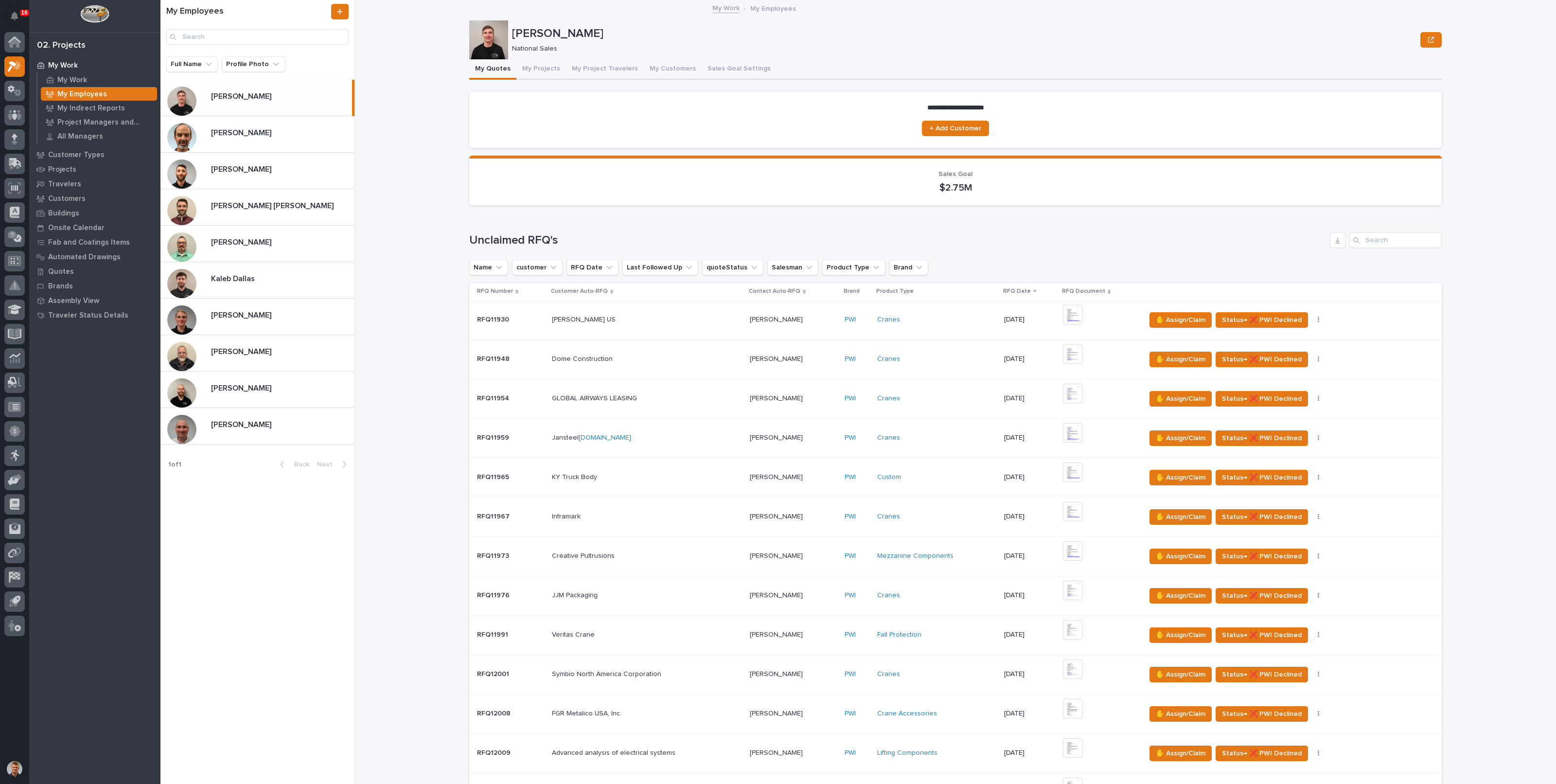
scroll to position [850, 0]
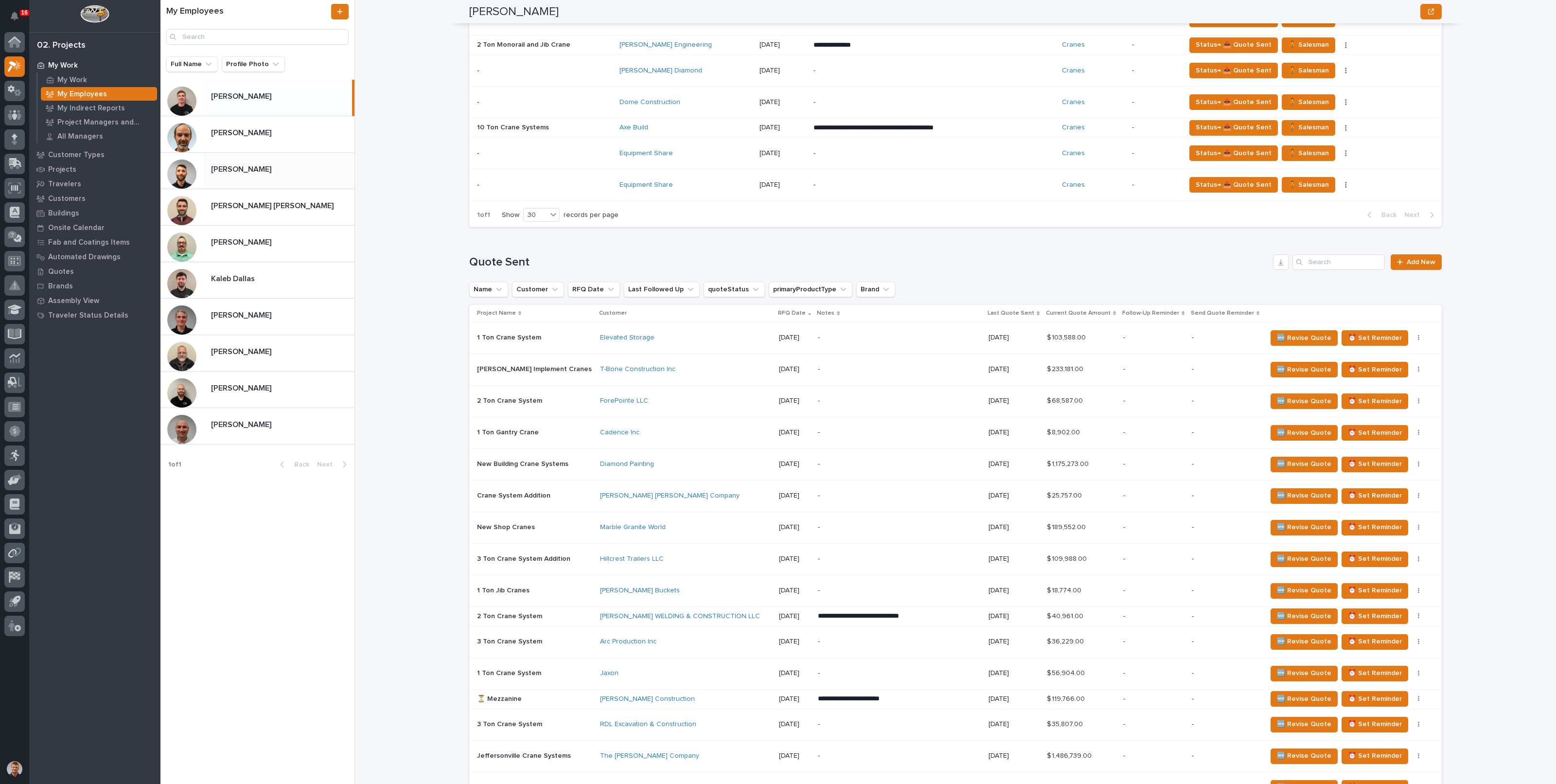
click at [254, 178] on div "[PERSON_NAME] [PERSON_NAME]" at bounding box center [278, 170] width 151 height 19
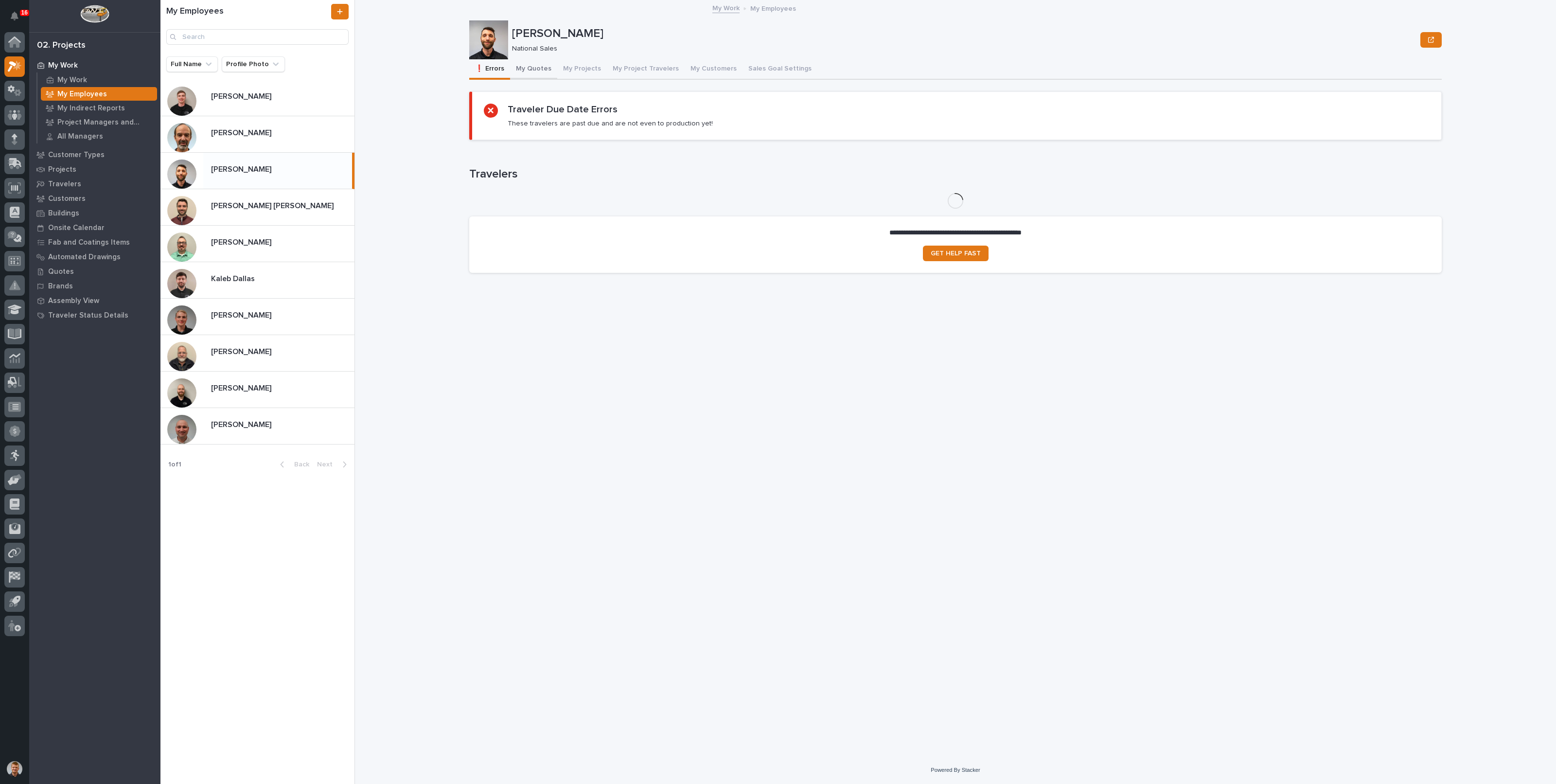
click at [526, 71] on button "My Quotes" at bounding box center [533, 69] width 47 height 21
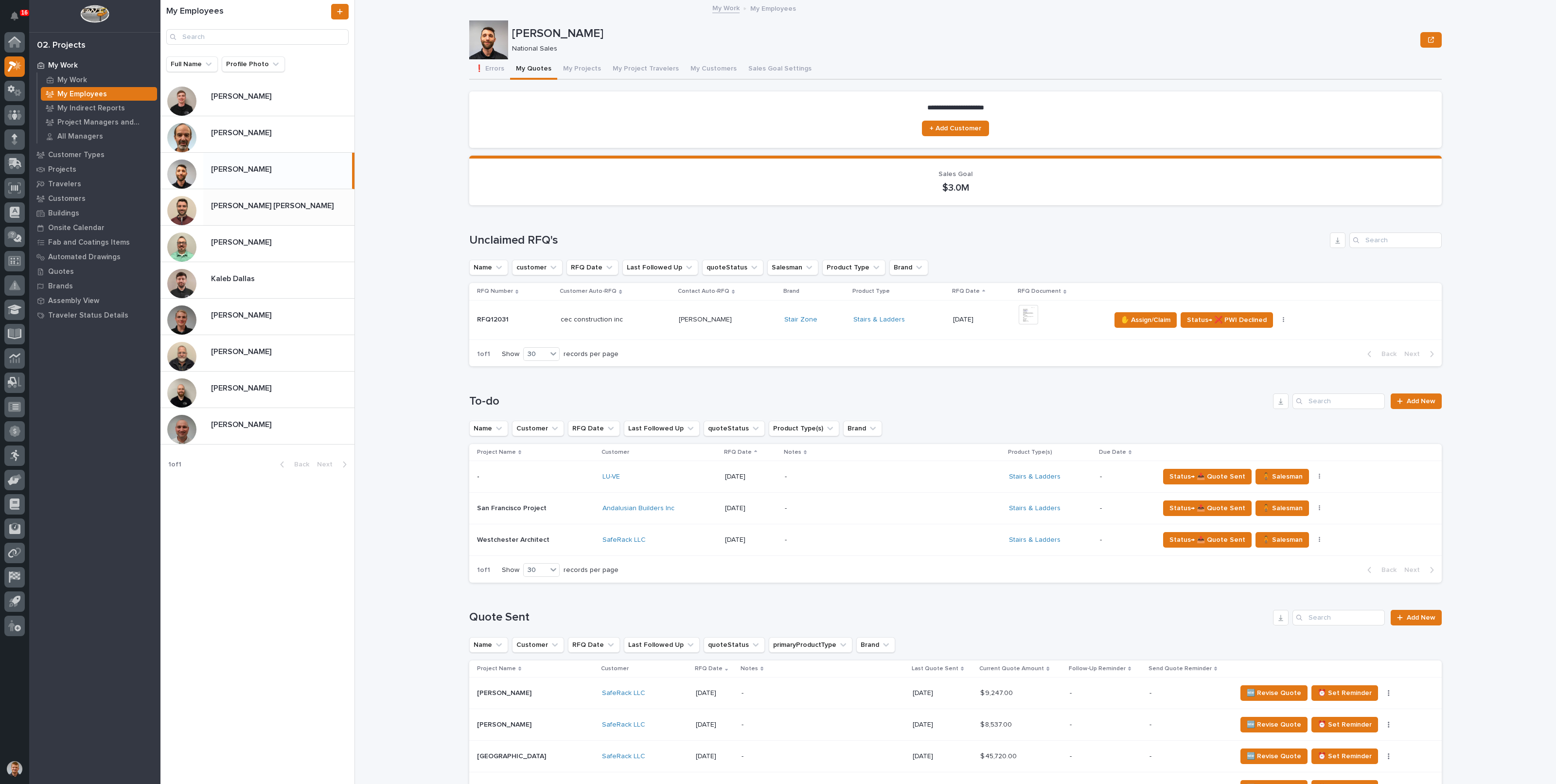
click at [249, 208] on p "[PERSON_NAME] [PERSON_NAME]" at bounding box center [273, 205] width 124 height 11
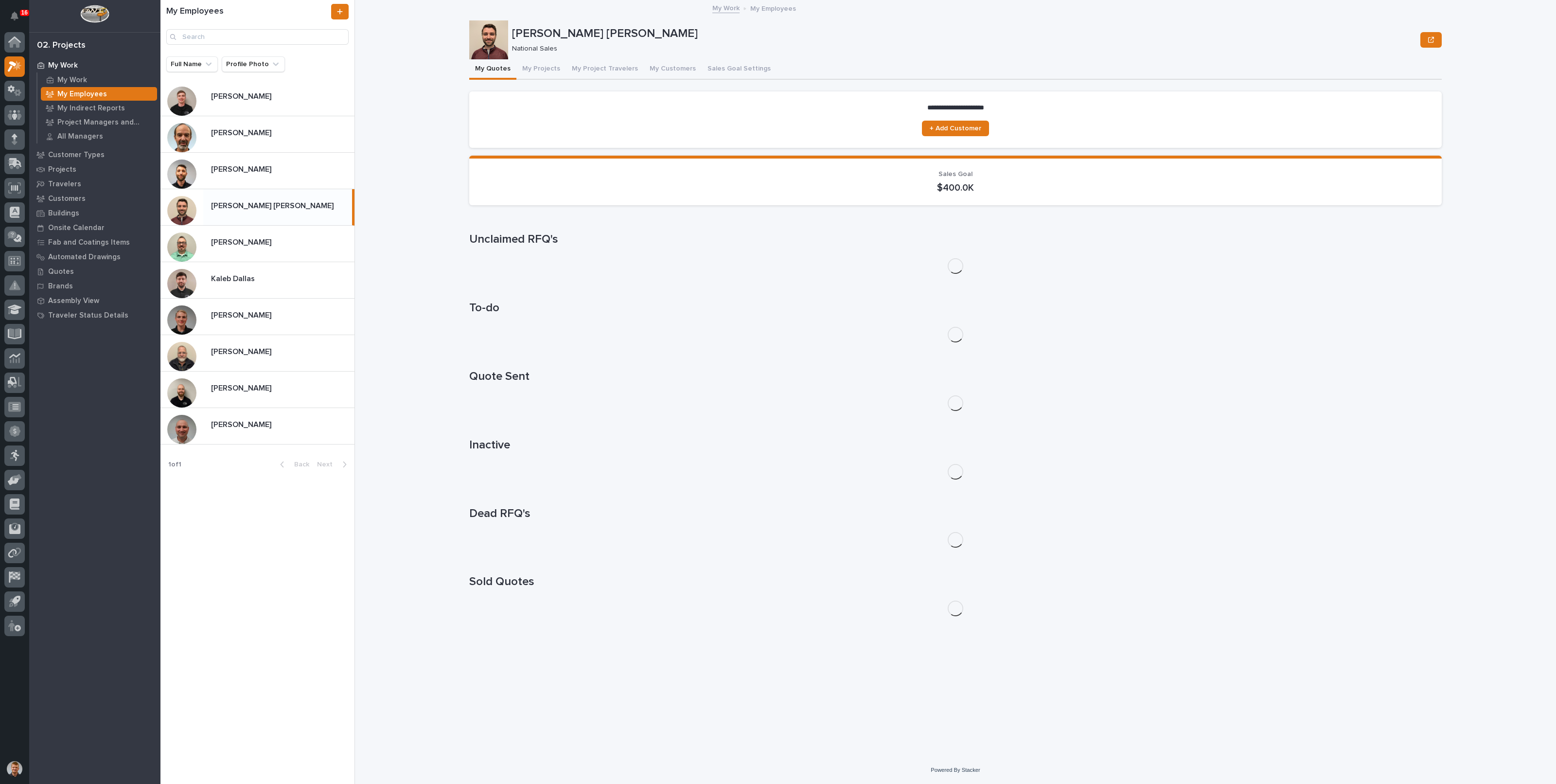
click at [530, 76] on button "My Projects" at bounding box center [541, 69] width 50 height 21
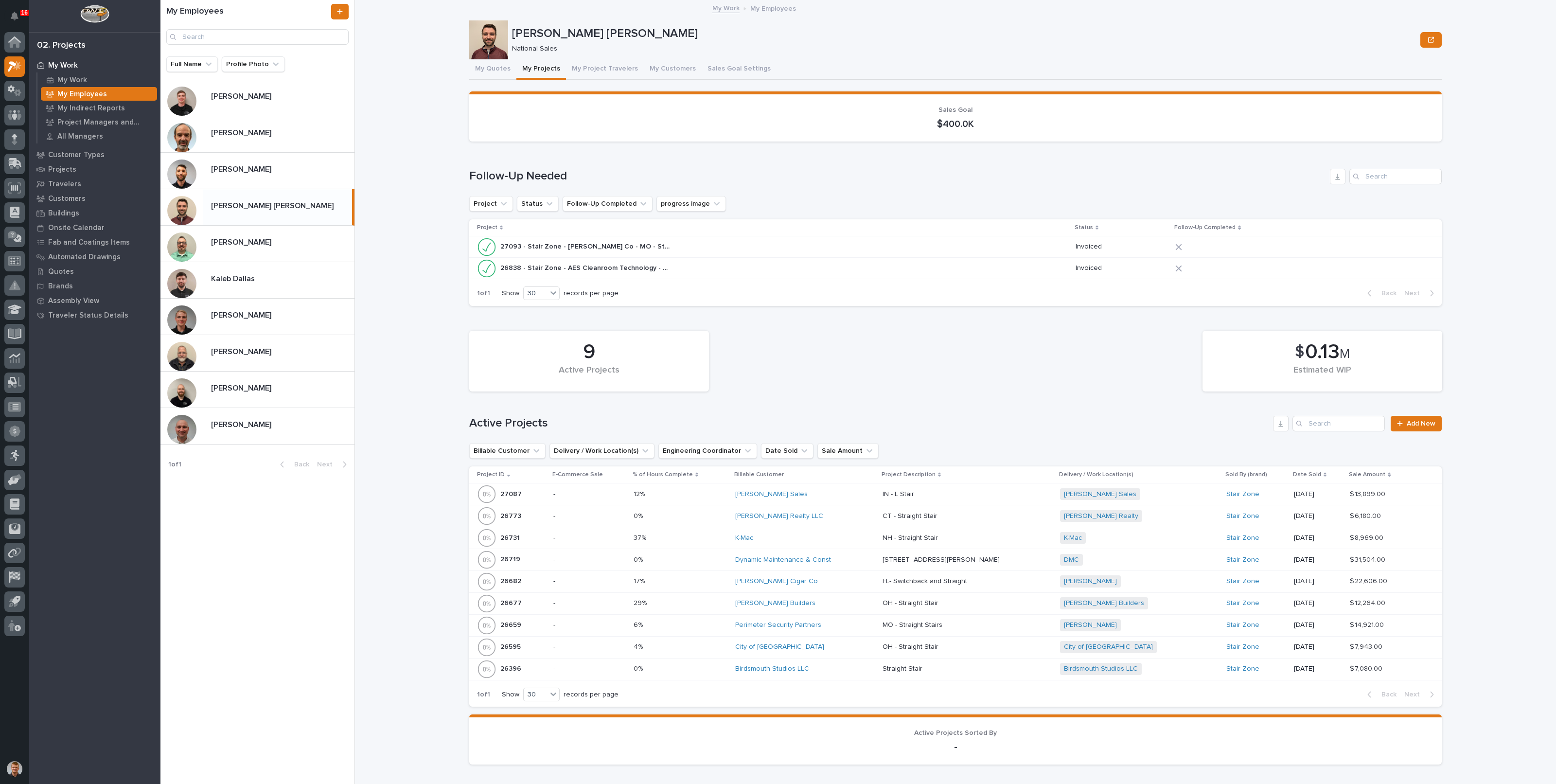
click at [484, 69] on button "My Quotes" at bounding box center [493, 69] width 47 height 21
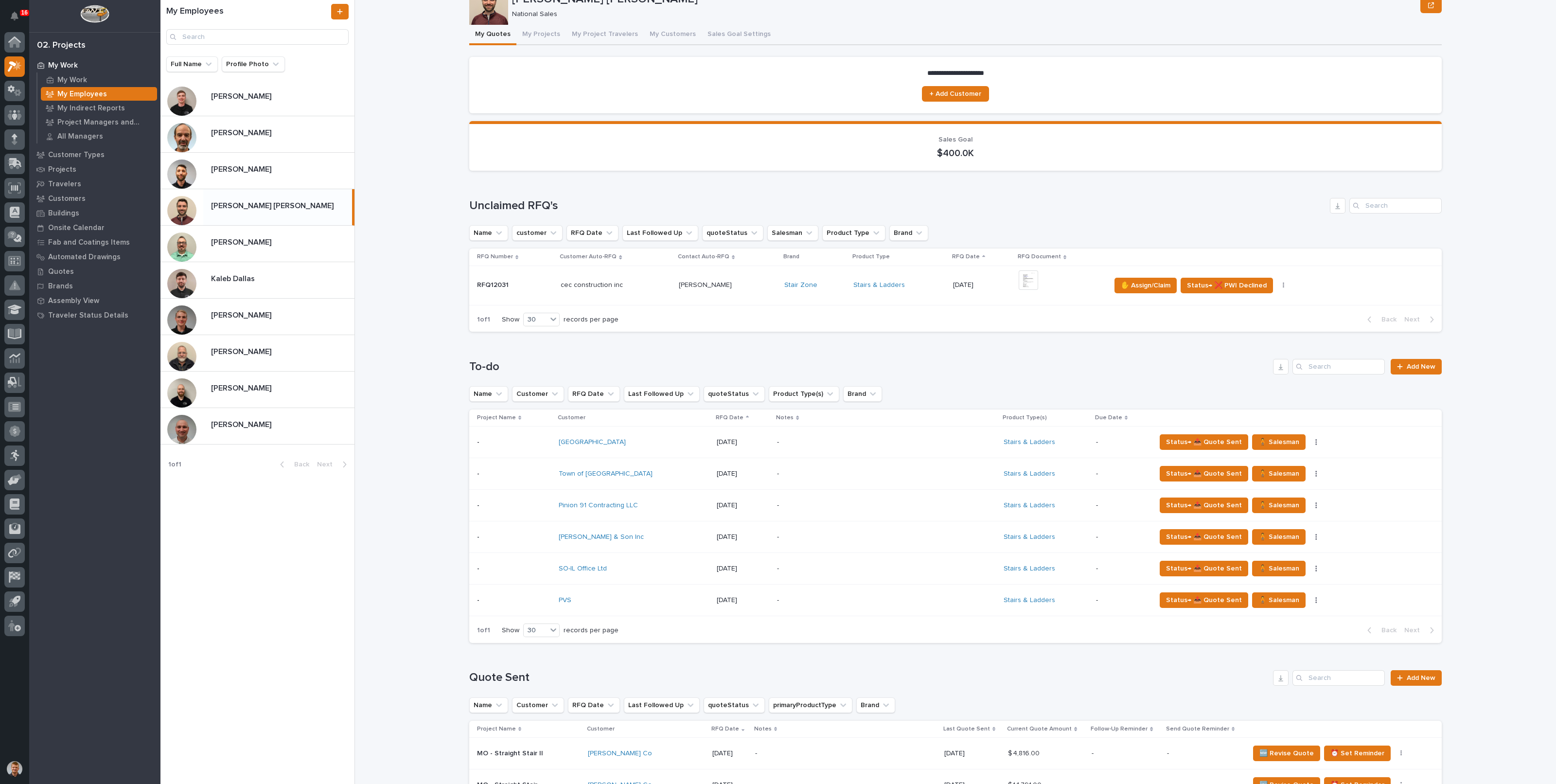
scroll to position [60, 0]
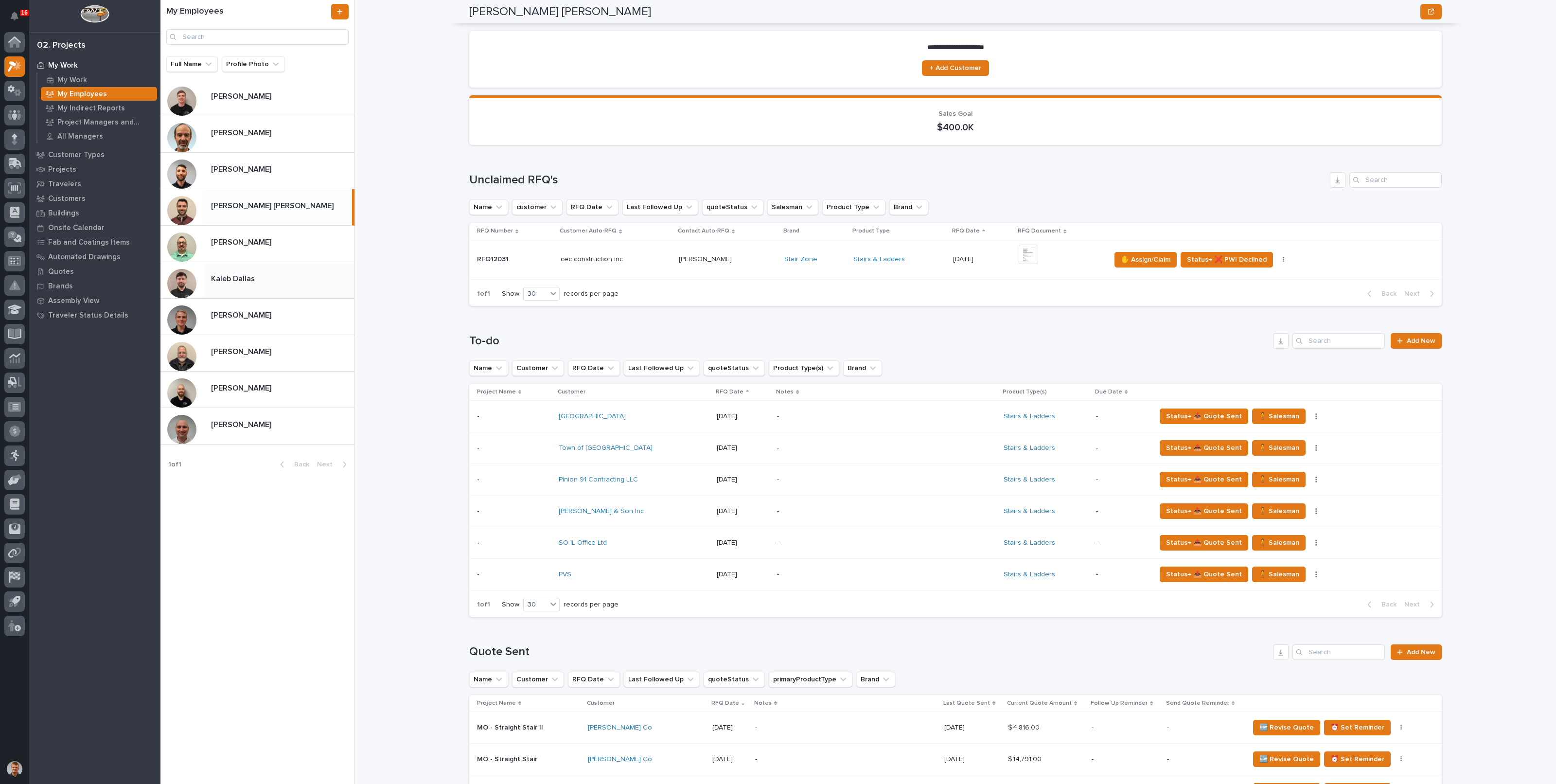
click at [254, 272] on p "Kaleb Dallas" at bounding box center [234, 278] width 46 height 11
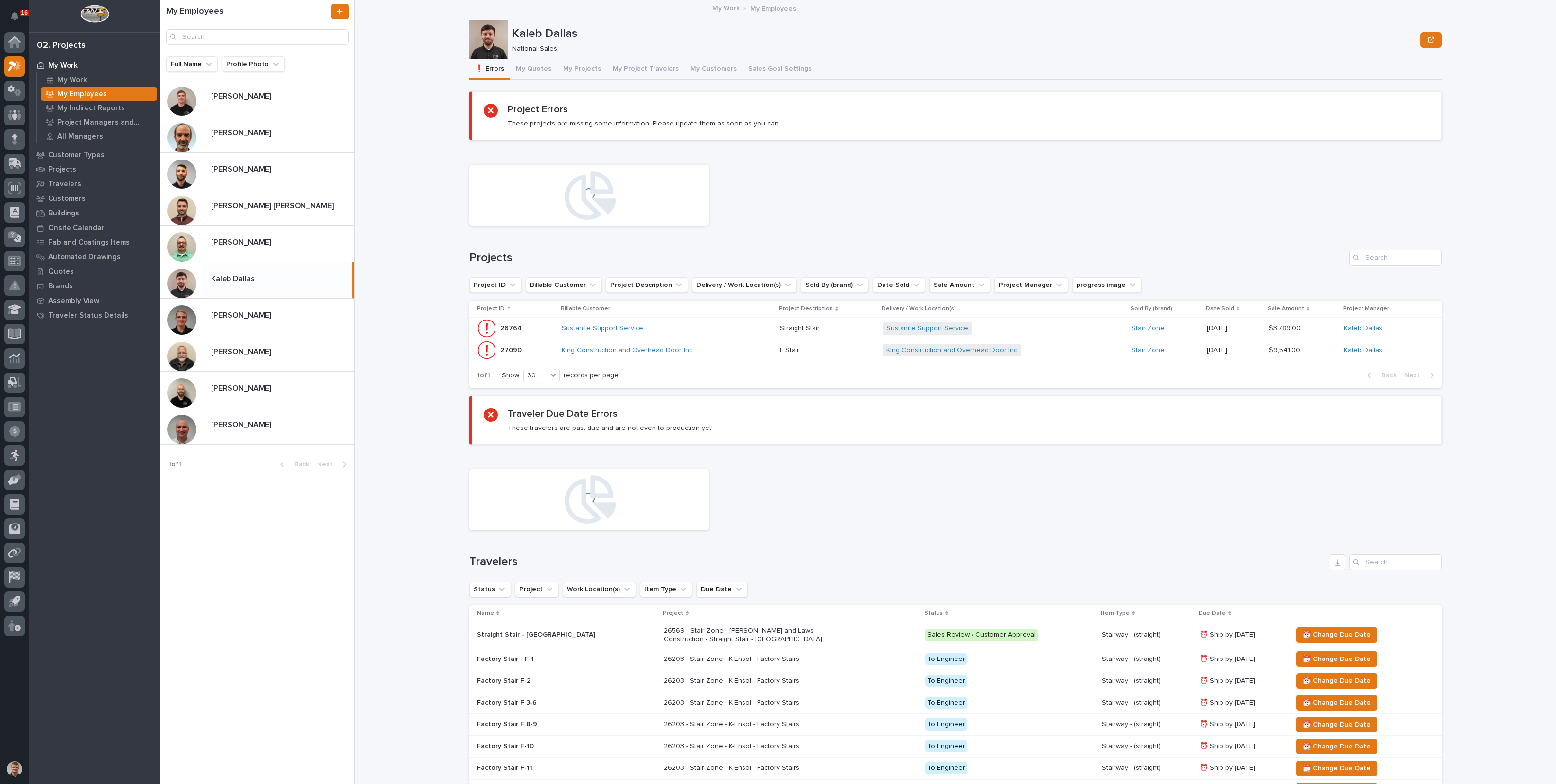
click at [537, 70] on button "My Quotes" at bounding box center [533, 69] width 47 height 21
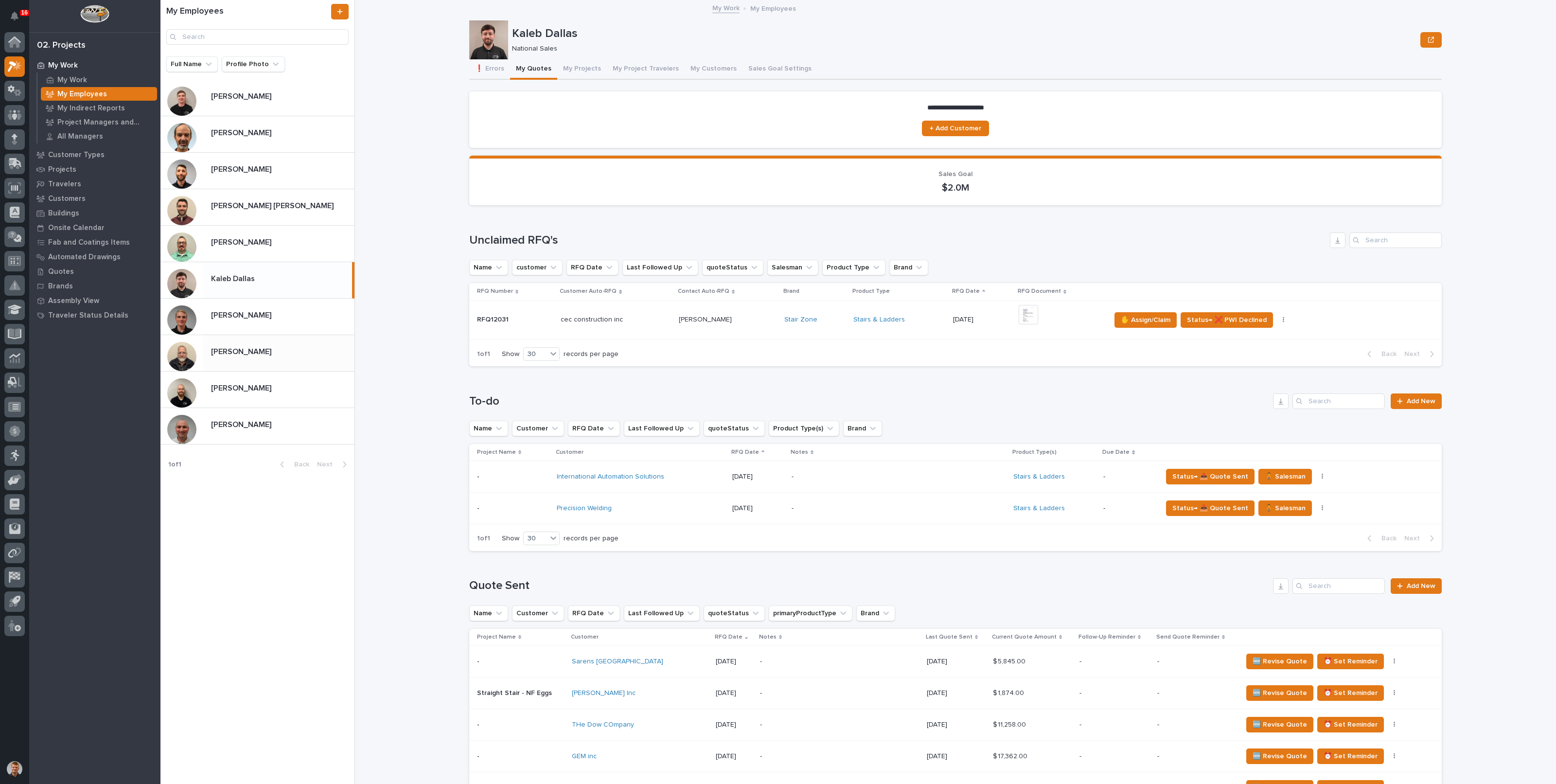
click at [248, 355] on p "[PERSON_NAME]" at bounding box center [242, 351] width 62 height 11
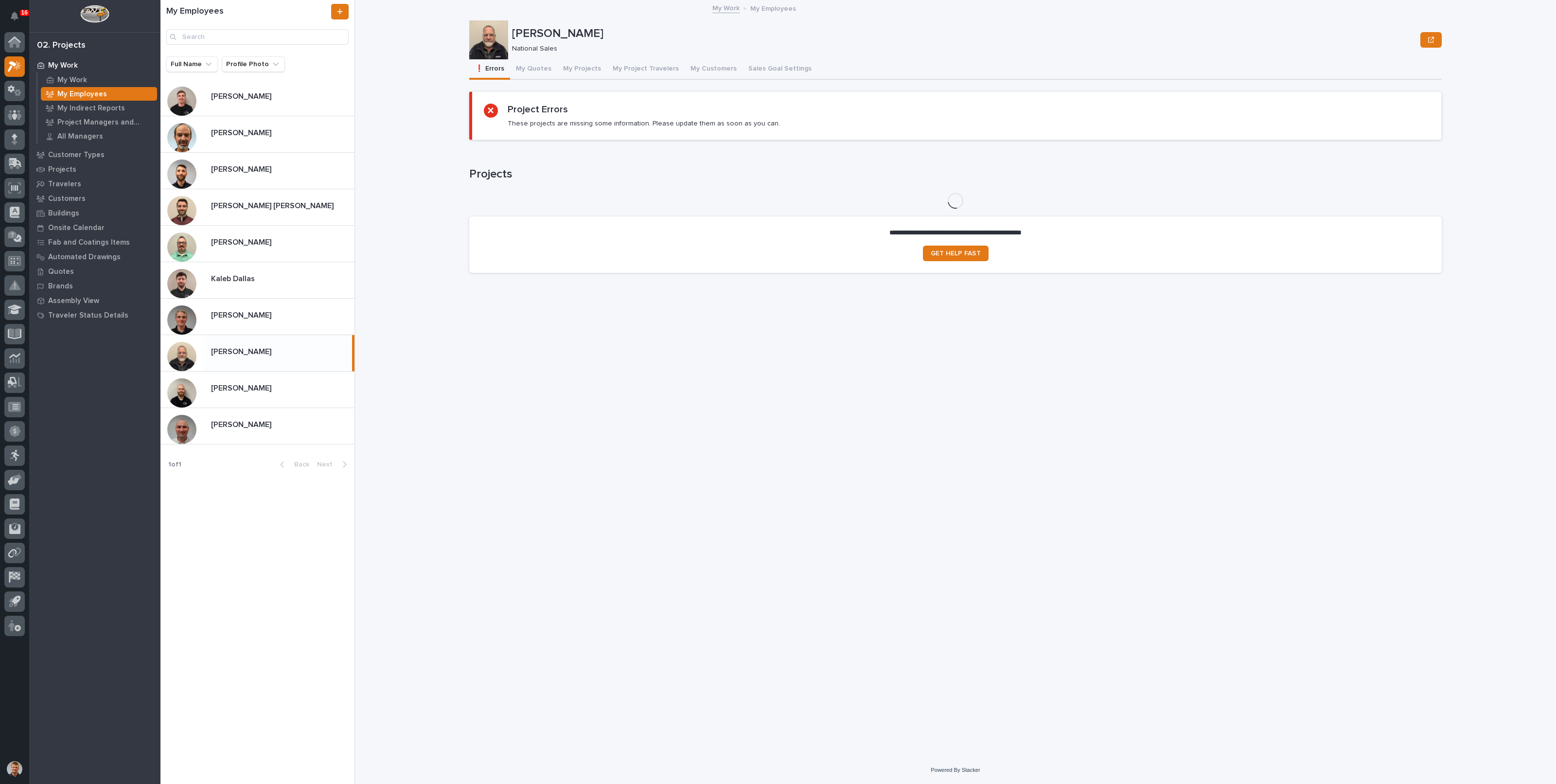
click at [538, 69] on button "My Quotes" at bounding box center [533, 69] width 47 height 21
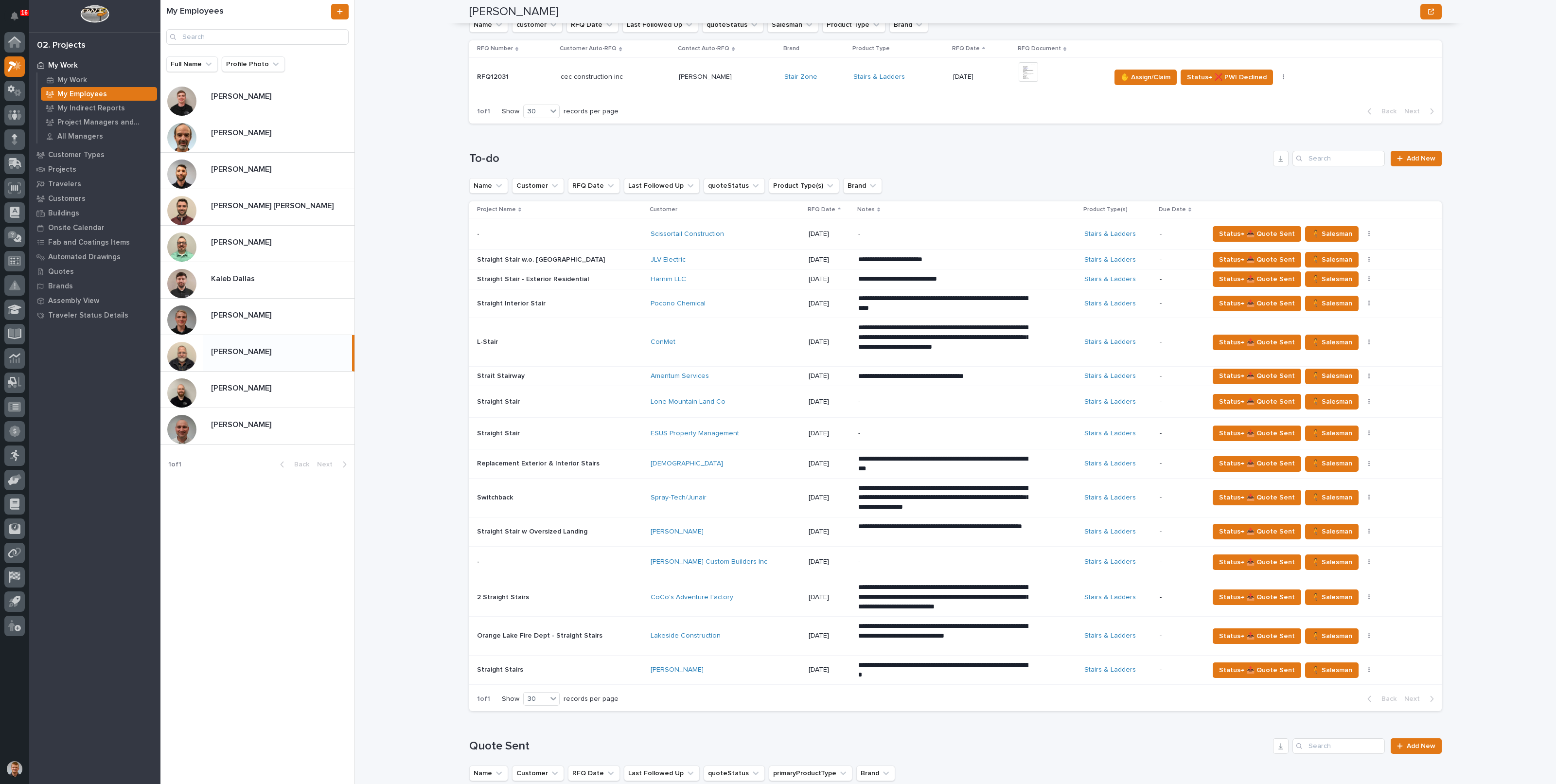
scroll to position [304, 0]
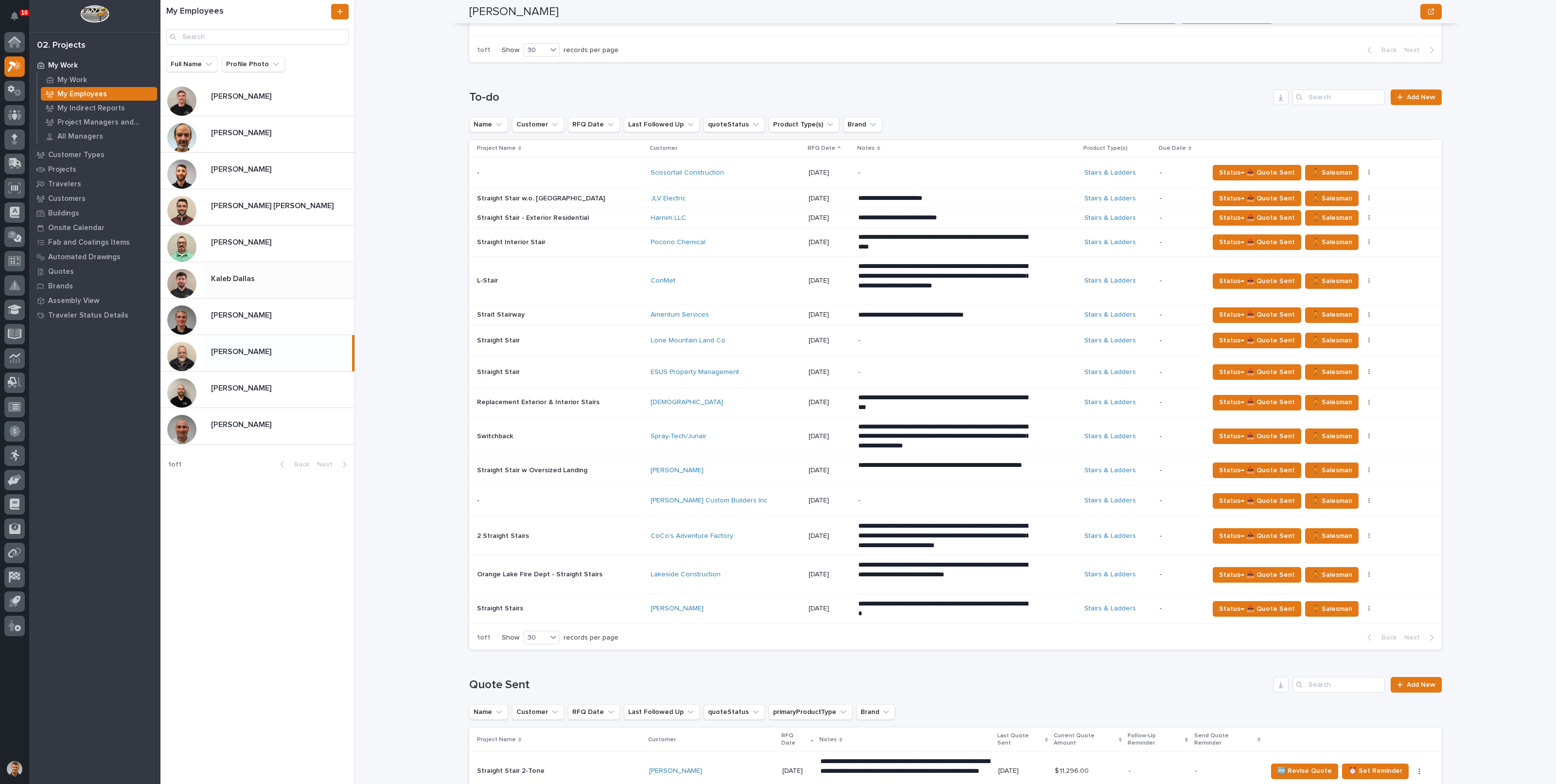
click at [272, 275] on p at bounding box center [280, 278] width 140 height 9
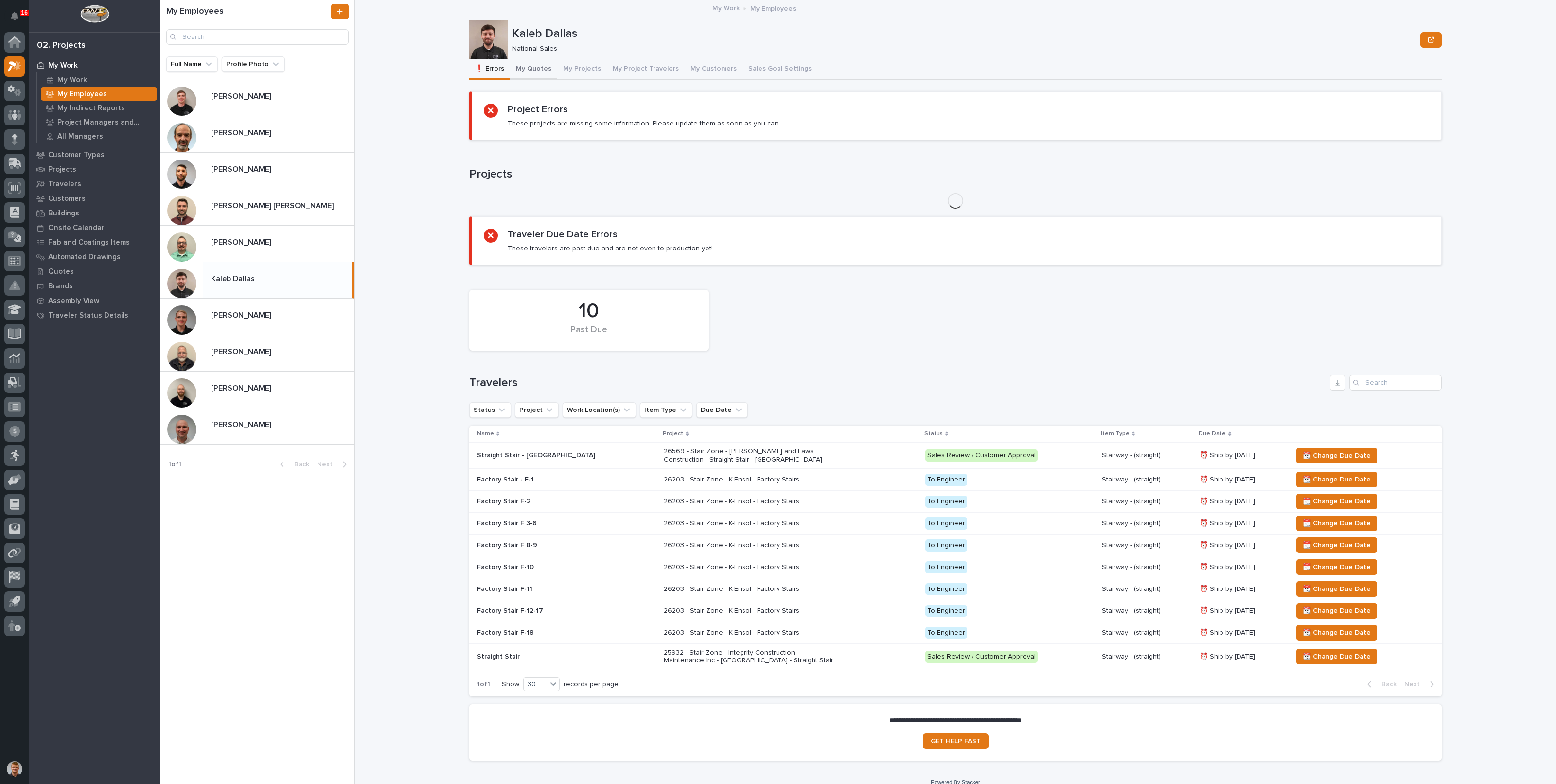
click at [536, 65] on button "My Quotes" at bounding box center [533, 69] width 47 height 21
click at [519, 72] on button "My Quotes" at bounding box center [533, 69] width 47 height 21
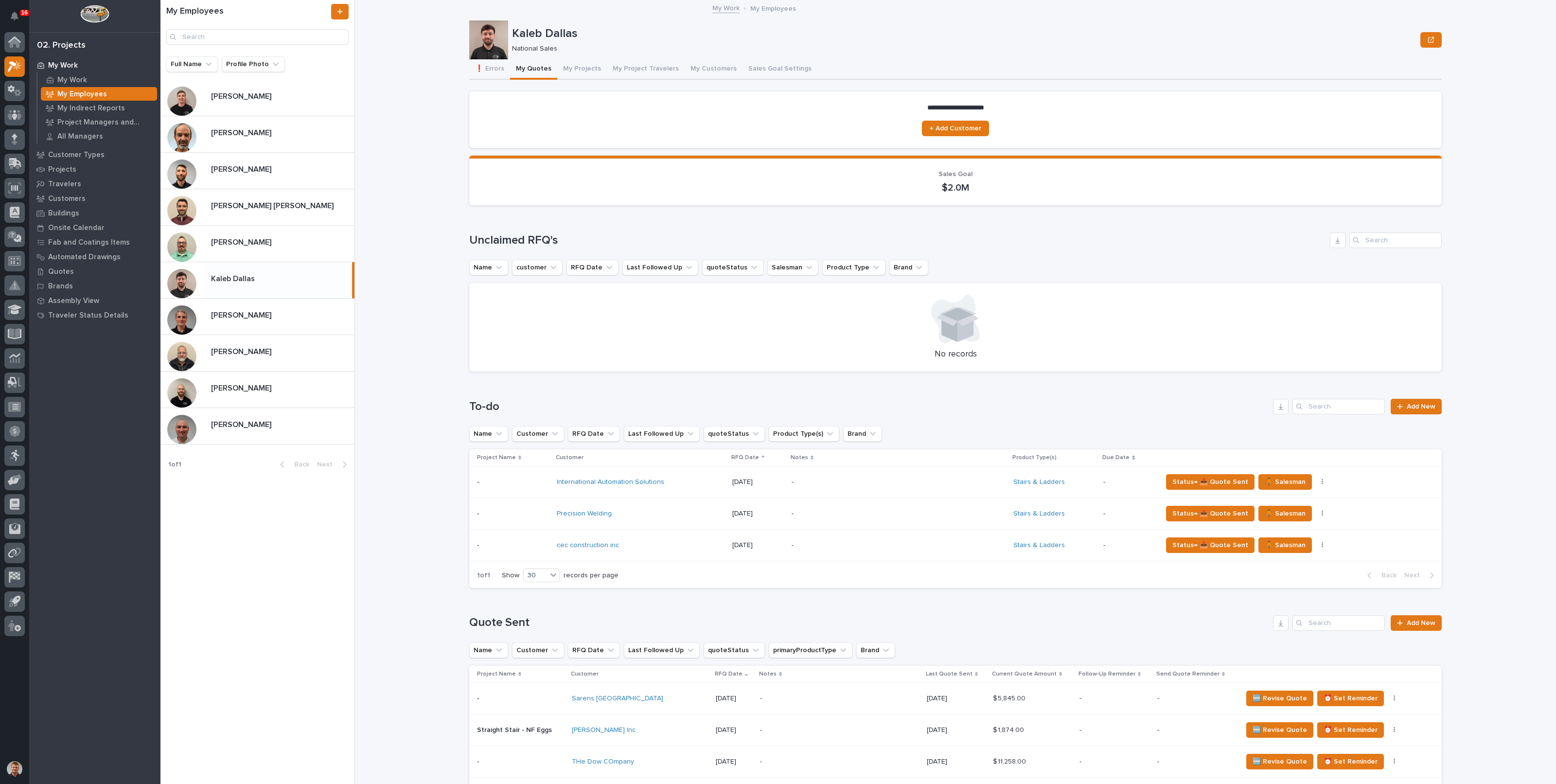
click at [248, 320] on div "[PERSON_NAME] [PERSON_NAME]" at bounding box center [278, 316] width 151 height 19
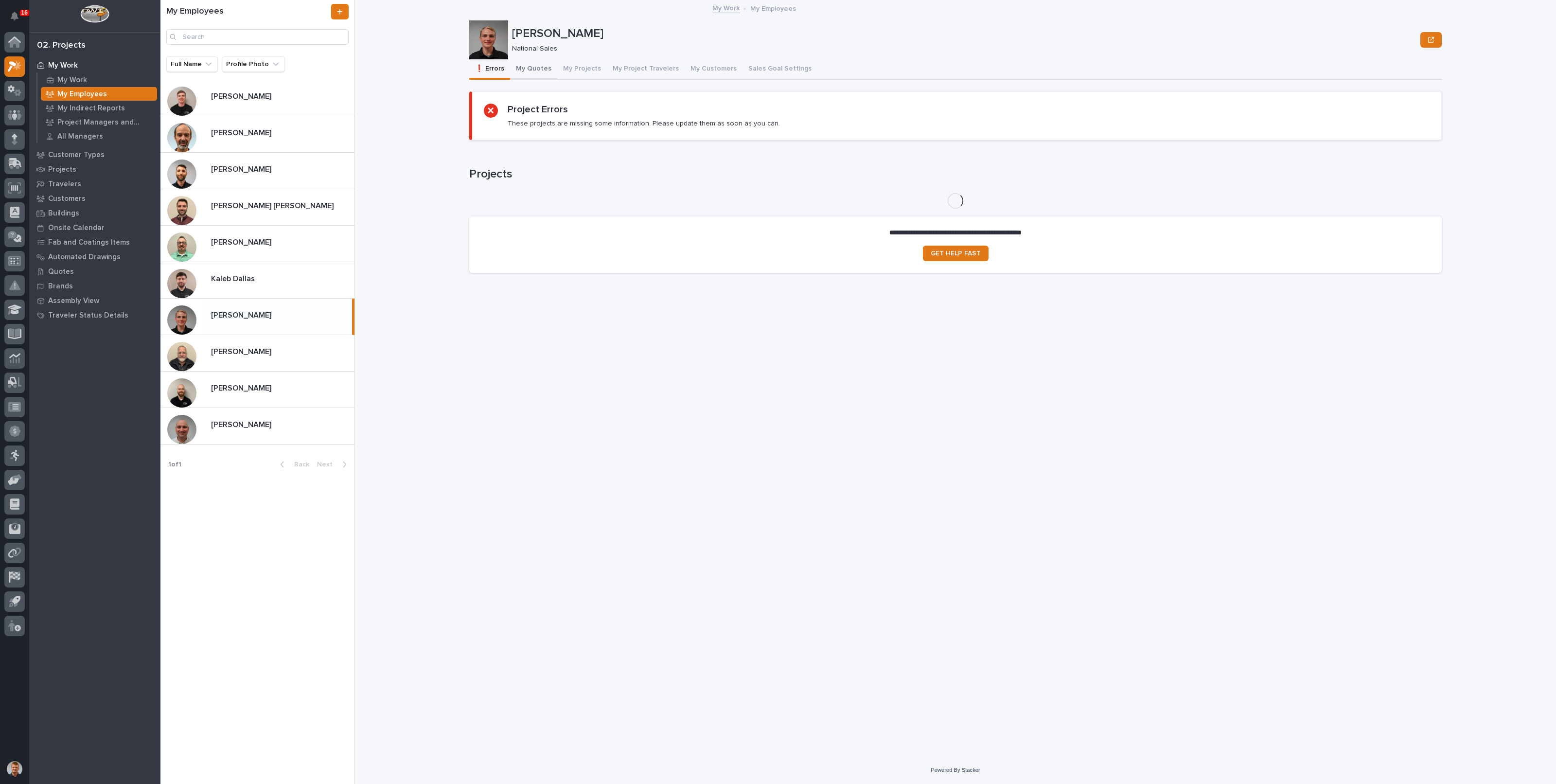
click at [536, 63] on button "My Quotes" at bounding box center [533, 69] width 47 height 21
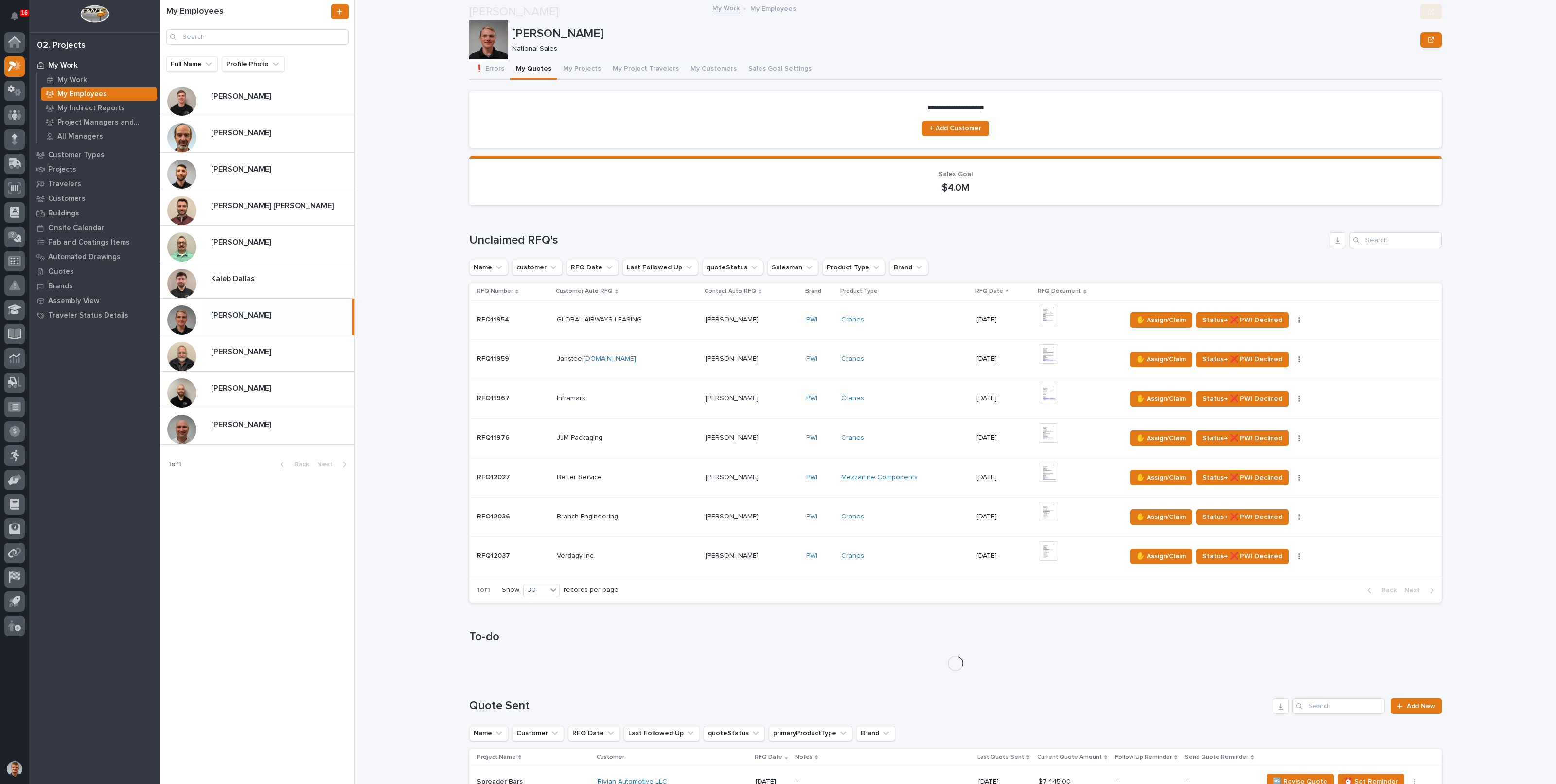
scroll to position [182, 0]
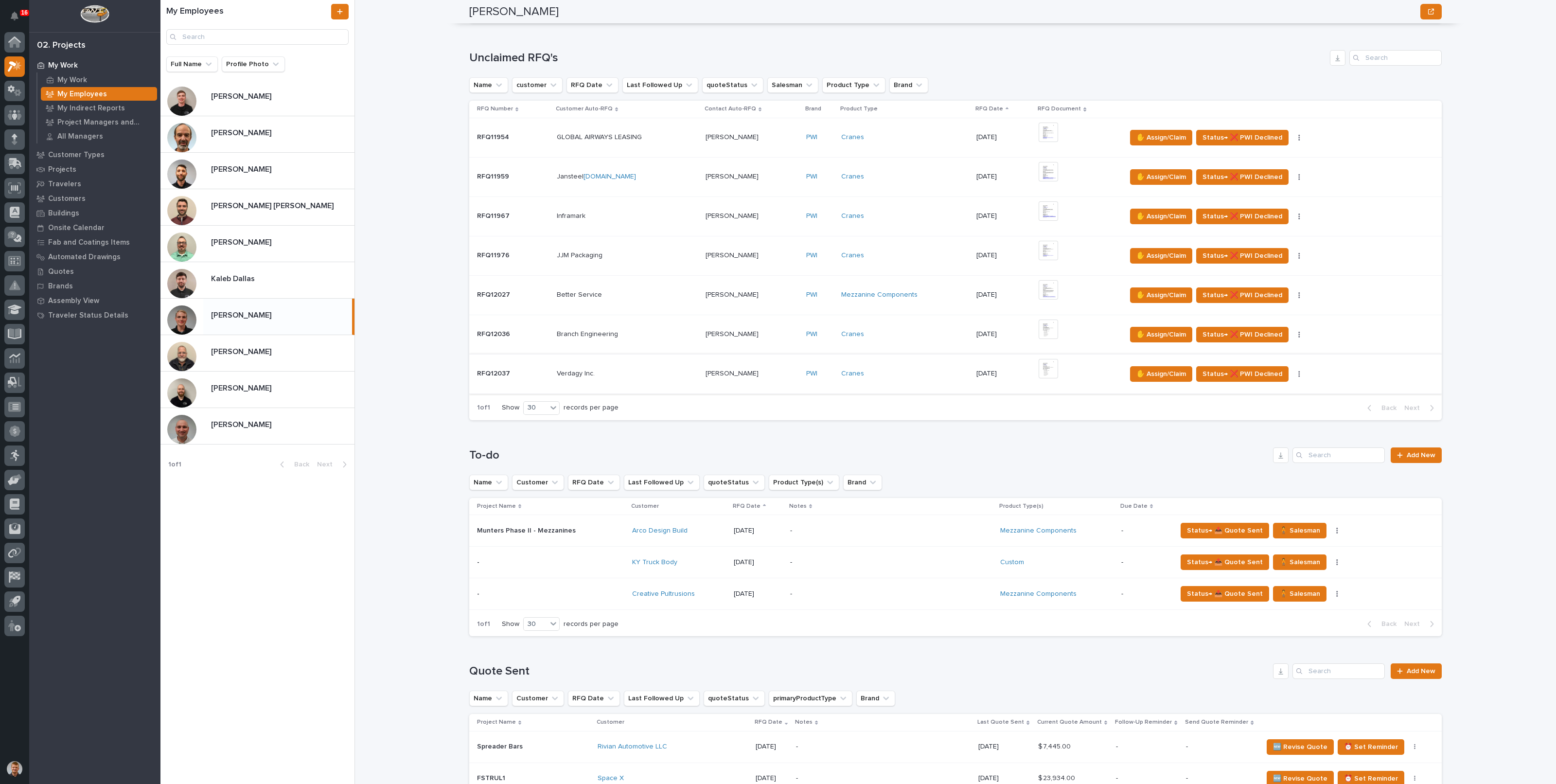
click at [1046, 368] on img at bounding box center [1048, 368] width 19 height 19
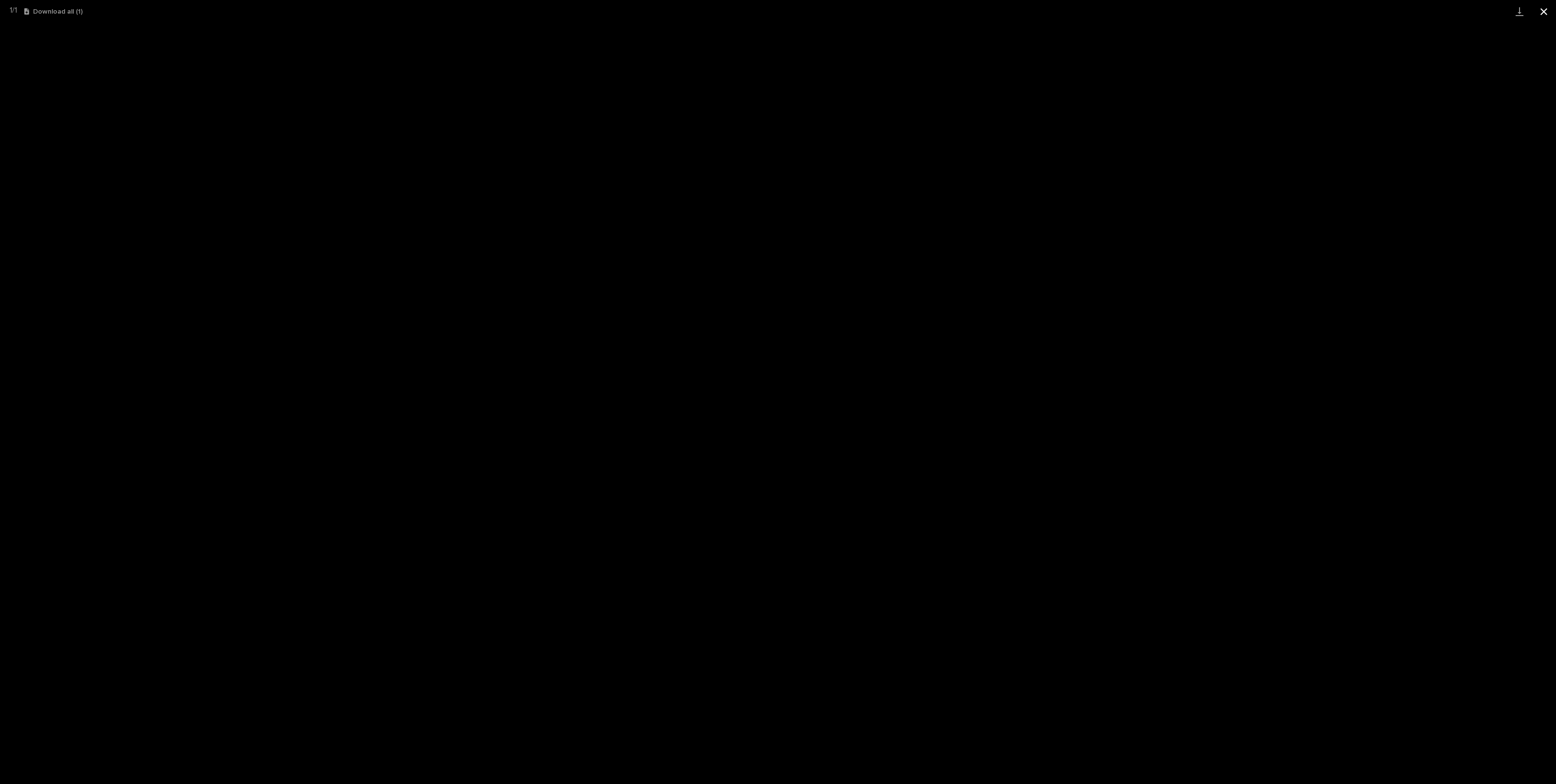
drag, startPoint x: 1541, startPoint y: 8, endPoint x: 1542, endPoint y: 14, distance: 6.1
click at [1542, 8] on button "Close gallery" at bounding box center [1544, 11] width 24 height 23
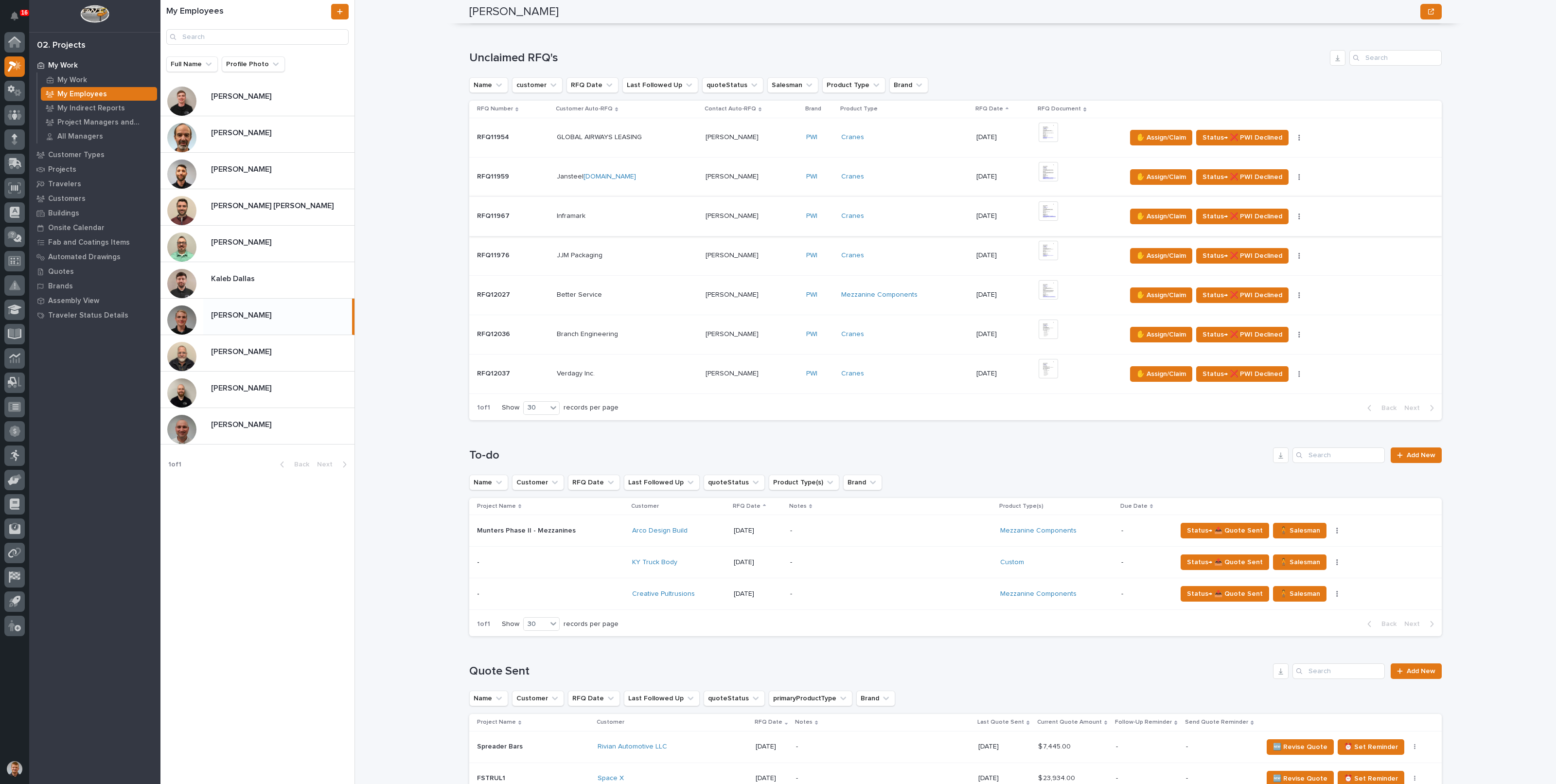
click at [1046, 208] on img at bounding box center [1048, 211] width 19 height 19
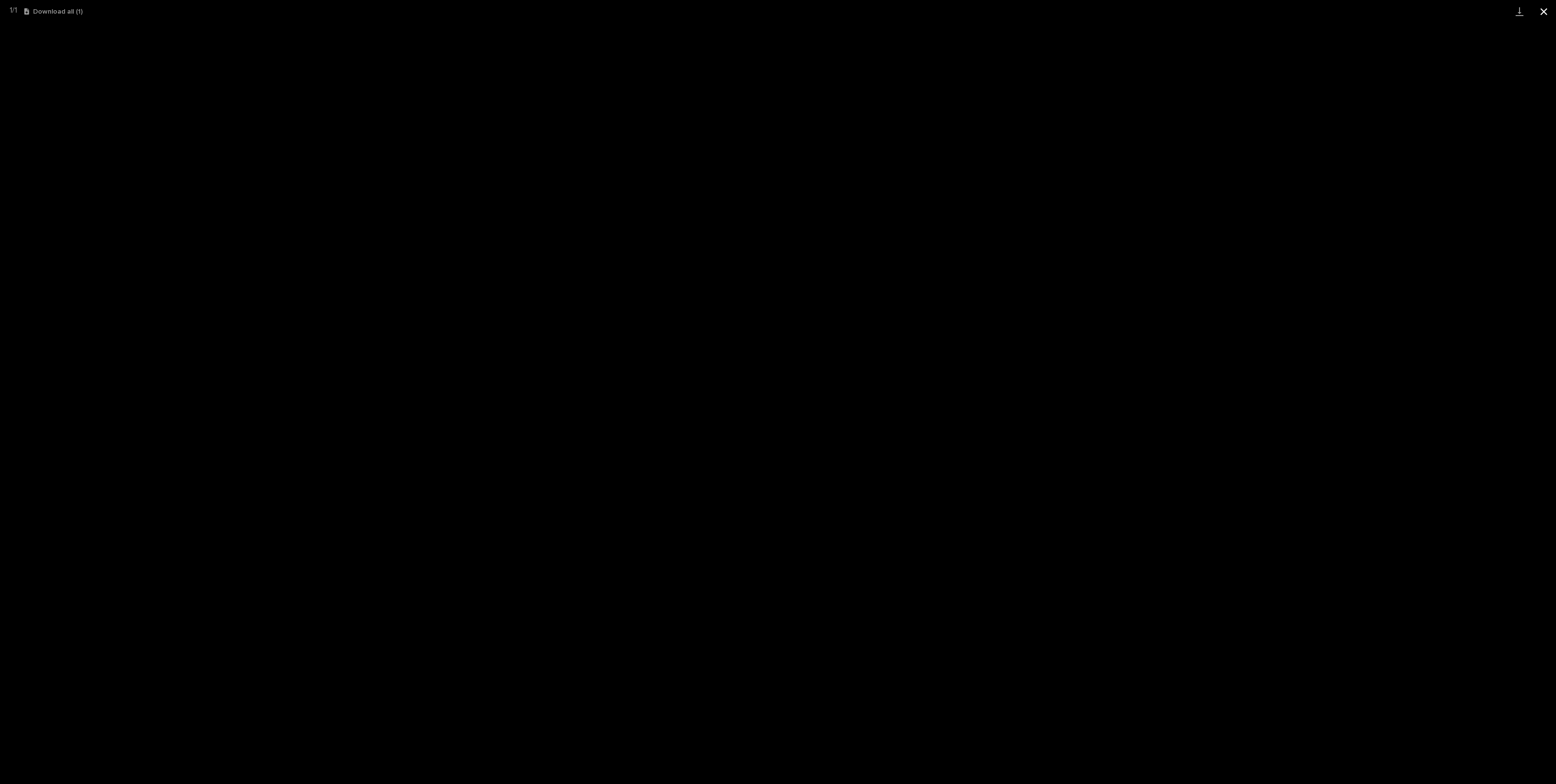
click at [1545, 12] on button "Close gallery" at bounding box center [1544, 11] width 24 height 23
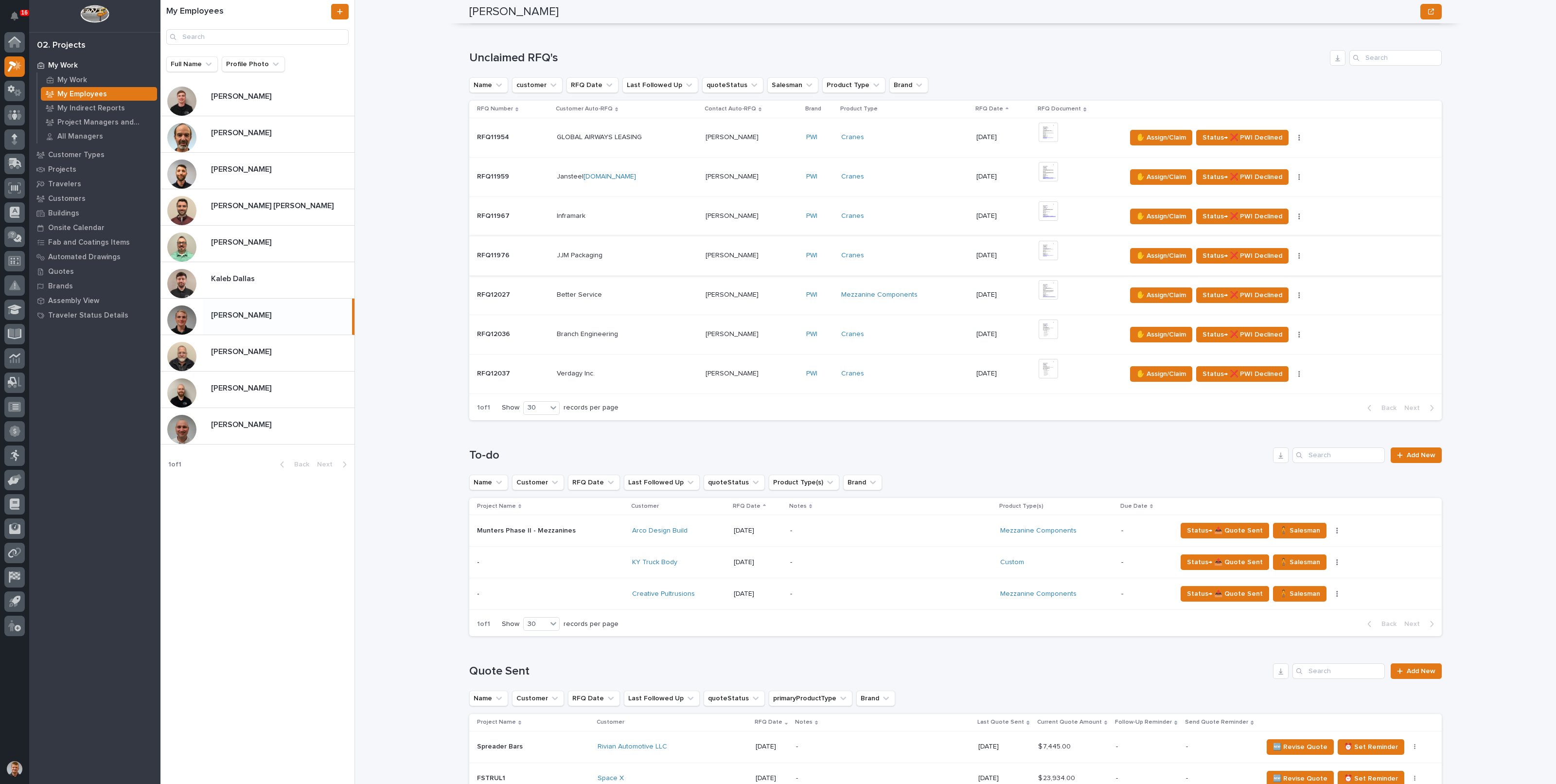
click at [1049, 248] on img at bounding box center [1048, 250] width 19 height 19
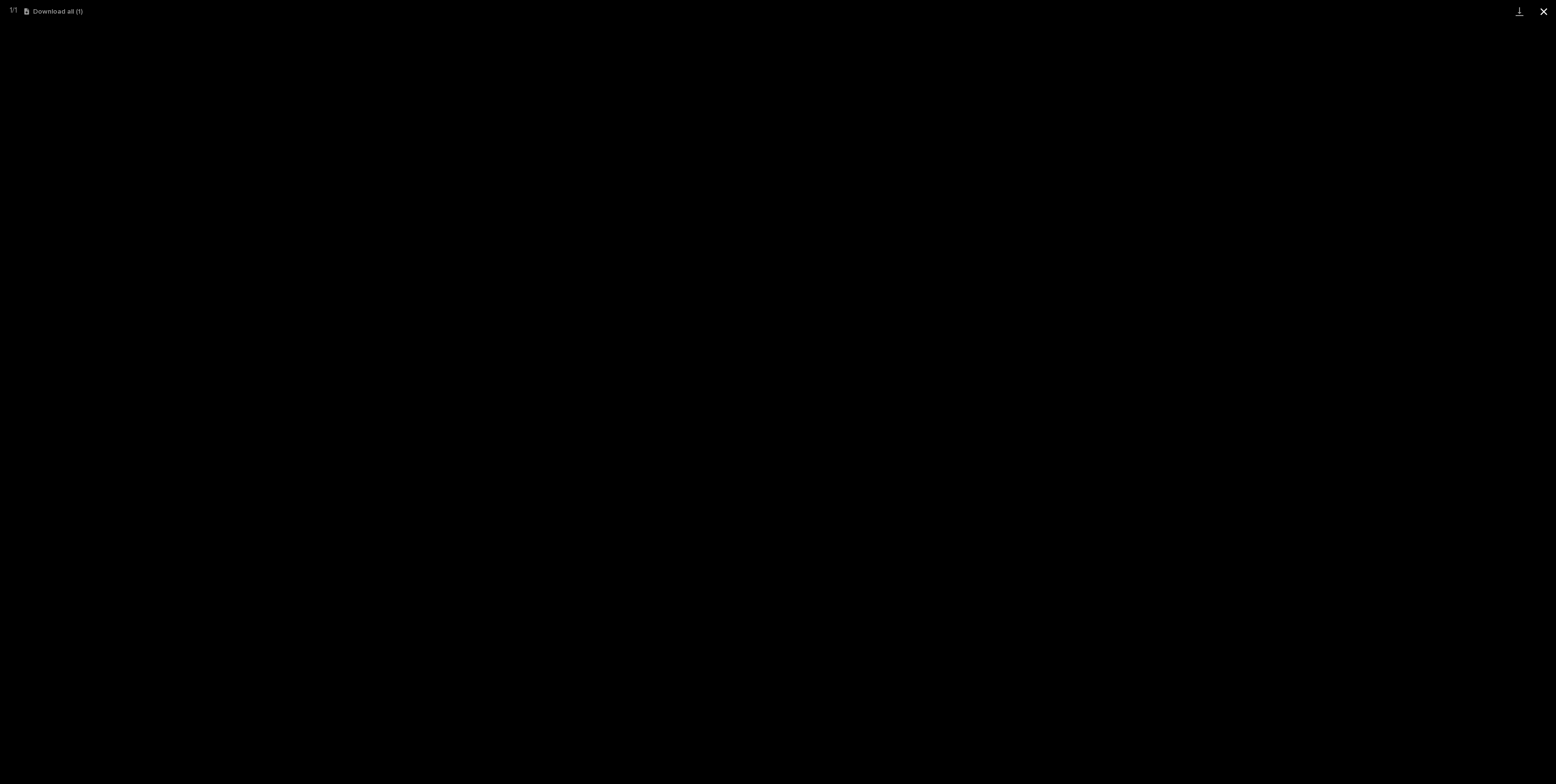
click at [1545, 16] on button "Close gallery" at bounding box center [1544, 11] width 24 height 23
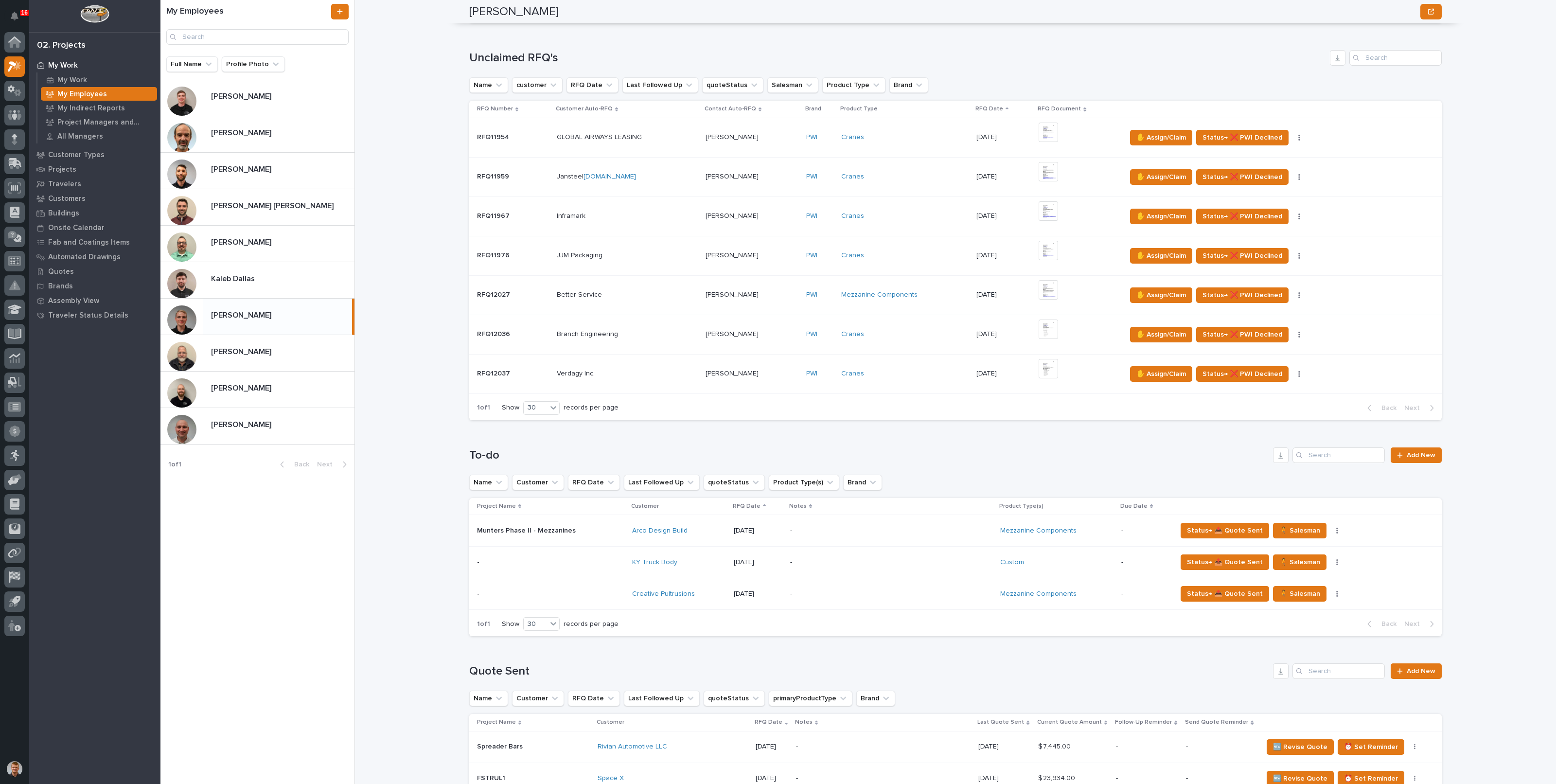
click at [246, 92] on p "[PERSON_NAME]" at bounding box center [242, 95] width 62 height 11
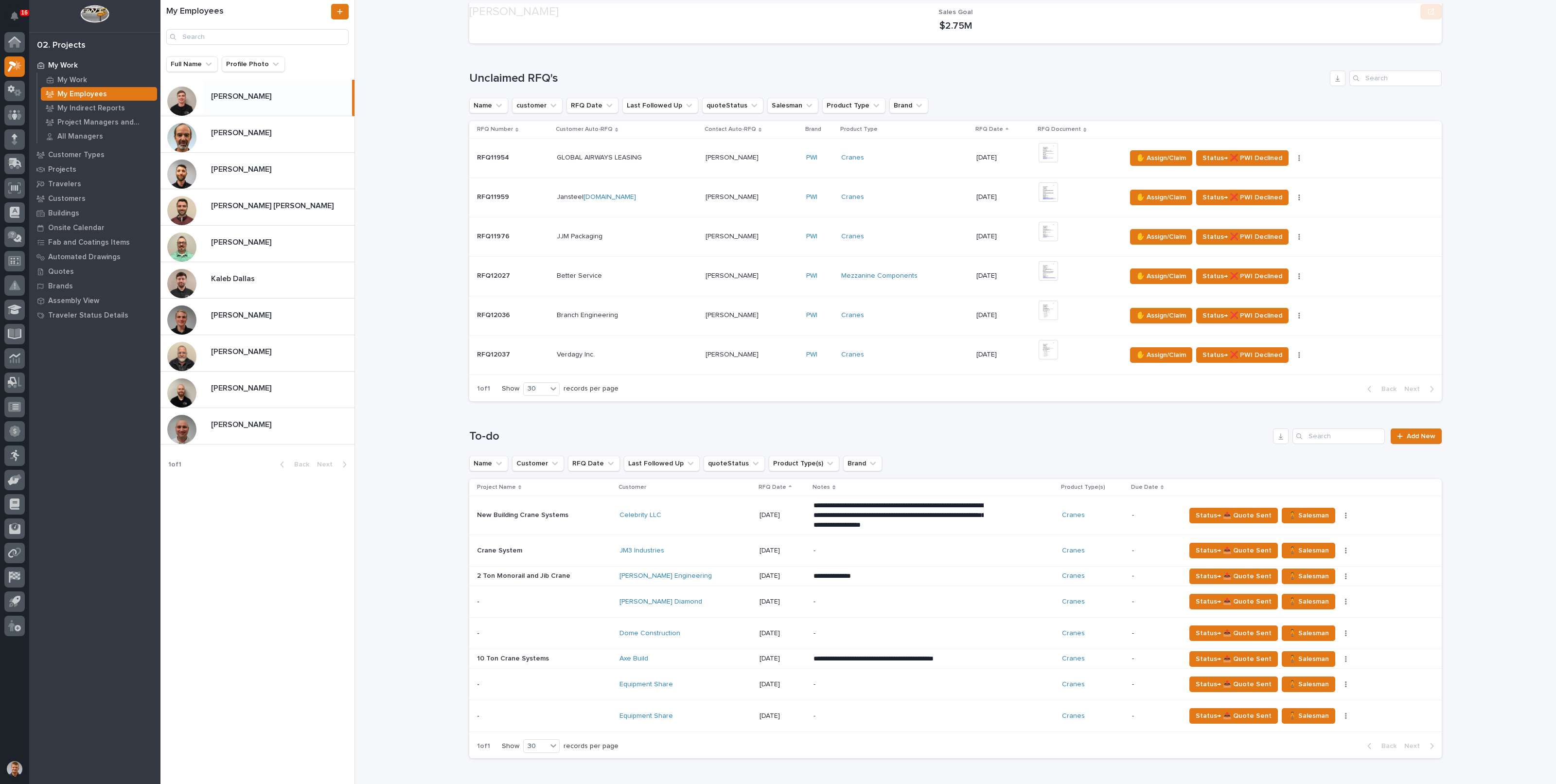
scroll to position [304, 0]
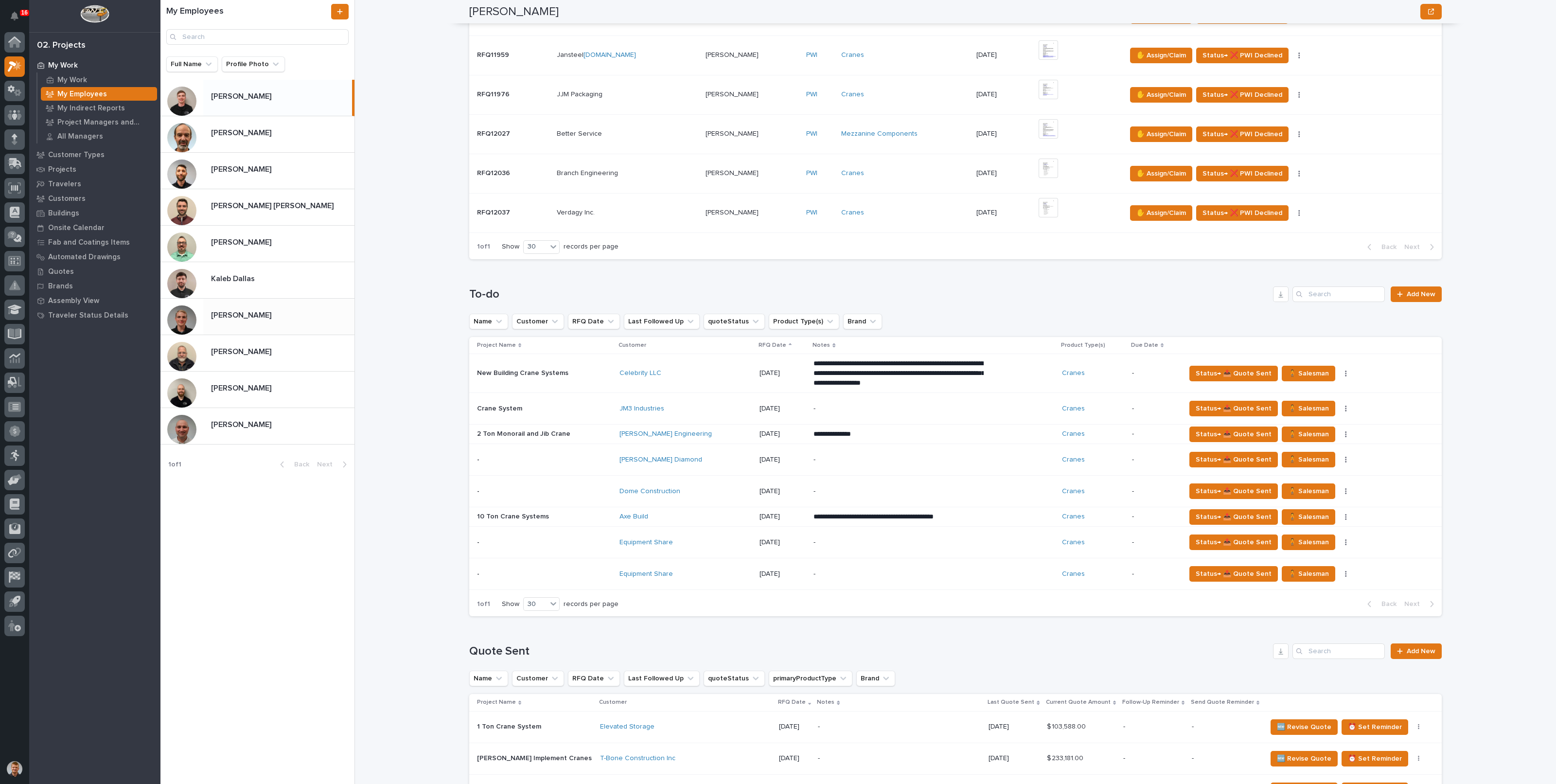
click at [271, 320] on div "[PERSON_NAME] [PERSON_NAME]" at bounding box center [278, 316] width 151 height 19
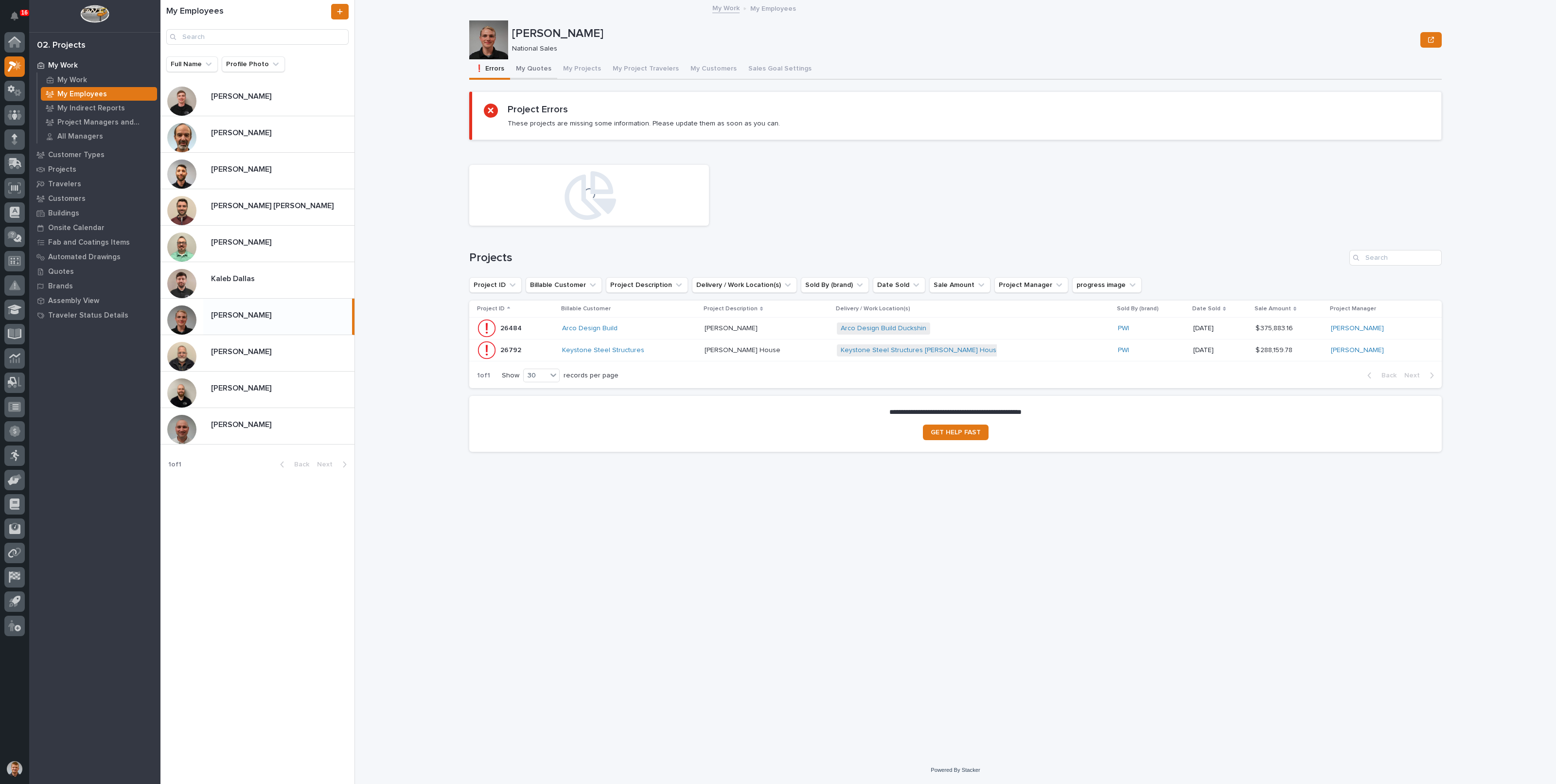
click at [530, 65] on button "My Quotes" at bounding box center [533, 69] width 47 height 21
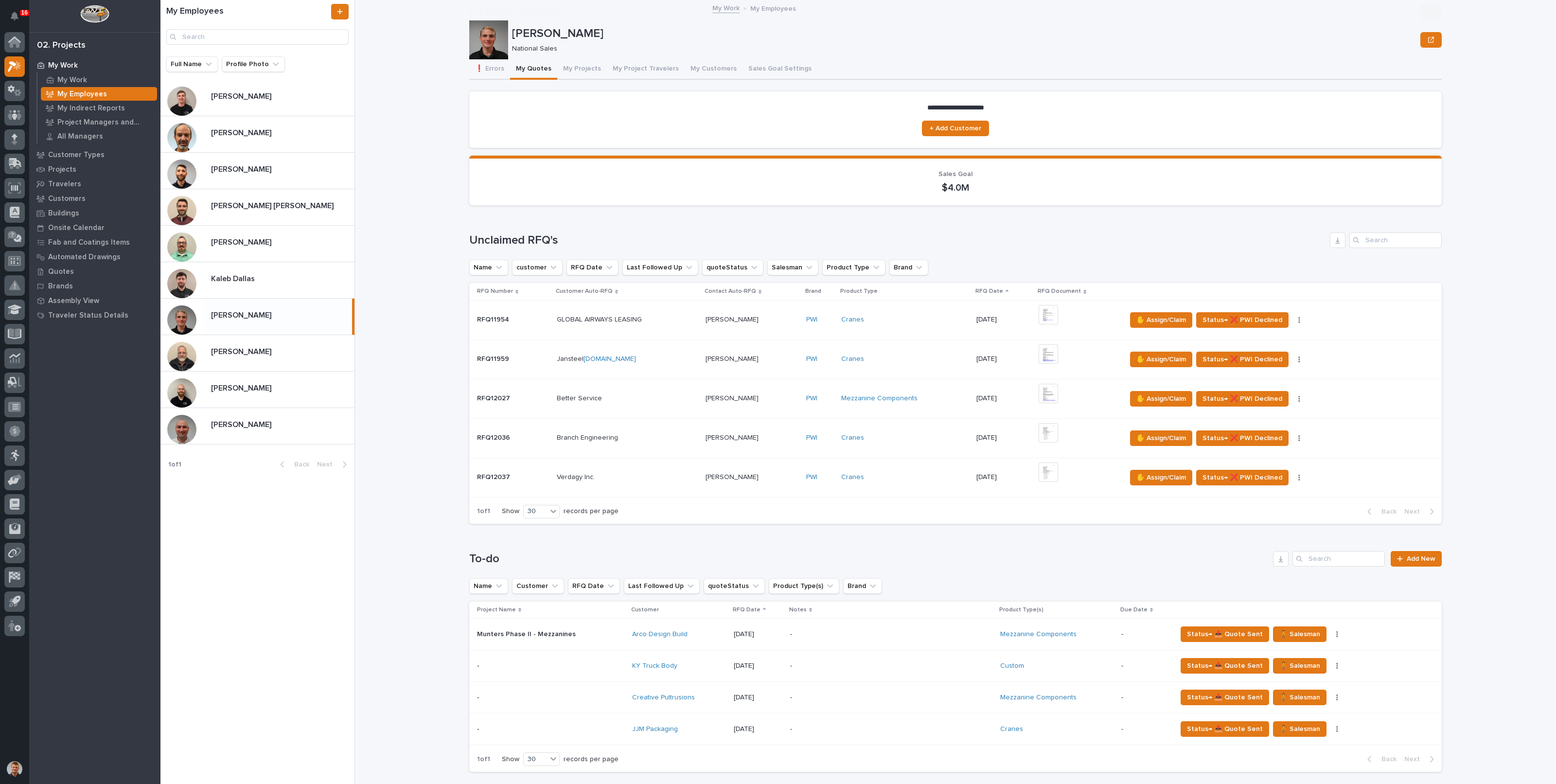
scroll to position [182, 0]
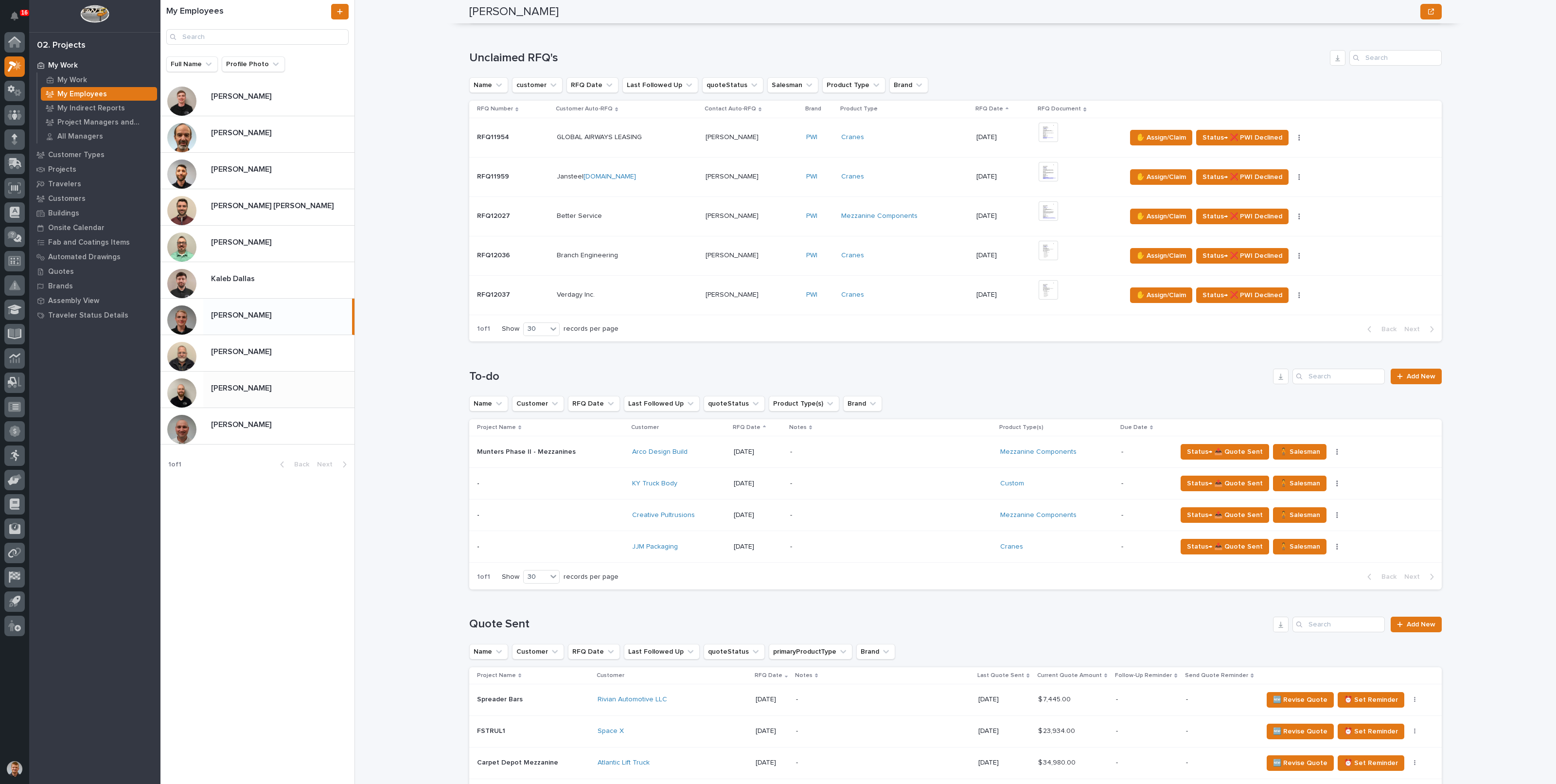
click at [300, 384] on p at bounding box center [280, 388] width 140 height 9
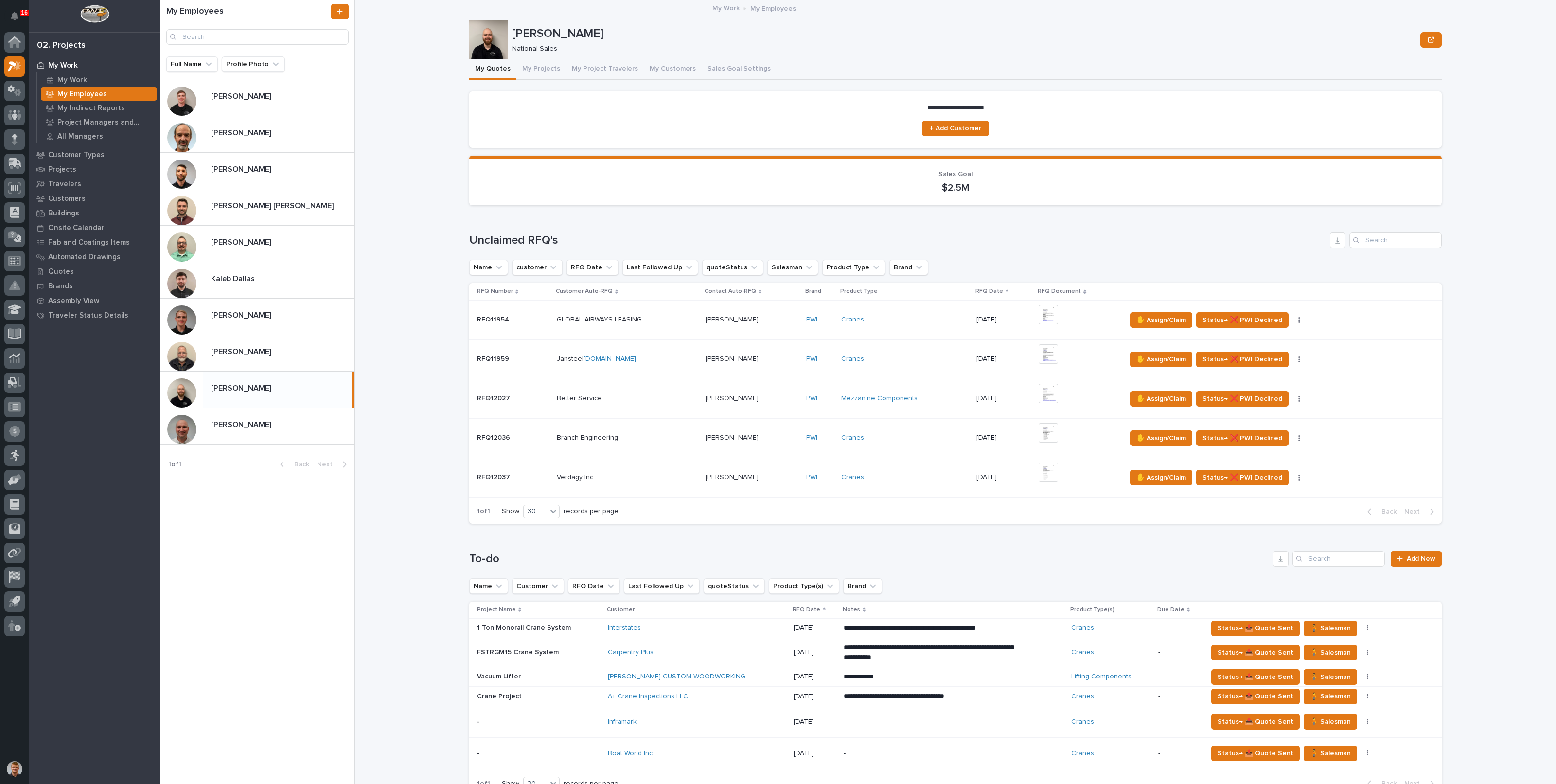
scroll to position [182, 0]
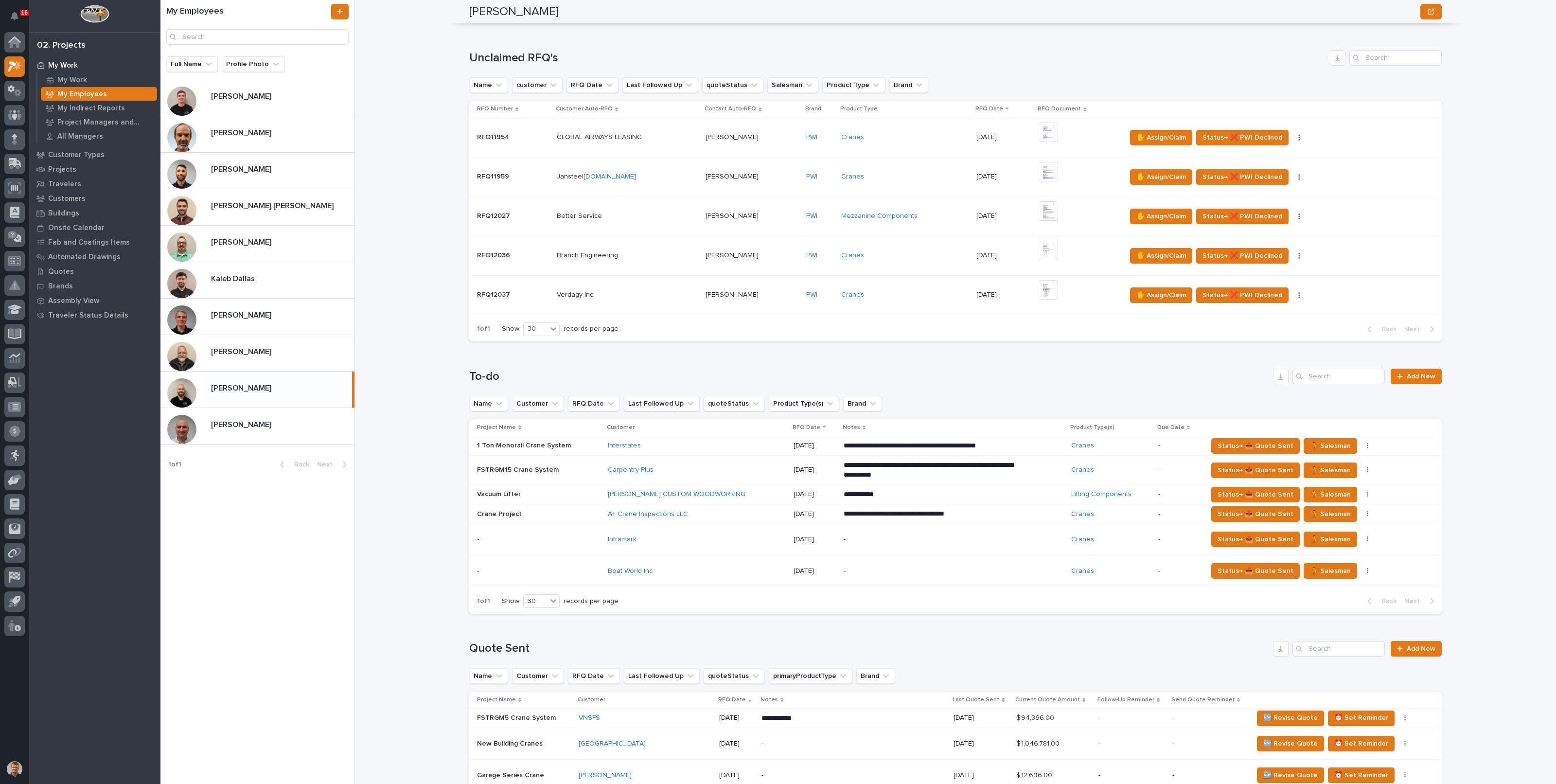
click at [789, 443] on td "[DATE]" at bounding box center [814, 446] width 50 height 19
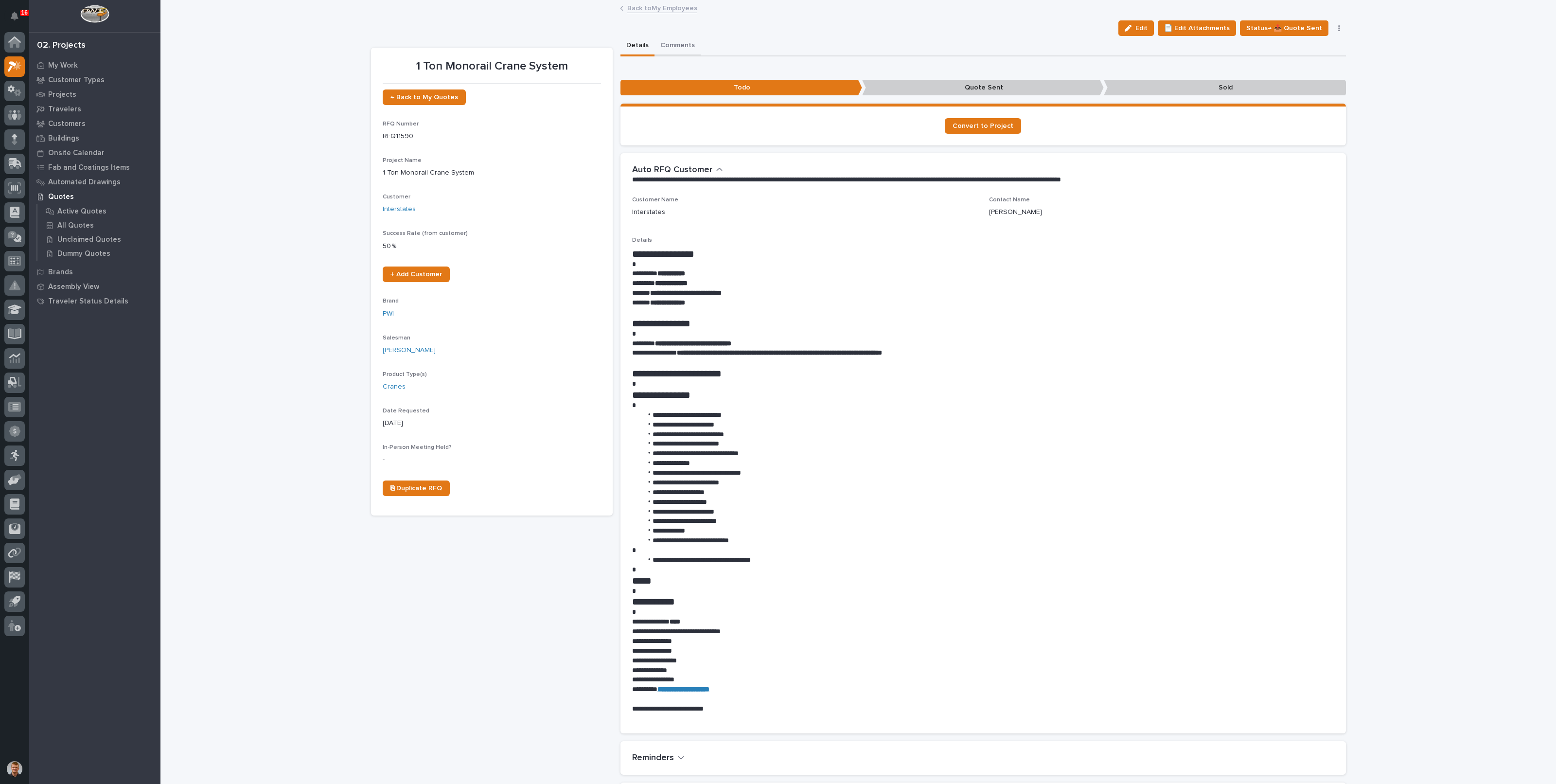
click at [689, 51] on button "Comments" at bounding box center [678, 47] width 46 height 21
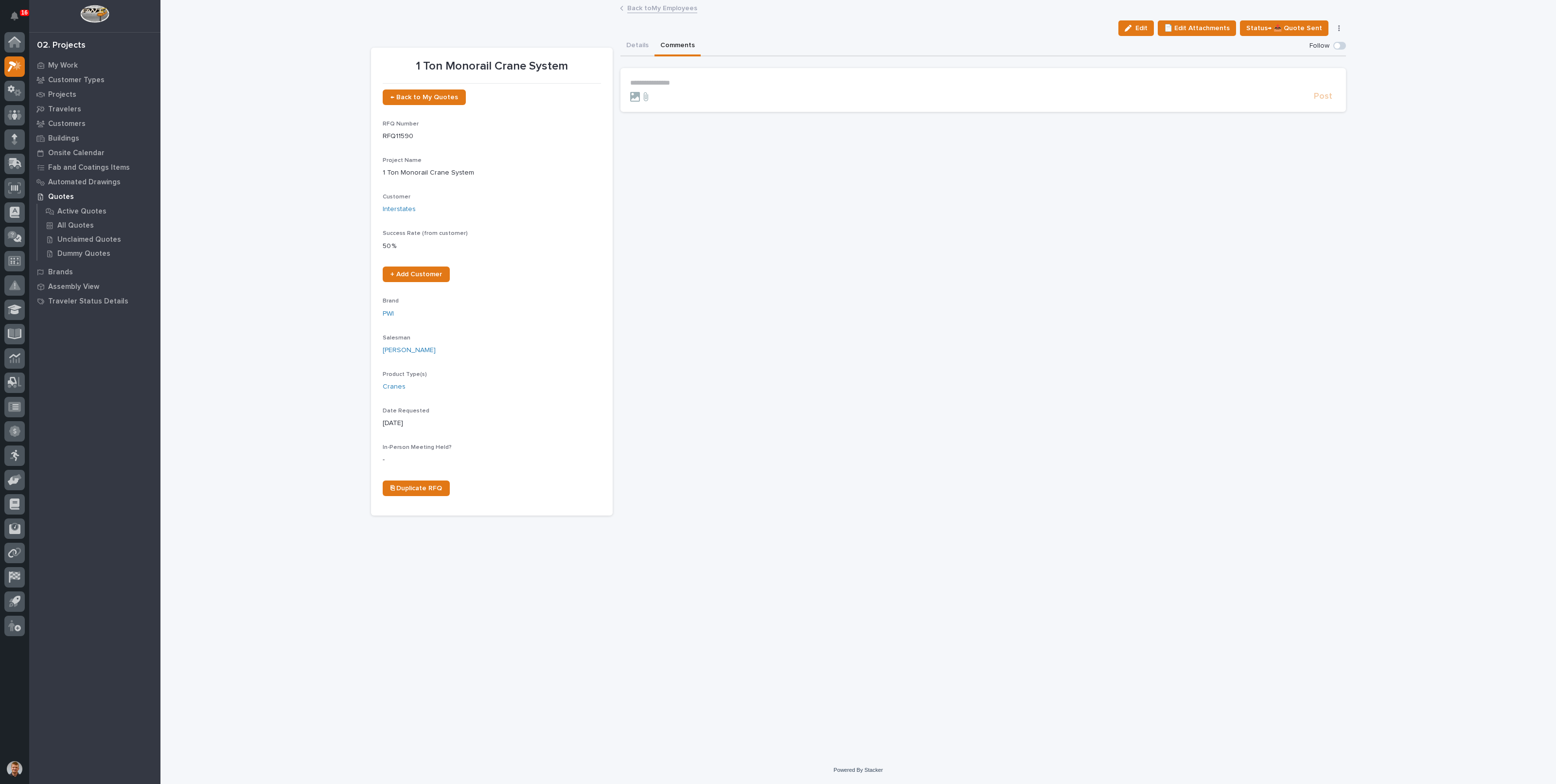
click at [721, 83] on p "**********" at bounding box center [983, 83] width 706 height 8
click at [667, 94] on span "[PERSON_NAME]" at bounding box center [660, 96] width 54 height 7
click at [691, 81] on p "**********" at bounding box center [983, 83] width 706 height 10
click at [1320, 101] on span "Post" at bounding box center [1323, 101] width 19 height 11
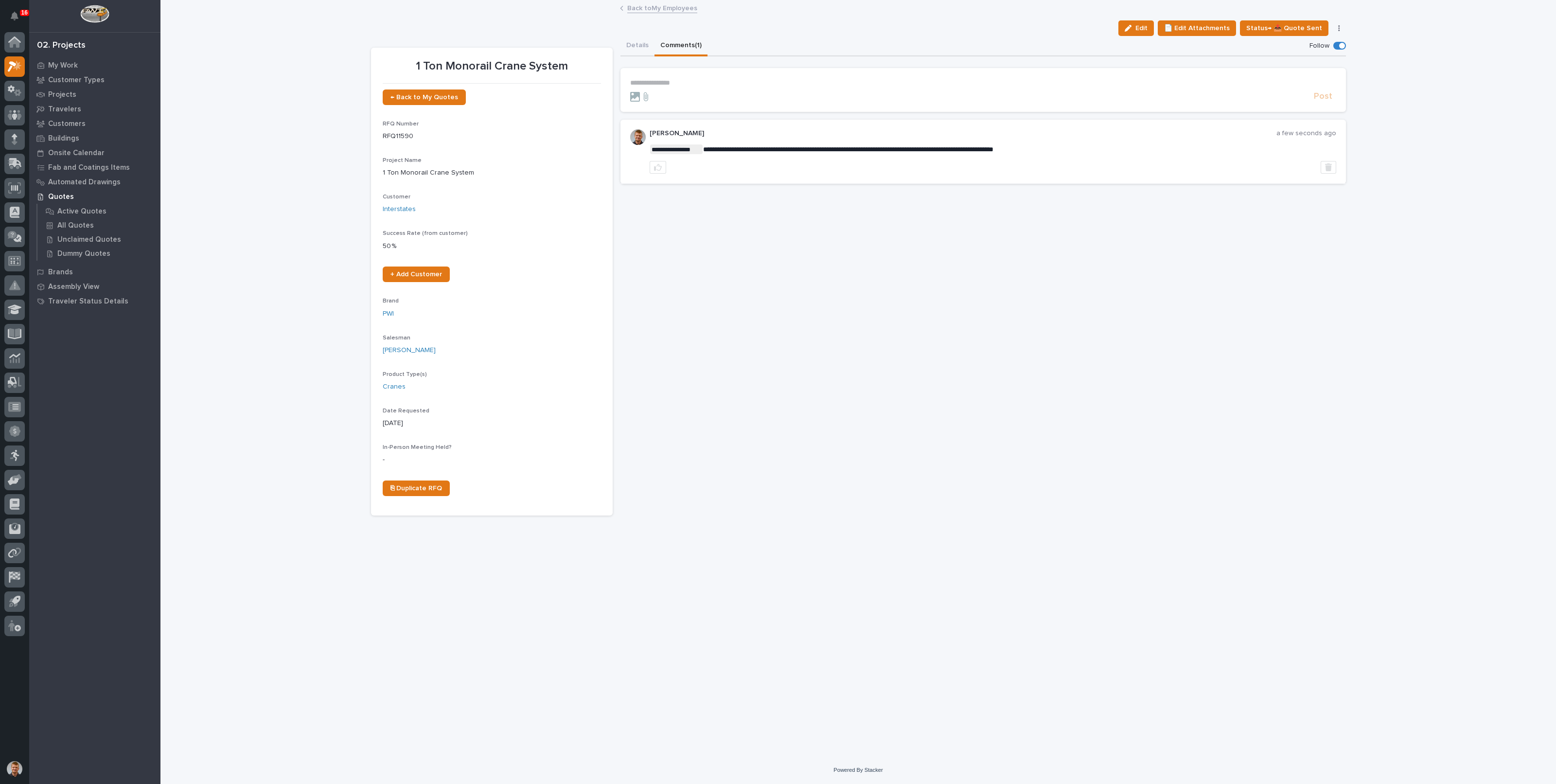
click at [683, 10] on link "Back to My Employees" at bounding box center [662, 7] width 70 height 11
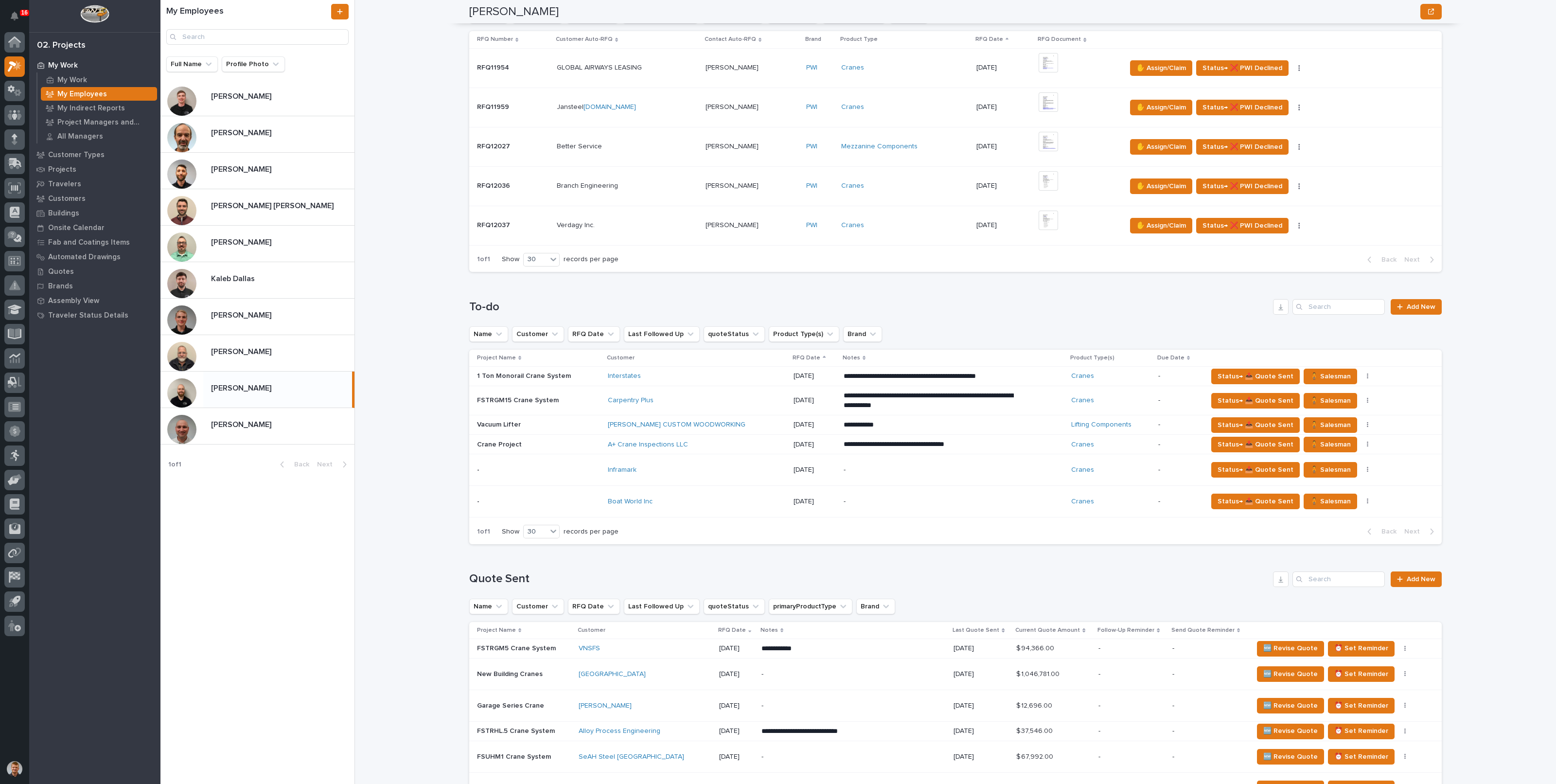
scroll to position [194, 0]
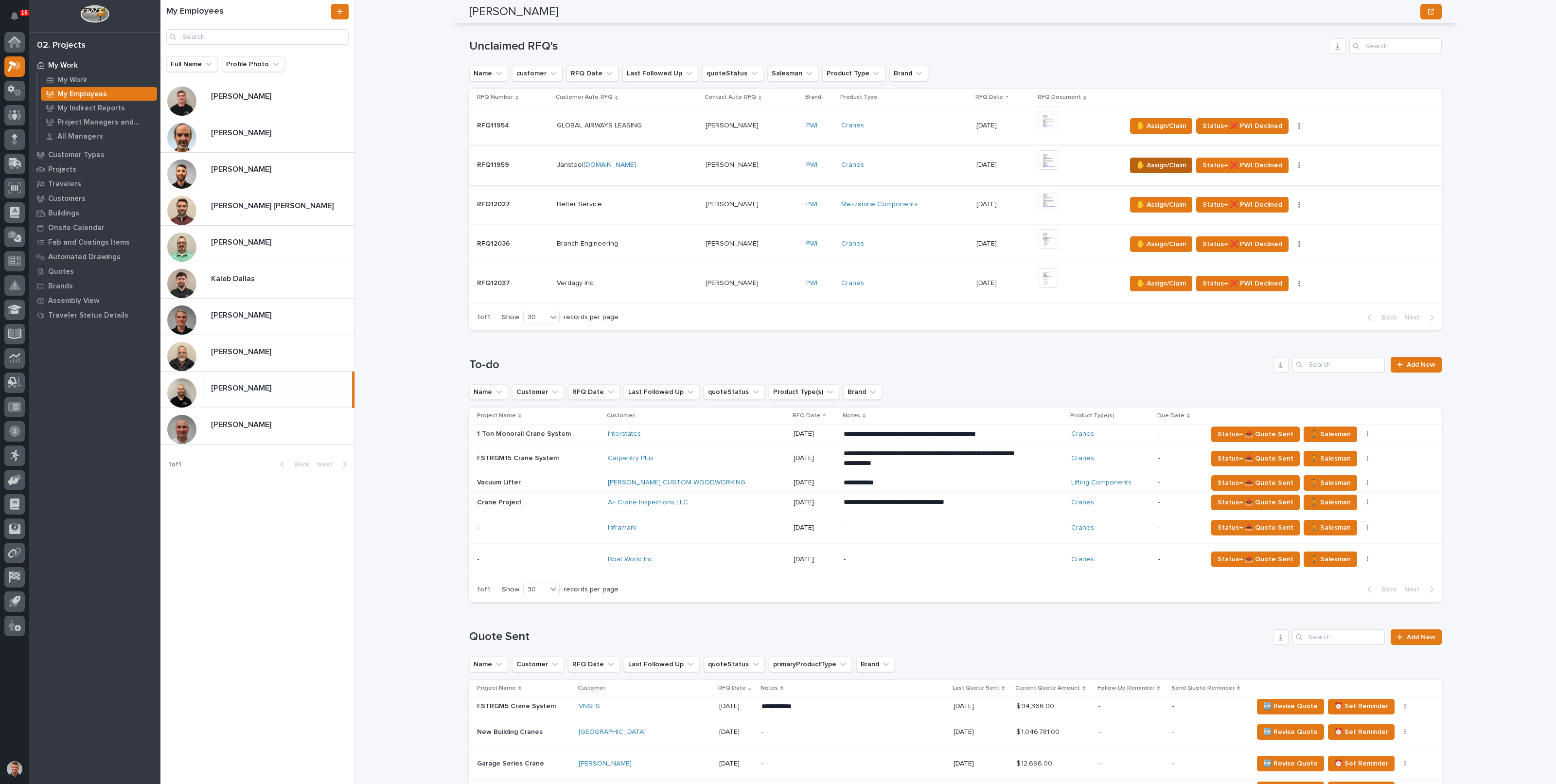
click at [1151, 163] on span "✋ Assign/Claim" at bounding box center [1161, 165] width 50 height 11
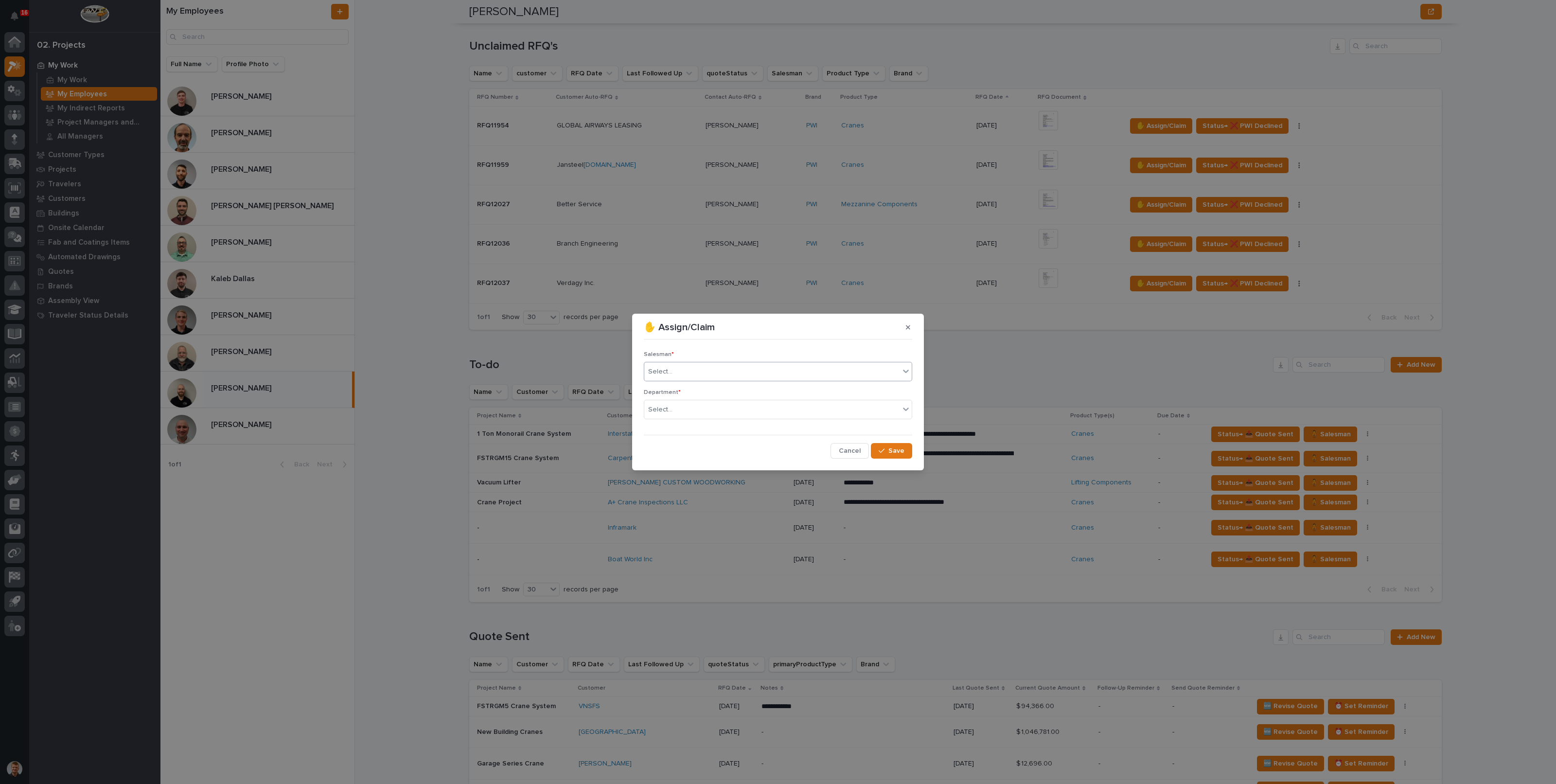
click at [689, 364] on div "Select..." at bounding box center [772, 371] width 256 height 16
type input "*****"
click at [690, 390] on div "[PERSON_NAME]" at bounding box center [778, 390] width 268 height 17
click at [679, 408] on div "Select..." at bounding box center [772, 410] width 256 height 16
click at [679, 424] on span "National Sales" at bounding box center [672, 428] width 49 height 11
